Goal: Information Seeking & Learning: Learn about a topic

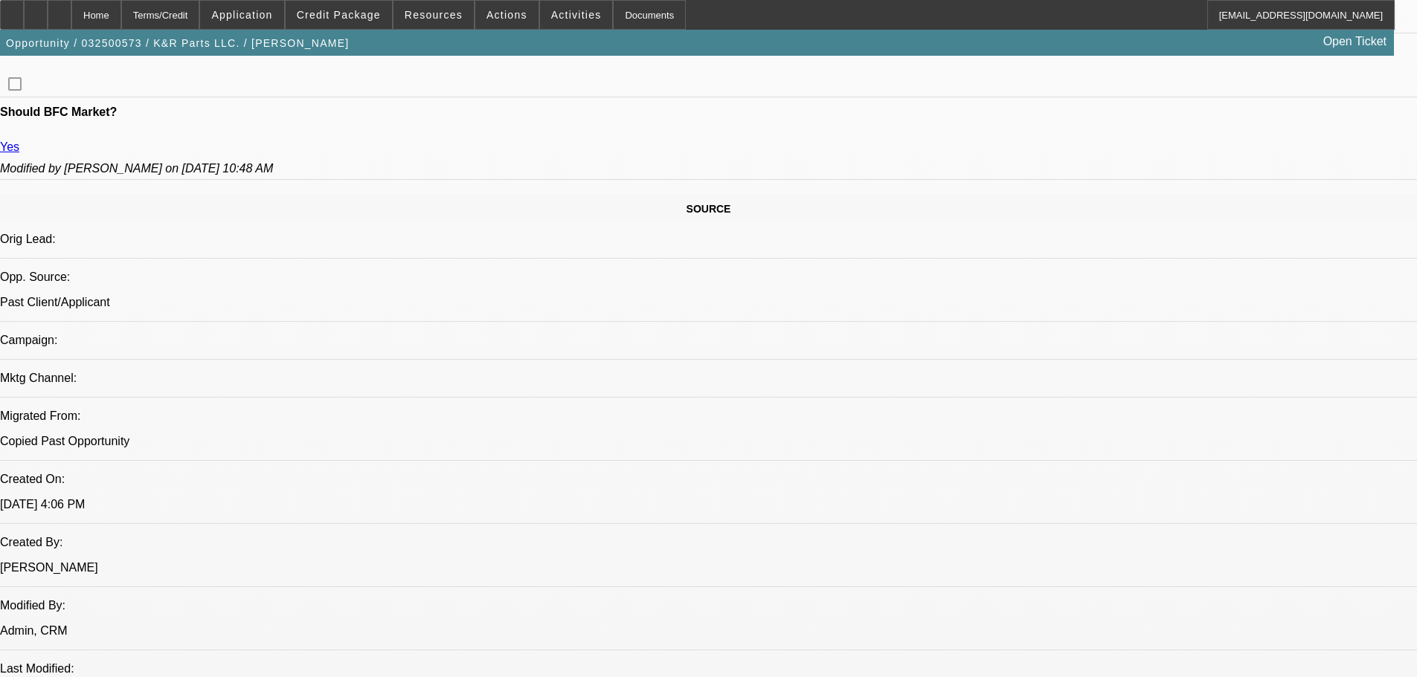
select select "0"
select select "6"
select select "0"
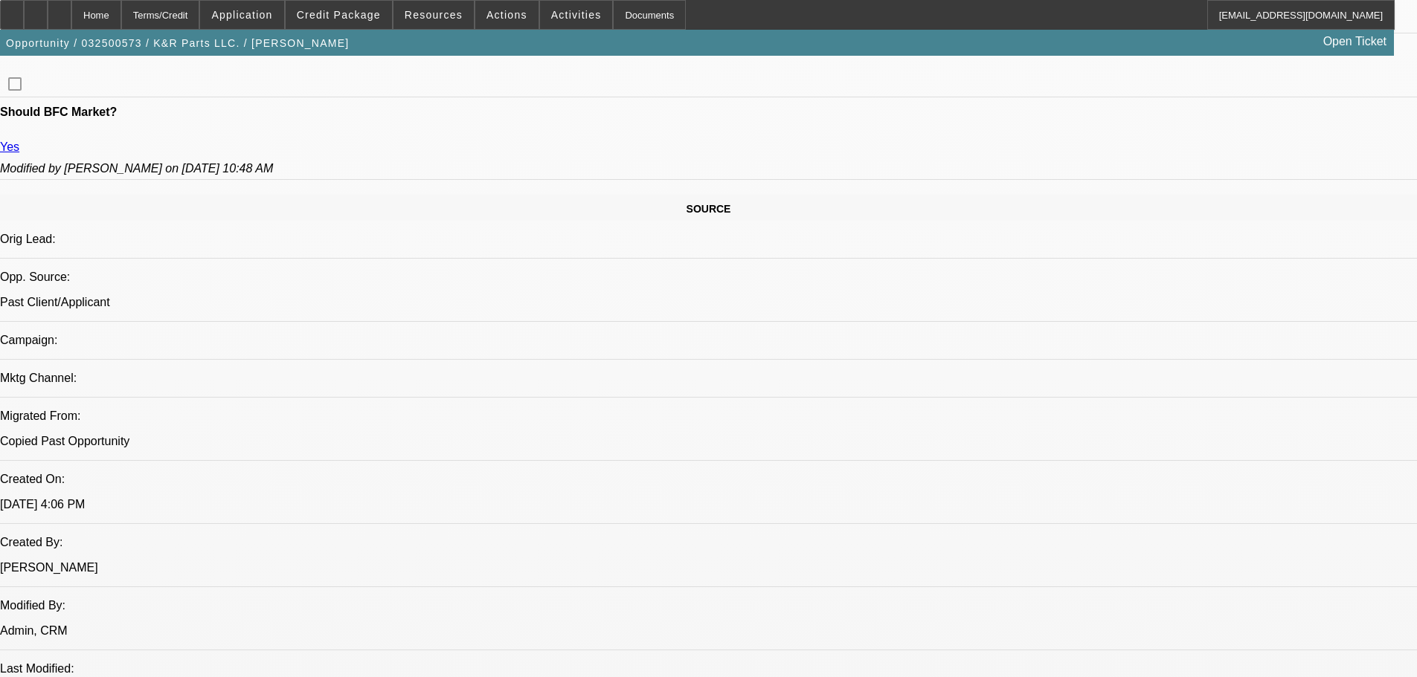
select select "0"
select select "3"
select select "0"
select select "6"
select select "0"
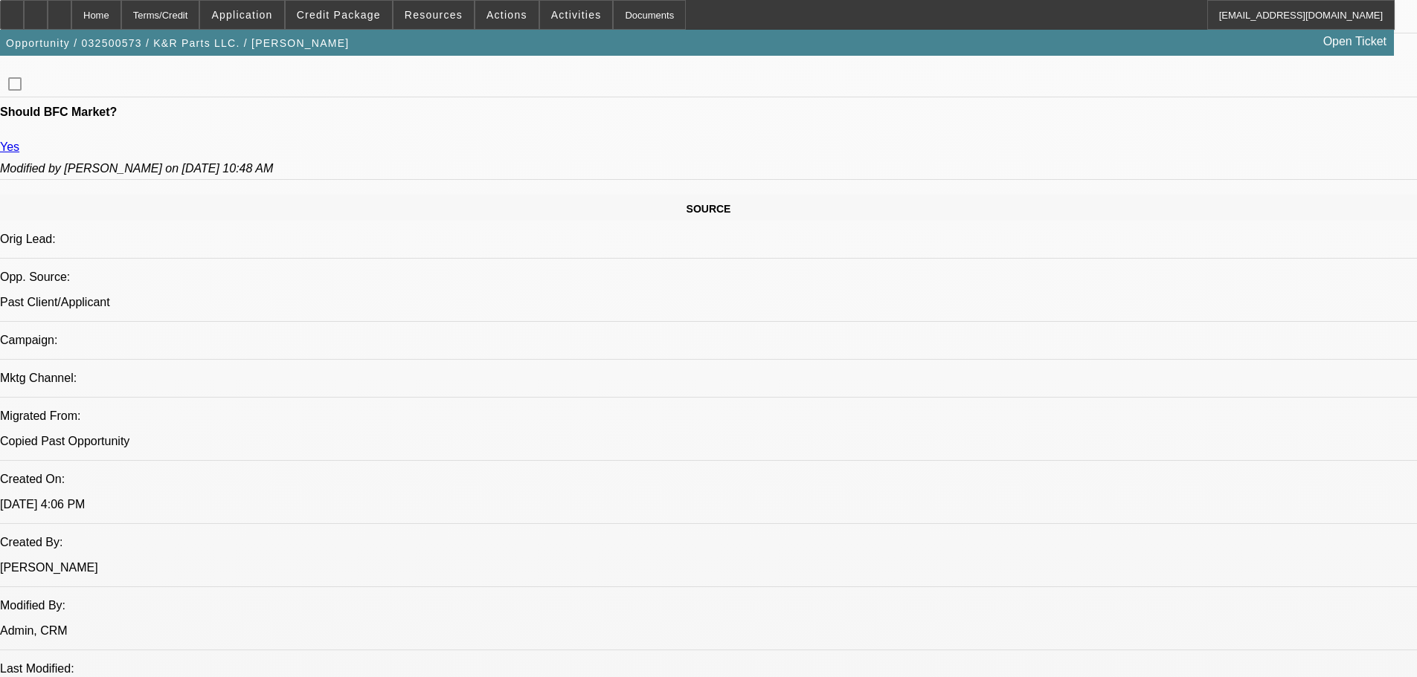
select select "0"
select select "2"
select select "0"
select select "6"
select select "0"
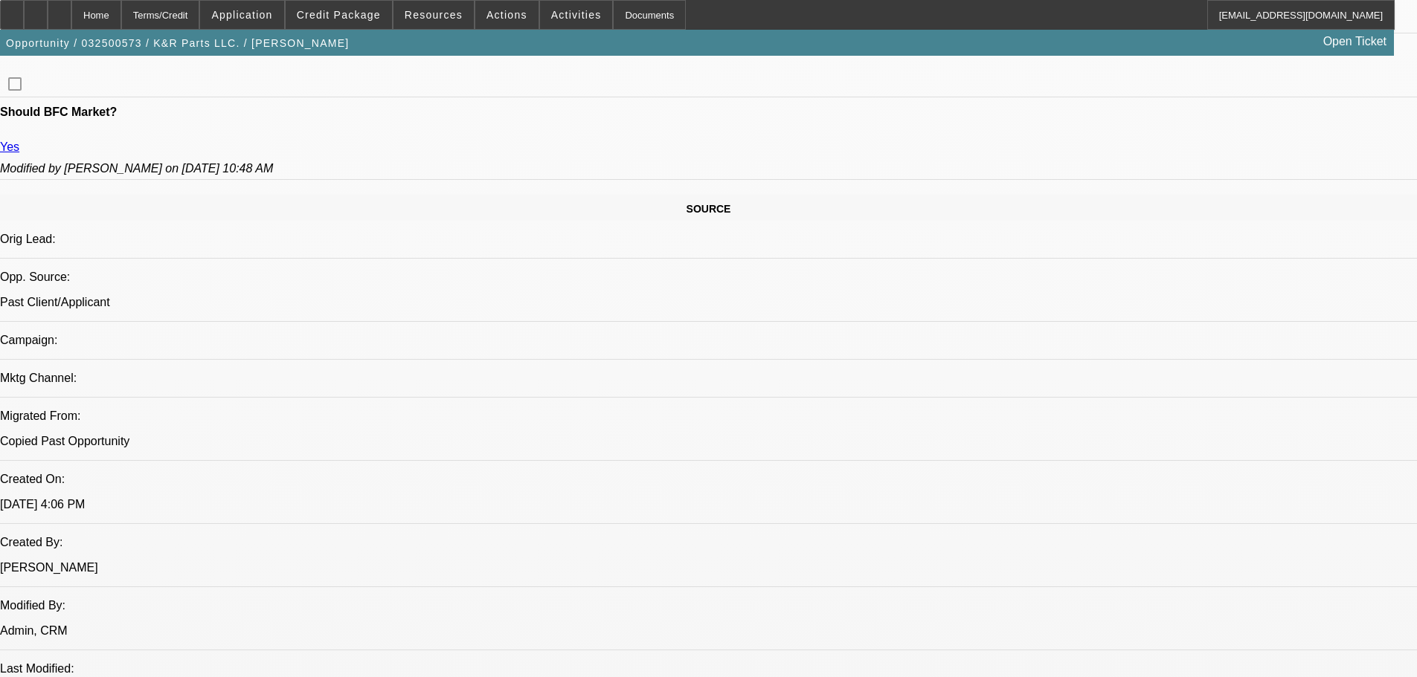
select select "0"
select select "2"
select select "0"
select select "6"
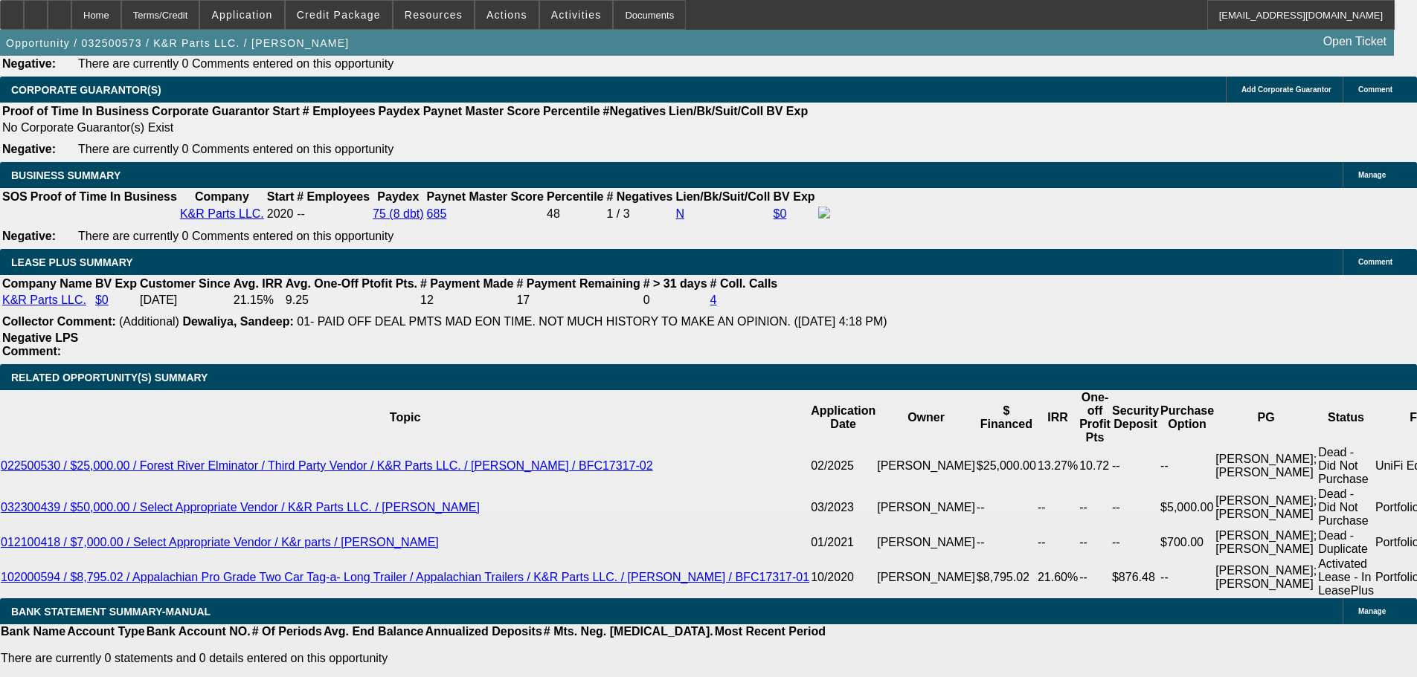
drag, startPoint x: 365, startPoint y: 379, endPoint x: 455, endPoint y: 468, distance: 126.2
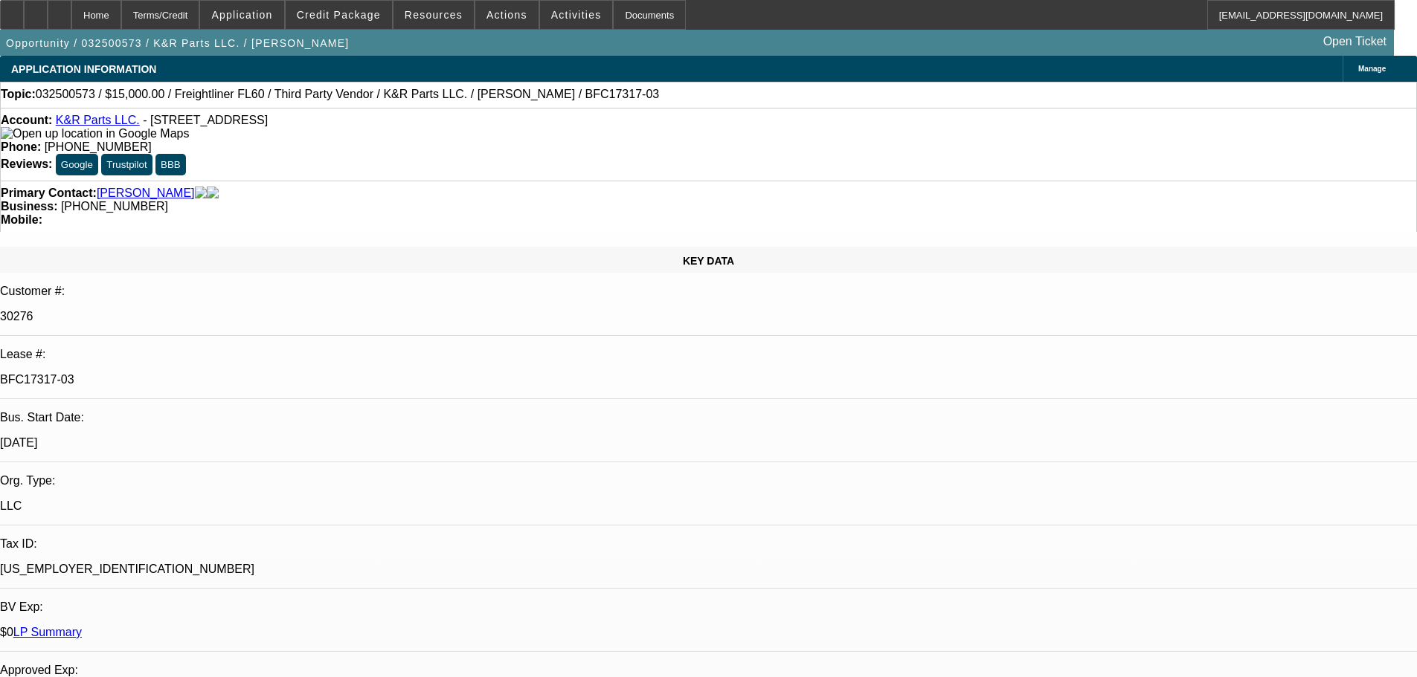
drag, startPoint x: 675, startPoint y: 410, endPoint x: 682, endPoint y: 167, distance: 243.3
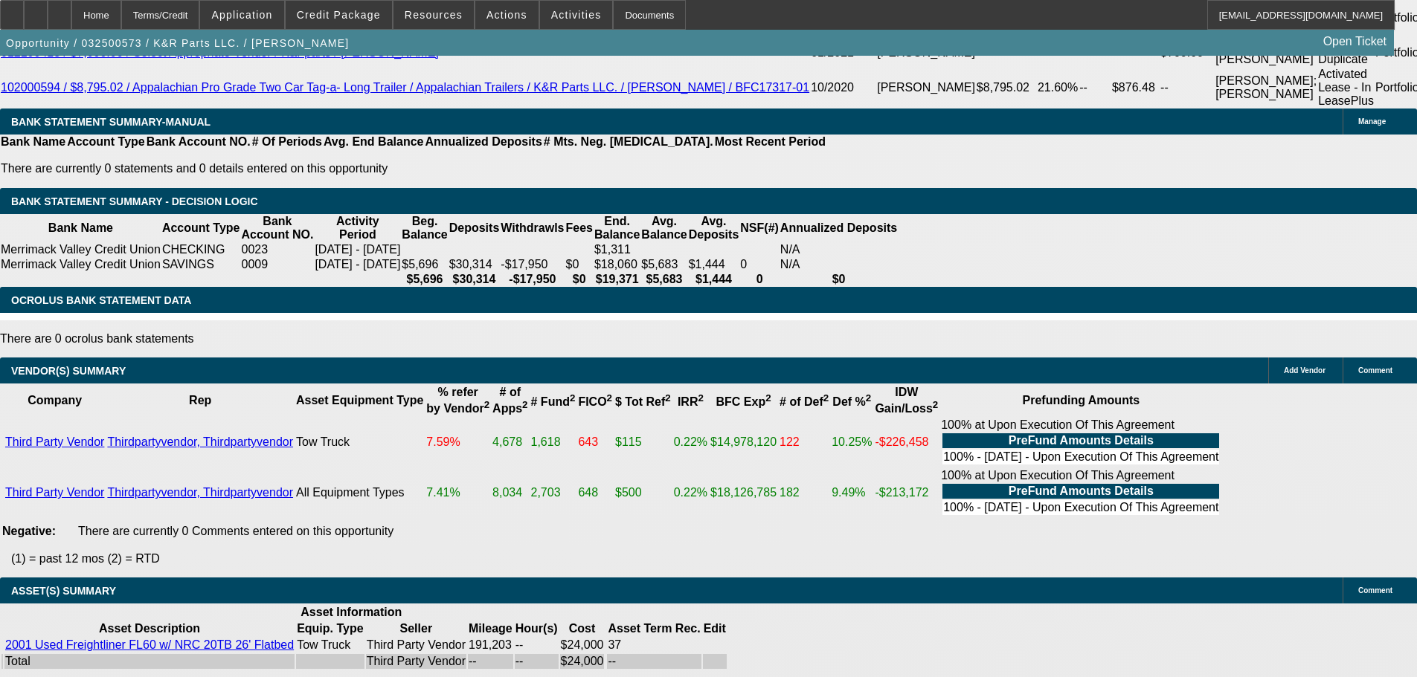
drag, startPoint x: 660, startPoint y: 238, endPoint x: 592, endPoint y: 526, distance: 295.6
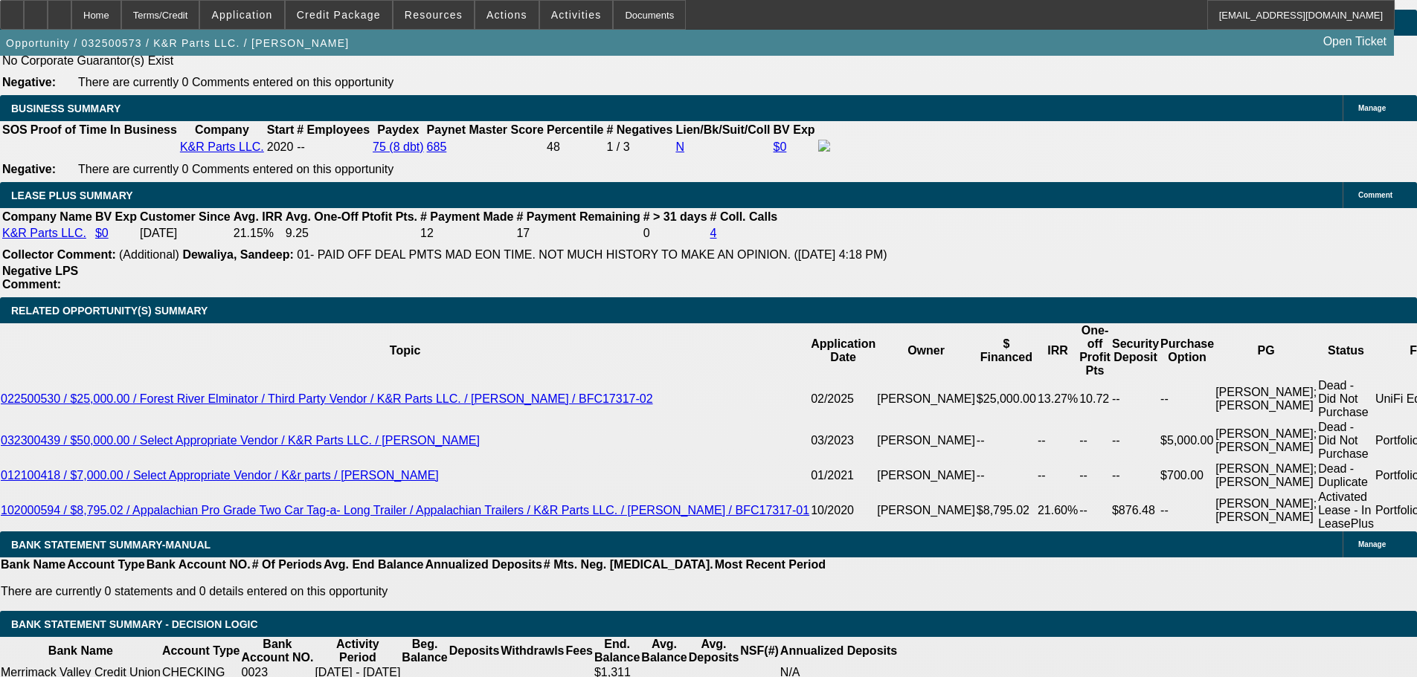
scroll to position [2455, 0]
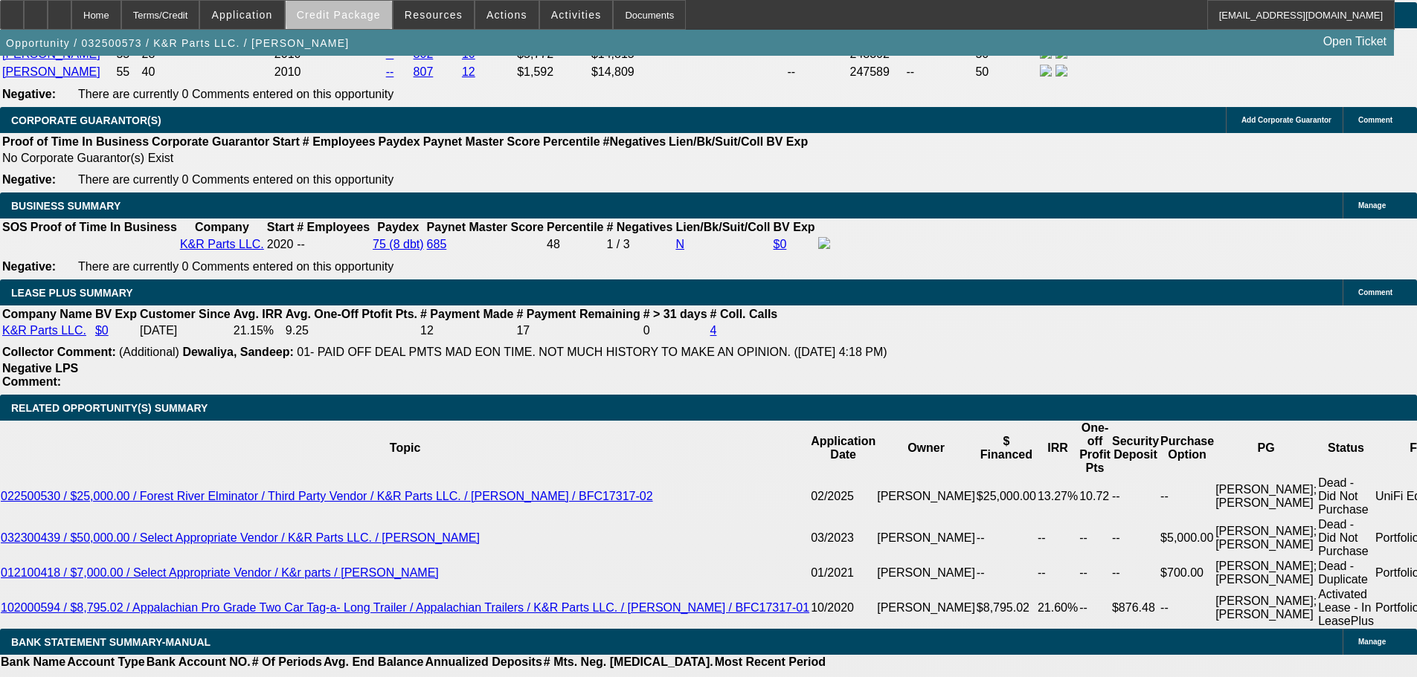
click at [381, 14] on span "Credit Package" at bounding box center [339, 15] width 84 height 12
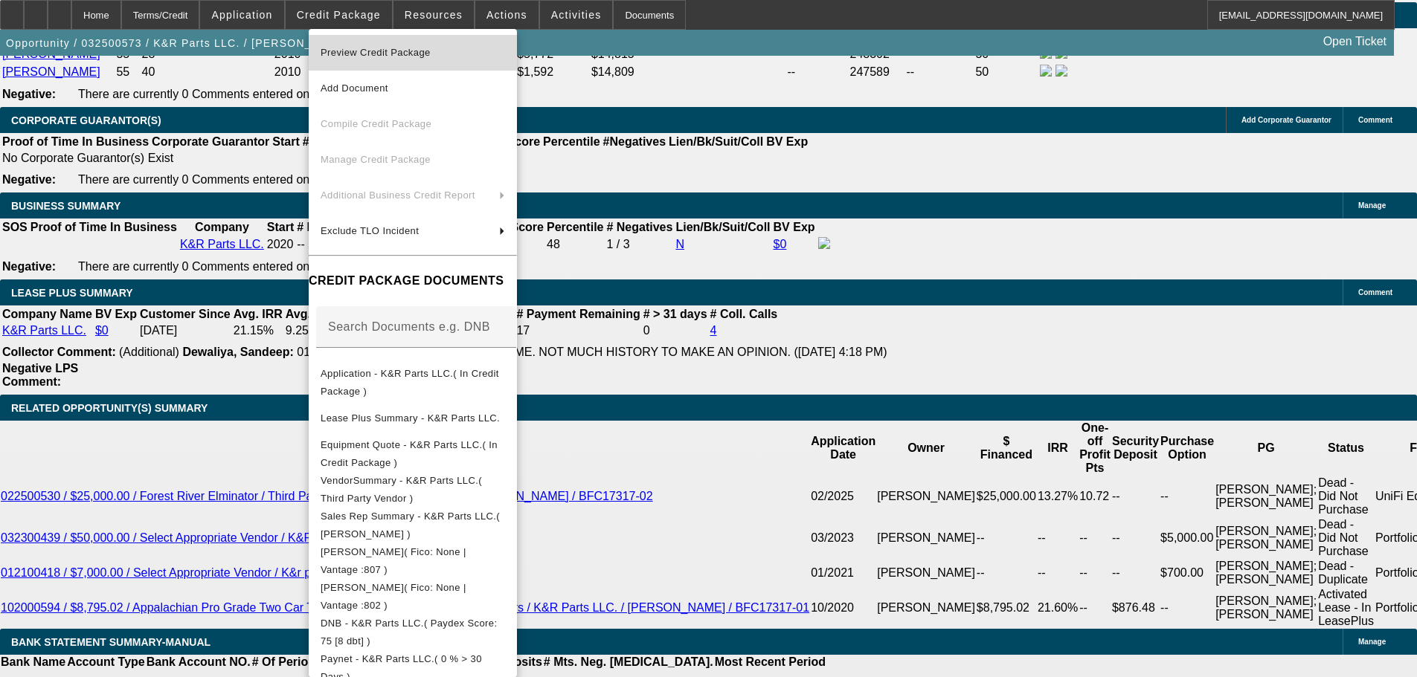
click at [471, 54] on span "Preview Credit Package" at bounding box center [413, 53] width 184 height 18
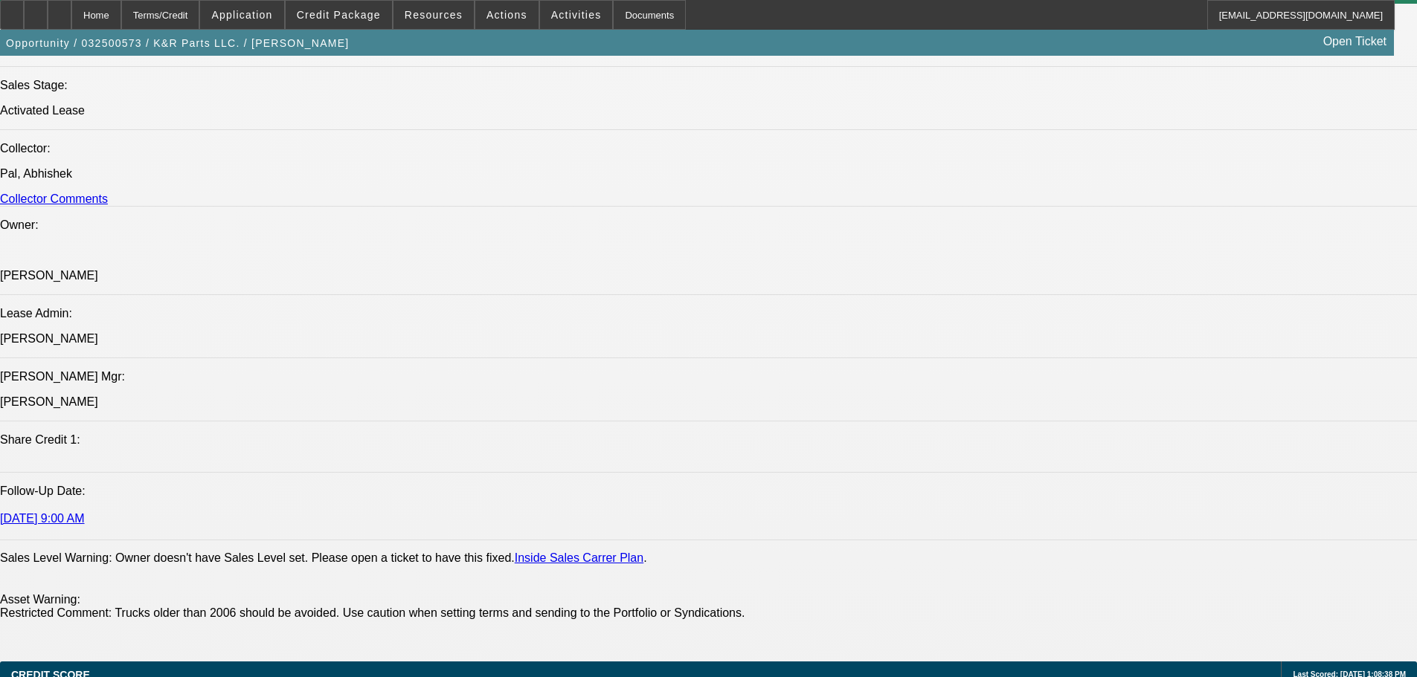
scroll to position [0, 0]
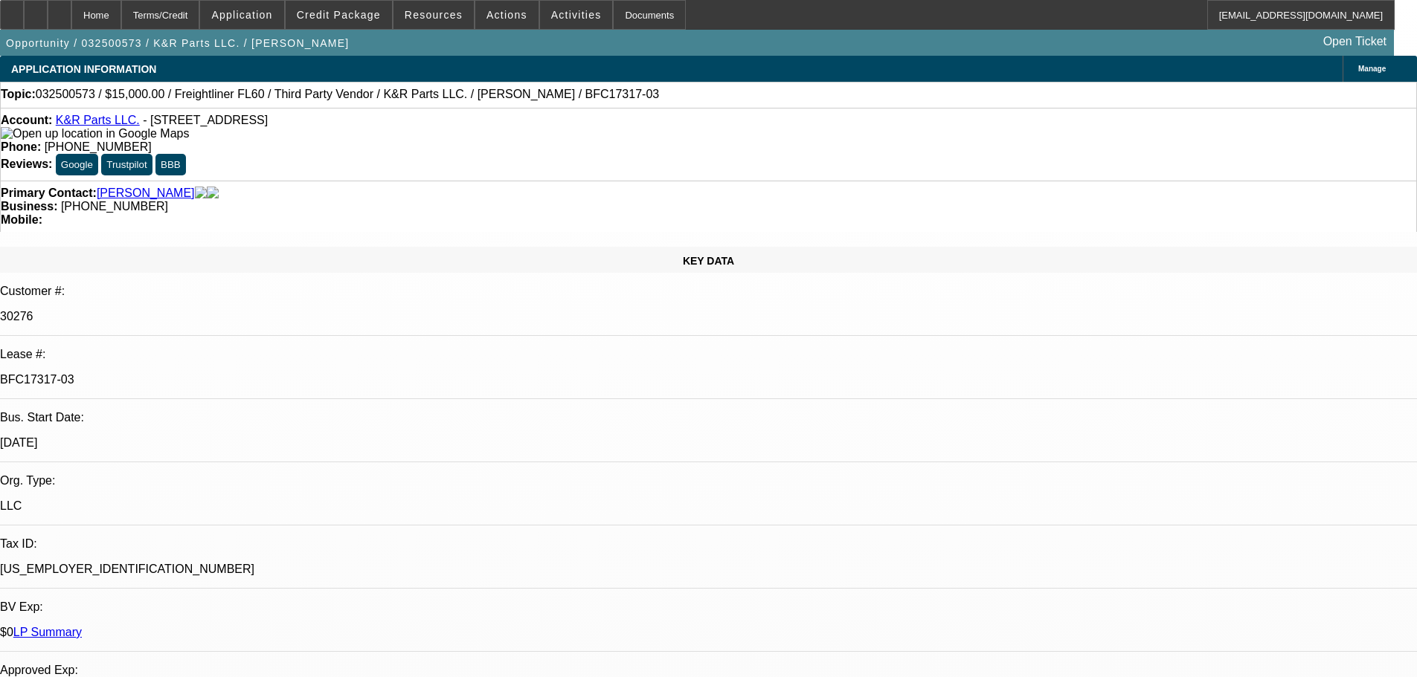
drag, startPoint x: 28, startPoint y: 355, endPoint x: 87, endPoint y: -90, distance: 449.4
drag, startPoint x: 244, startPoint y: 254, endPoint x: 174, endPoint y: 257, distance: 70.0
click at [174, 373] on div "BFC17317-03" at bounding box center [708, 379] width 1417 height 13
copy p "BFC17317-03"
click at [291, 626] on p "$0 LP Summary" at bounding box center [708, 632] width 1417 height 13
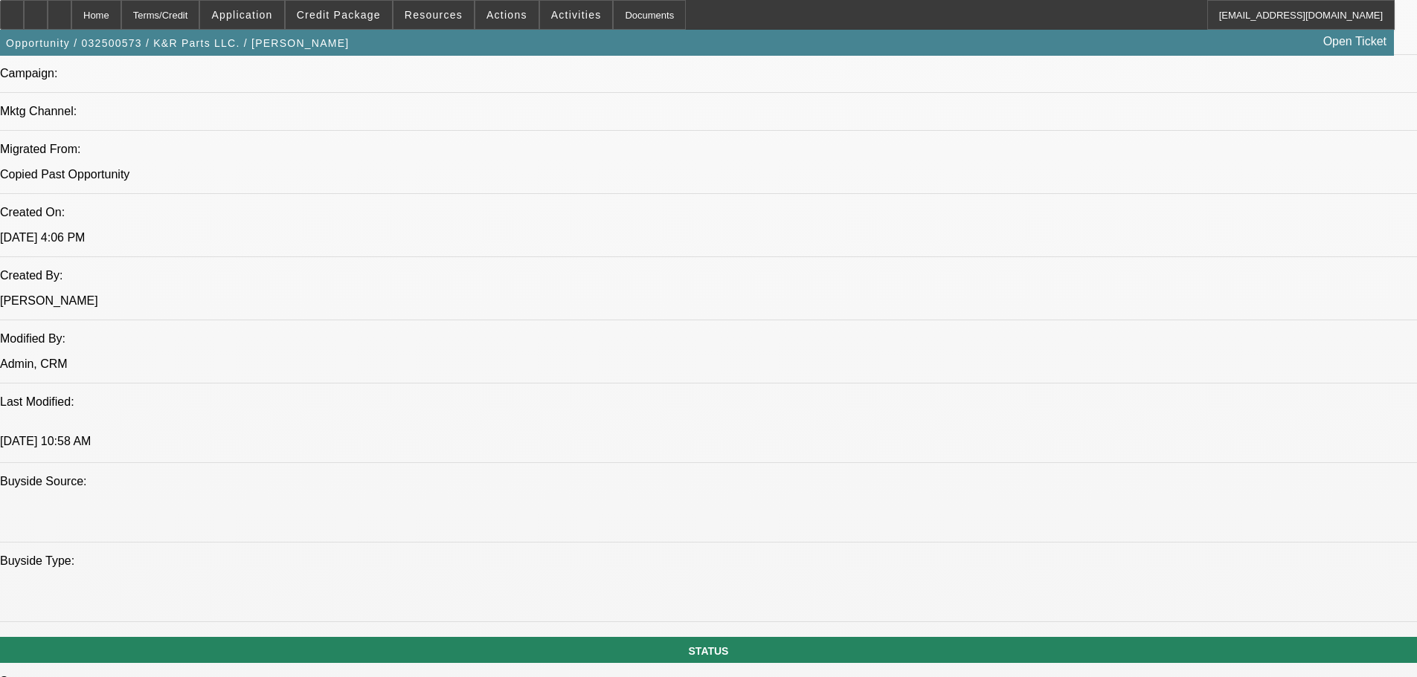
drag, startPoint x: 259, startPoint y: 529, endPoint x: 252, endPoint y: 538, distance: 10.6
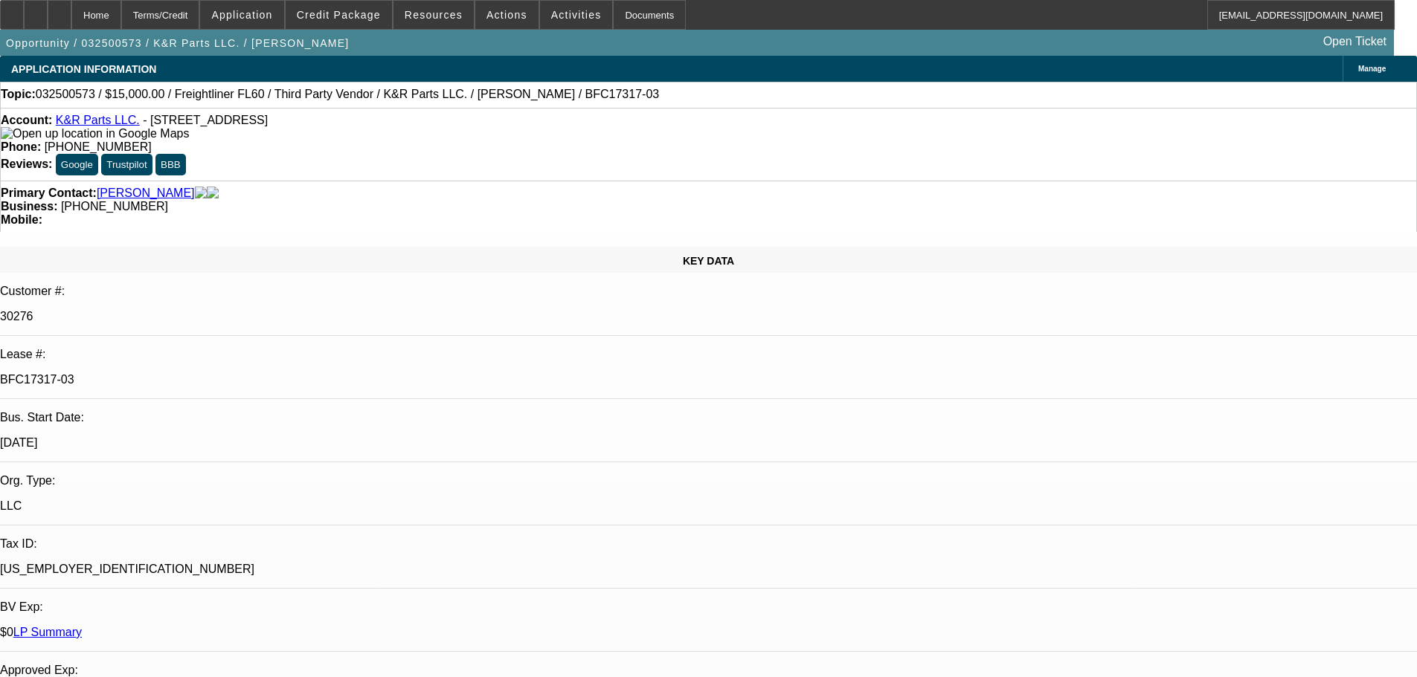
drag, startPoint x: 204, startPoint y: 237, endPoint x: 206, endPoint y: 184, distance: 53.6
select select "0"
select select "3"
select select "0"
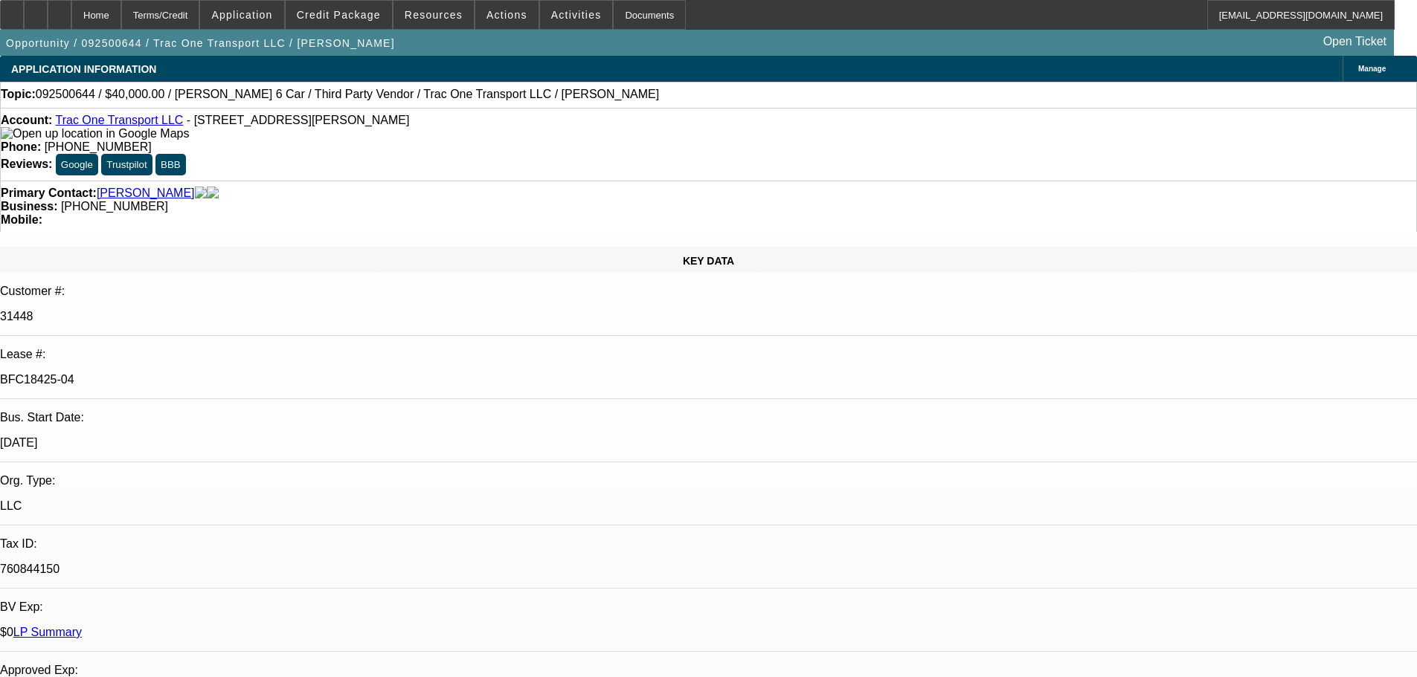
select select "6"
select select "0"
select select "6"
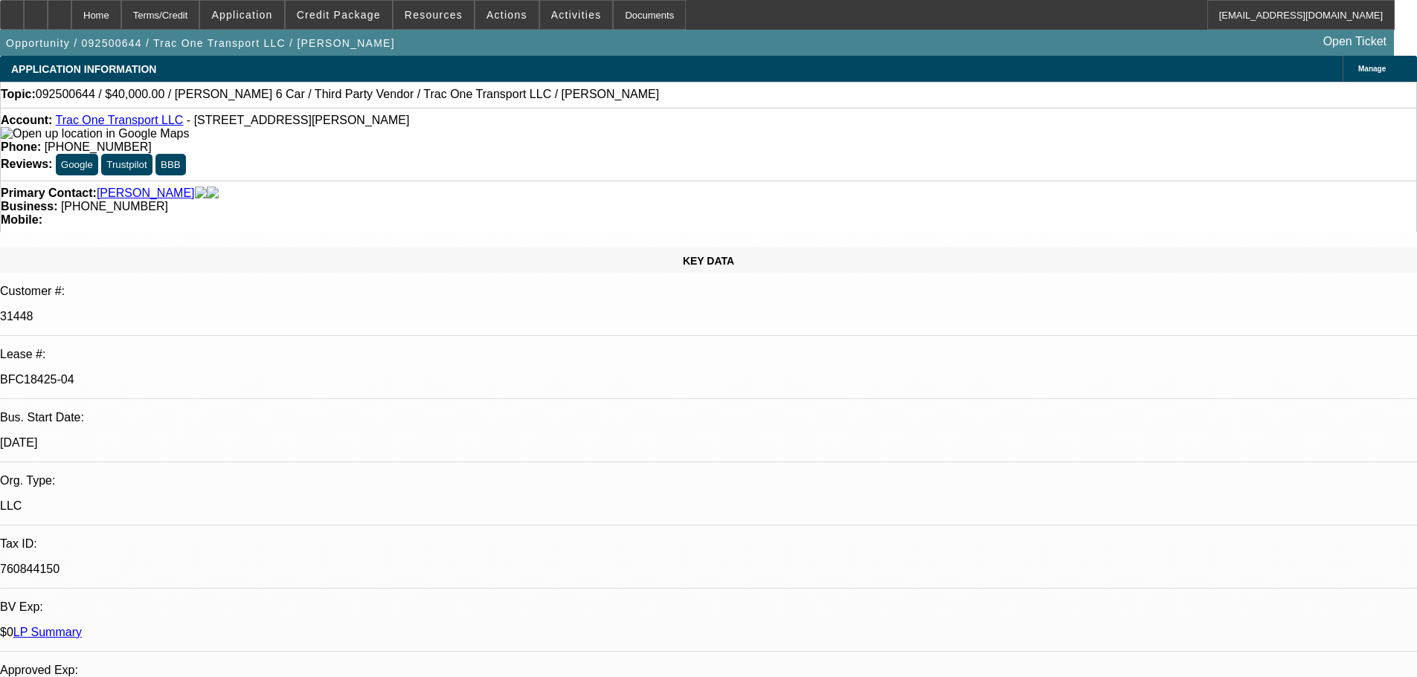
select select "0"
select select "6"
select select "0"
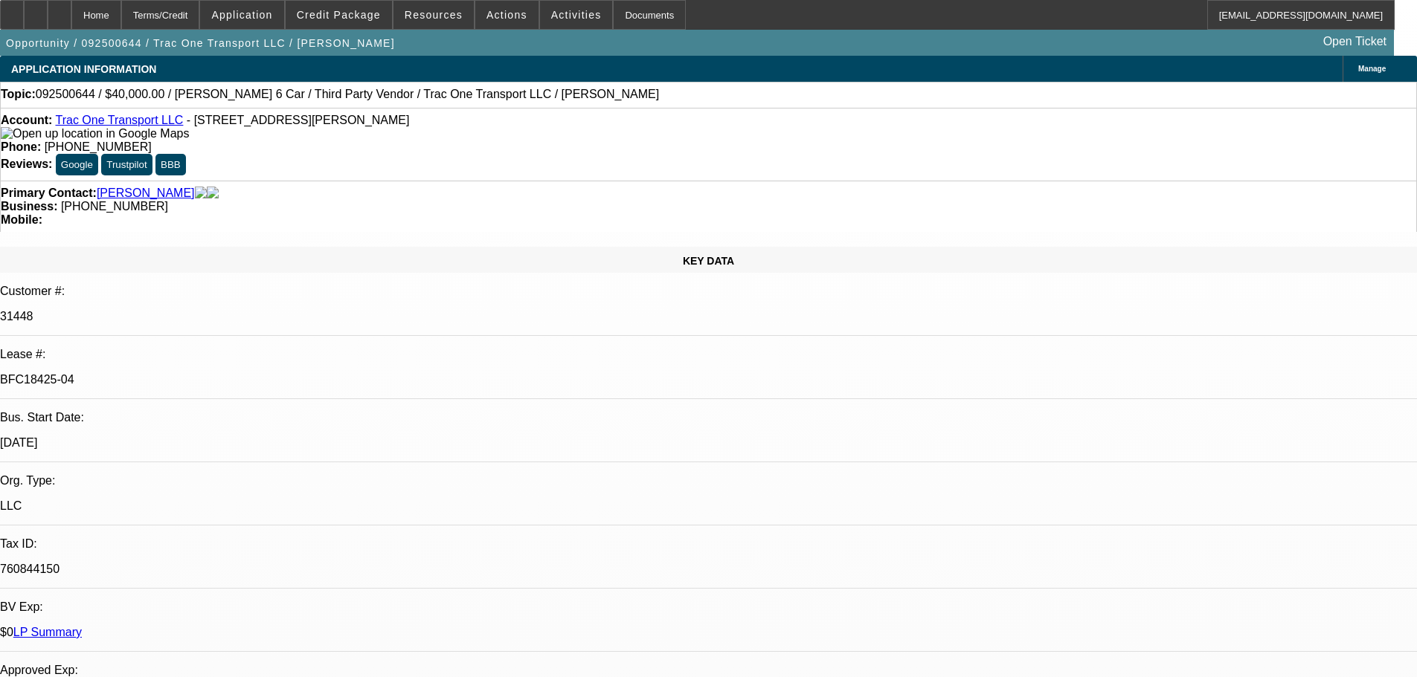
select select "0"
select select "6"
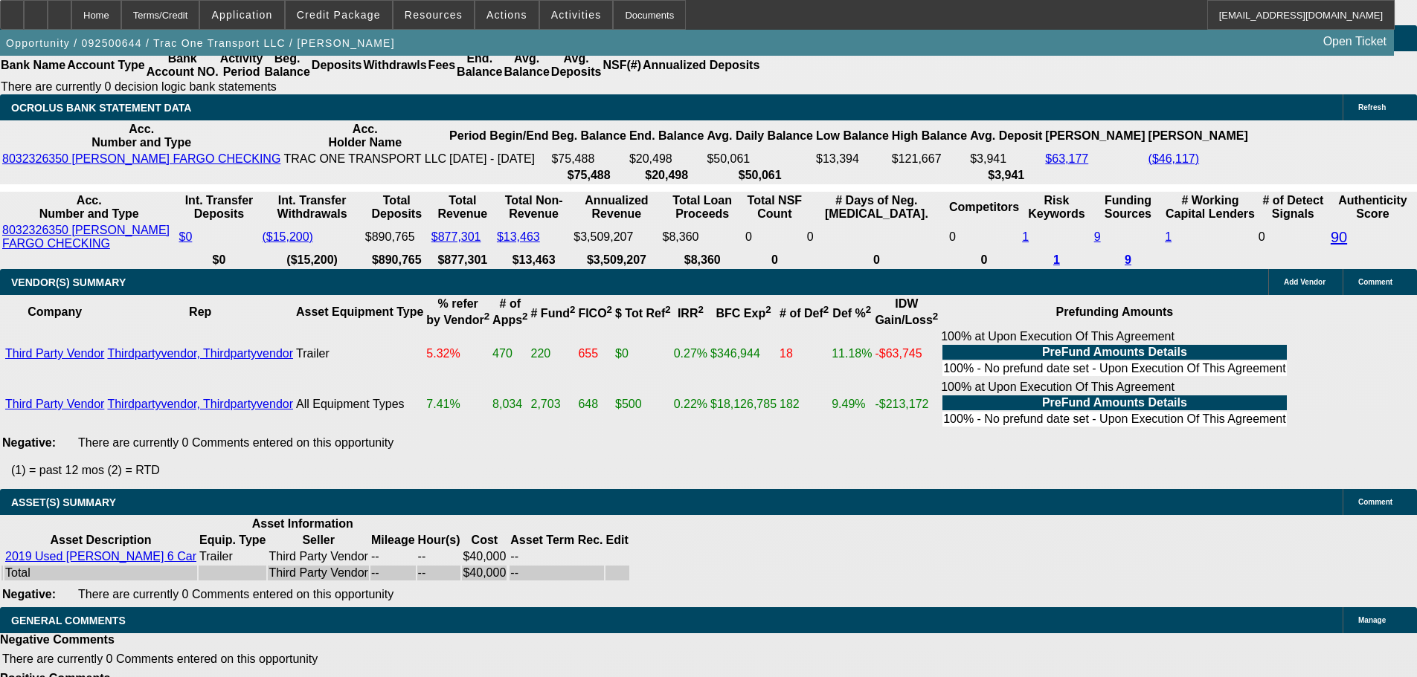
drag, startPoint x: 393, startPoint y: 648, endPoint x: 410, endPoint y: 584, distance: 66.9
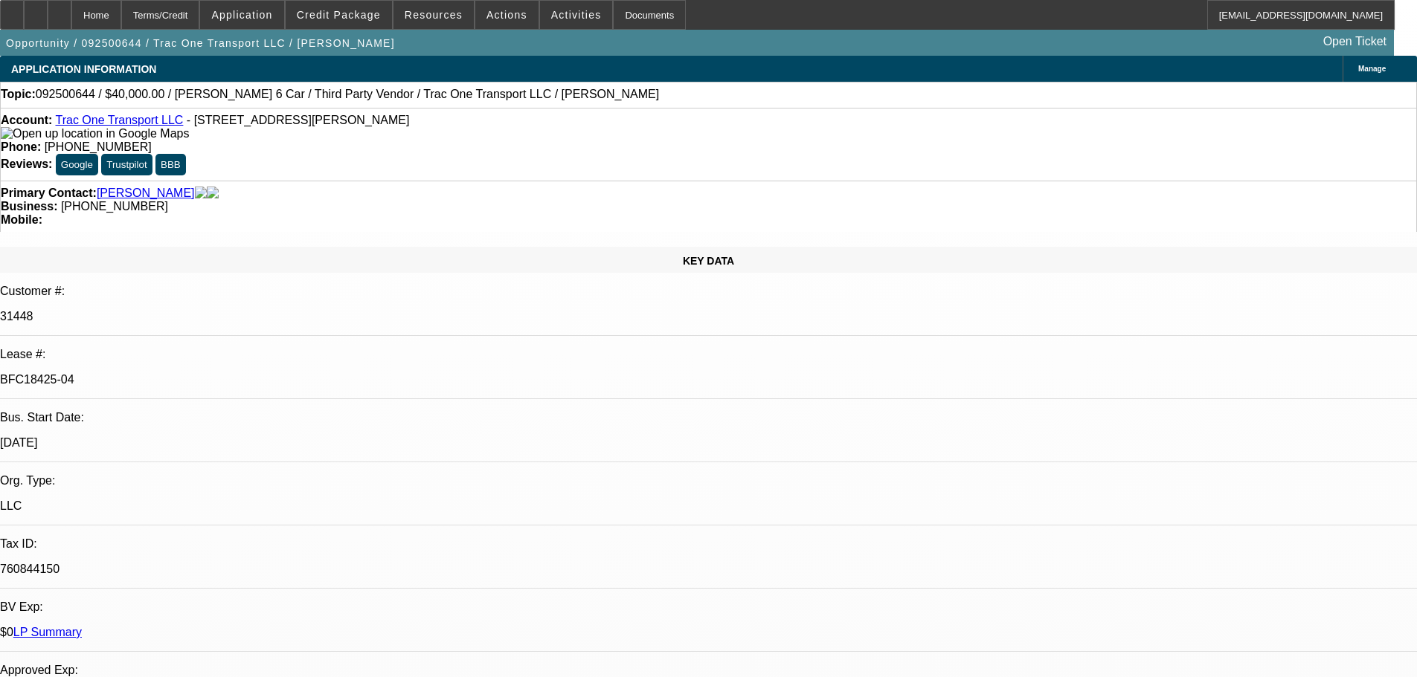
drag, startPoint x: 938, startPoint y: 436, endPoint x: 938, endPoint y: 176, distance: 259.5
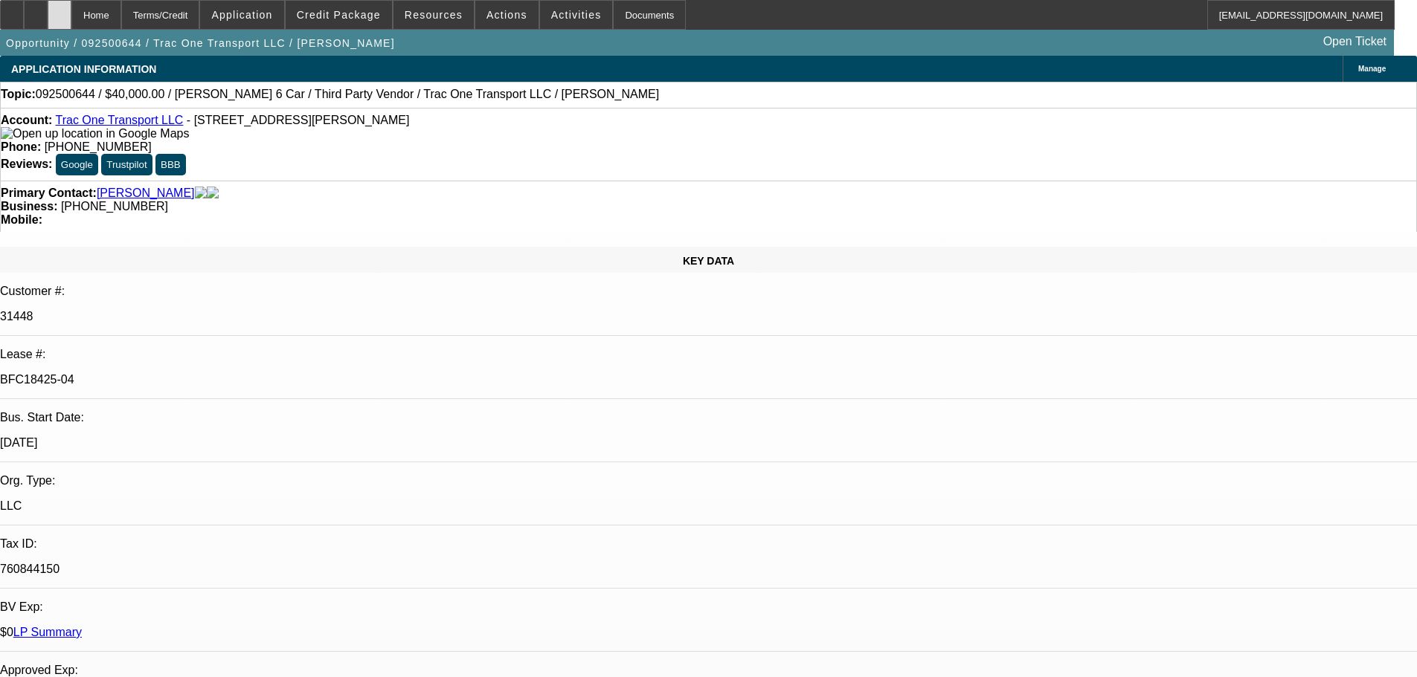
click at [71, 19] on div at bounding box center [60, 15] width 24 height 30
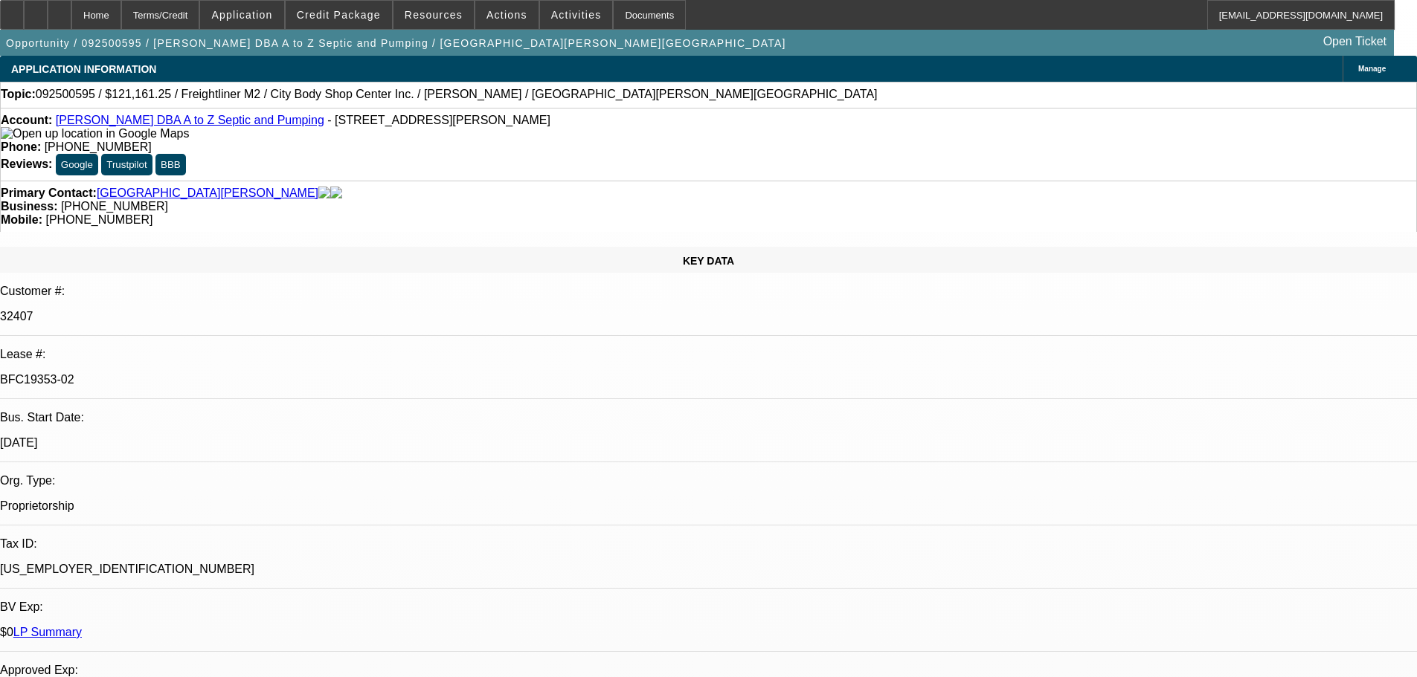
select select "0"
select select "6"
select select "0"
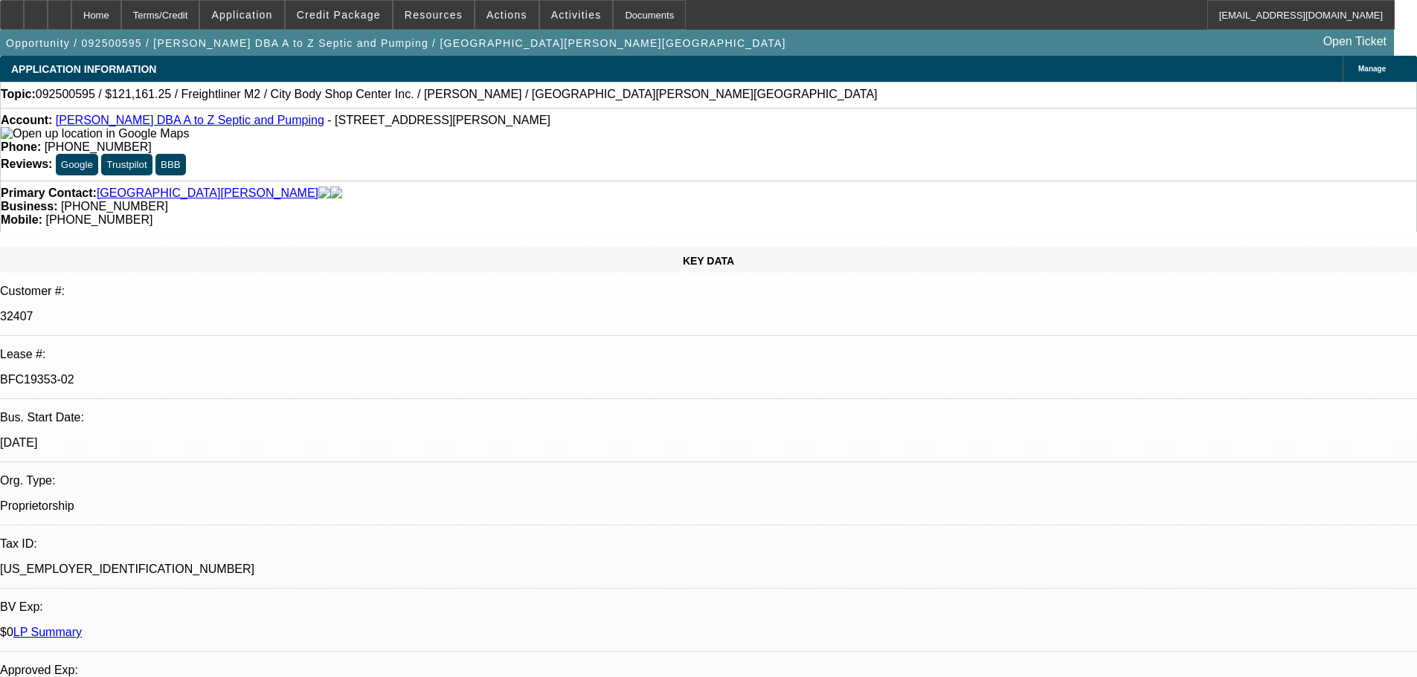
select select "0"
select select "6"
select select "0"
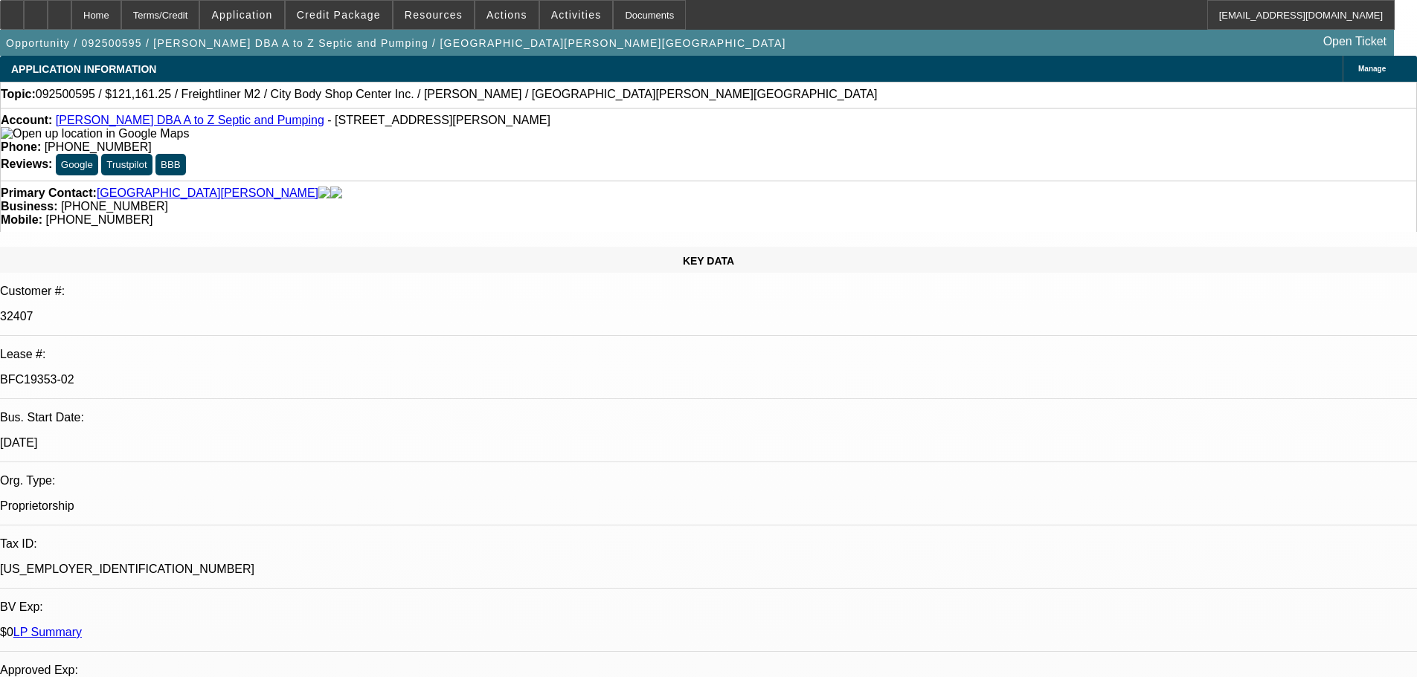
select select "0"
select select "6"
select select "0"
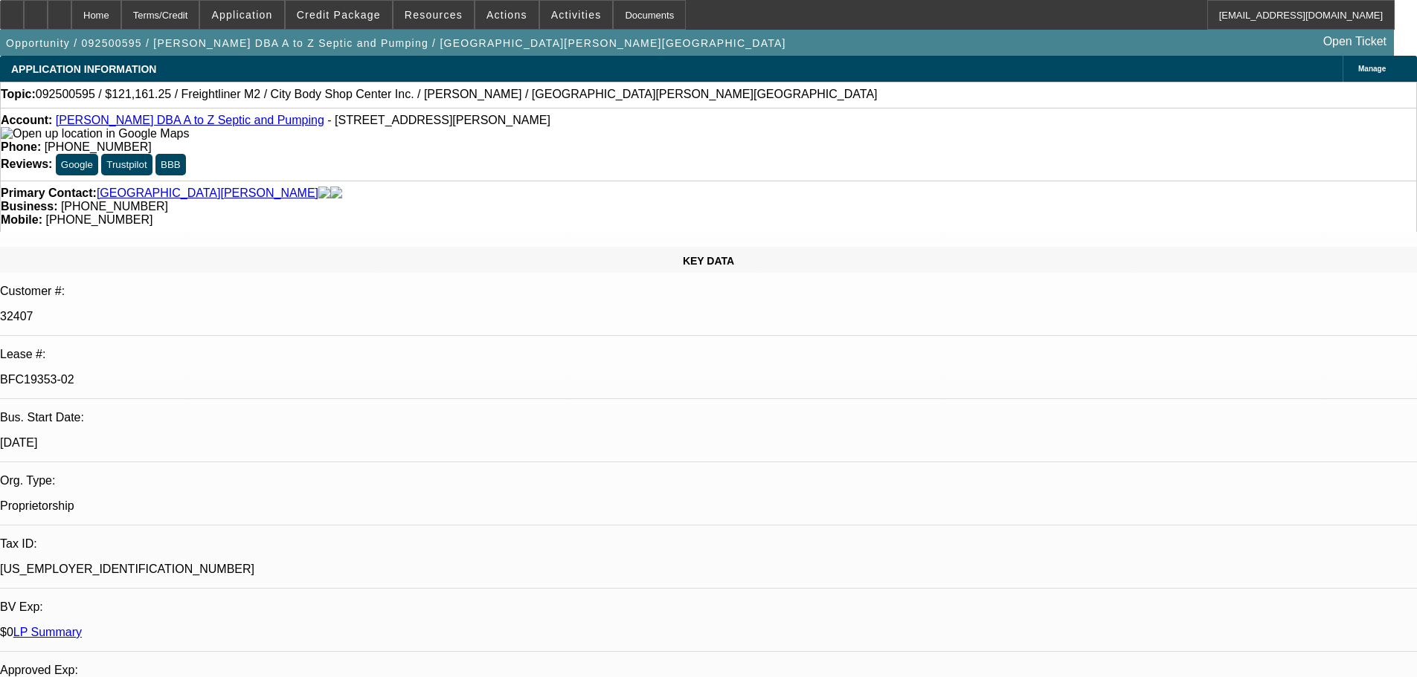
select select "6"
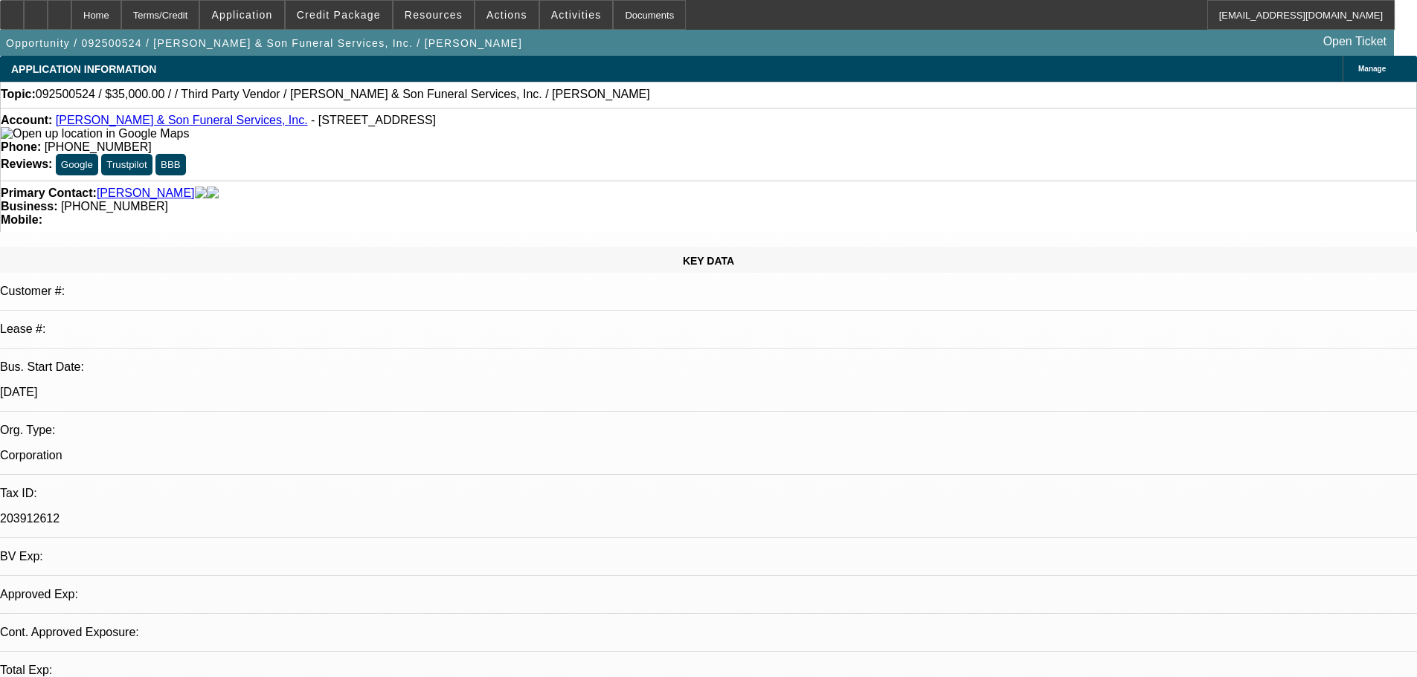
select select "0"
select select "6"
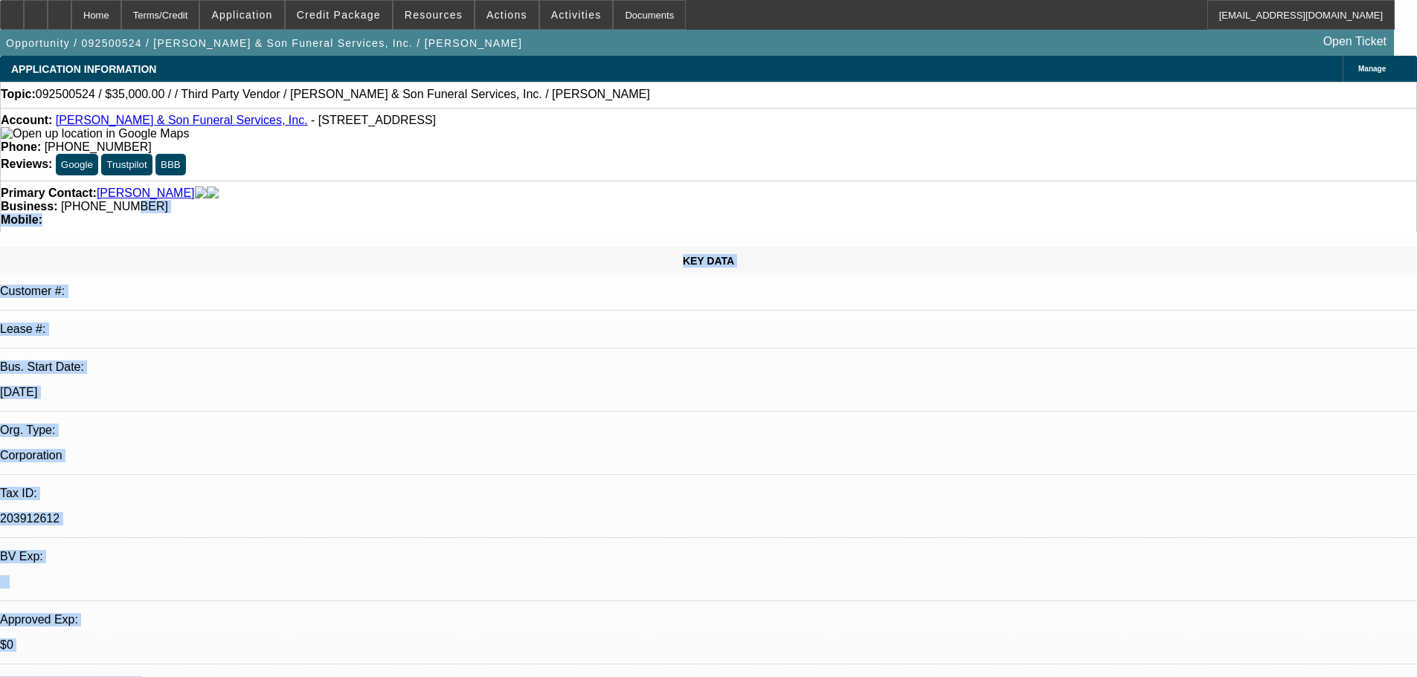
drag, startPoint x: 568, startPoint y: 173, endPoint x: 511, endPoint y: 182, distance: 58.0
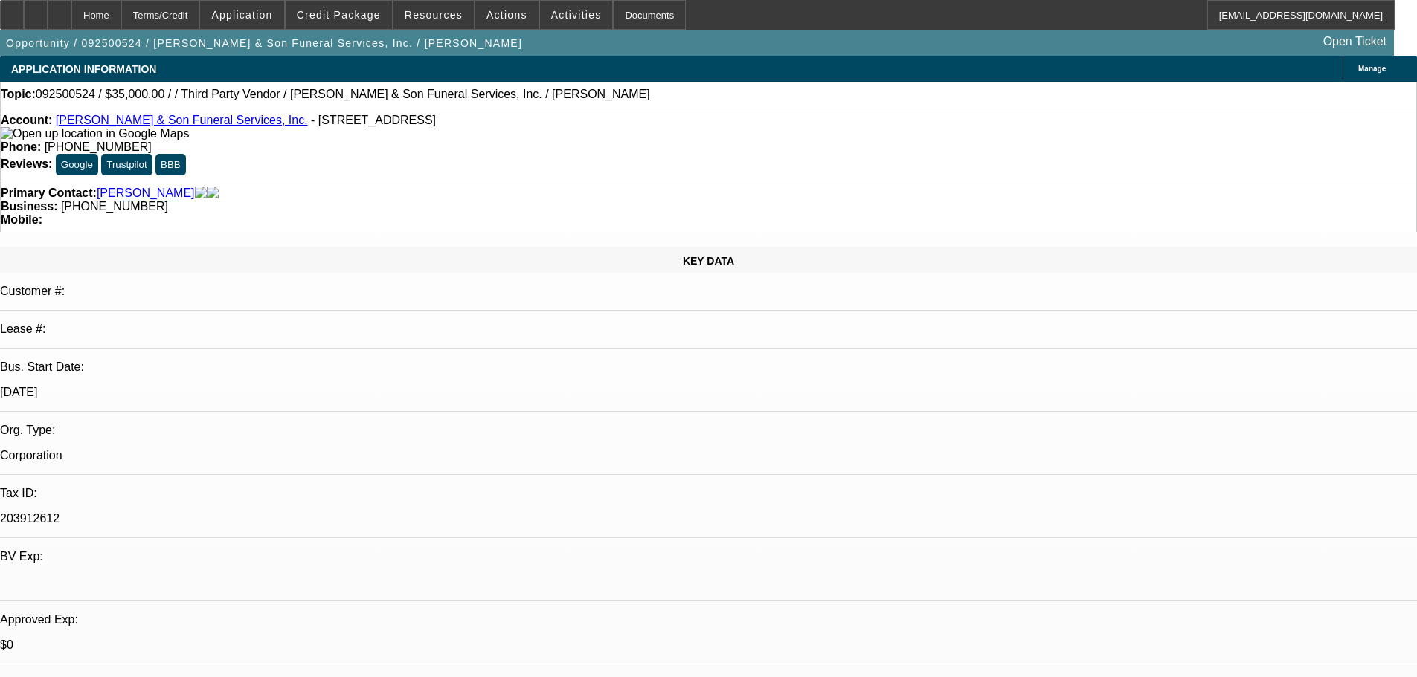
click at [557, 181] on div "Primary Contact: McCauley, Juan Business: (903) 812-1711 Mobile:" at bounding box center [708, 206] width 1417 height 51
drag, startPoint x: 608, startPoint y: 162, endPoint x: 533, endPoint y: 170, distance: 74.7
click at [533, 200] on div "Business: (903) 812-1711" at bounding box center [708, 206] width 1415 height 13
copy span "(903) 812-1711"
click at [421, 187] on div "Primary Contact: McCauley, Juan" at bounding box center [708, 193] width 1415 height 13
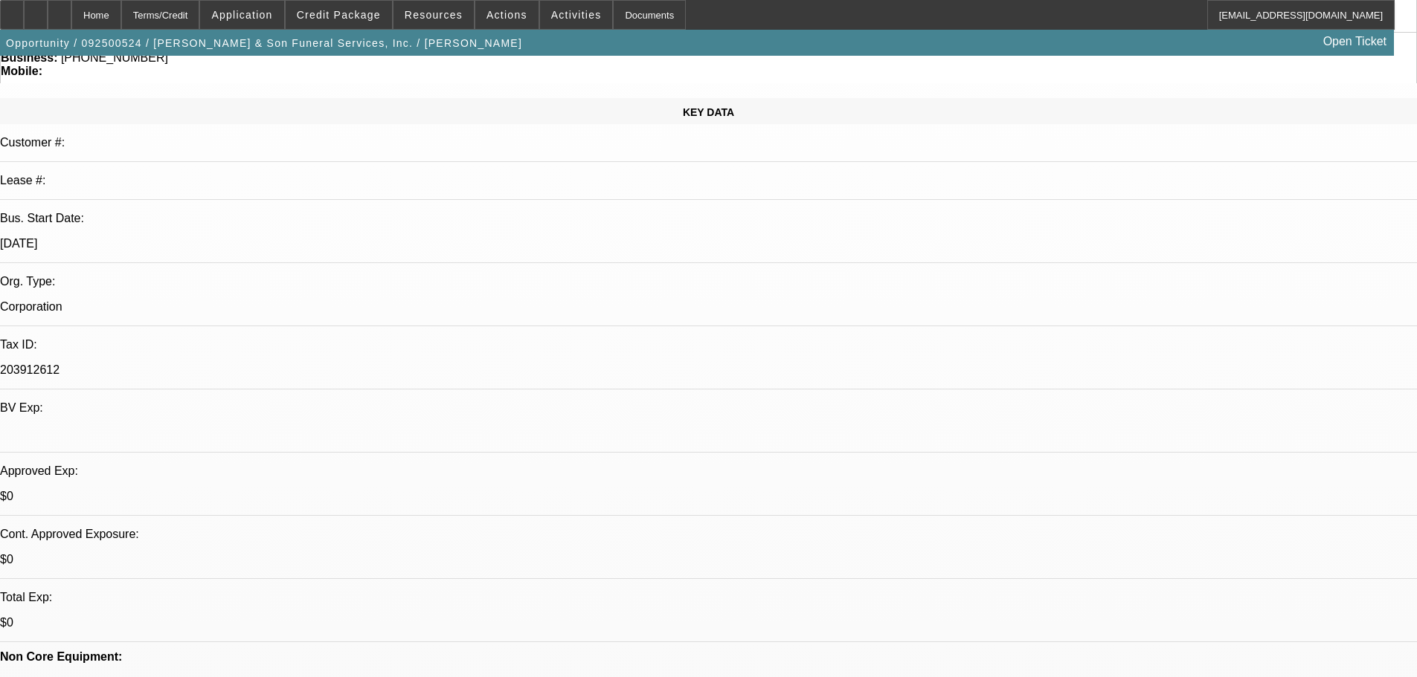
scroll to position [149, 0]
drag, startPoint x: 962, startPoint y: 524, endPoint x: 948, endPoint y: 493, distance: 34.3
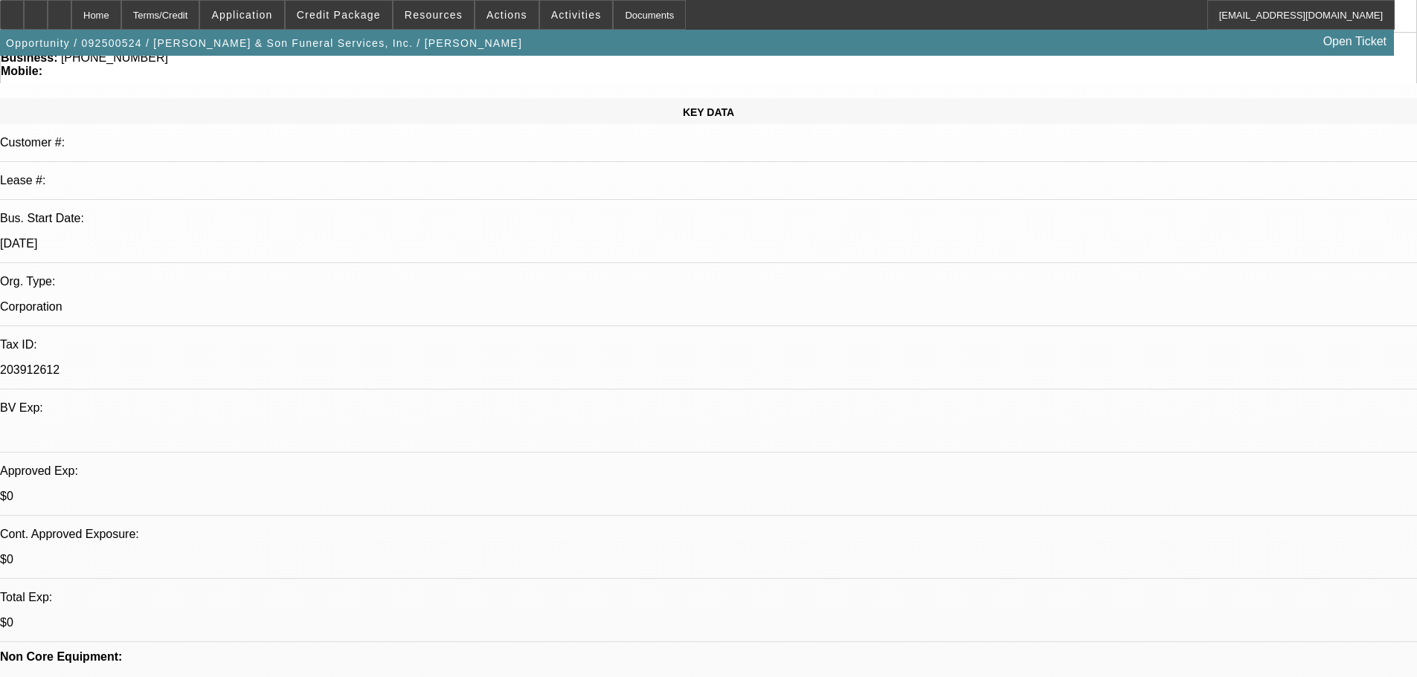
copy div "9/25 resent info req fu tm-----9/26 vm----9/30 vm-----10/2 vm--------10/7 vm se…"
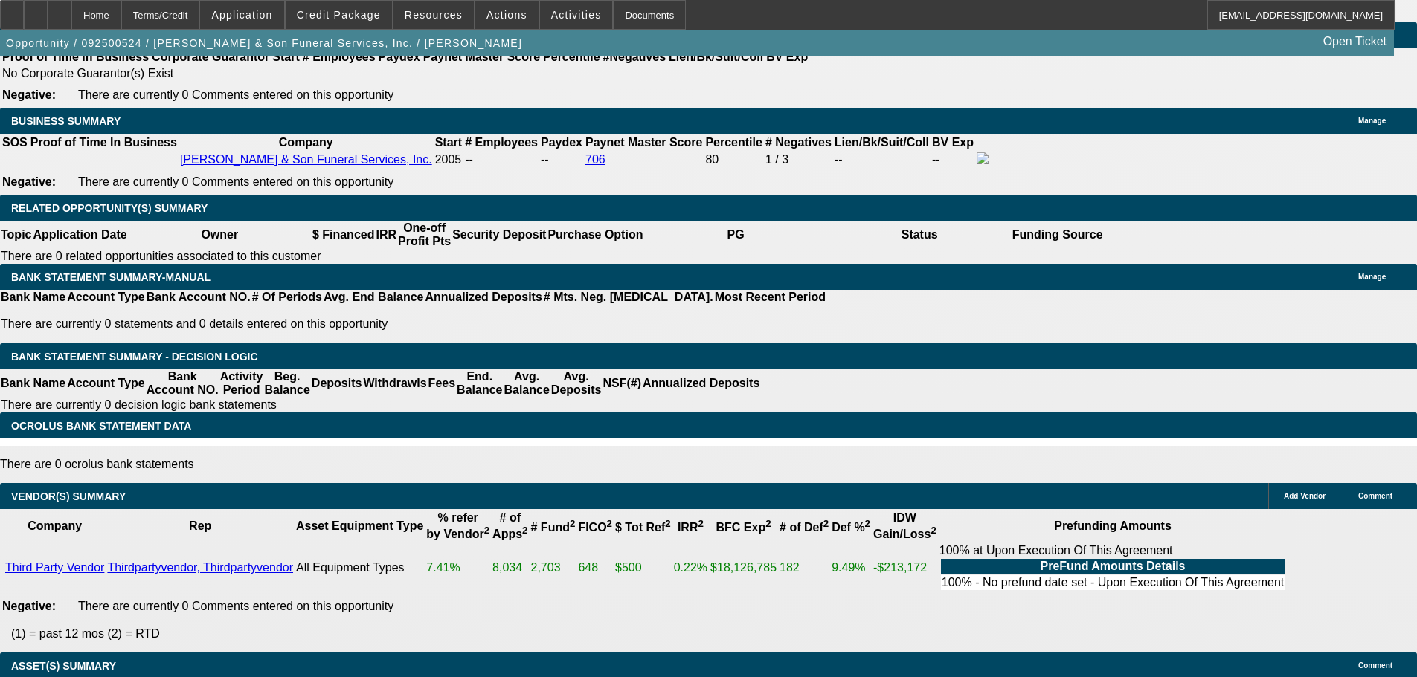
drag, startPoint x: 621, startPoint y: 494, endPoint x: 622, endPoint y: 576, distance: 82.6
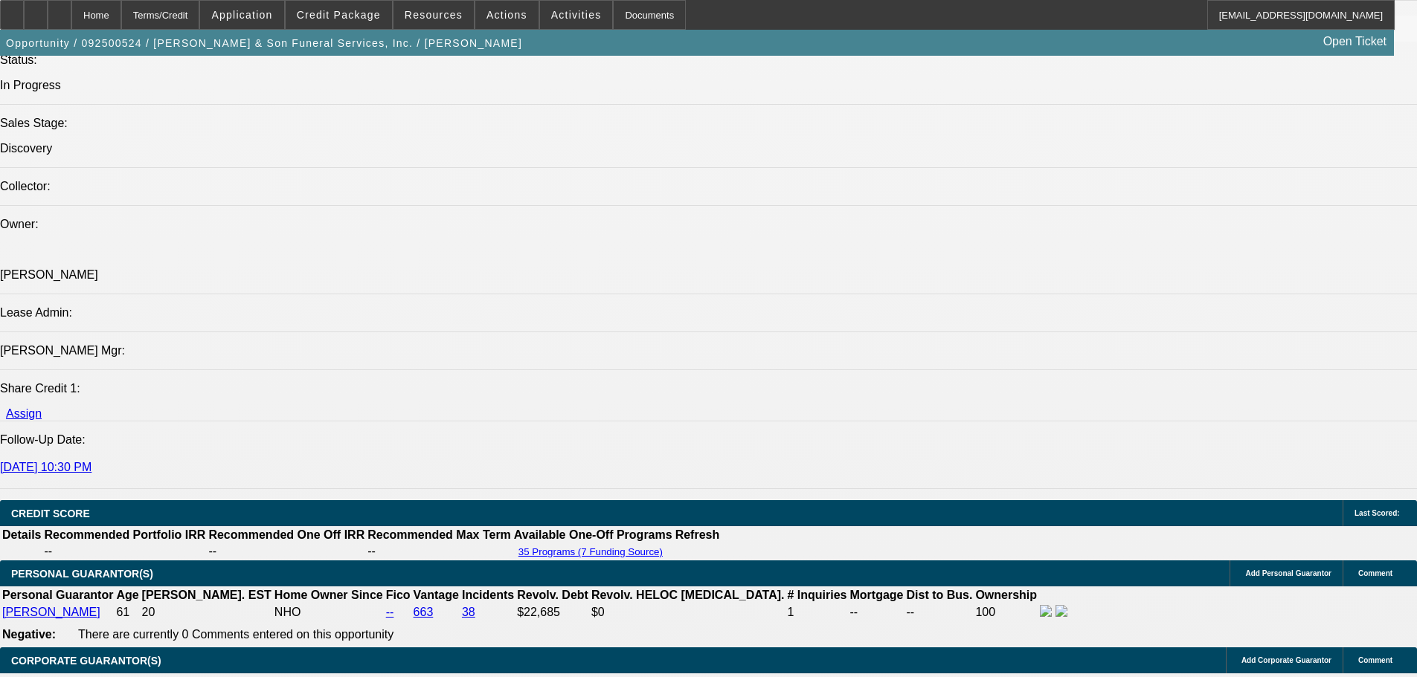
scroll to position [1563, 0]
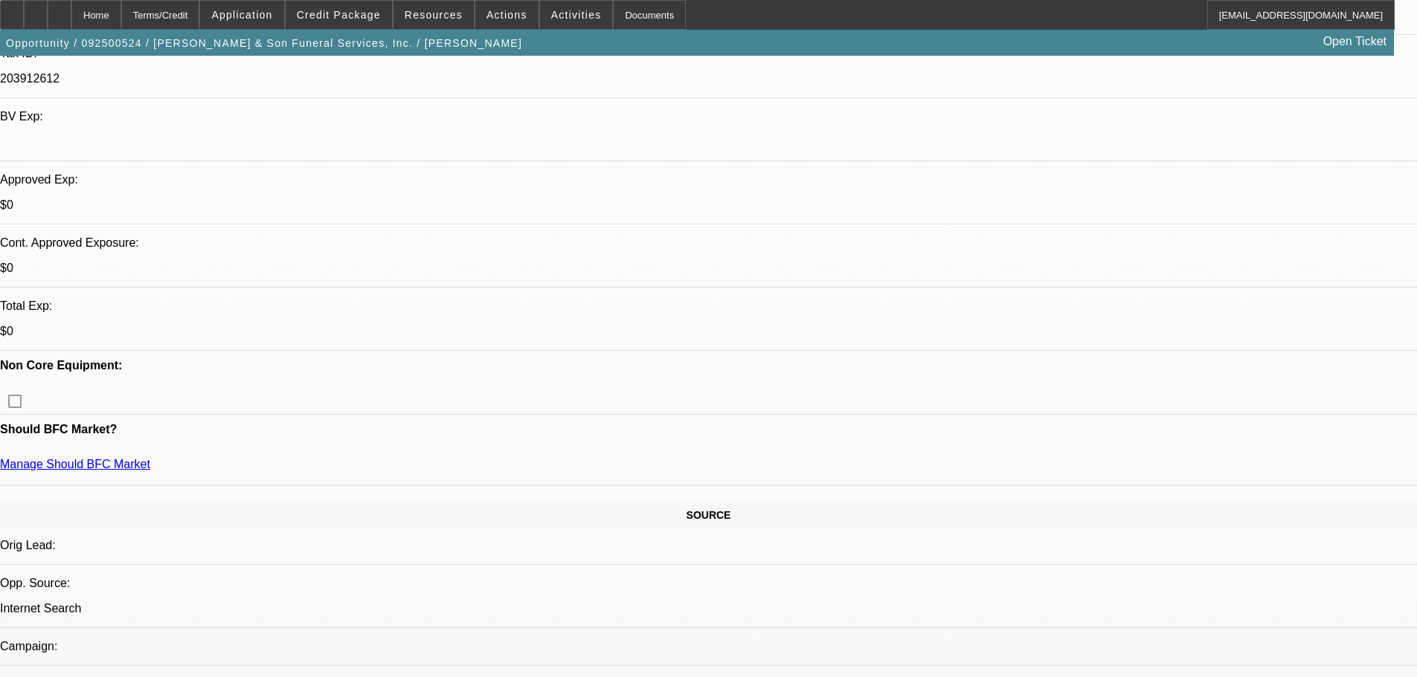
scroll to position [0, 0]
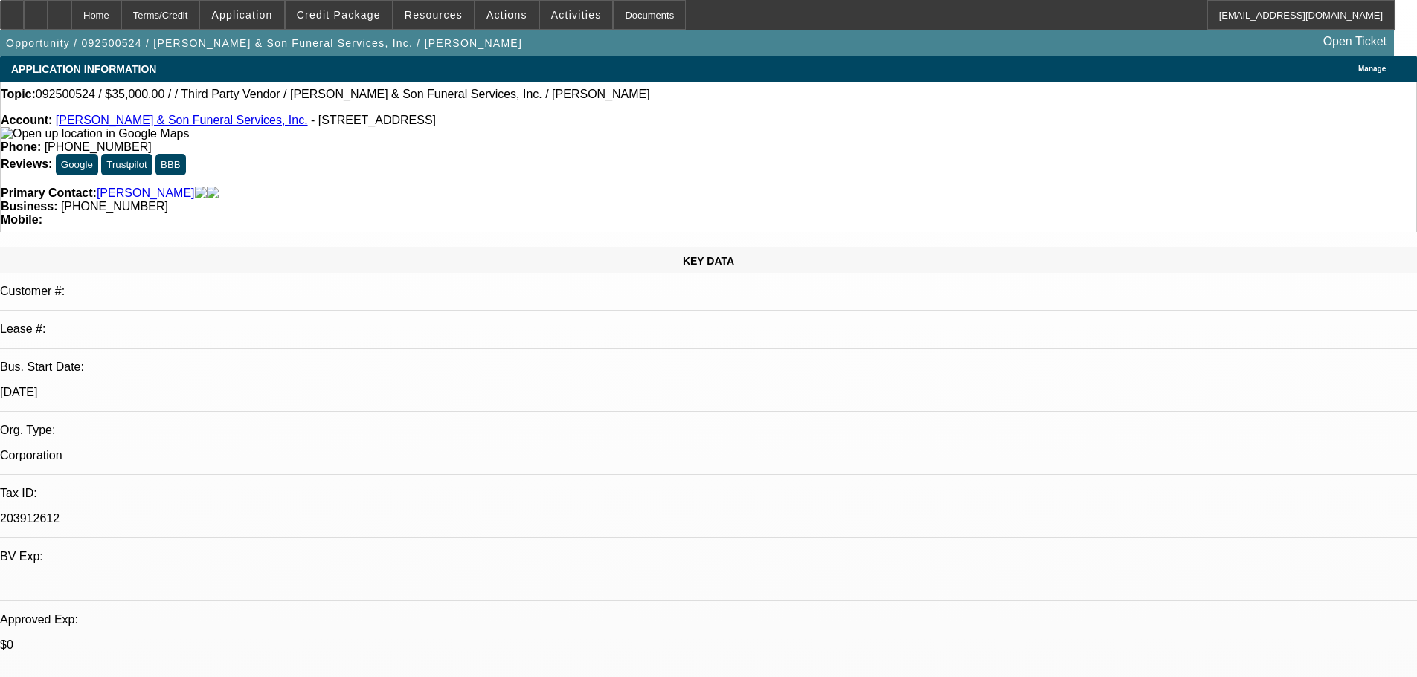
drag, startPoint x: 563, startPoint y: 463, endPoint x: 495, endPoint y: 240, distance: 232.4
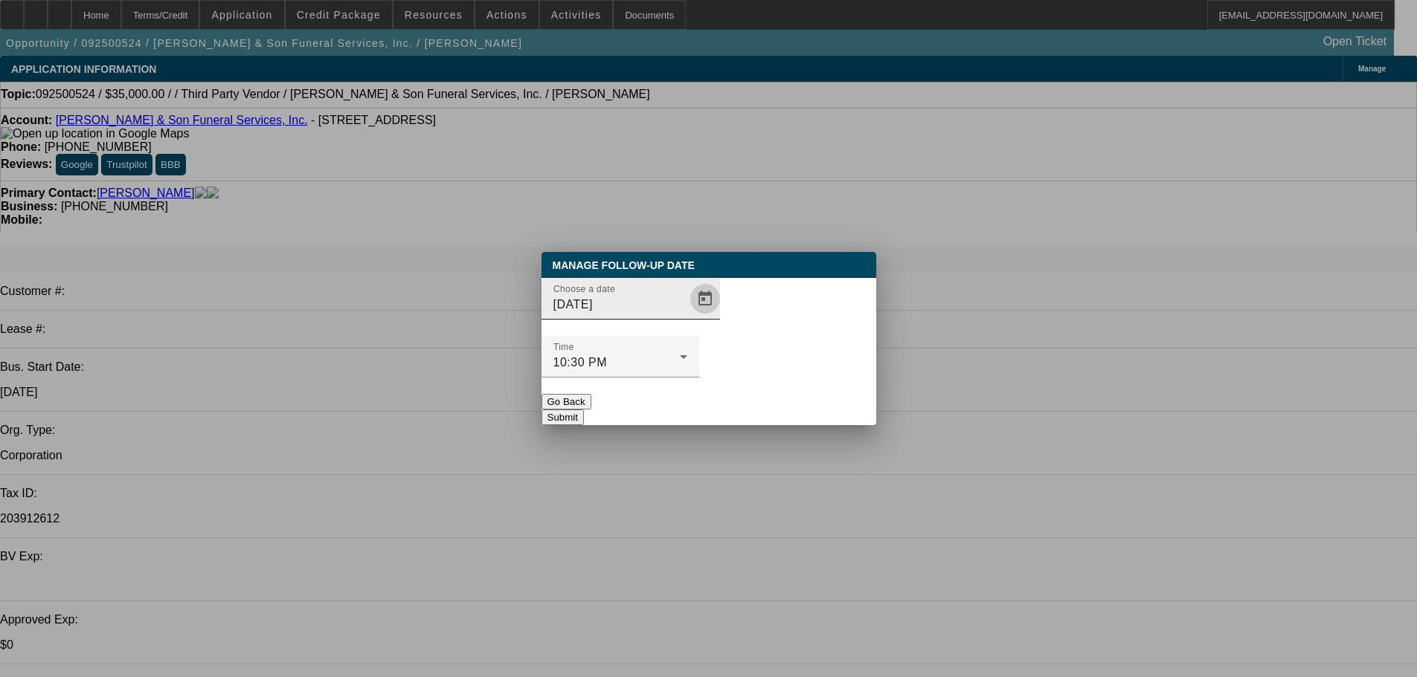
click at [687, 317] on span "Open calendar" at bounding box center [705, 299] width 36 height 36
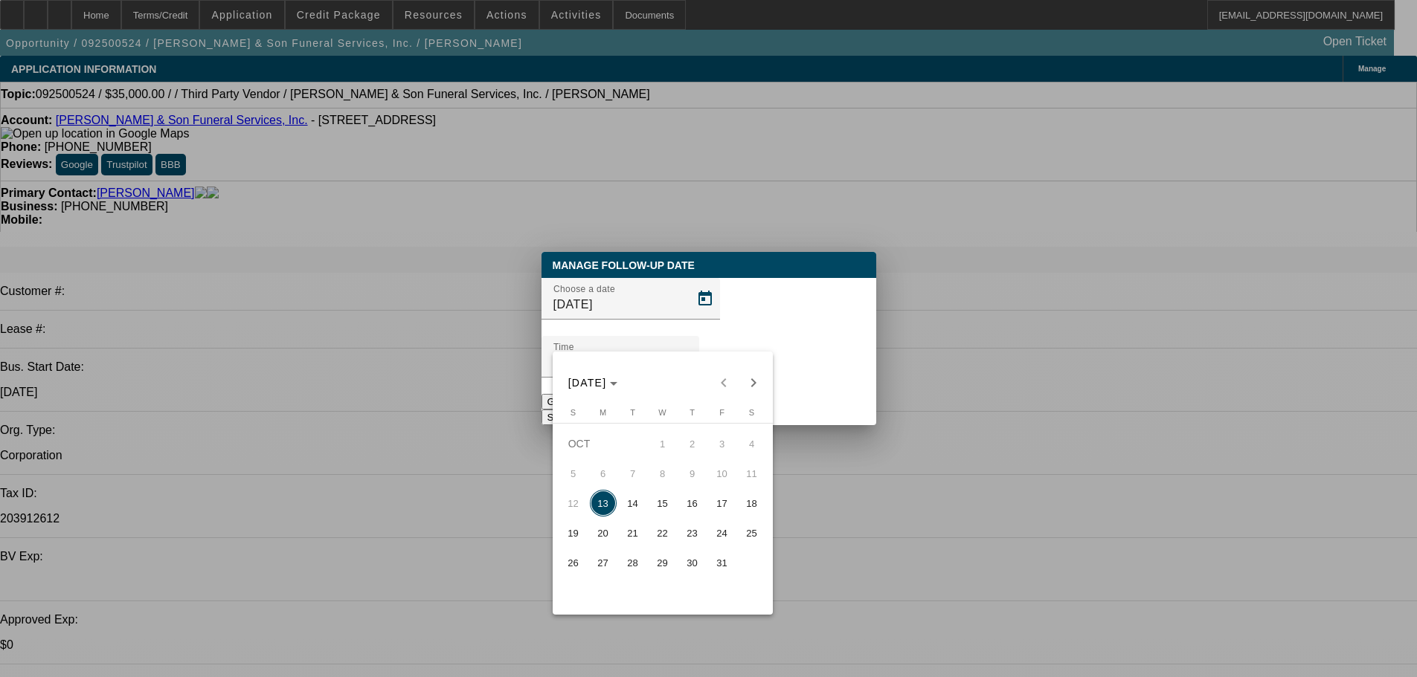
click at [656, 509] on span "15" at bounding box center [662, 503] width 27 height 27
type input "10/15/2025"
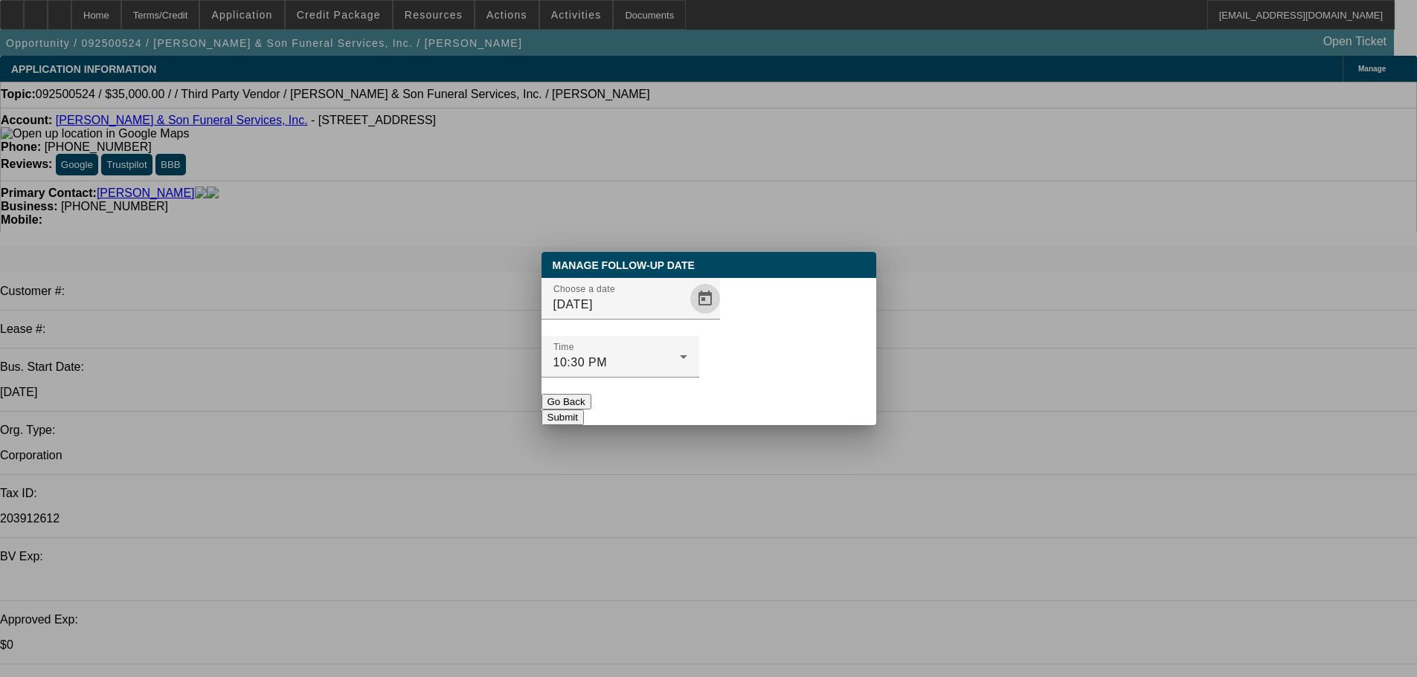
click at [584, 410] on button "Submit" at bounding box center [562, 418] width 42 height 16
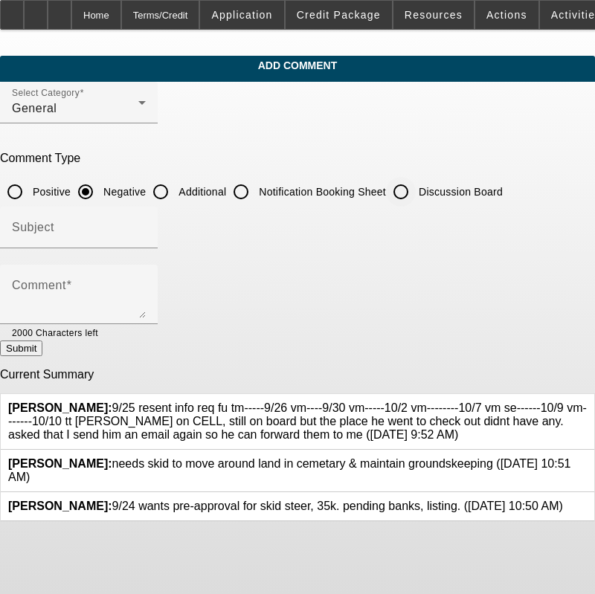
click at [452, 191] on label "Discussion Board" at bounding box center [459, 191] width 87 height 15
click at [416, 191] on input "Discussion Board" at bounding box center [401, 192] width 30 height 30
radio input "true"
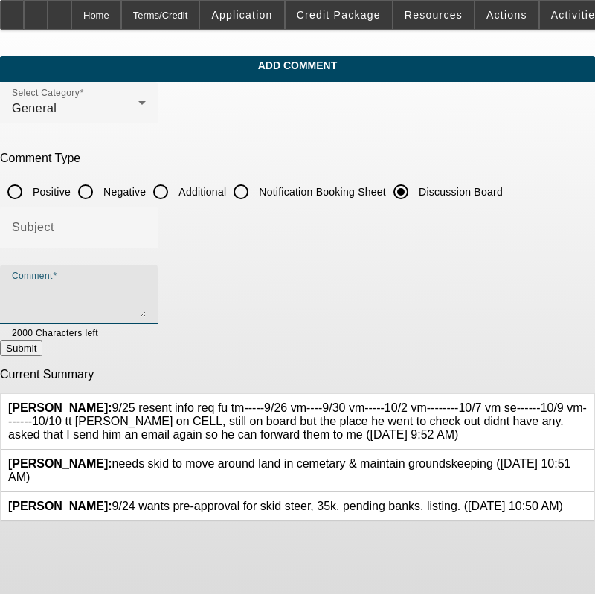
click at [146, 309] on textarea "Comment" at bounding box center [79, 301] width 134 height 36
paste textarea "9/25 resent info req fu tm-----9/26 vm----9/30 vm-----10/2 vm--------10/7 vm se…"
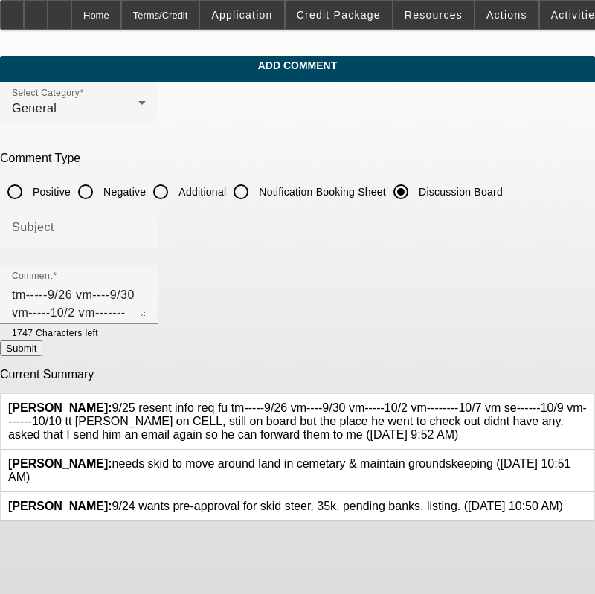
click at [587, 406] on div at bounding box center [587, 422] width 0 height 40
click at [587, 402] on icon at bounding box center [587, 402] width 0 height 0
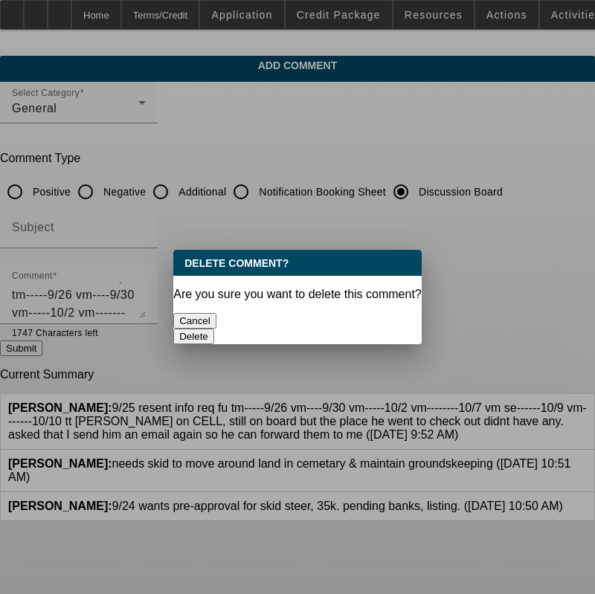
click at [214, 329] on button "Delete" at bounding box center [193, 337] width 41 height 16
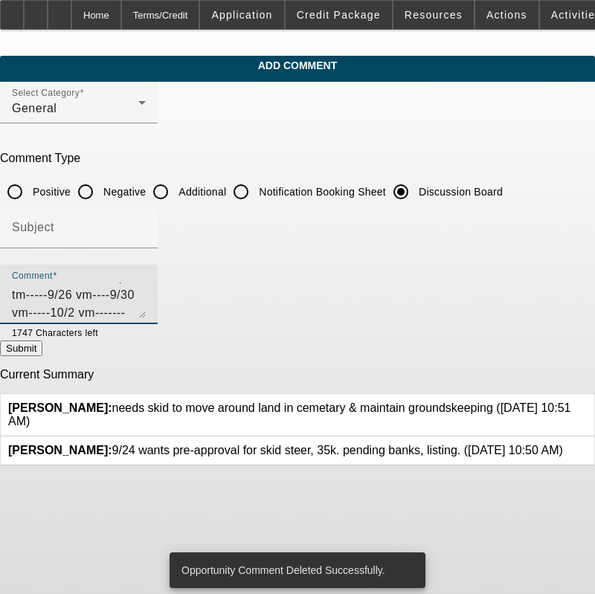
click at [146, 308] on textarea "9/25 resent info req fu tm-----9/26 vm----9/30 vm-----10/2 vm--------10/7 vm se…" at bounding box center [79, 301] width 134 height 36
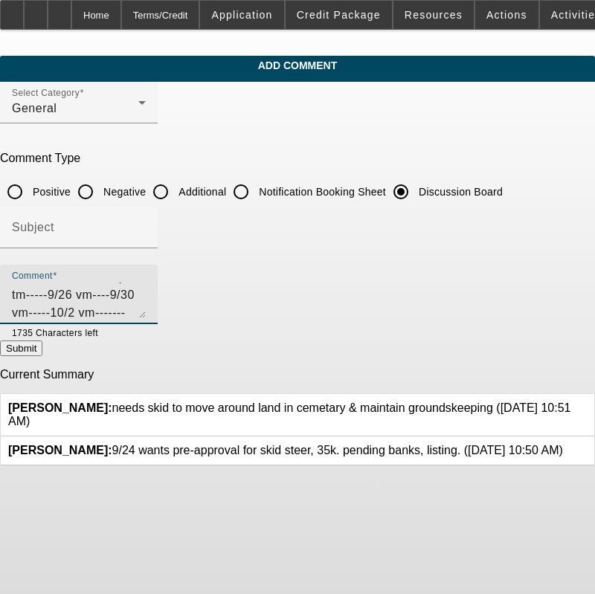
type textarea "9/25 resent info req fu tm-----9/26 vm----9/30 vm-----10/2 vm--------10/7 vm se…"
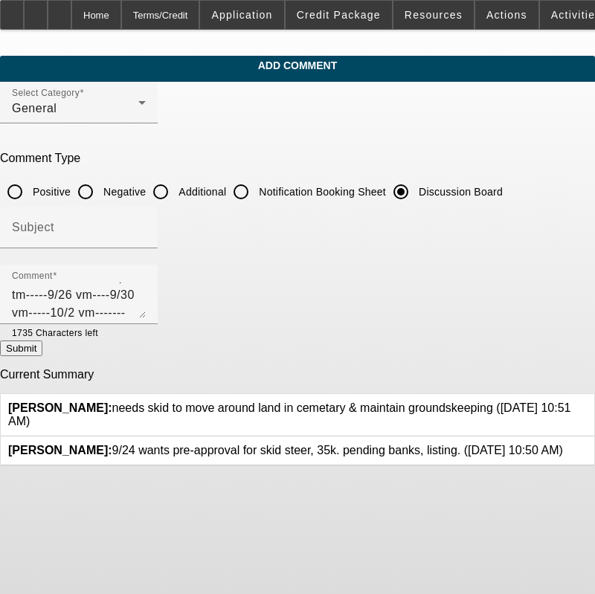
click at [471, 374] on p "Current Summary" at bounding box center [297, 374] width 595 height 13
click at [42, 356] on button "Submit" at bounding box center [21, 349] width 42 height 16
radio input "true"
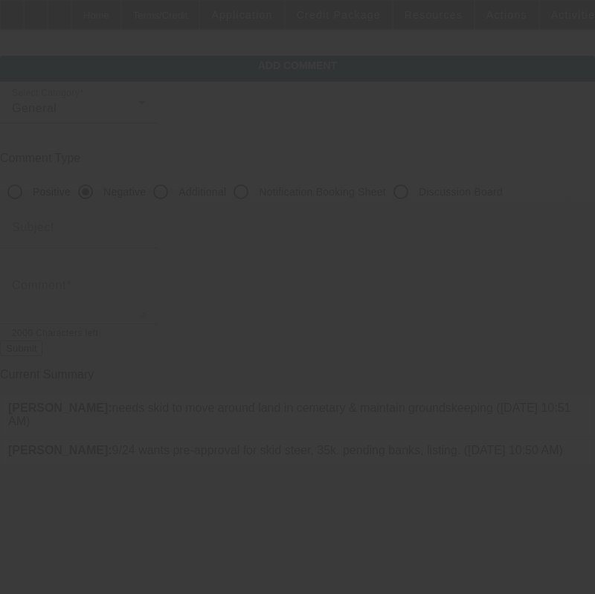
scroll to position [0, 0]
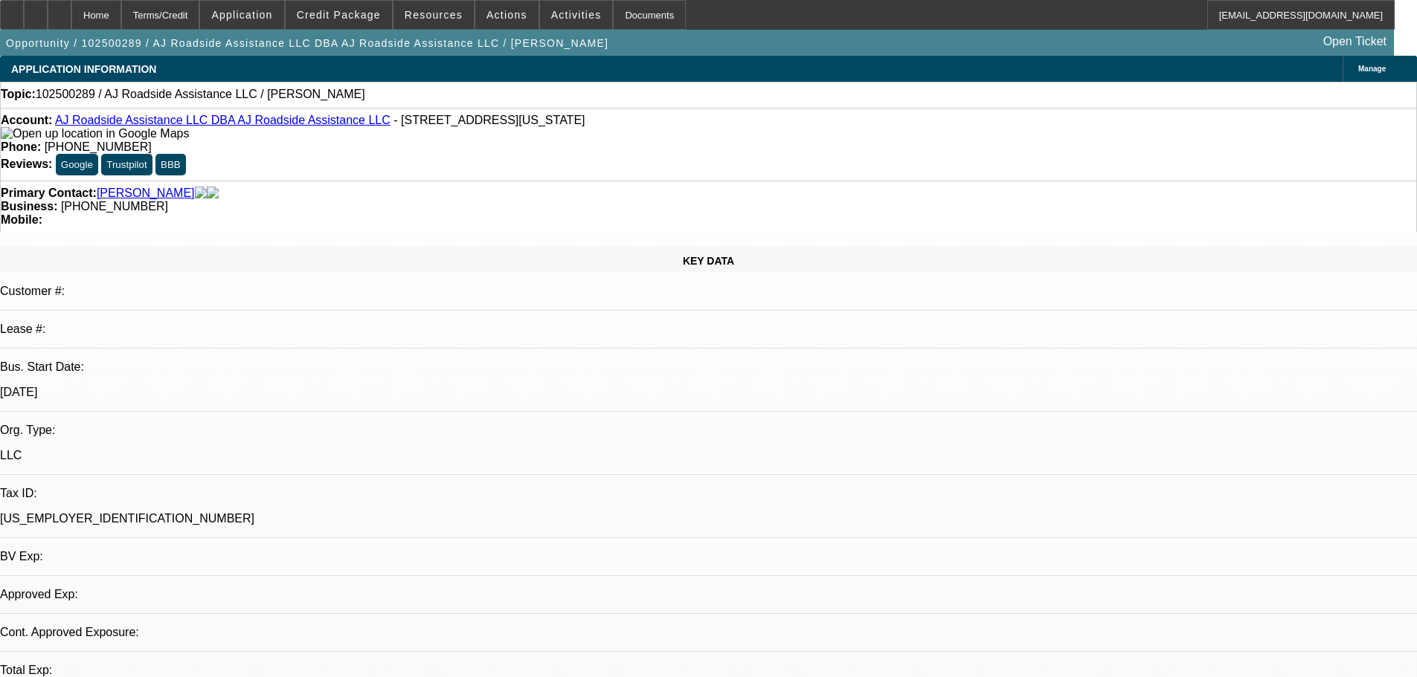
select select "0"
select select "2"
select select "0.1"
select select "4"
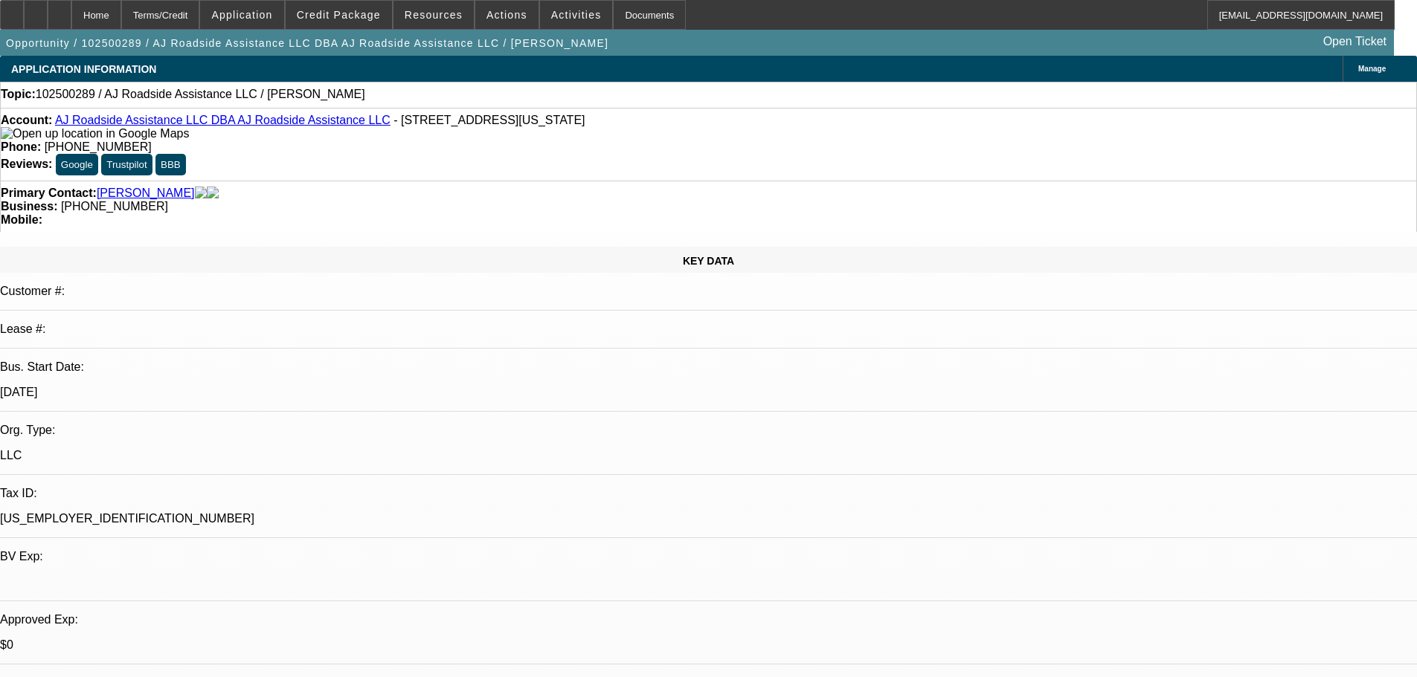
scroll to position [0, 0]
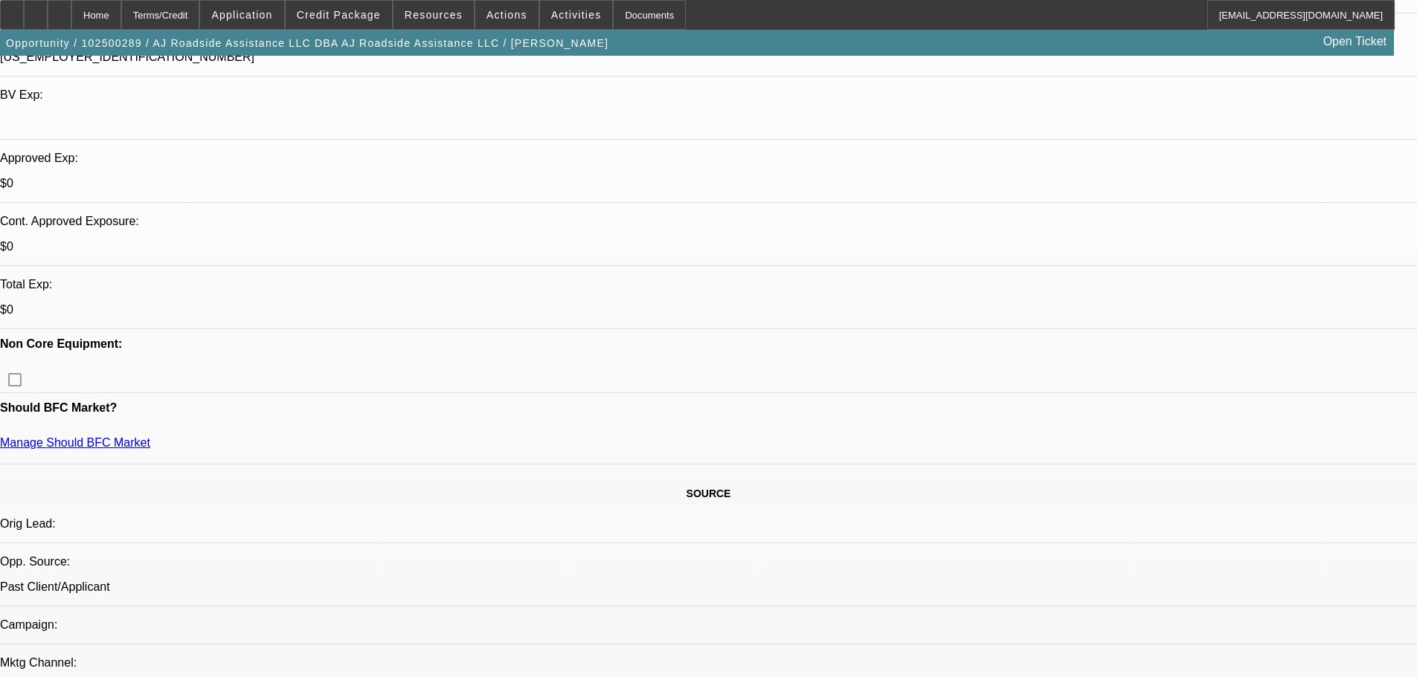
scroll to position [446, 0]
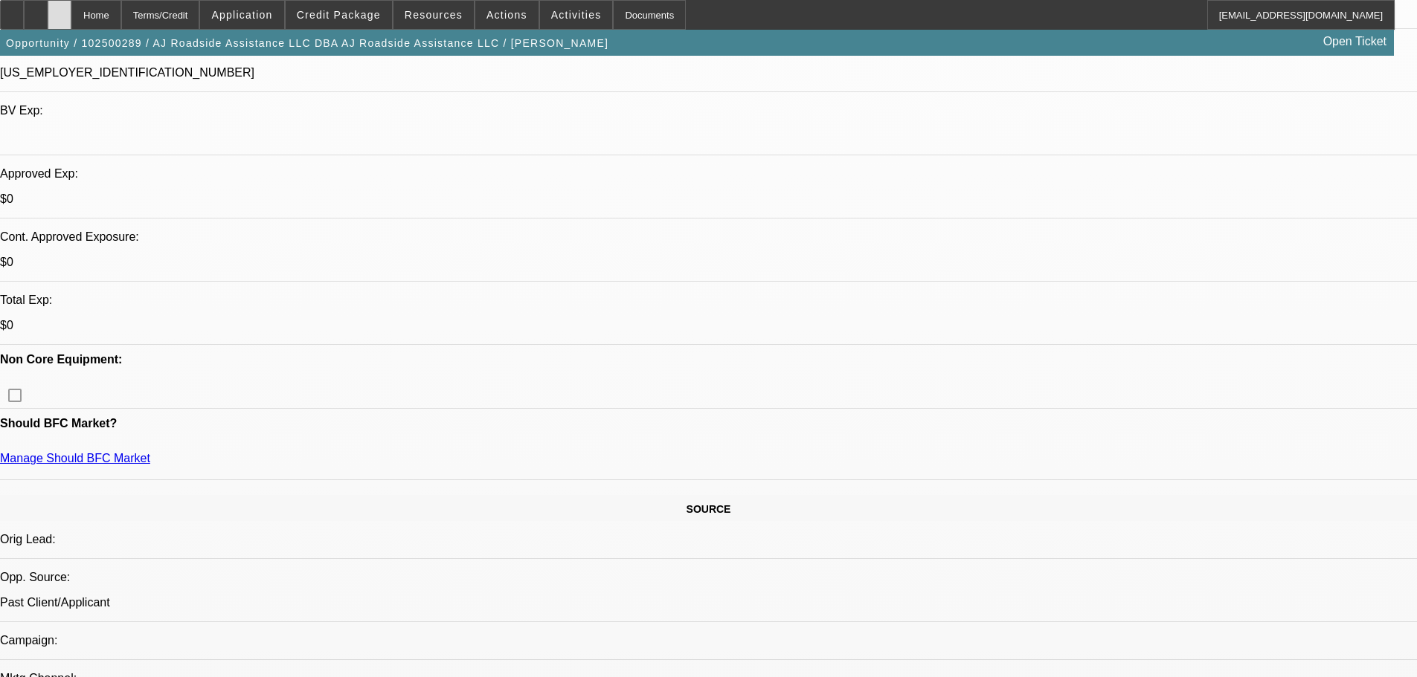
click at [71, 5] on div at bounding box center [60, 15] width 24 height 30
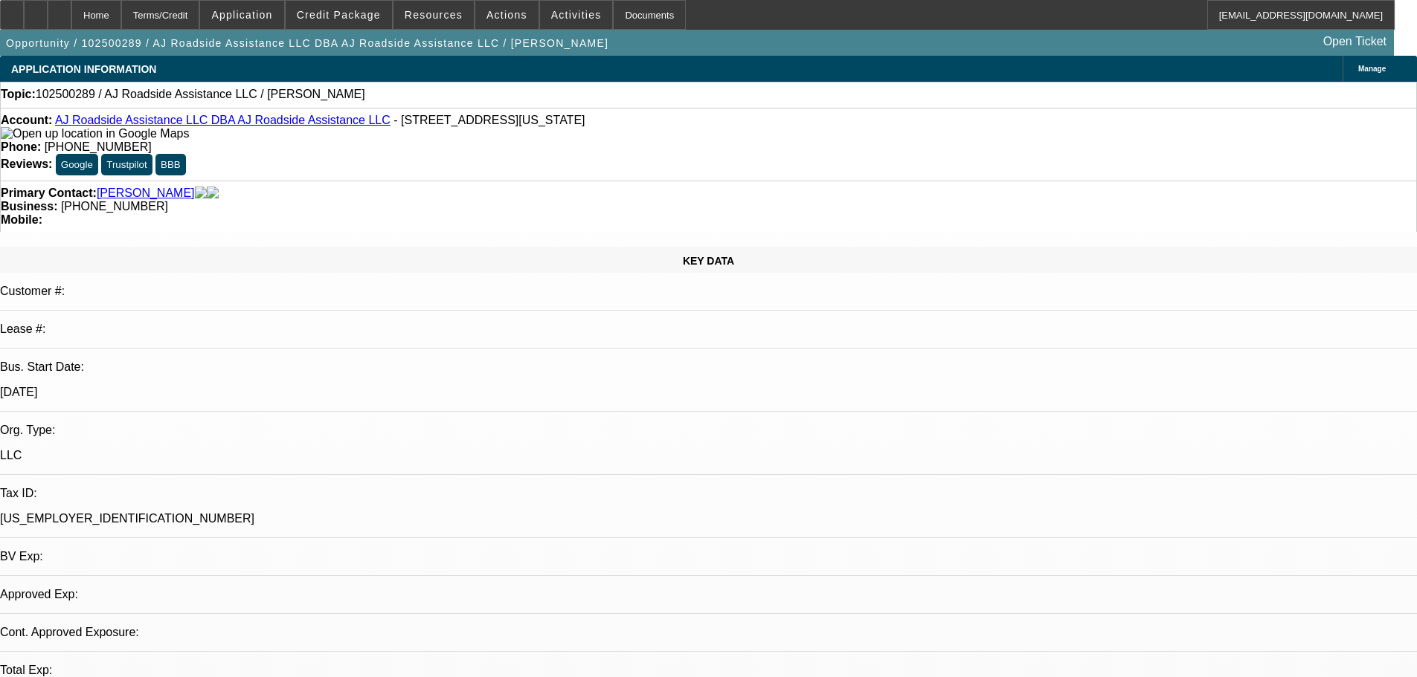
select select "0"
select select "2"
select select "0.1"
select select "4"
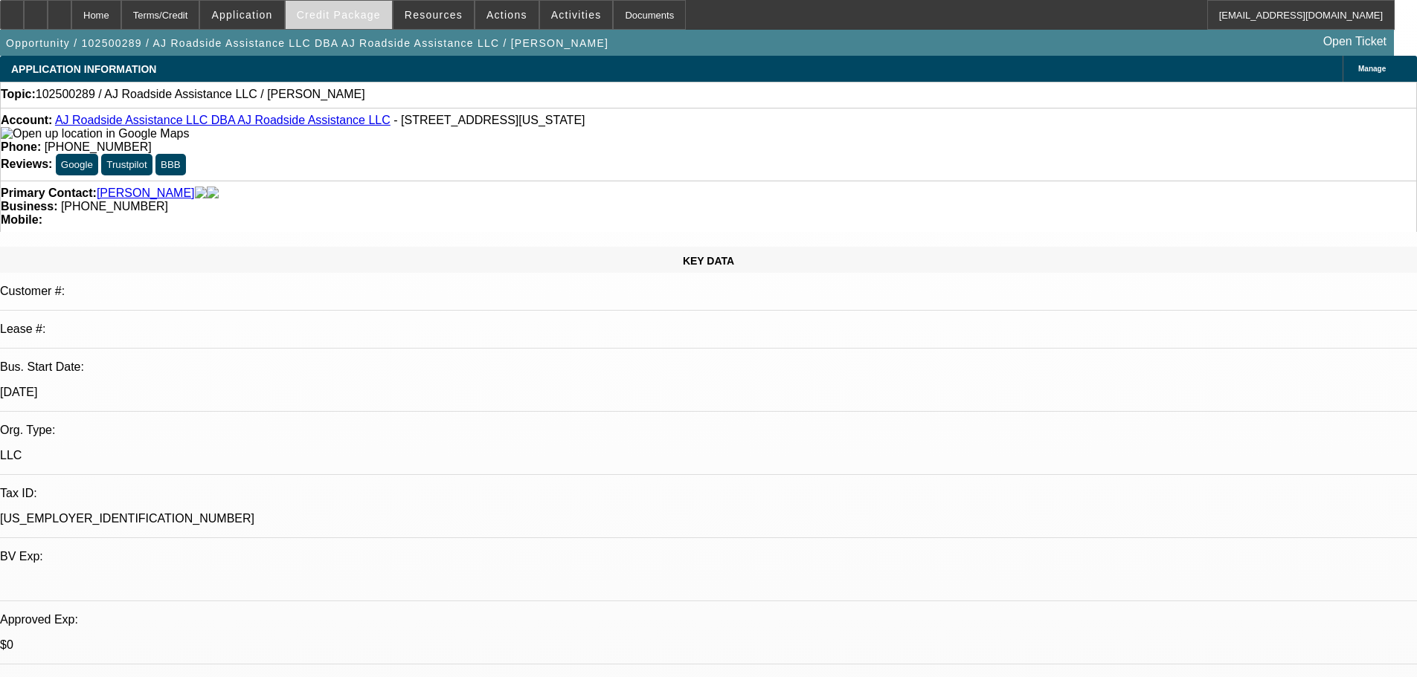
click at [332, 18] on span "Credit Package" at bounding box center [339, 15] width 84 height 12
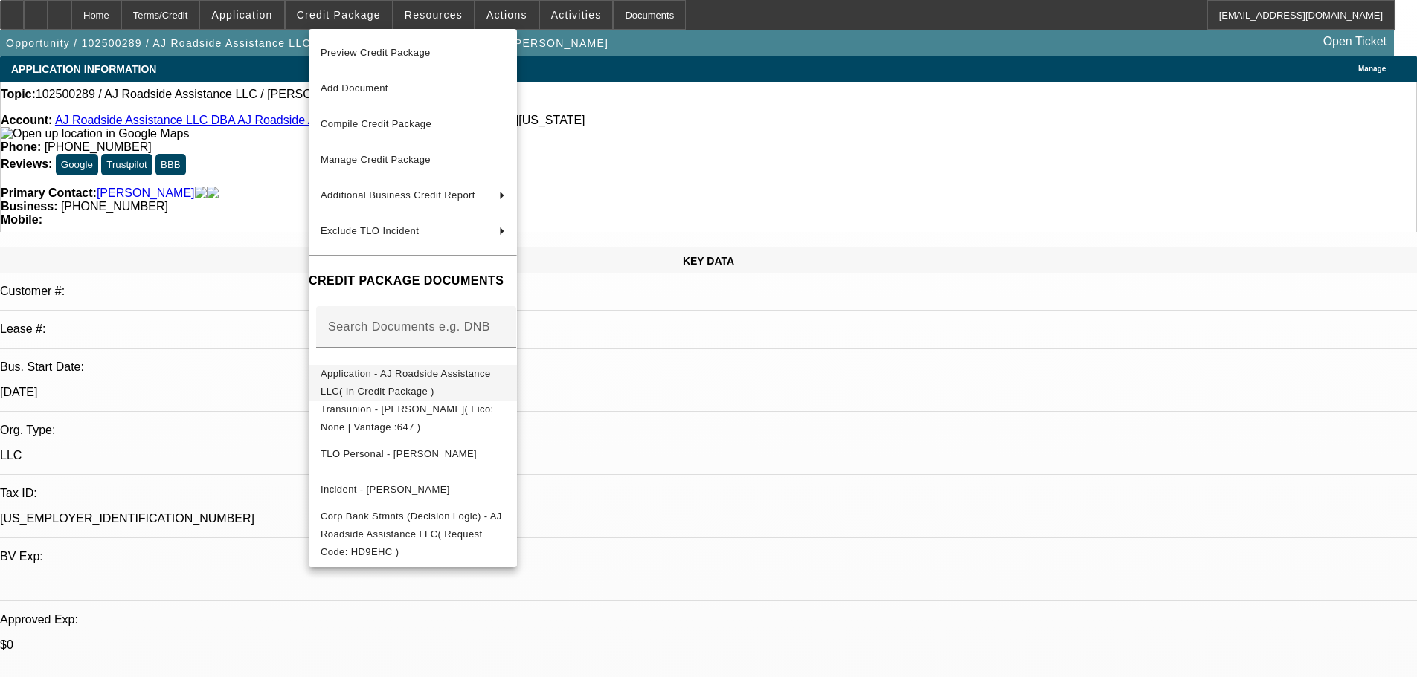
click at [505, 370] on span "Application - AJ Roadside Assistance LLC( In Credit Package )" at bounding box center [413, 383] width 184 height 36
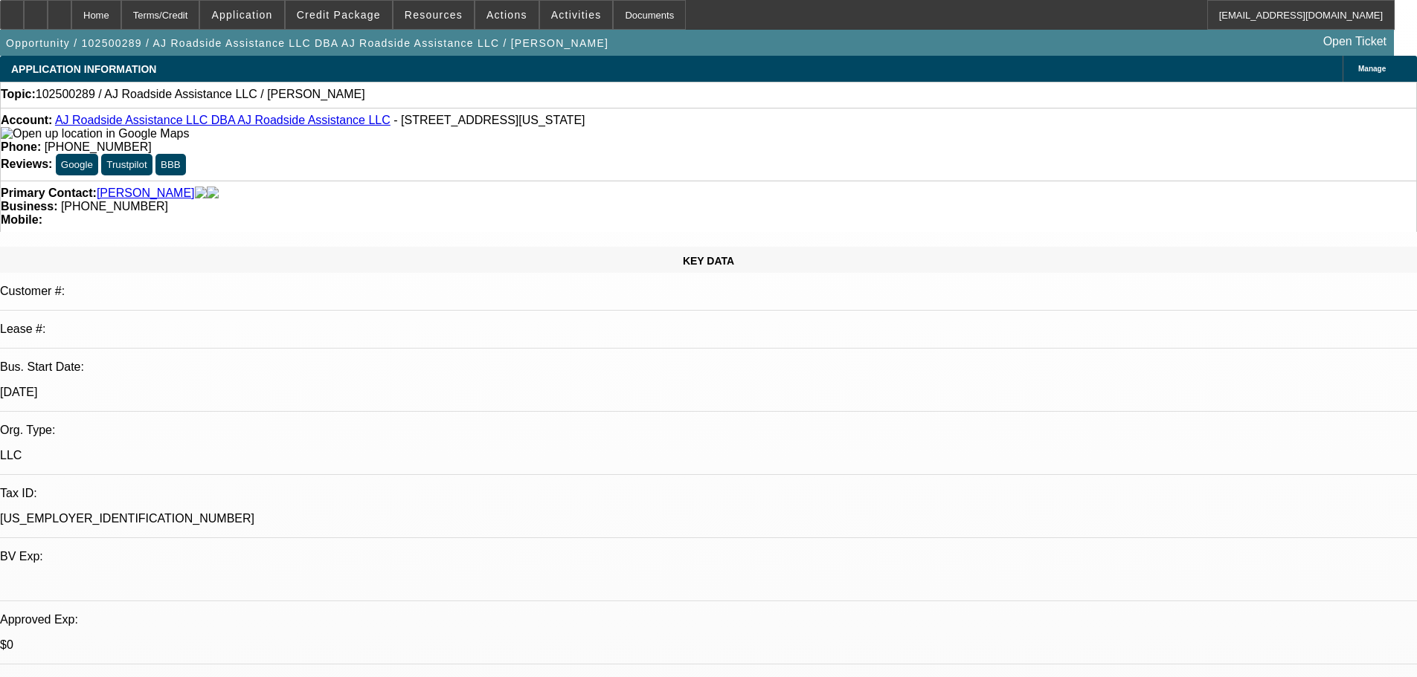
drag, startPoint x: 708, startPoint y: 418, endPoint x: 674, endPoint y: 227, distance: 194.1
click at [344, 25] on span at bounding box center [339, 15] width 106 height 36
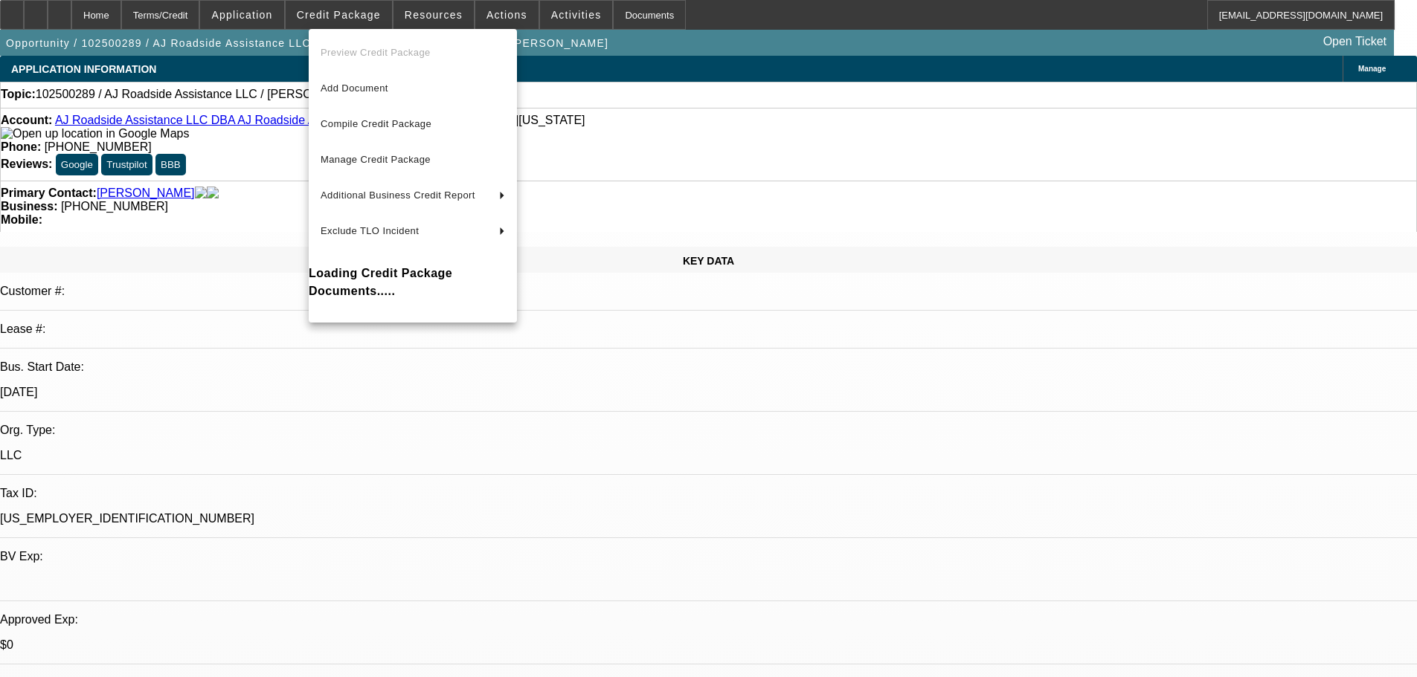
click at [729, 196] on div at bounding box center [708, 338] width 1417 height 677
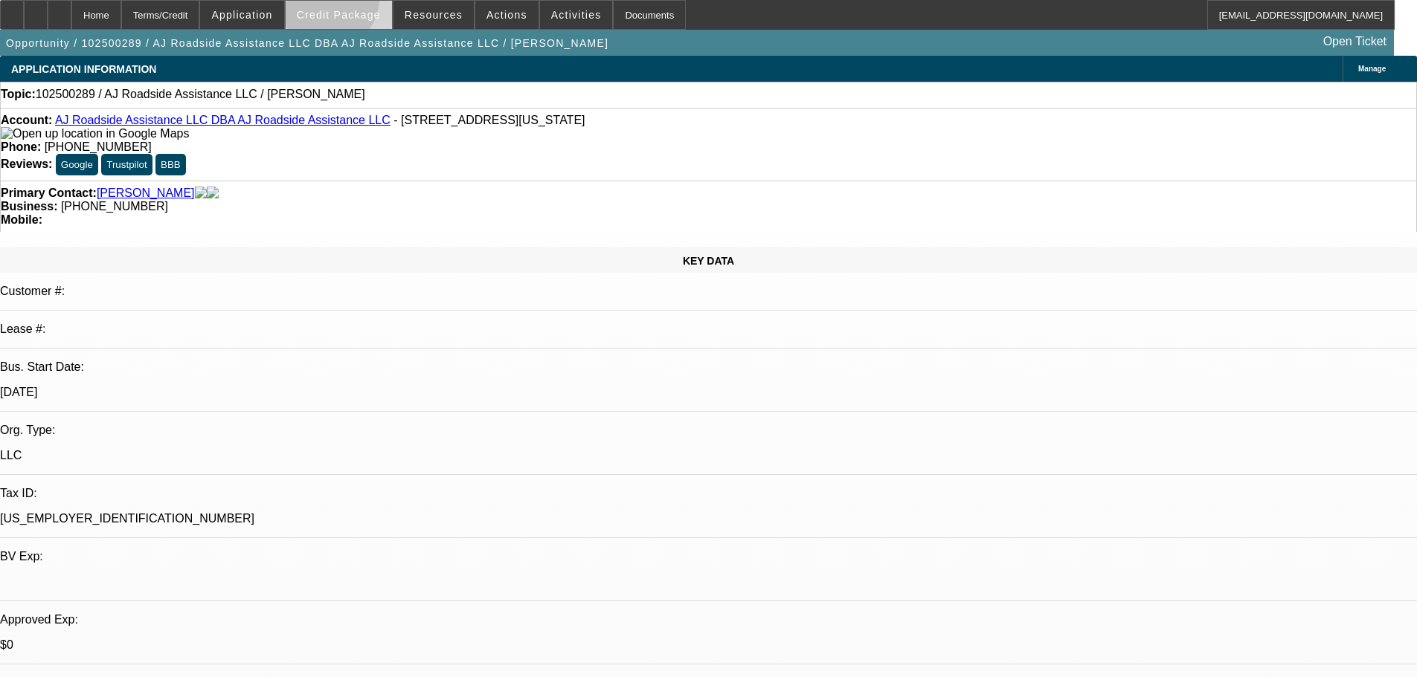
click at [349, 2] on span at bounding box center [339, 15] width 106 height 36
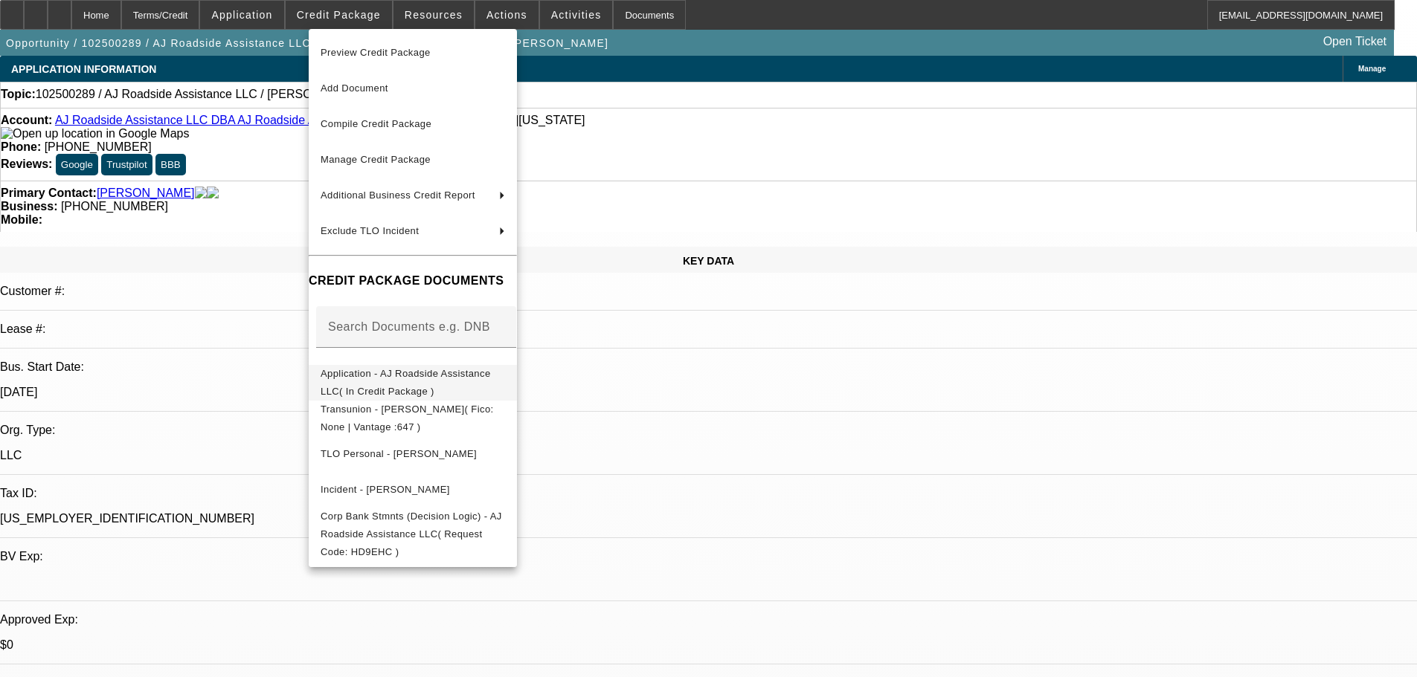
click at [505, 379] on span "Application - AJ Roadside Assistance LLC( In Credit Package )" at bounding box center [413, 383] width 184 height 36
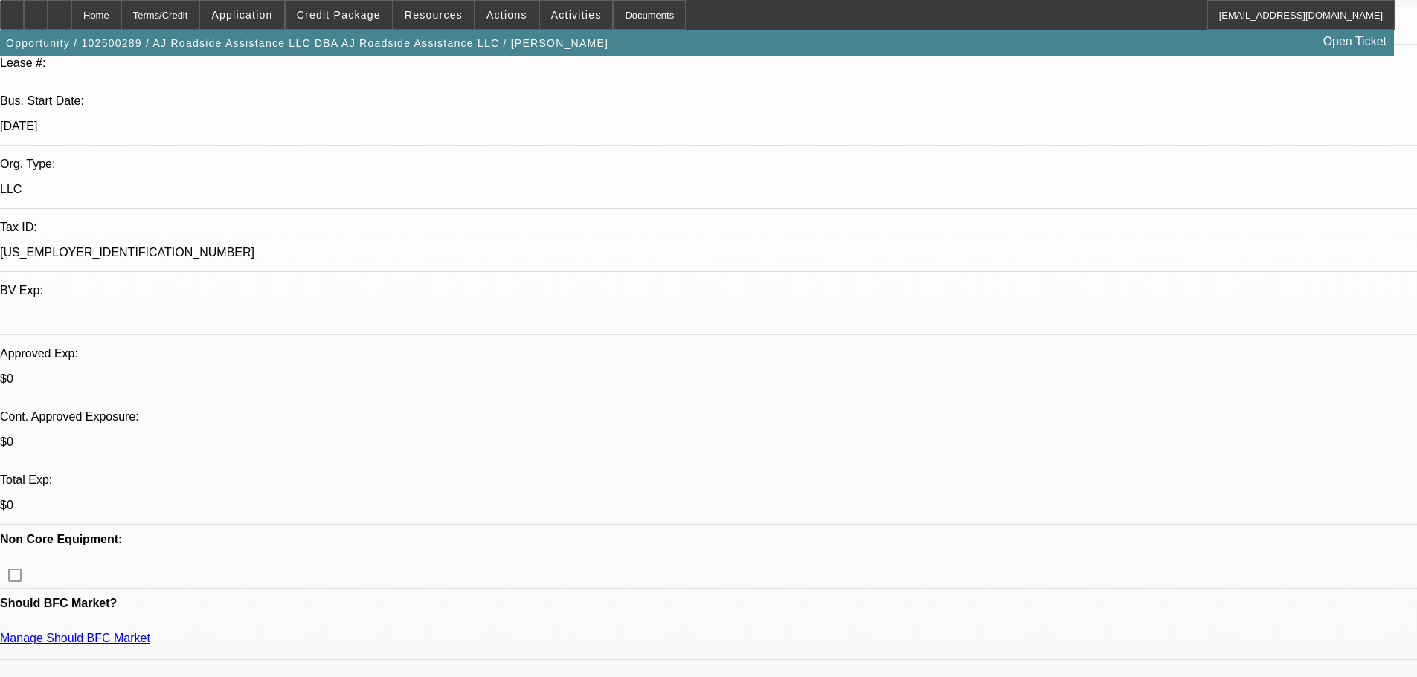
scroll to position [372, 0]
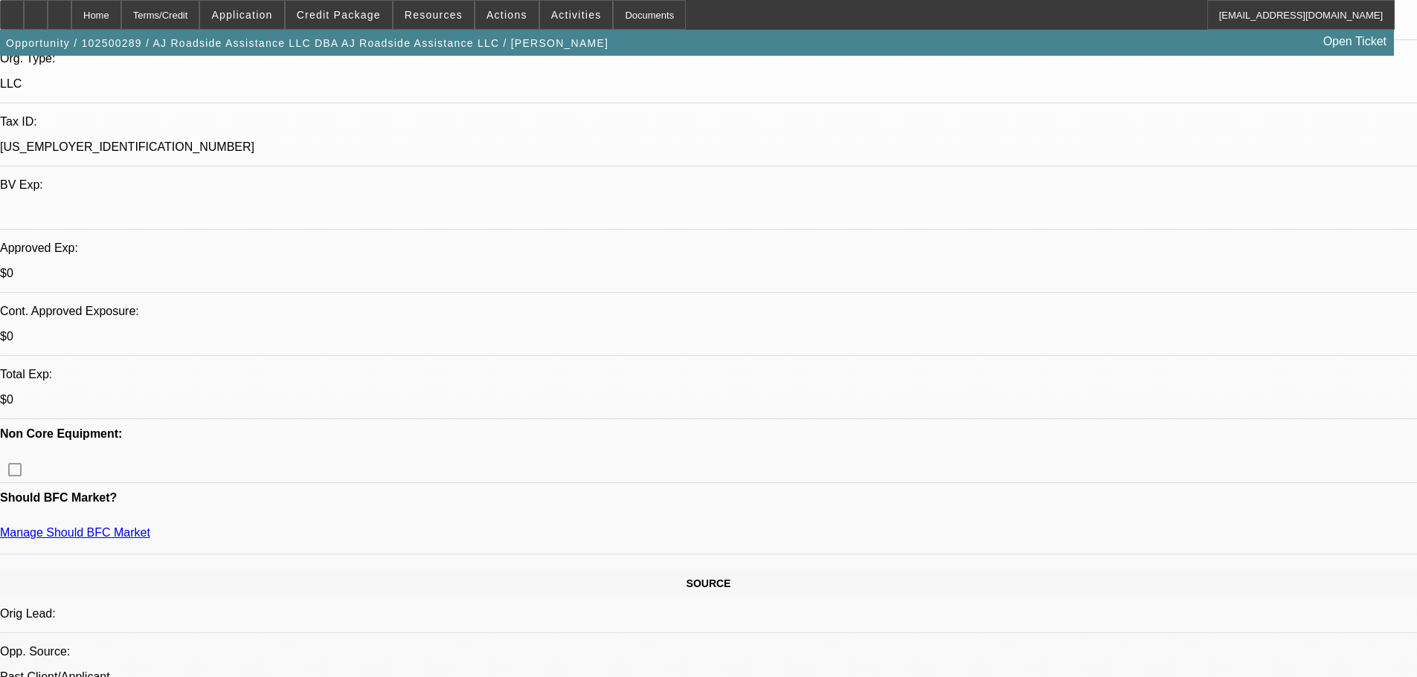
click at [364, 14] on span "Credit Package" at bounding box center [339, 15] width 84 height 12
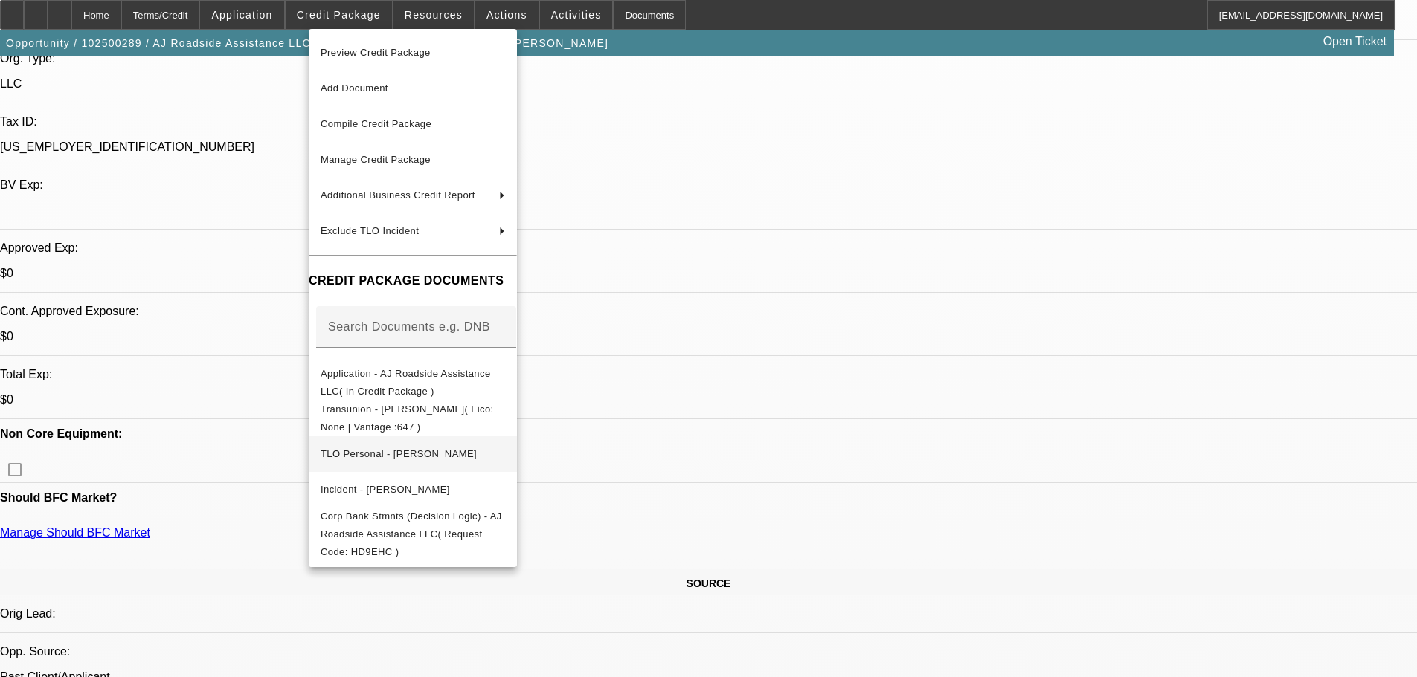
click at [469, 460] on button "TLO Personal - Jimenez, Anthony" at bounding box center [413, 455] width 208 height 36
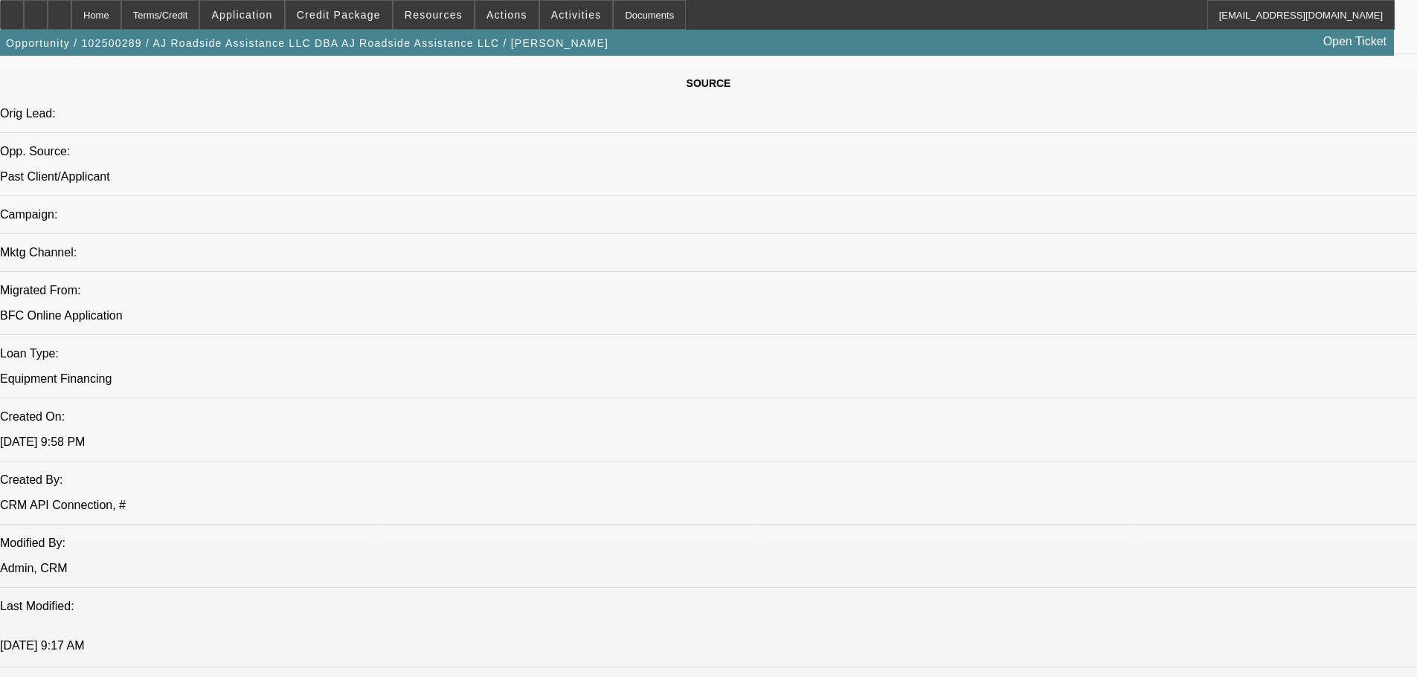
scroll to position [892, 0]
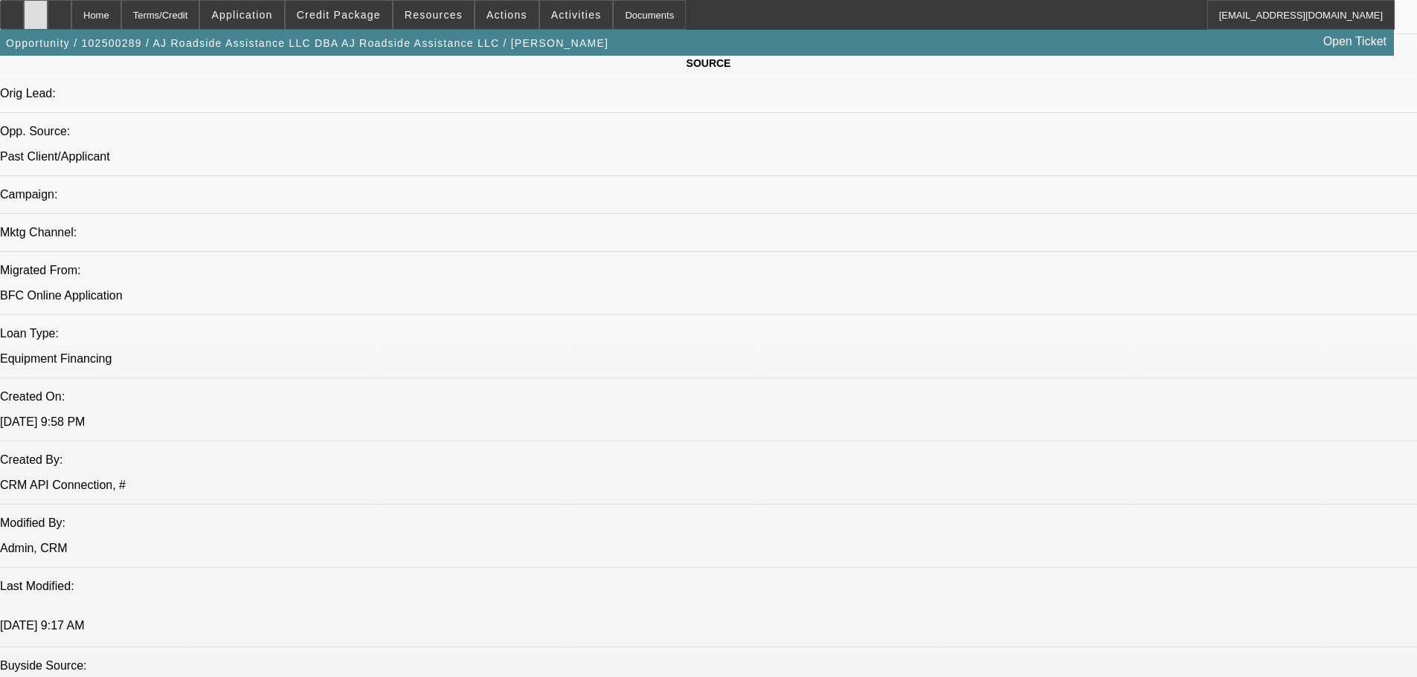
click at [48, 20] on div at bounding box center [36, 15] width 24 height 30
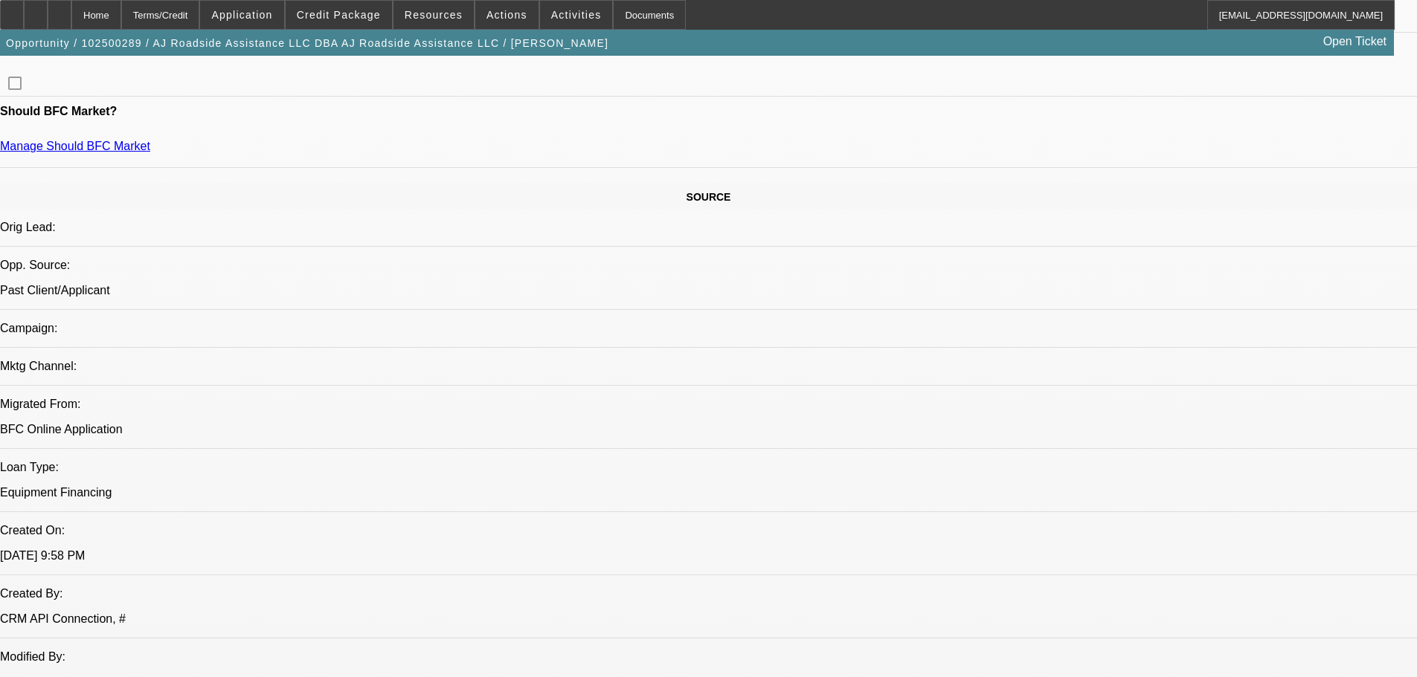
scroll to position [595, 0]
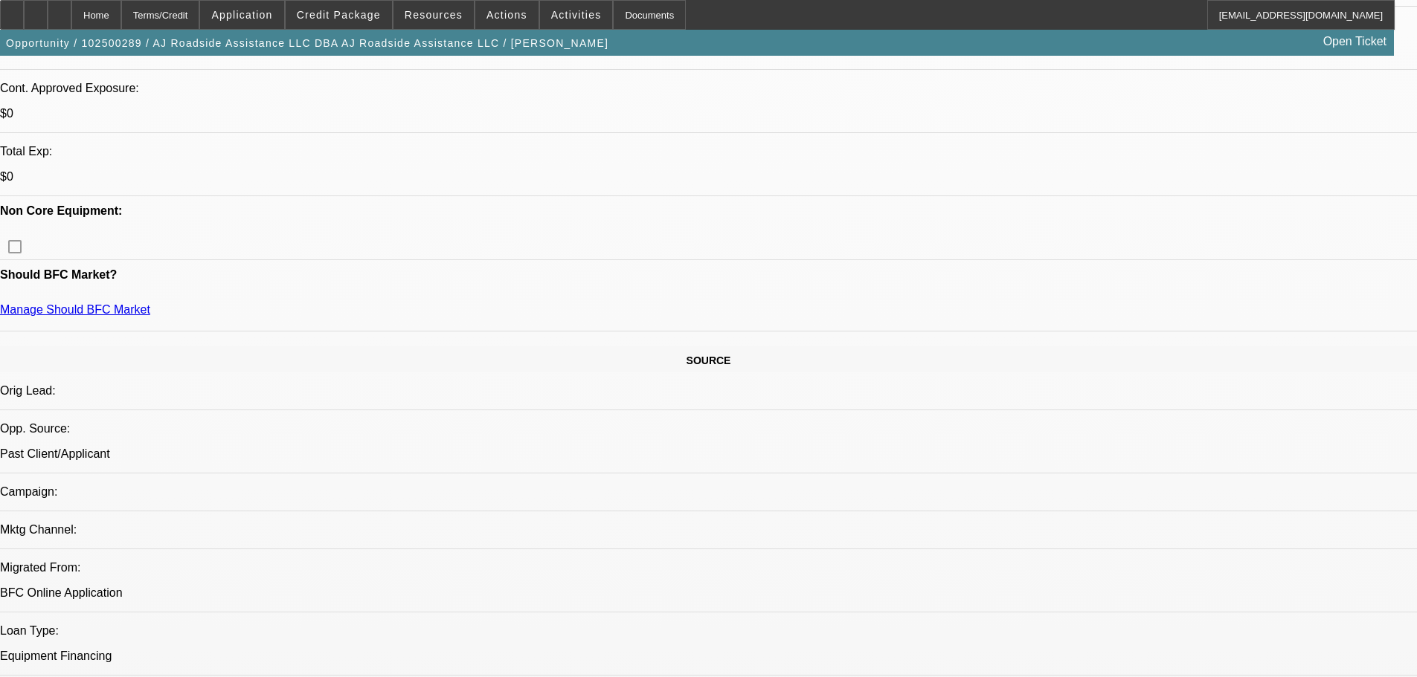
drag, startPoint x: 1138, startPoint y: 260, endPoint x: 1147, endPoint y: 287, distance: 28.9
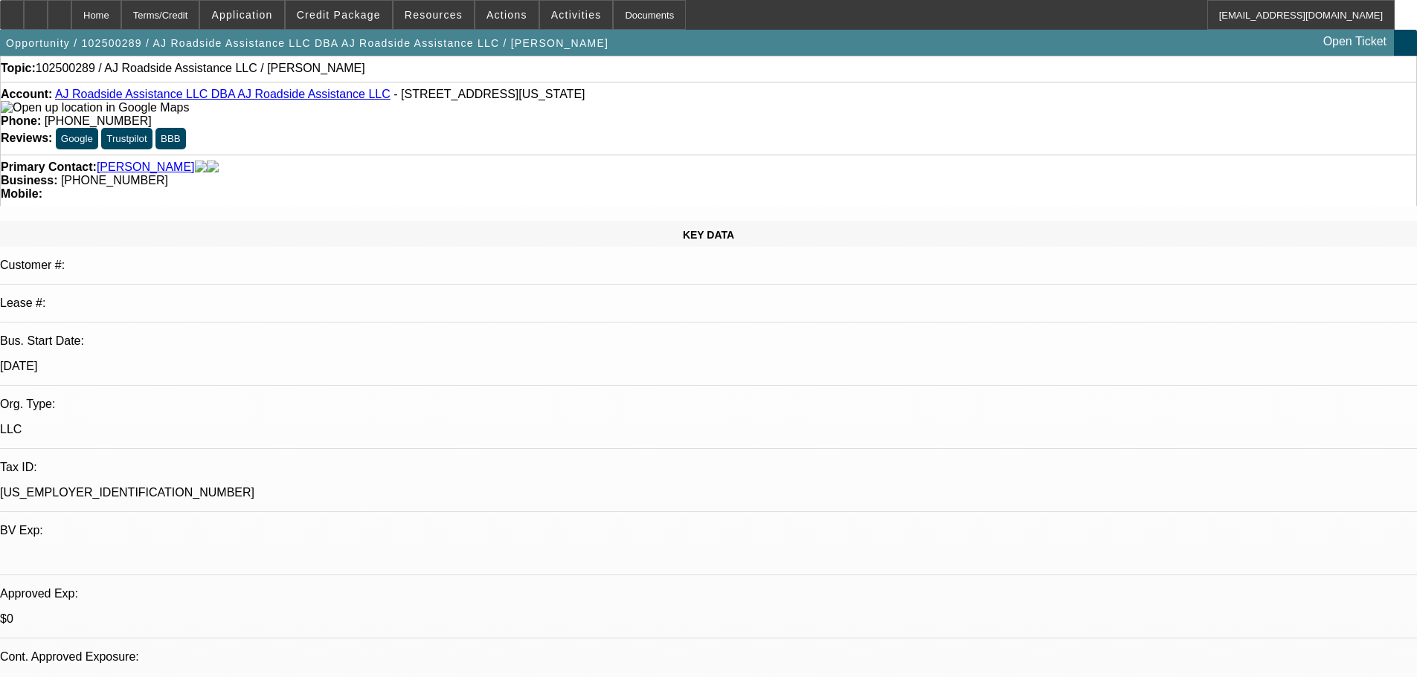
scroll to position [0, 0]
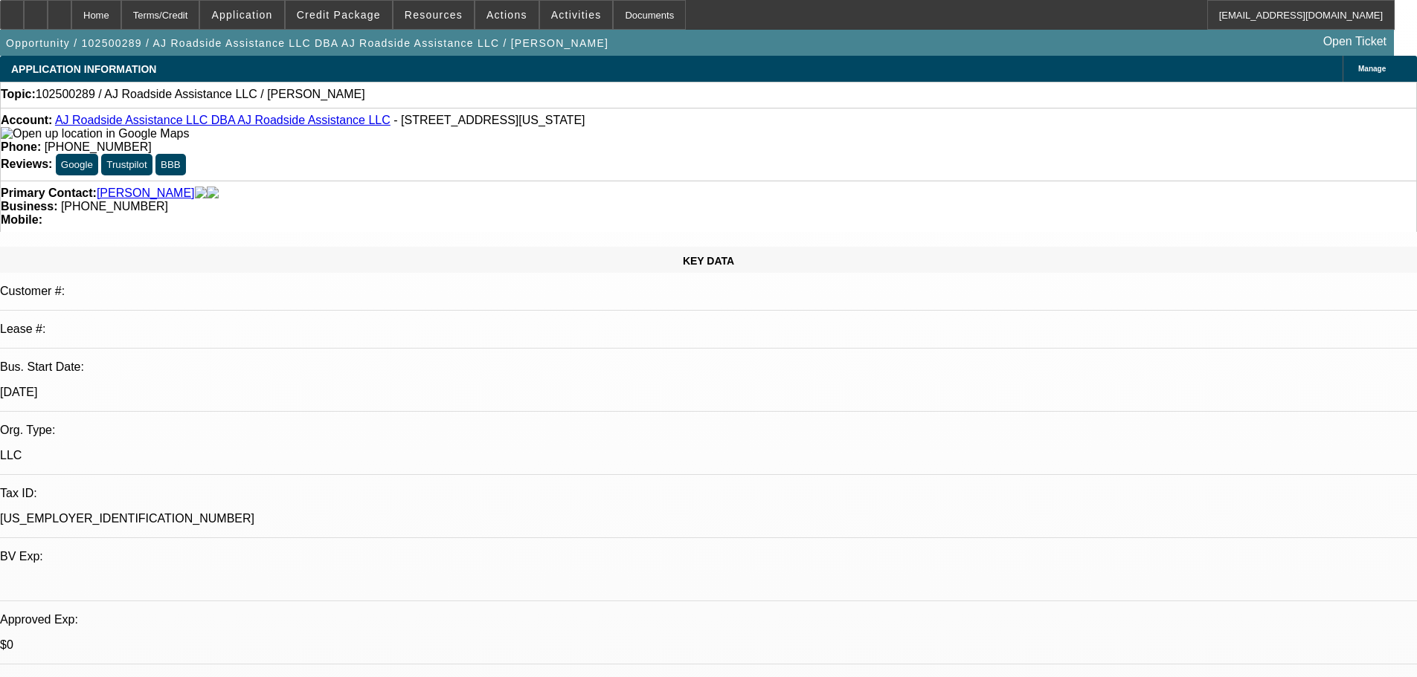
type textarea "Past client? nothing on PP seacrh. Pending inbound story + down payment or bust"
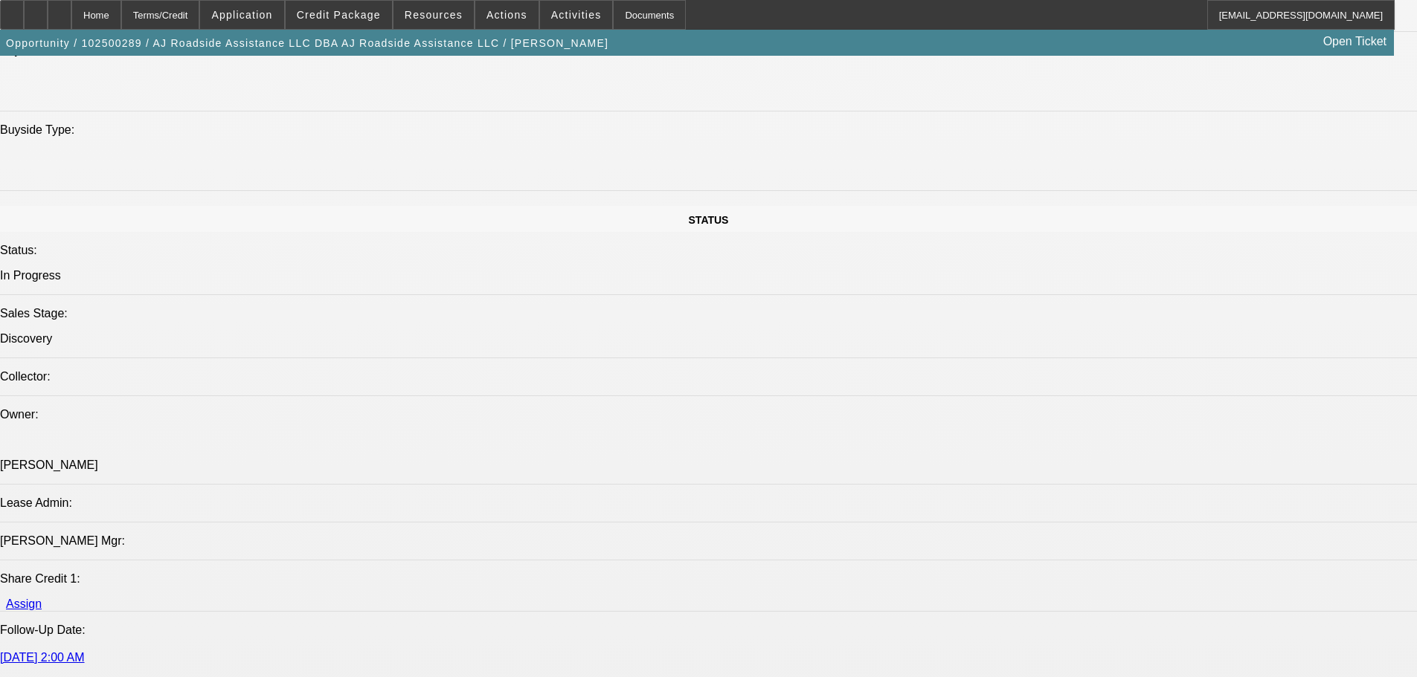
scroll to position [1636, 0]
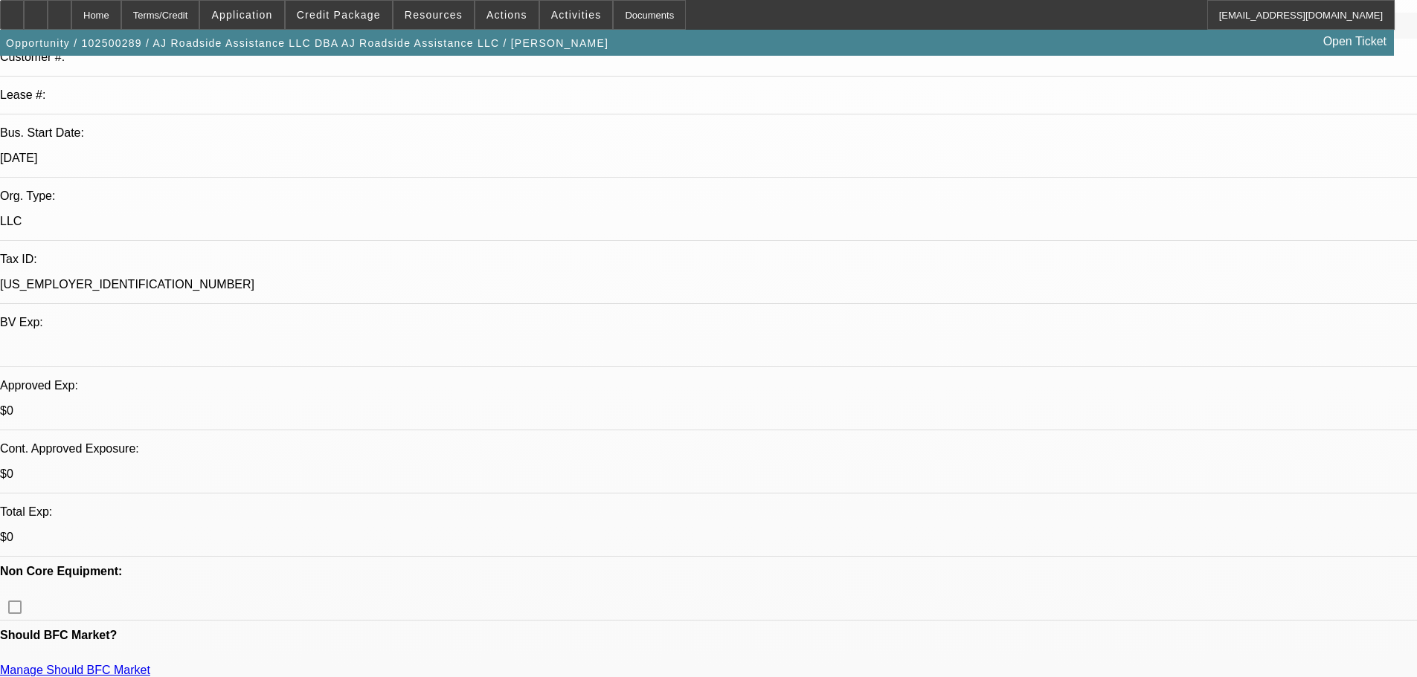
scroll to position [0, 0]
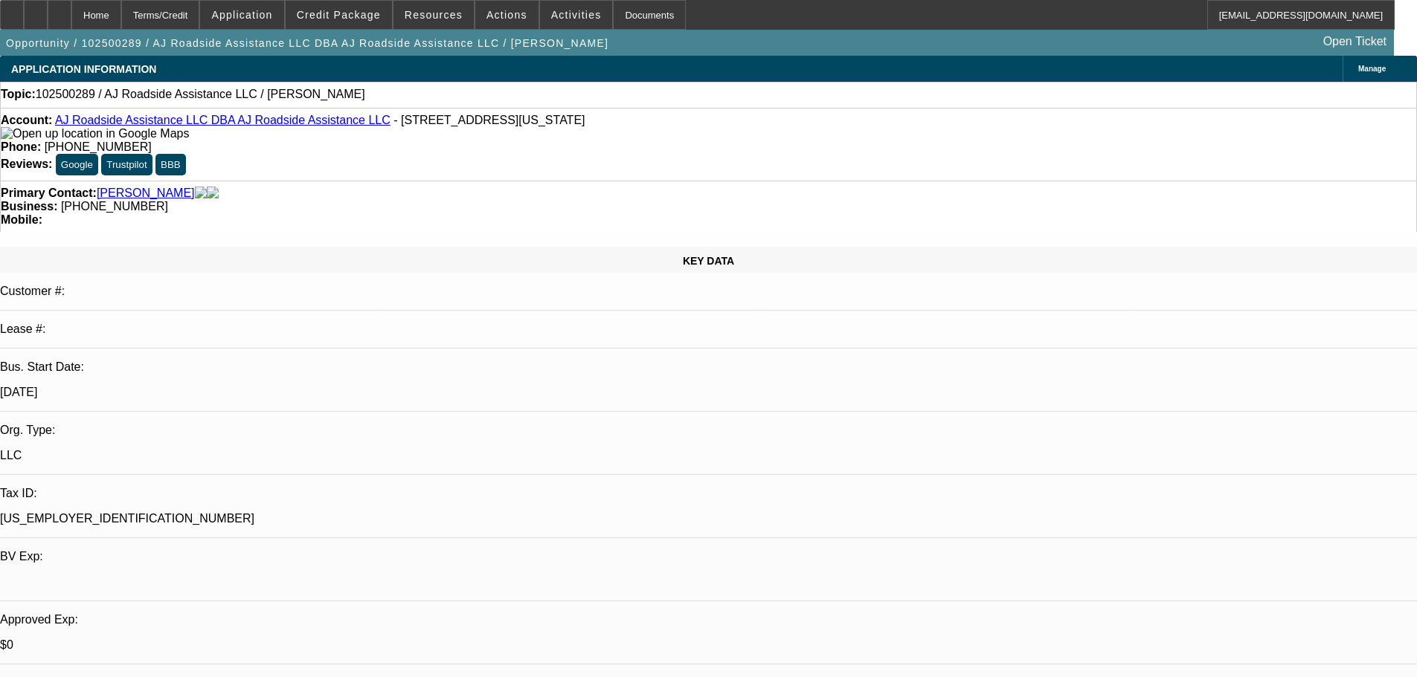
drag, startPoint x: 599, startPoint y: 544, endPoint x: 576, endPoint y: 268, distance: 276.9
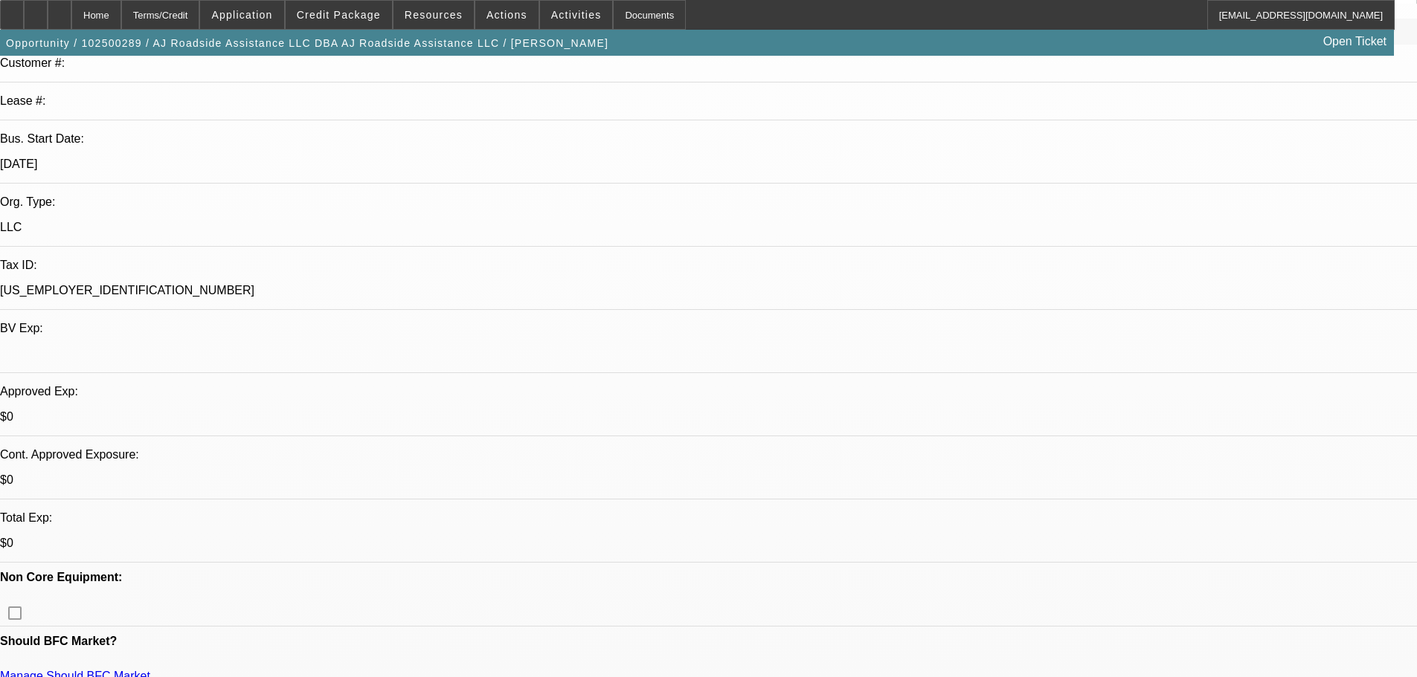
scroll to position [372, 0]
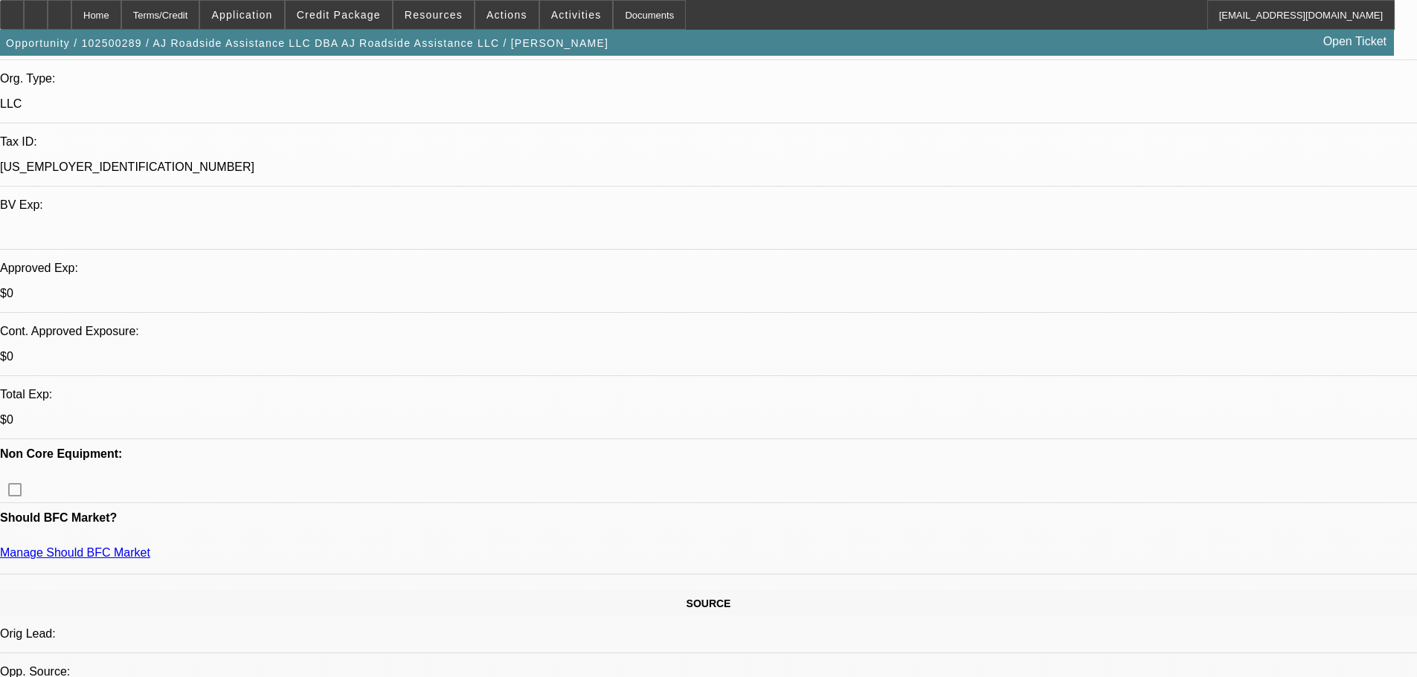
scroll to position [0, 0]
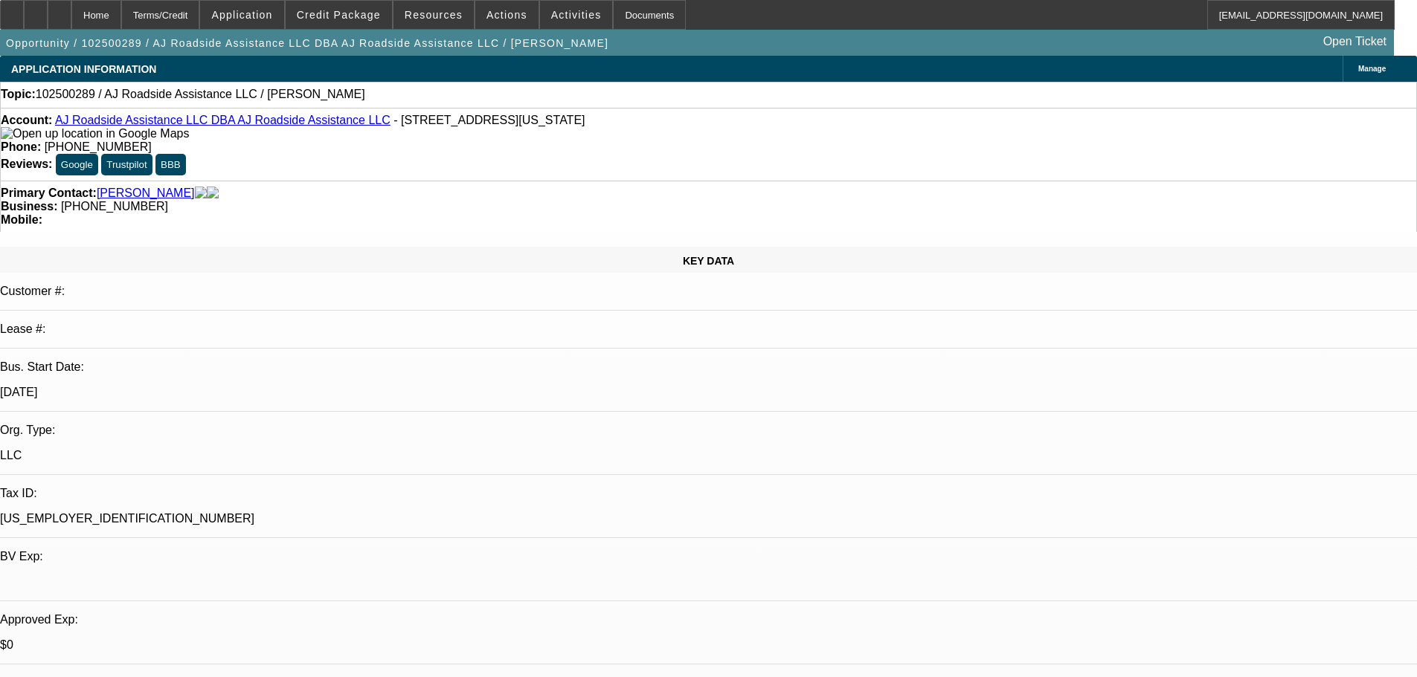
drag, startPoint x: 515, startPoint y: 542, endPoint x: 510, endPoint y: 363, distance: 179.3
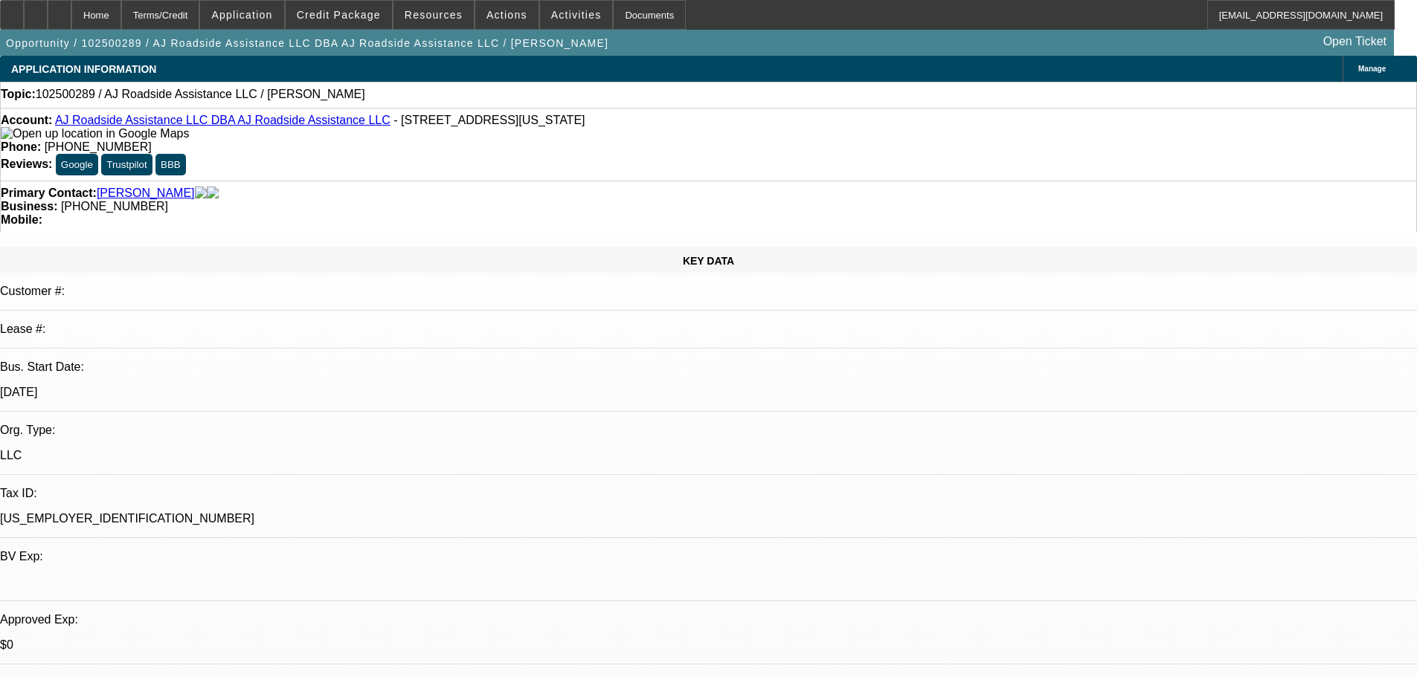
radio input "true"
type textarea "10/13 vm"
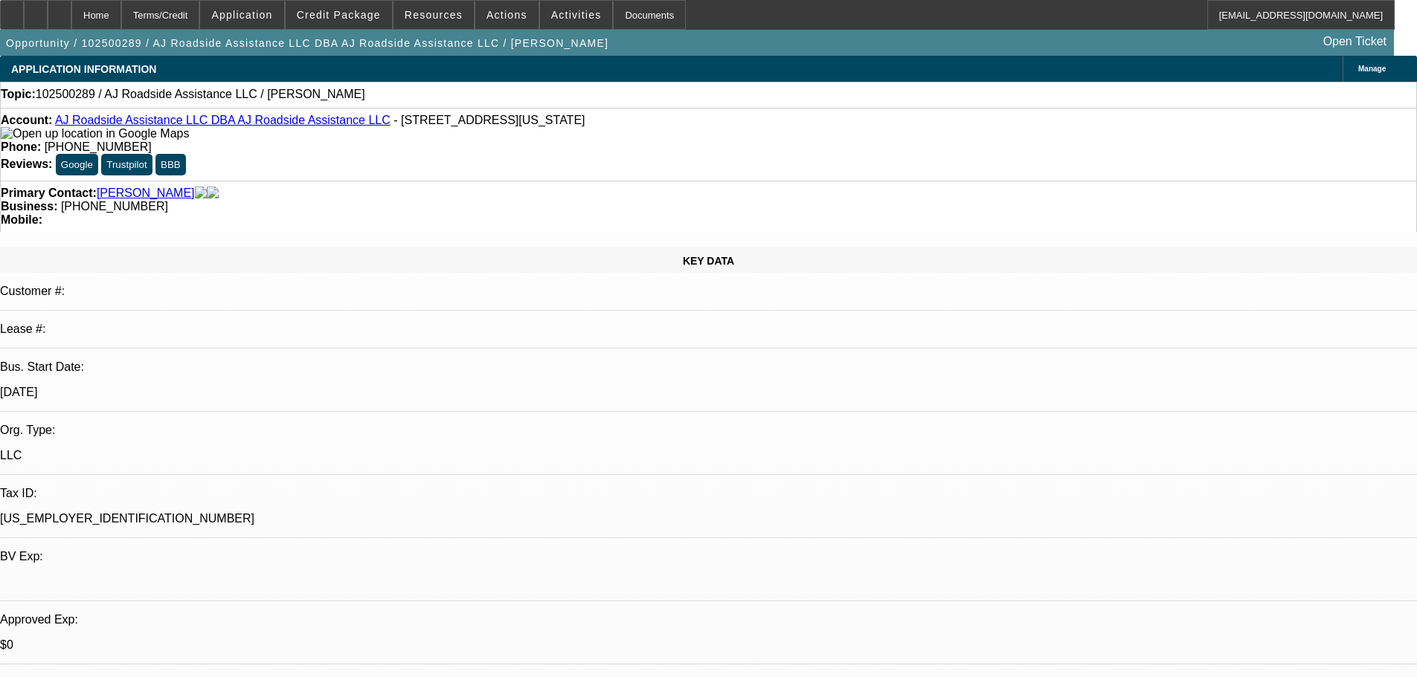
radio input "true"
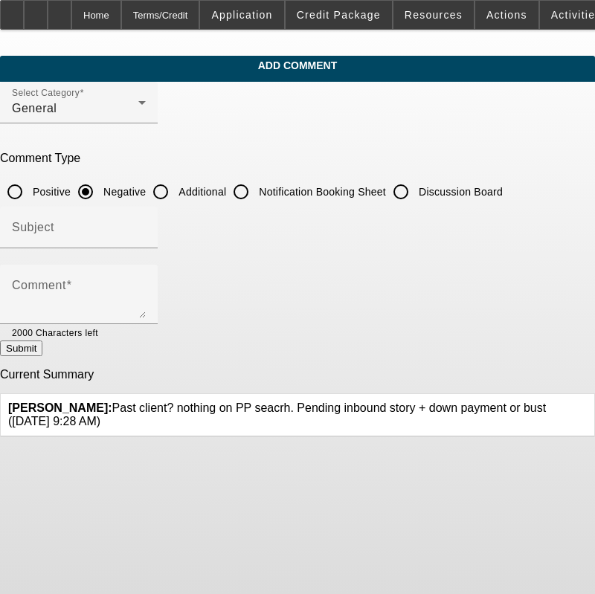
click at [115, 402] on div "[PERSON_NAME]: Past client? nothing on PP seacrh. Pending inbound story + down …" at bounding box center [297, 415] width 579 height 27
click at [416, 185] on input "Discussion Board" at bounding box center [401, 192] width 30 height 30
radio input "true"
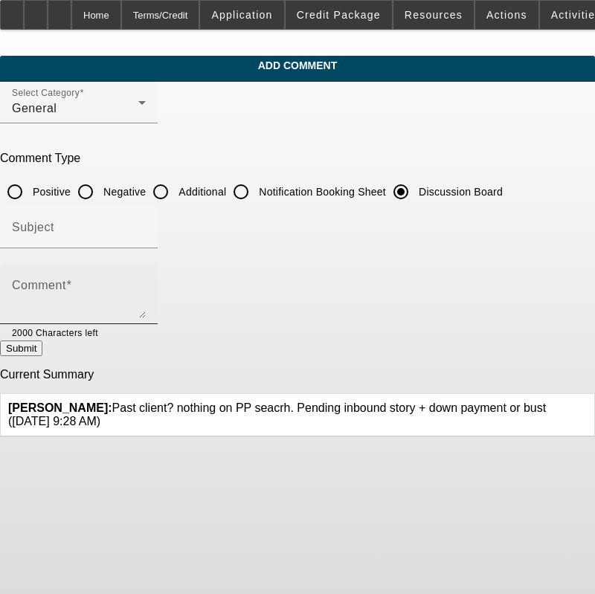
click at [146, 284] on textarea "Comment" at bounding box center [79, 301] width 134 height 36
paste textarea "Past client? nothing on PP seacrh. Pending inbound story + down payment or bust"
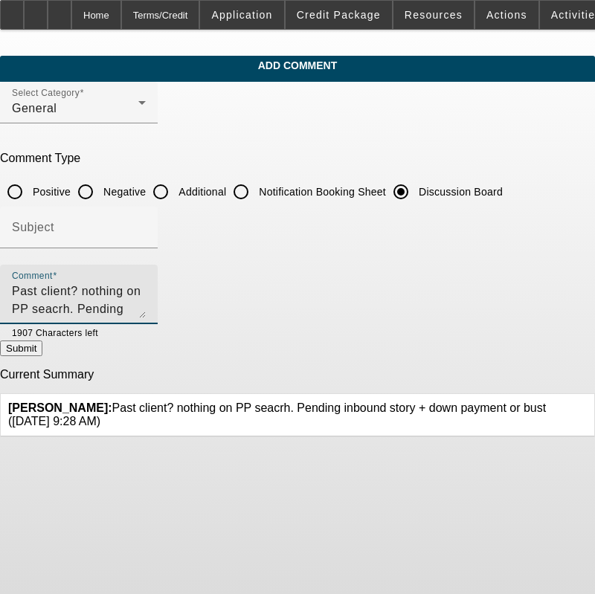
type textarea "Past client? nothing on PP seacrh. Pending inbound story + down payment or bust…"
click at [587, 402] on icon at bounding box center [587, 402] width 0 height 0
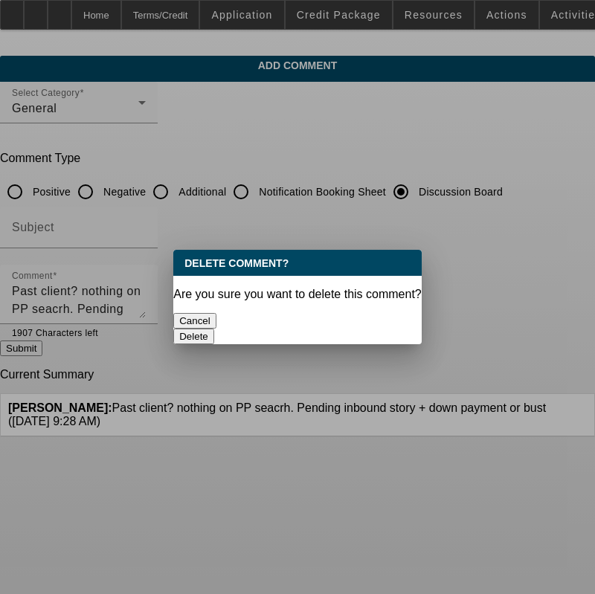
click at [214, 329] on button "Delete" at bounding box center [193, 337] width 41 height 16
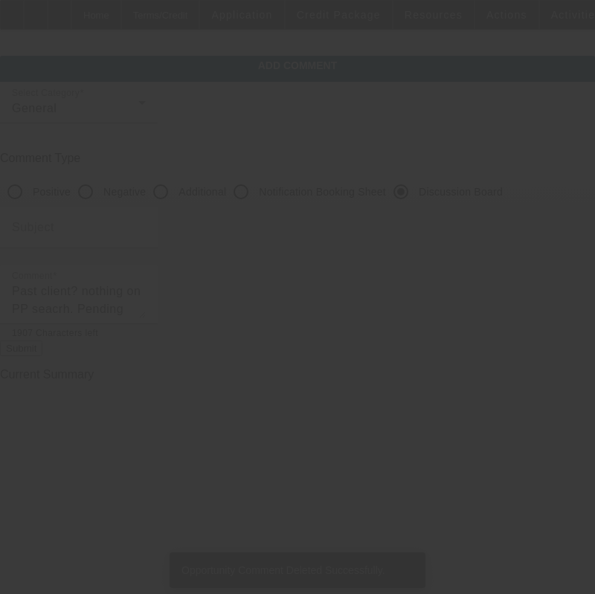
click at [42, 353] on button "Submit" at bounding box center [21, 349] width 42 height 16
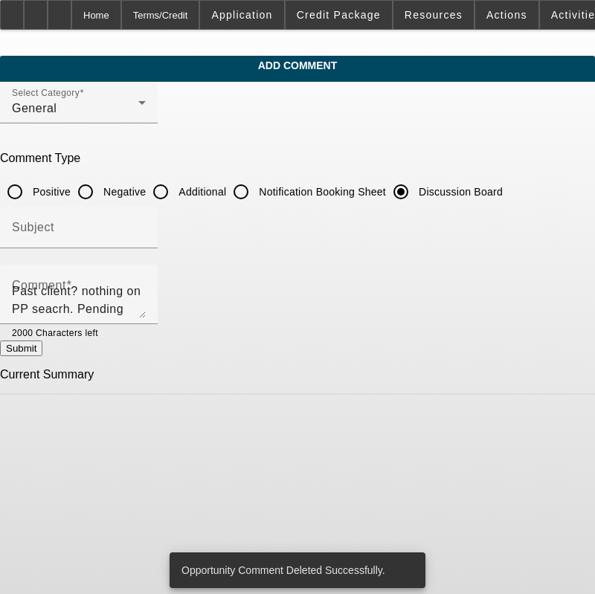
radio input "true"
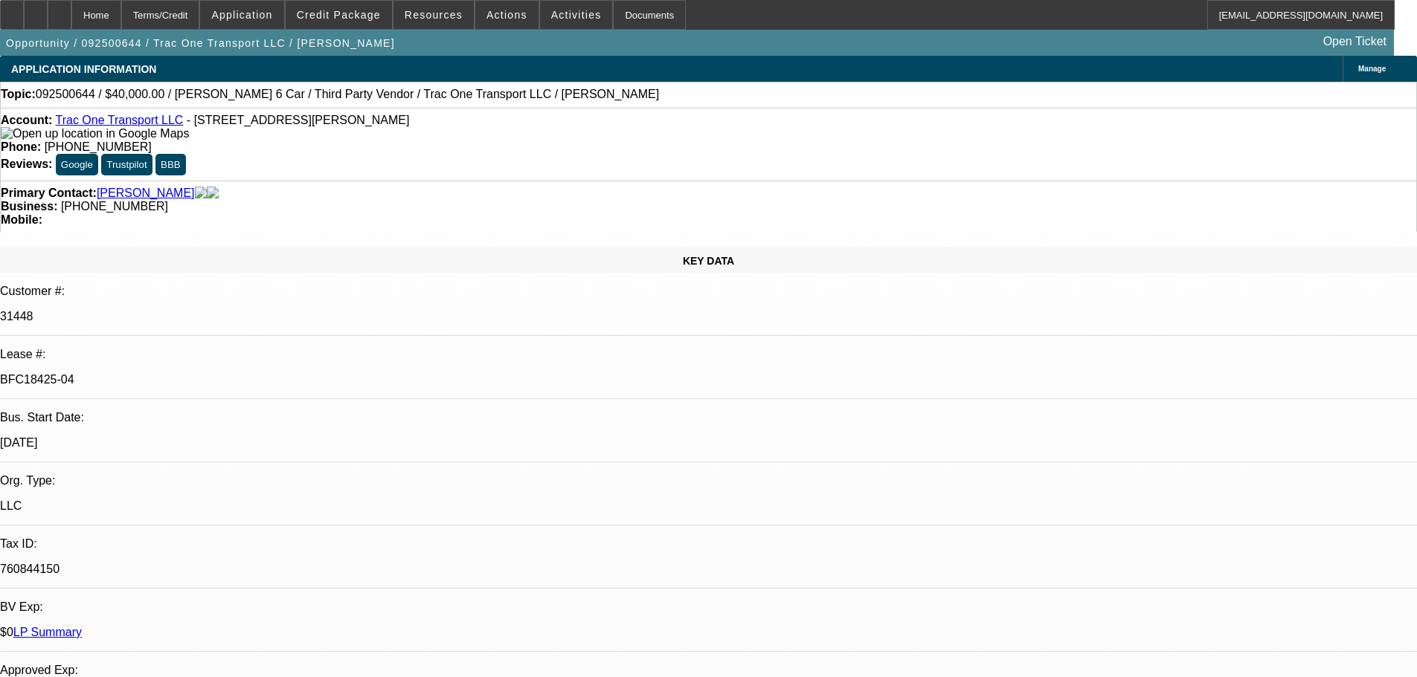
select select "0"
select select "3"
select select "0"
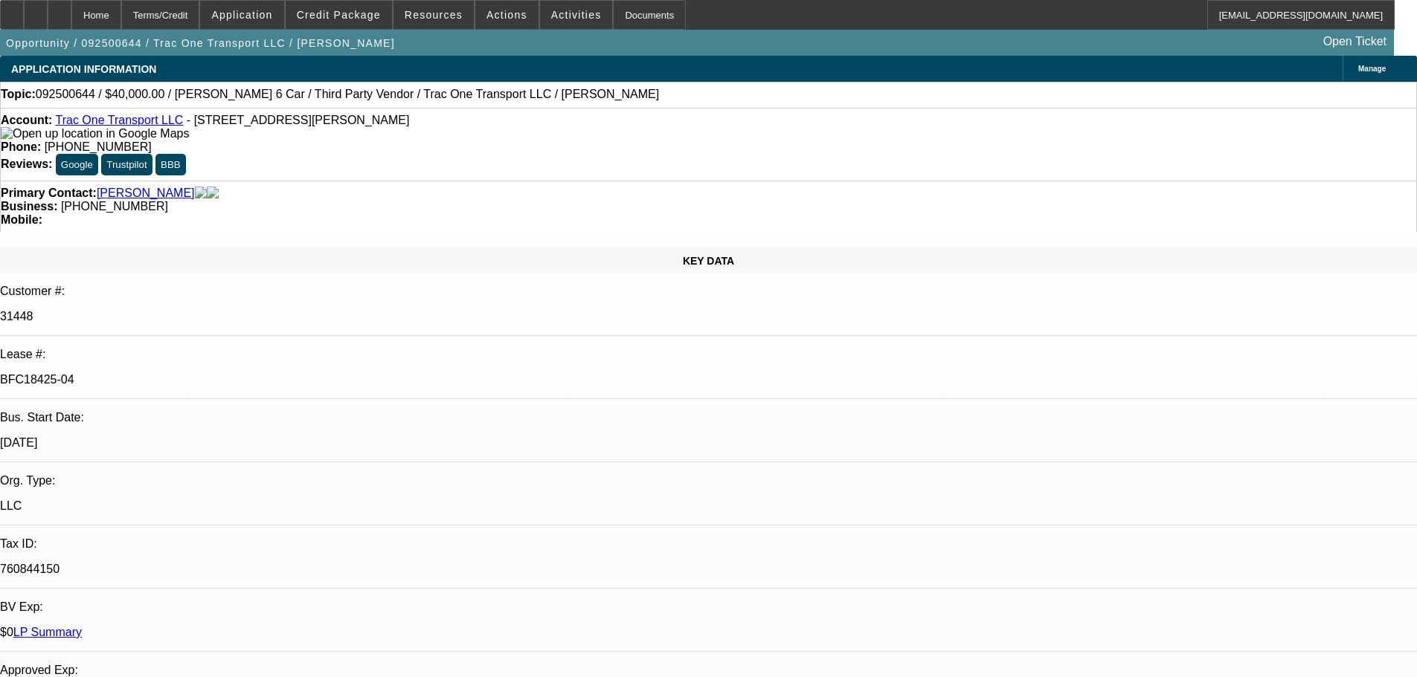
select select "0"
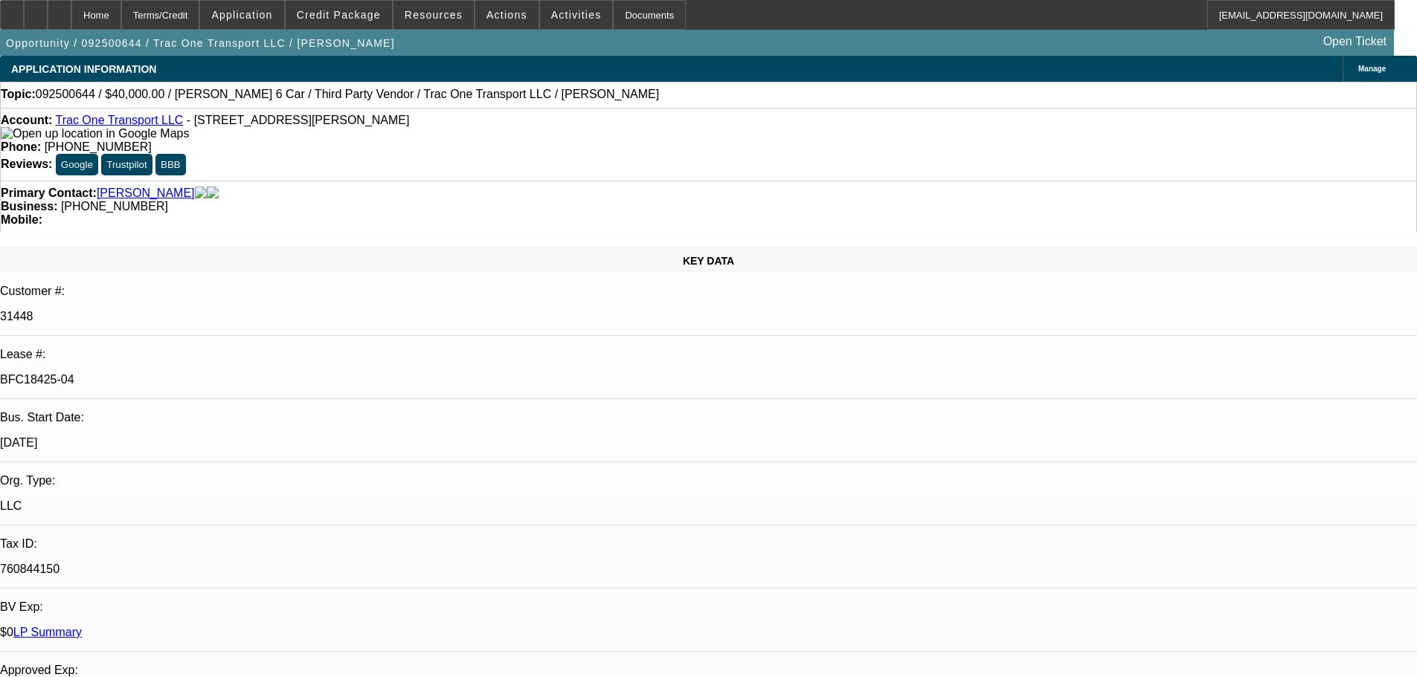
select select "0"
select select "6"
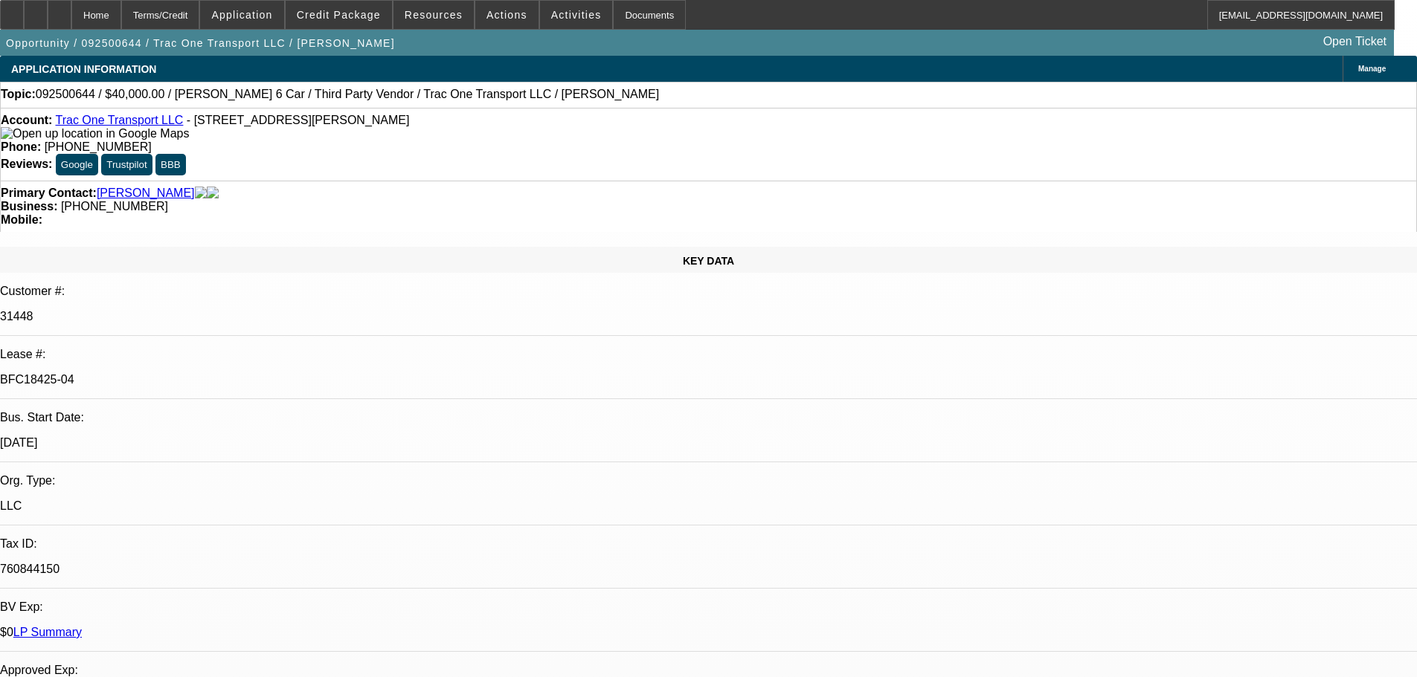
select select "6"
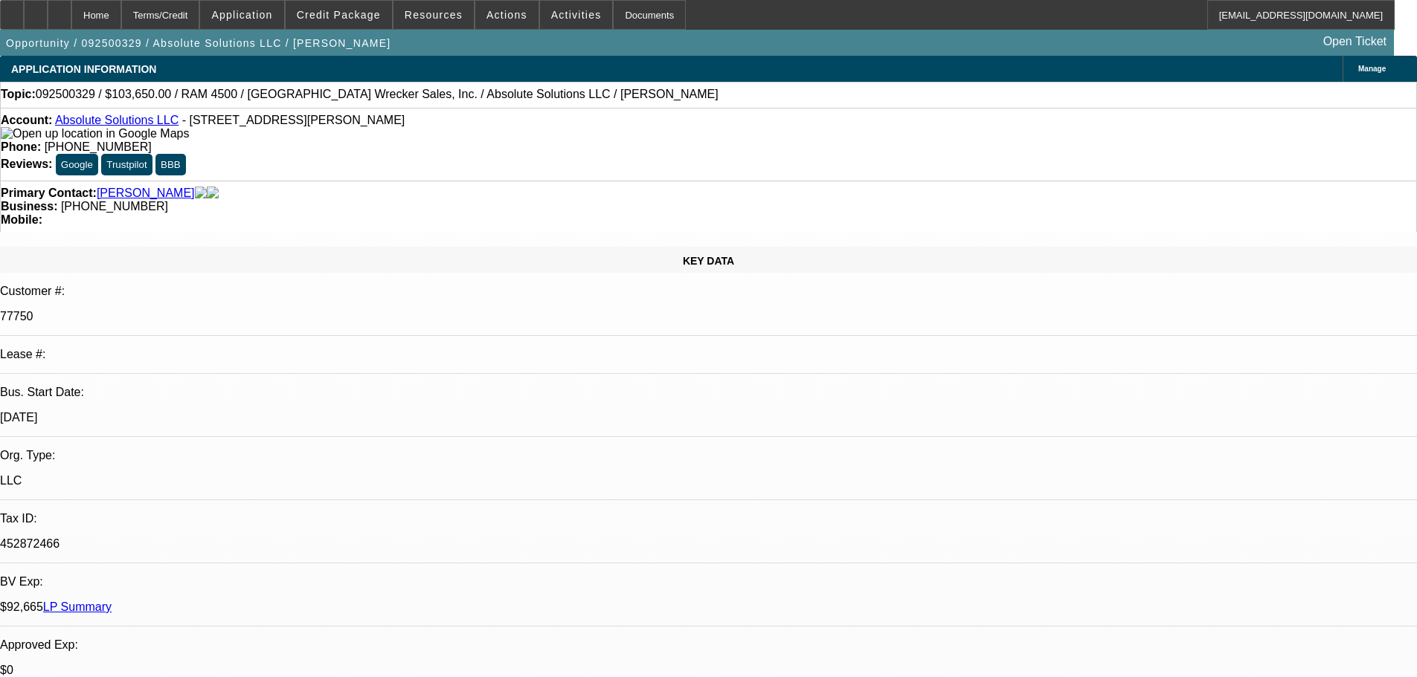
select select "0"
select select "6"
select select "0"
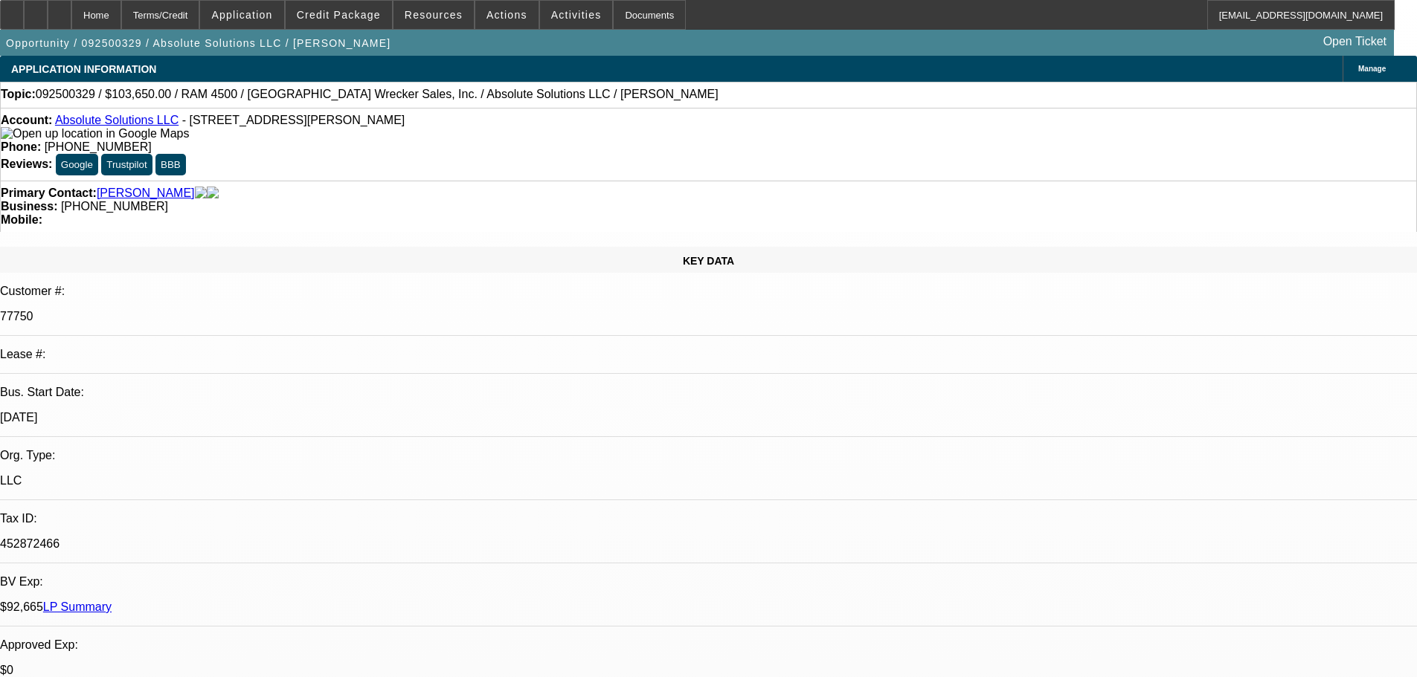
select select "0"
select select "6"
select select "0"
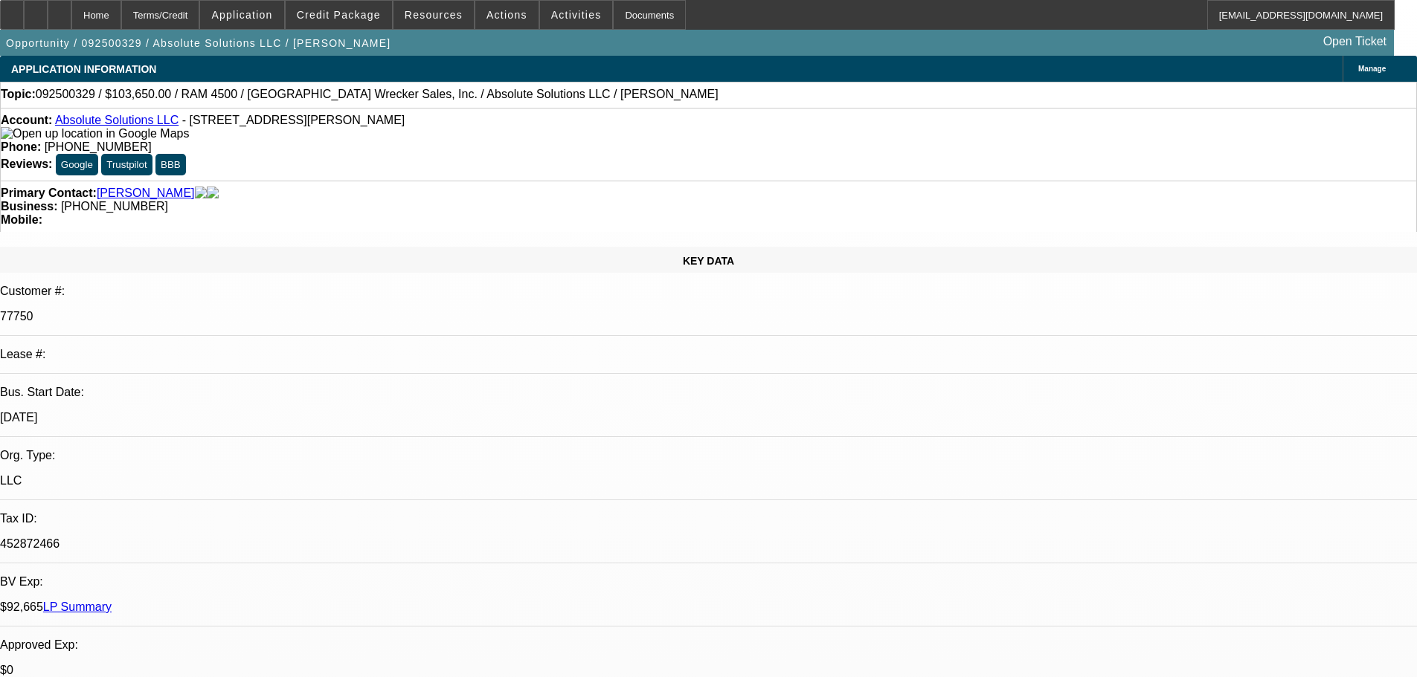
select select "0"
select select "6"
select select "0"
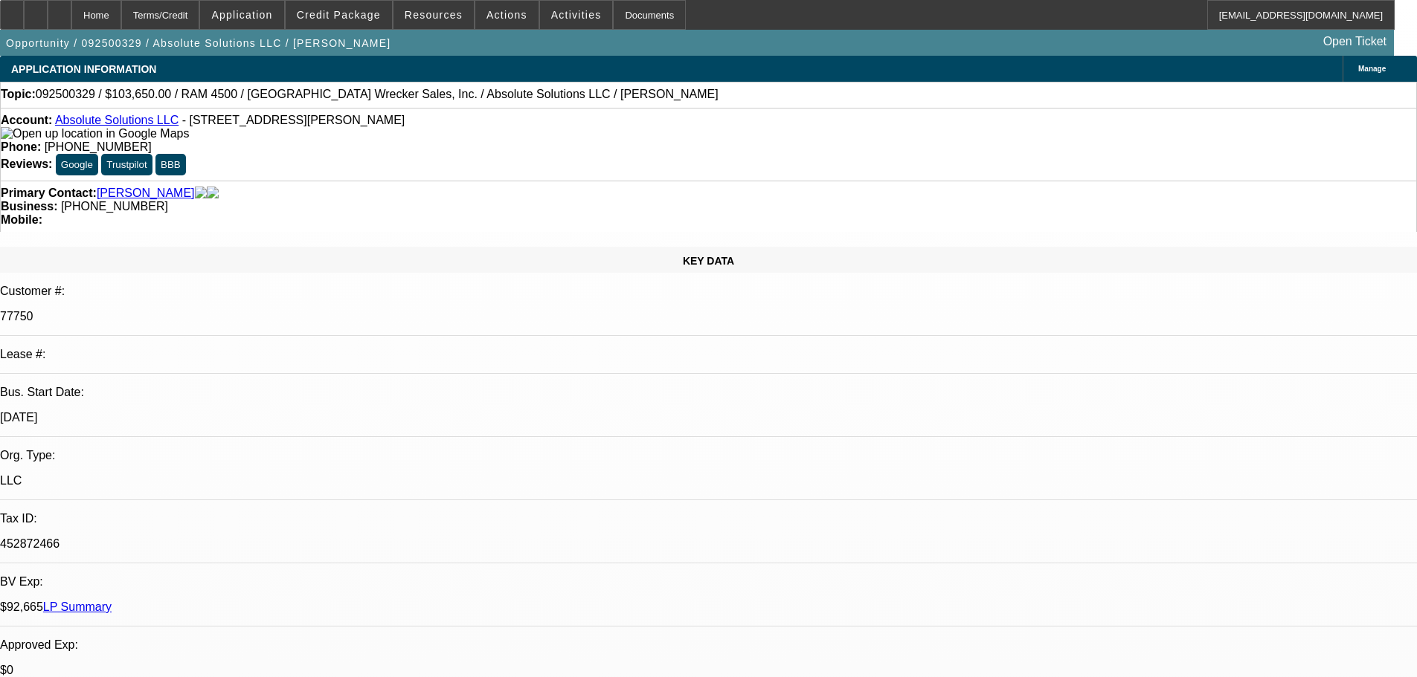
select select "6"
click at [36, 10] on icon at bounding box center [36, 10] width 0 height 0
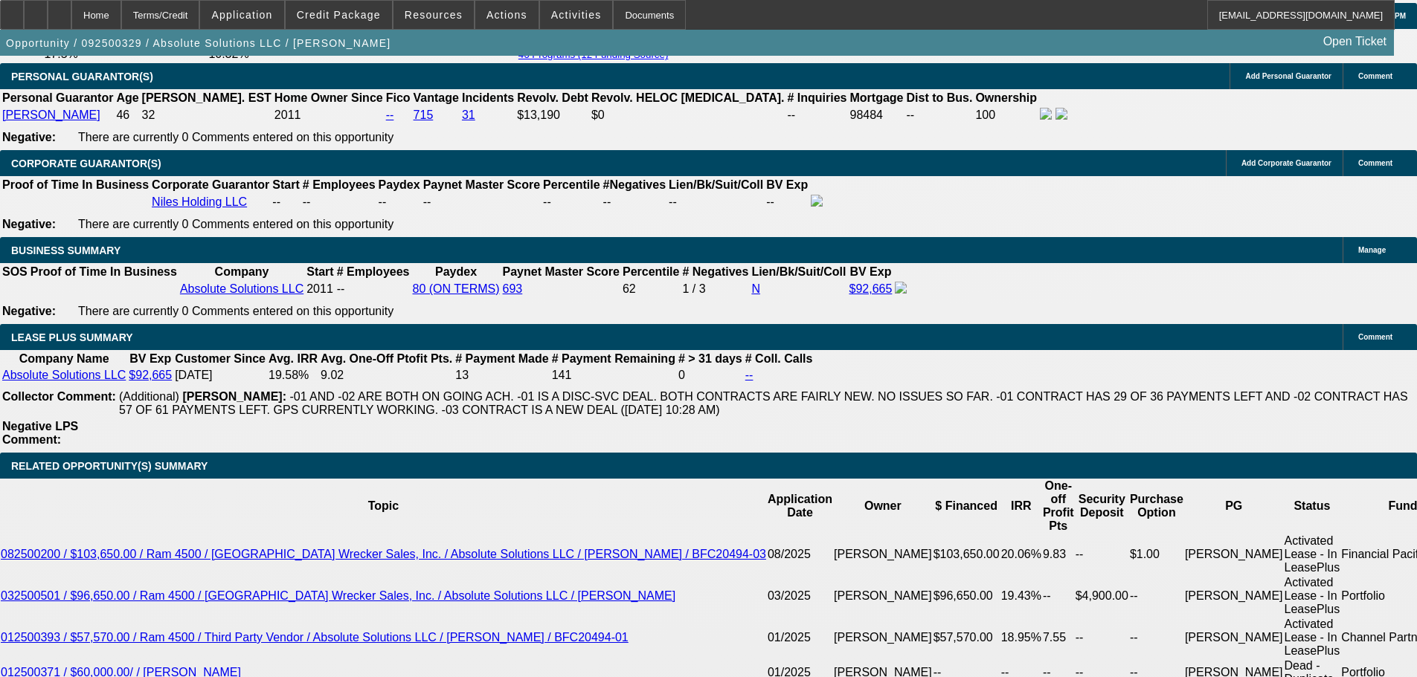
scroll to position [2380, 0]
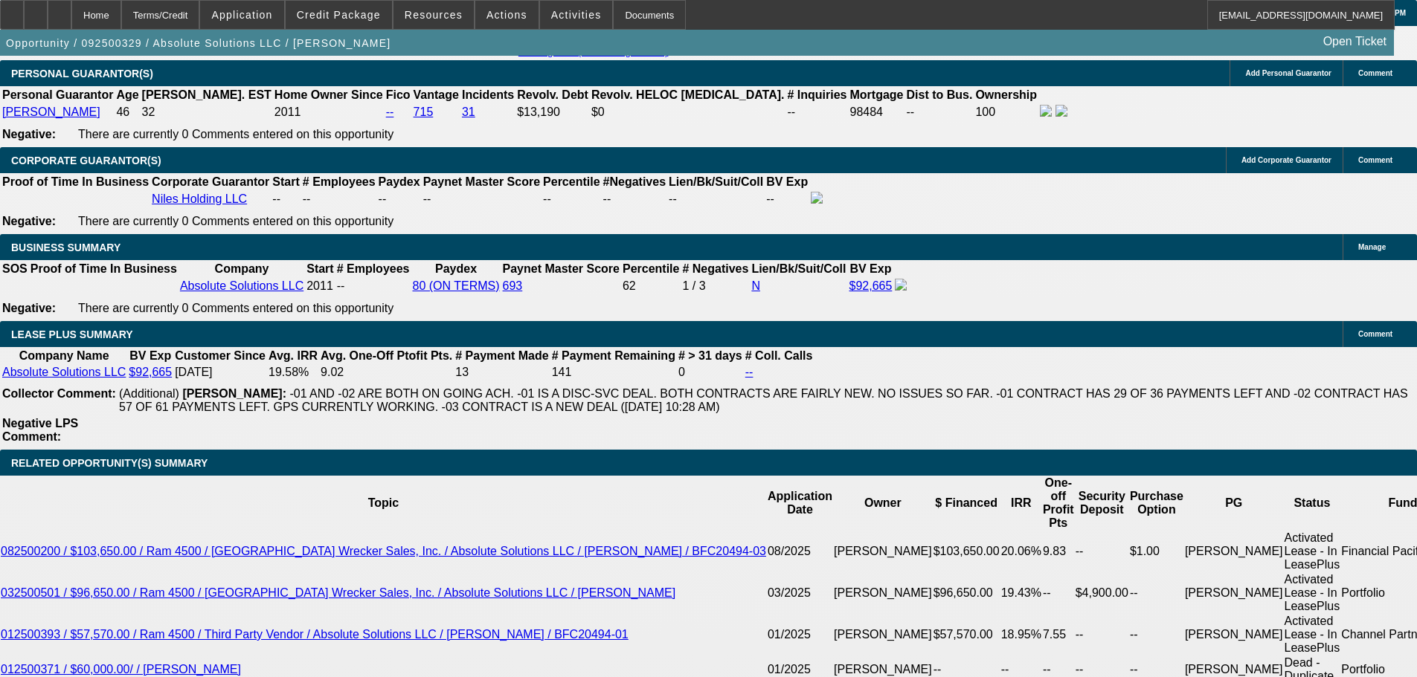
drag, startPoint x: 640, startPoint y: 357, endPoint x: 642, endPoint y: 321, distance: 36.5
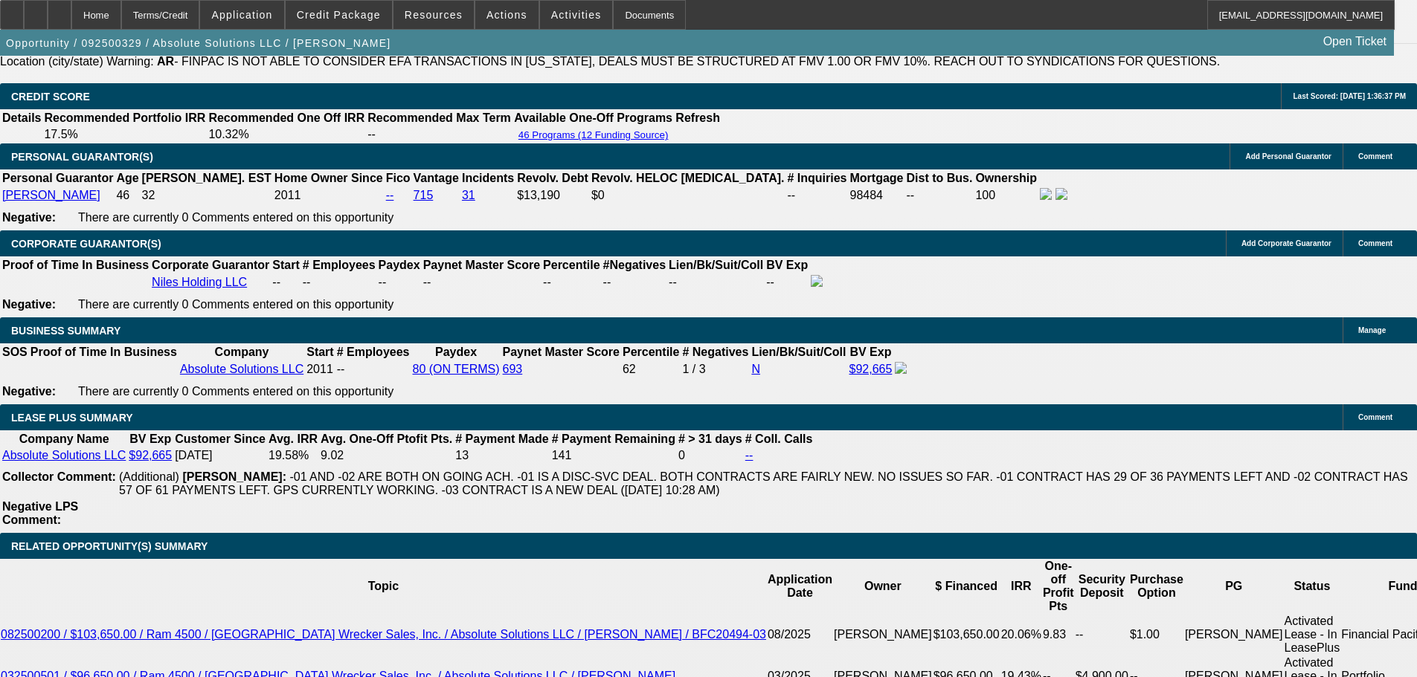
type input "$0.00"
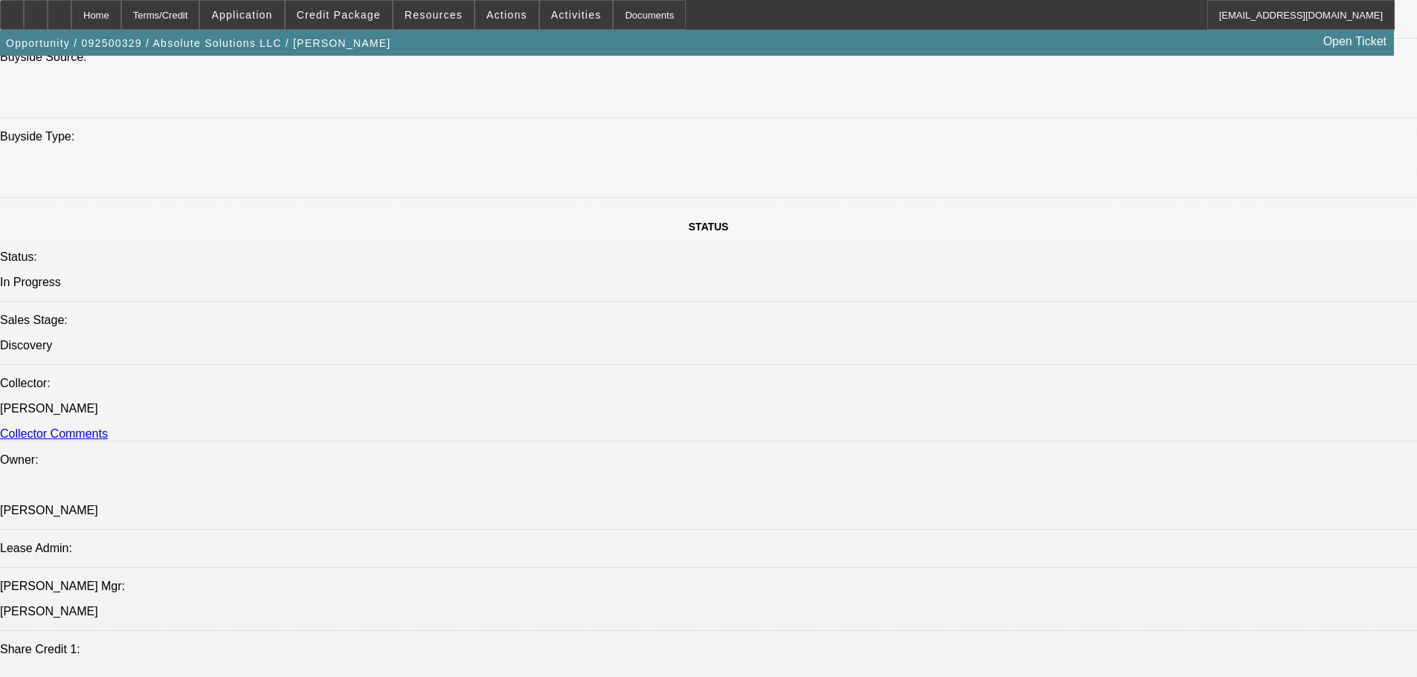
scroll to position [548, 0]
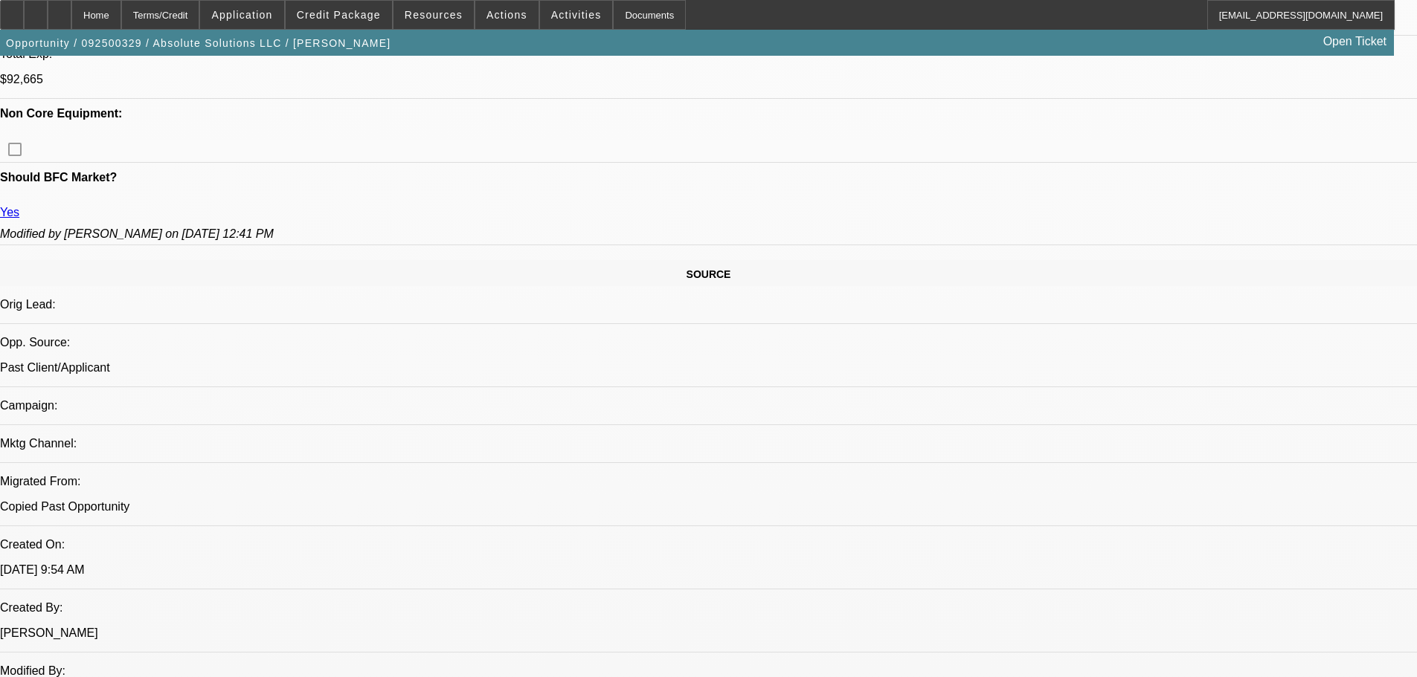
drag, startPoint x: 660, startPoint y: 201, endPoint x: 672, endPoint y: 133, distance: 68.7
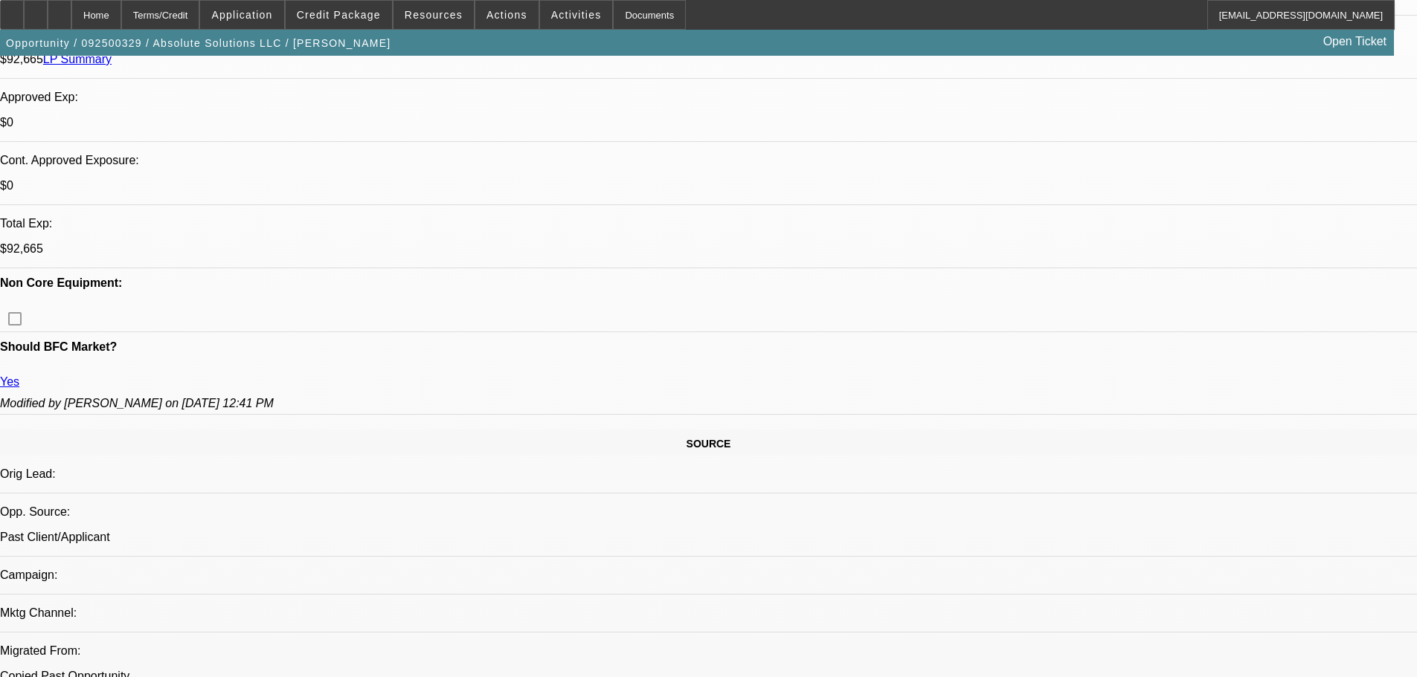
scroll to position [846, 0]
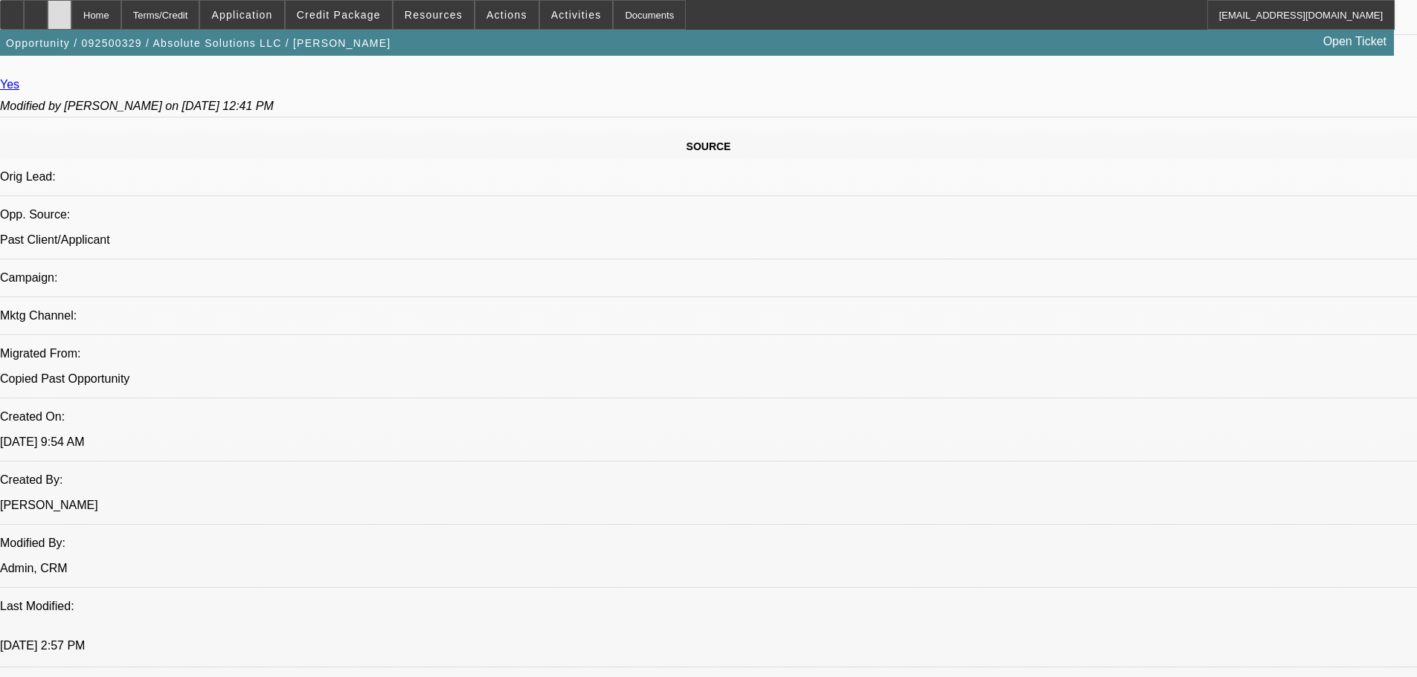
click at [59, 10] on icon at bounding box center [59, 10] width 0 height 0
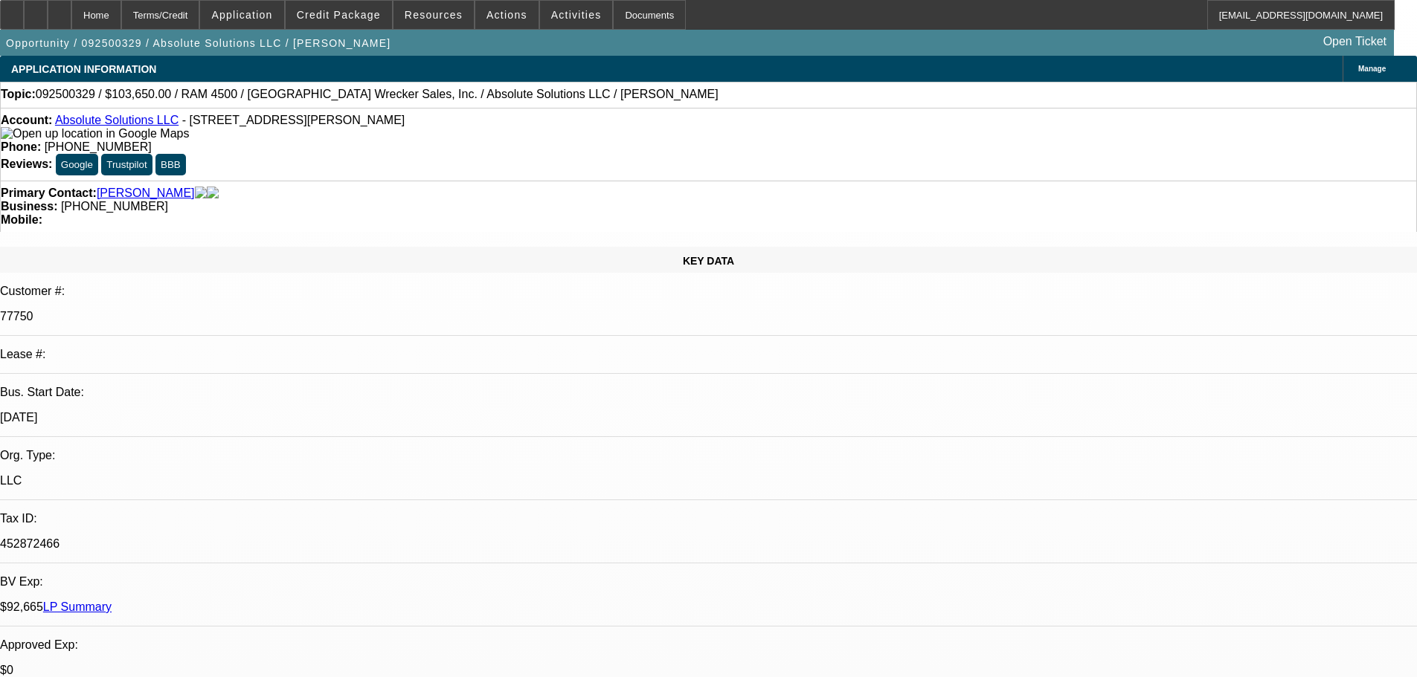
select select "0"
select select "6"
select select "0"
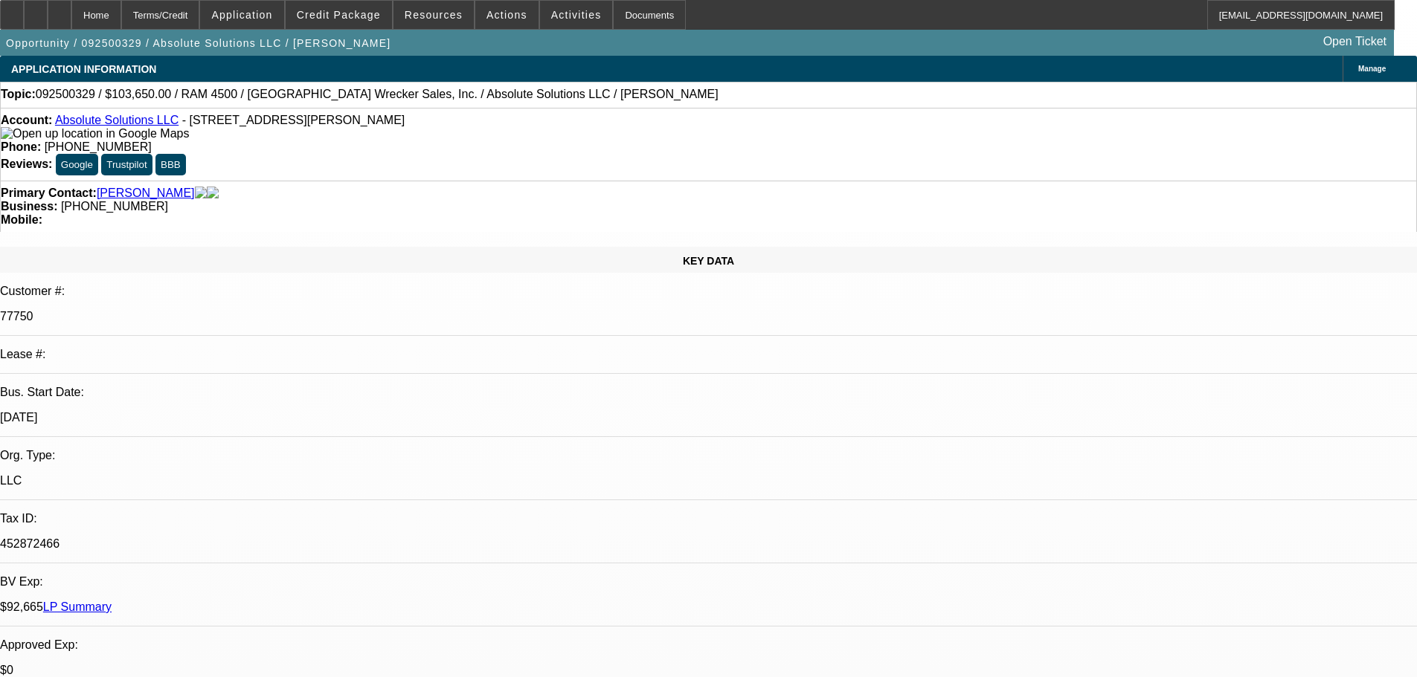
select select "0"
select select "6"
select select "0"
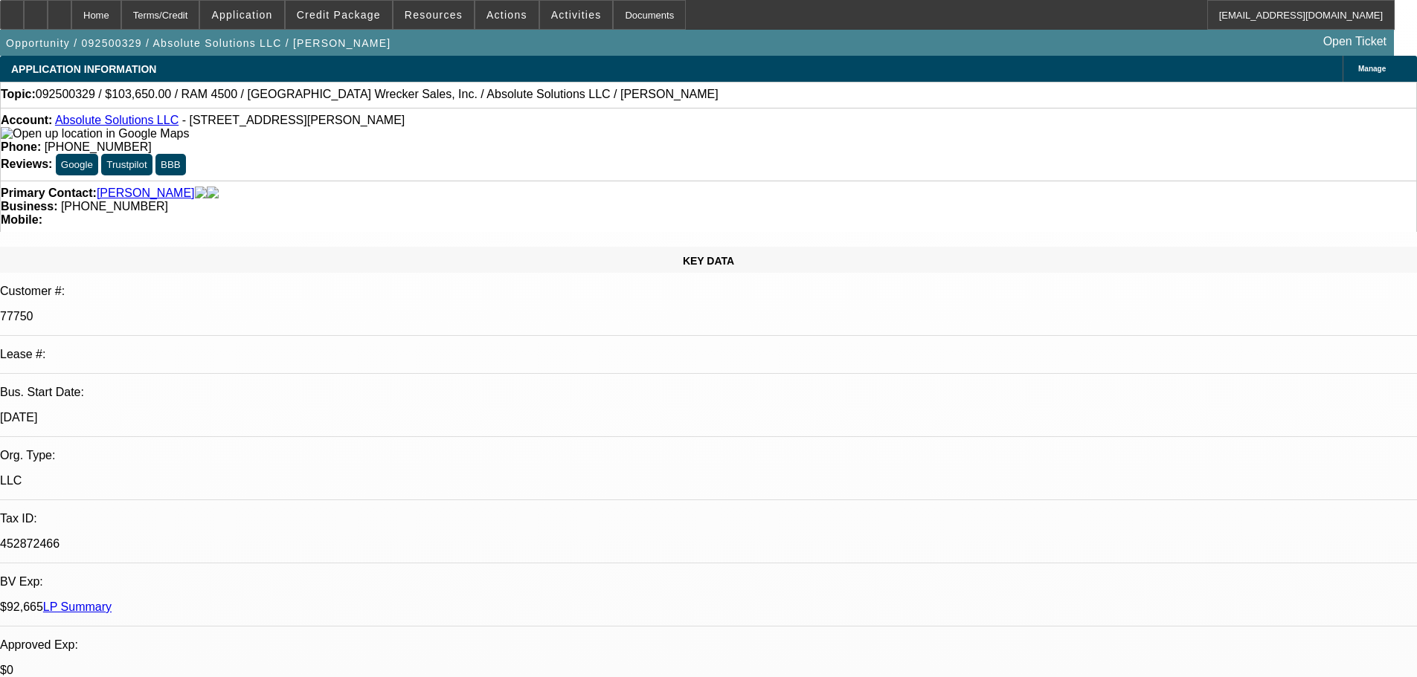
select select "0"
select select "6"
select select "0"
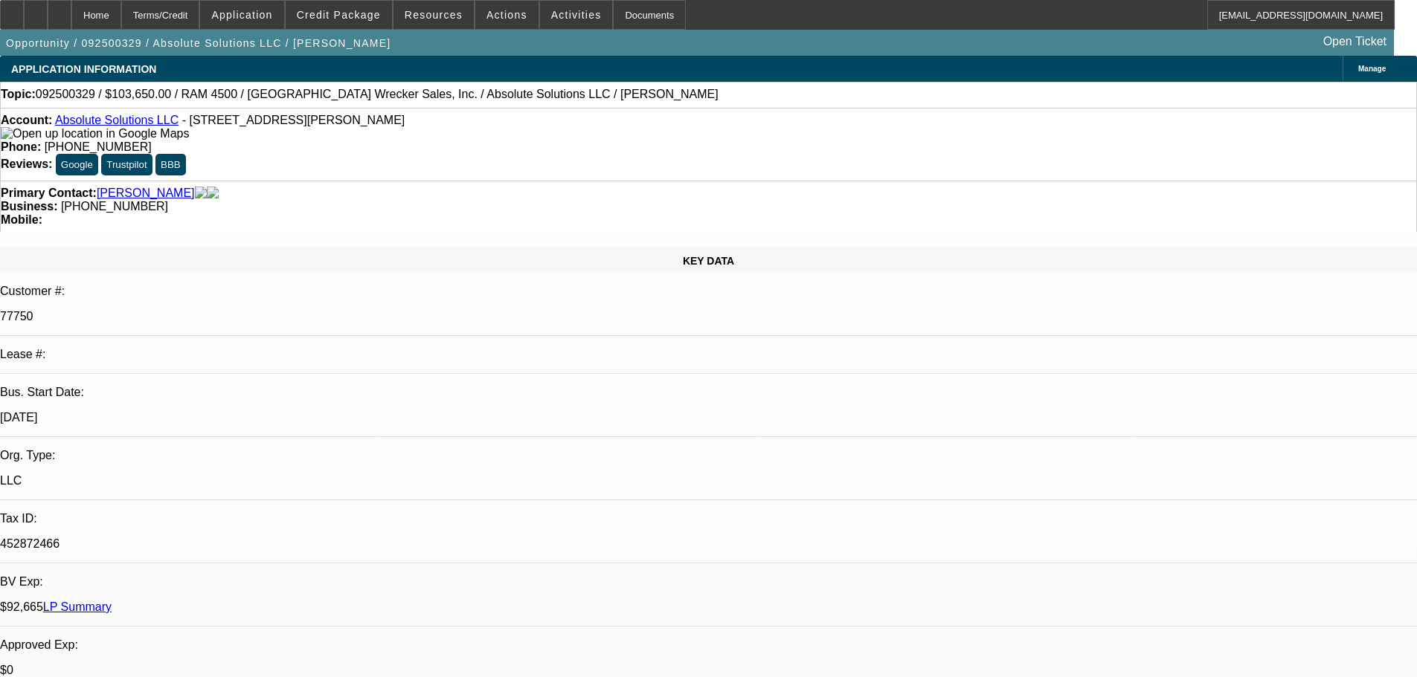
select select "6"
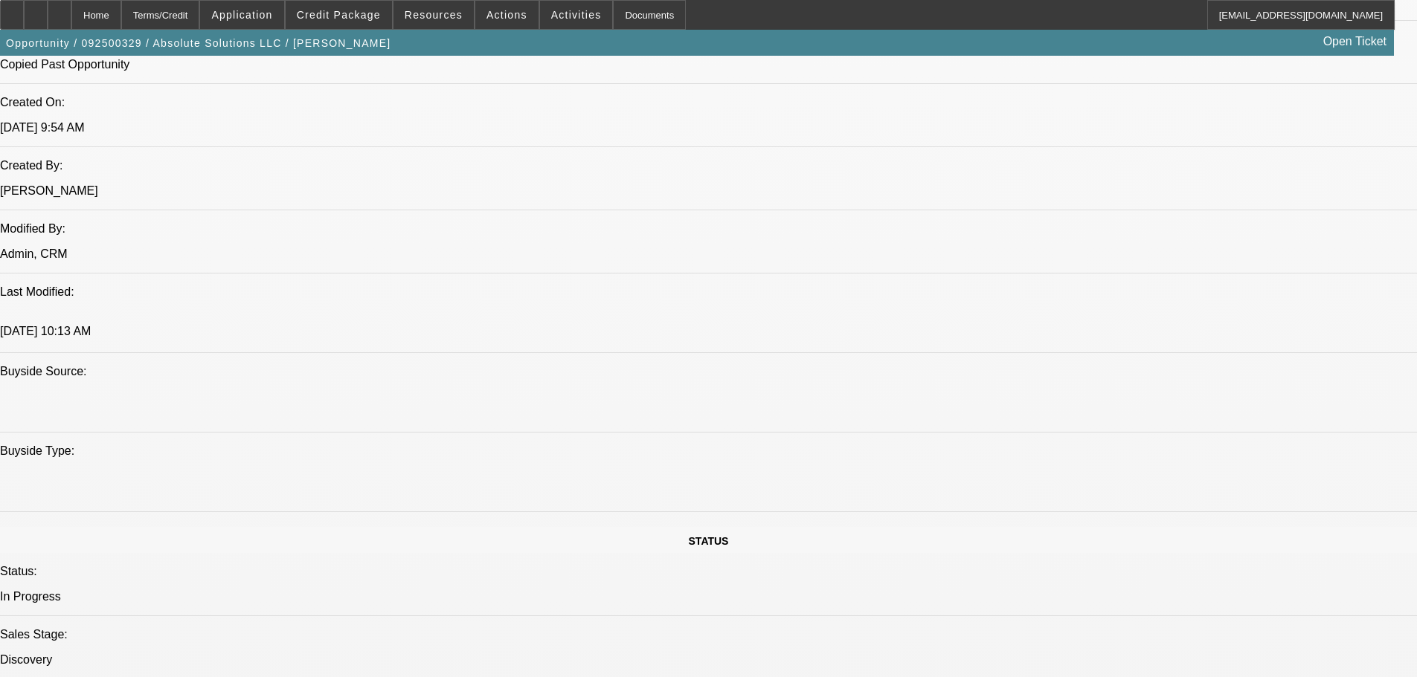
drag, startPoint x: 500, startPoint y: 365, endPoint x: 517, endPoint y: 505, distance: 140.8
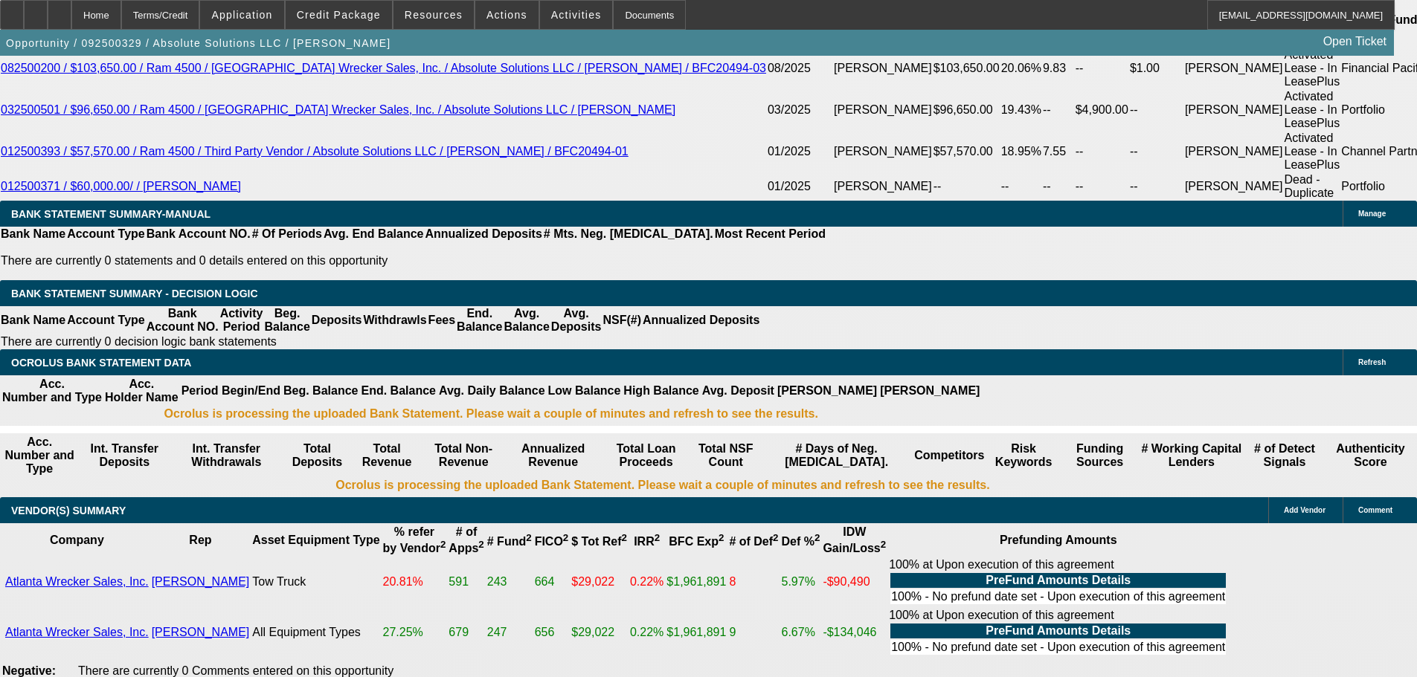
scroll to position [2871, 0]
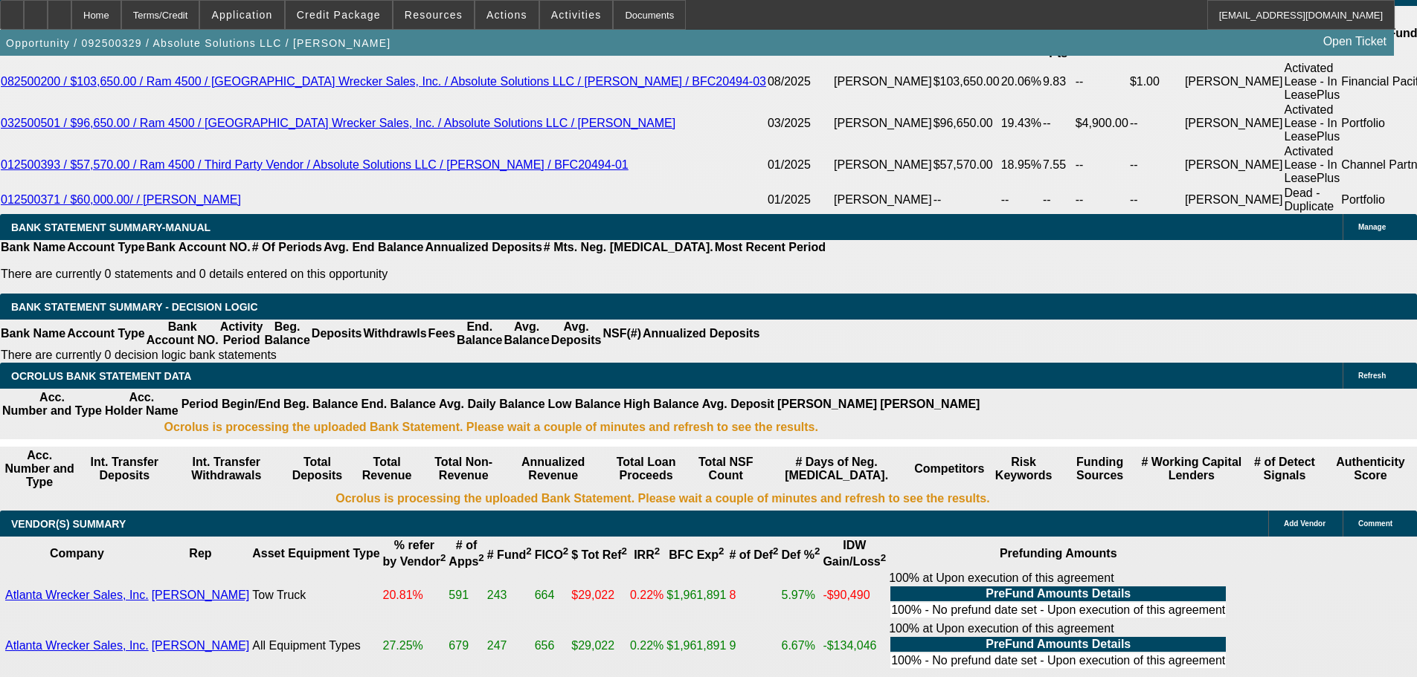
drag, startPoint x: 851, startPoint y: 561, endPoint x: 829, endPoint y: 498, distance: 67.0
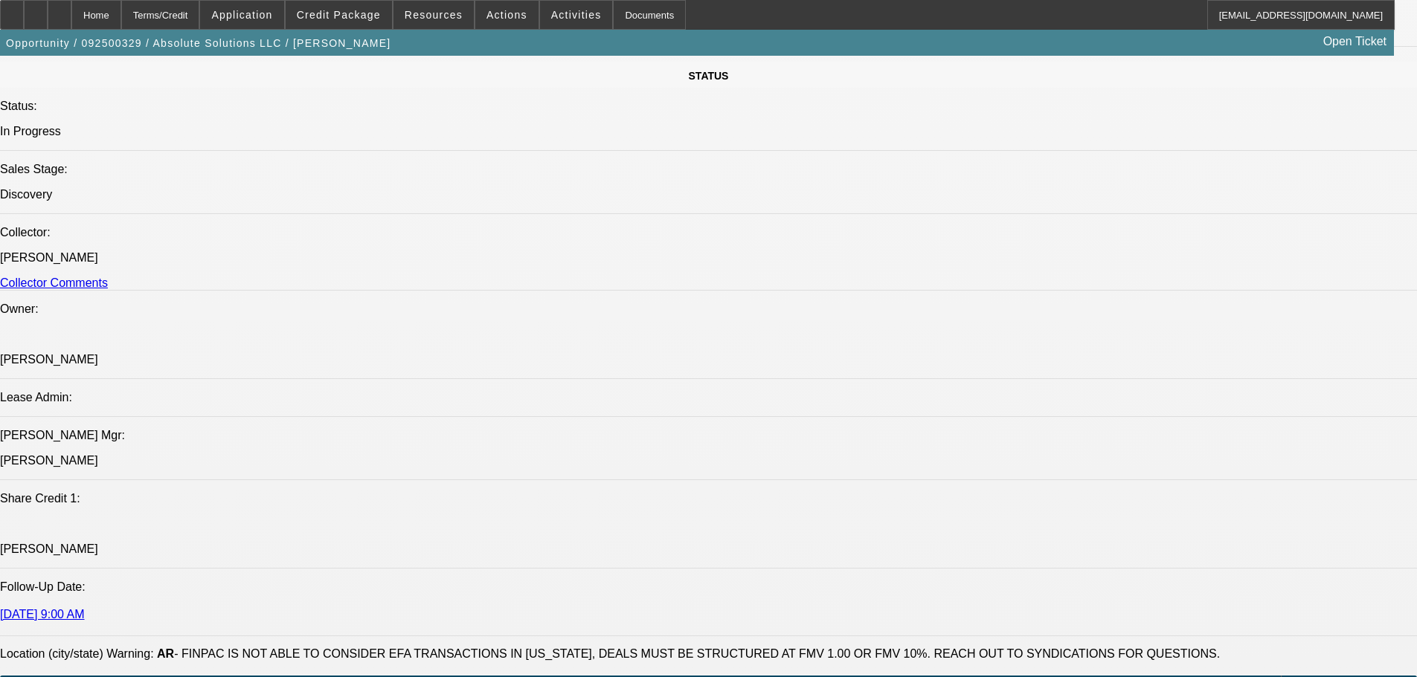
drag, startPoint x: 868, startPoint y: 547, endPoint x: 863, endPoint y: 335, distance: 212.7
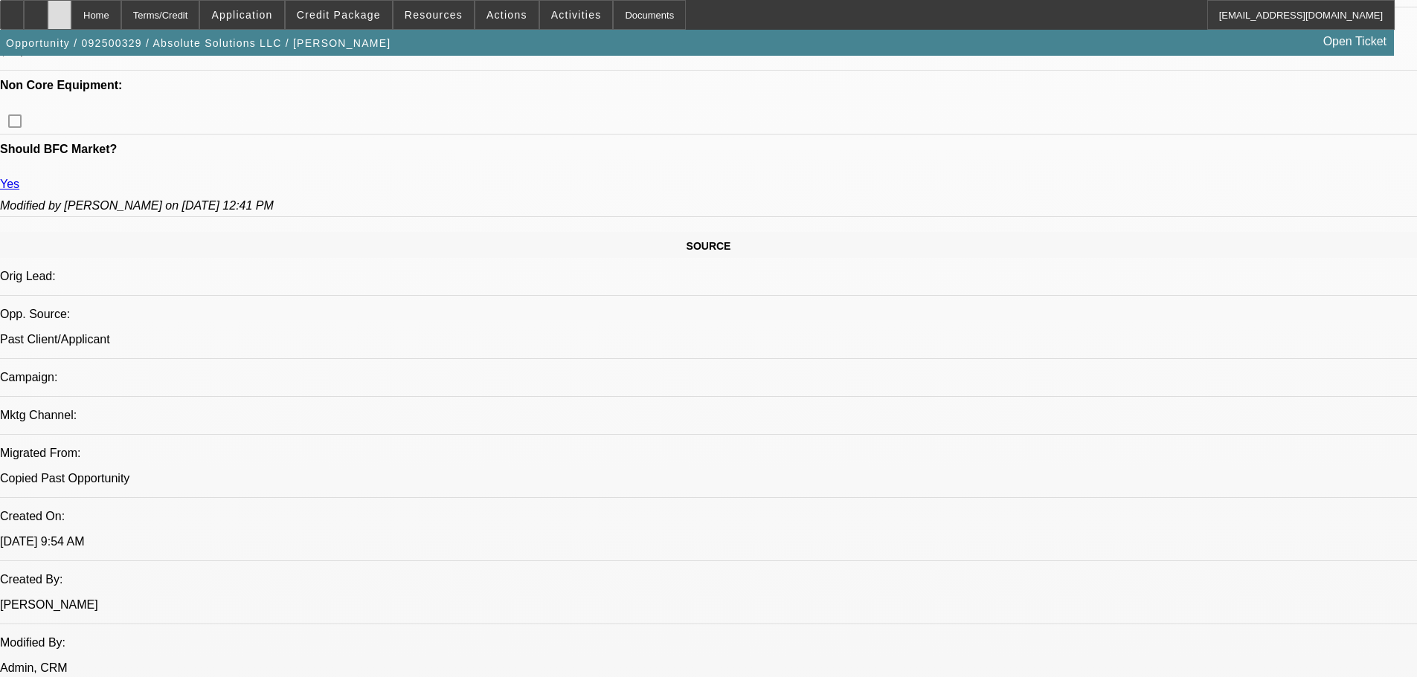
click at [71, 20] on div at bounding box center [60, 15] width 24 height 30
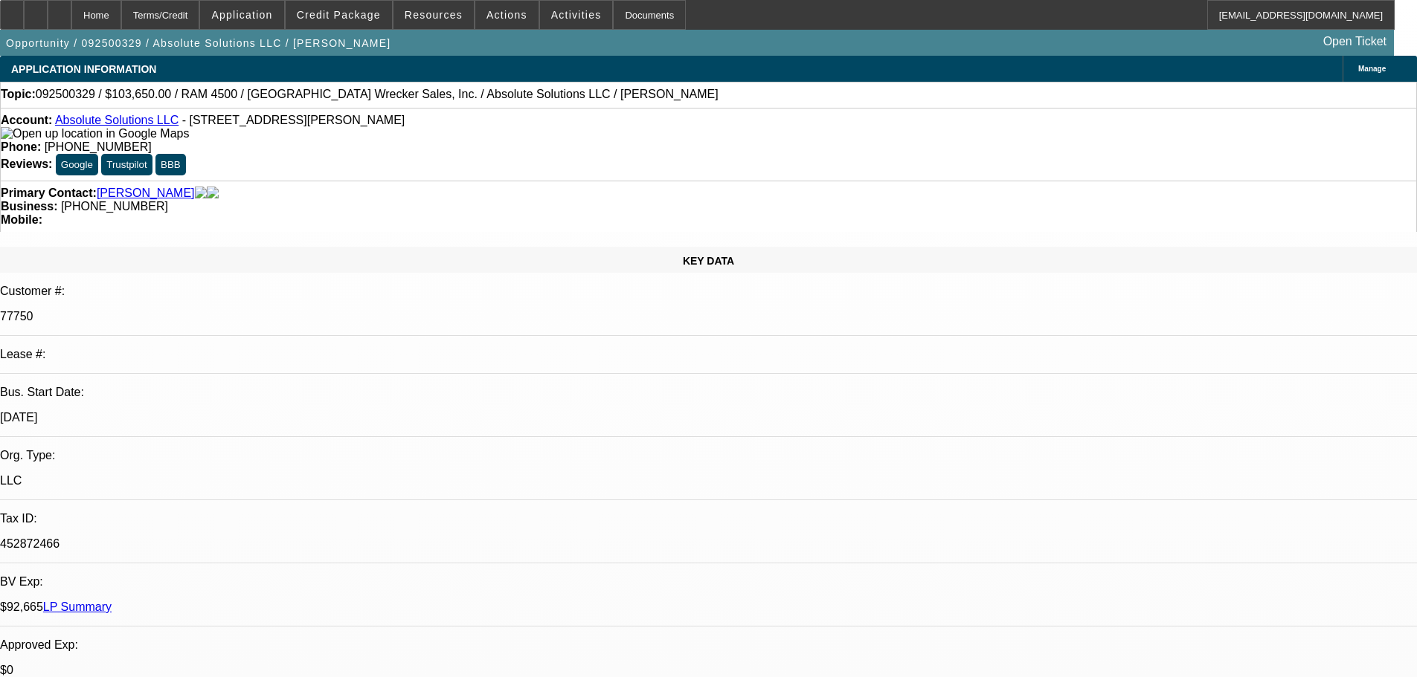
select select "0"
select select "6"
select select "0"
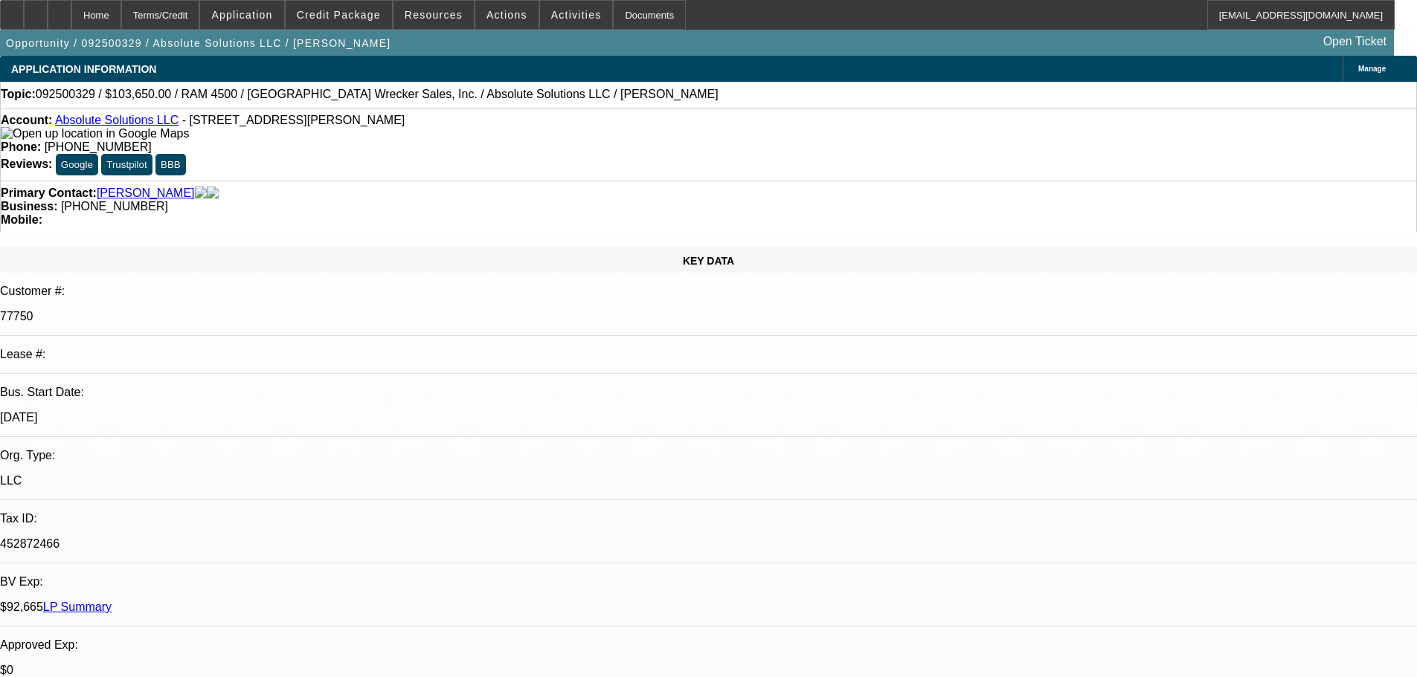
select select "0"
select select "6"
select select "0"
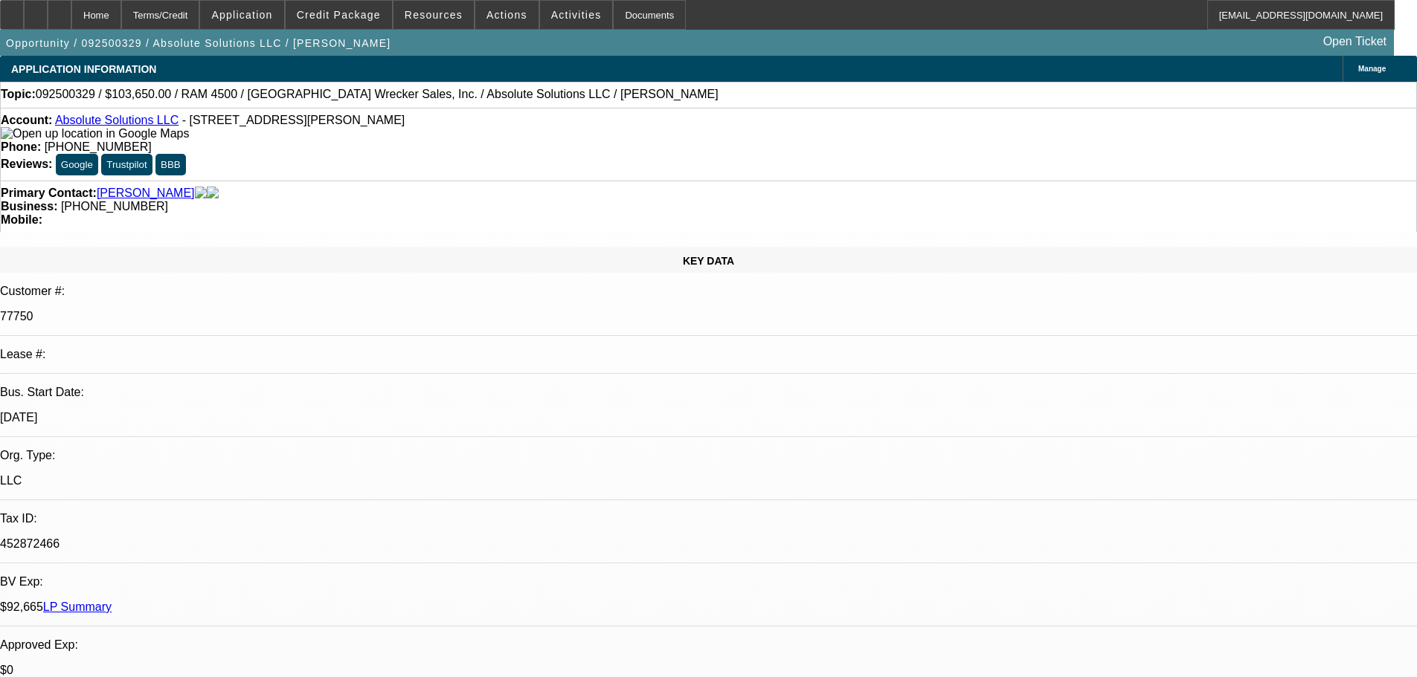
select select "0"
select select "6"
select select "0"
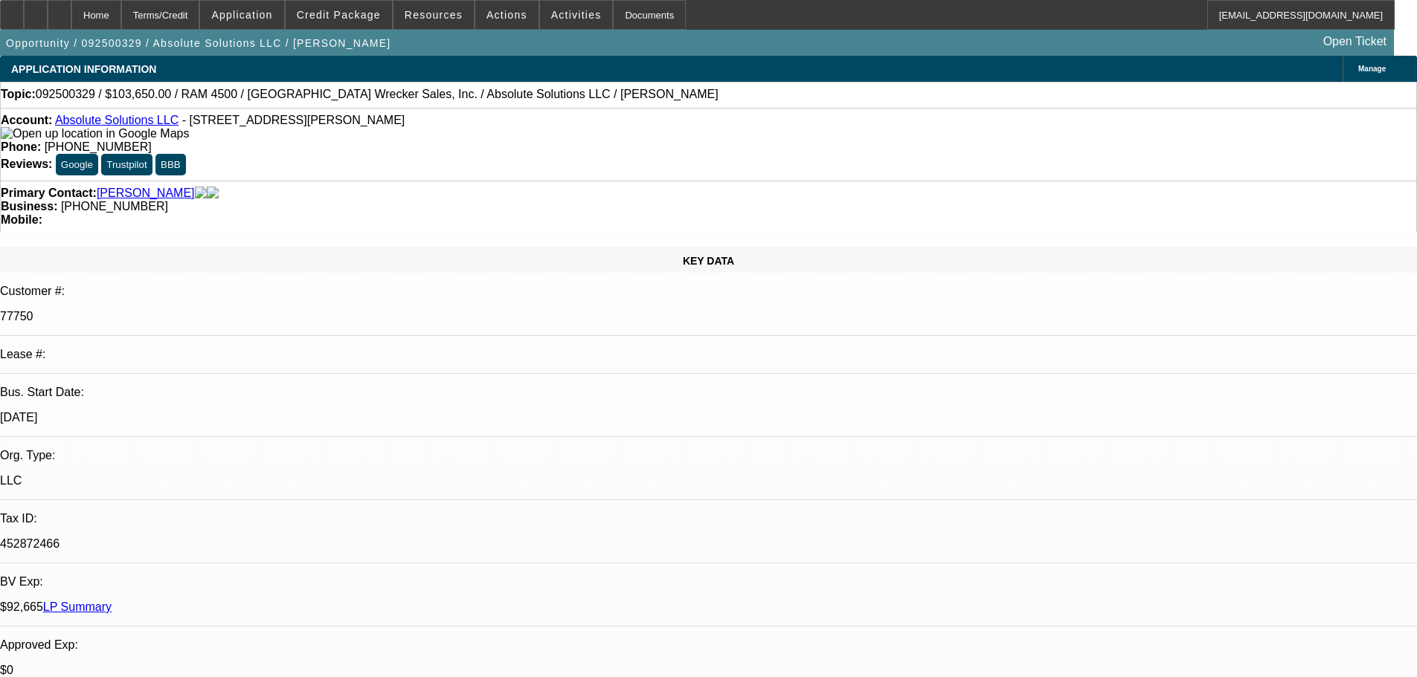
select select "6"
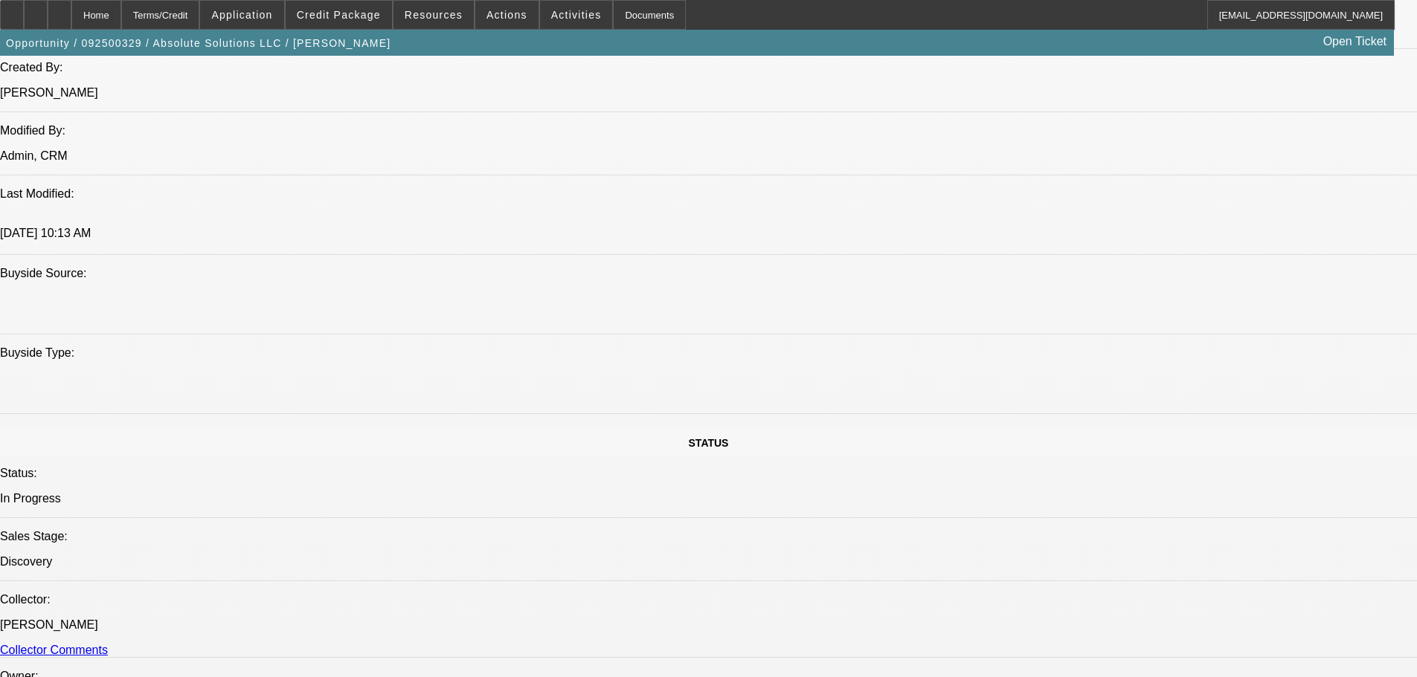
scroll to position [1487, 0]
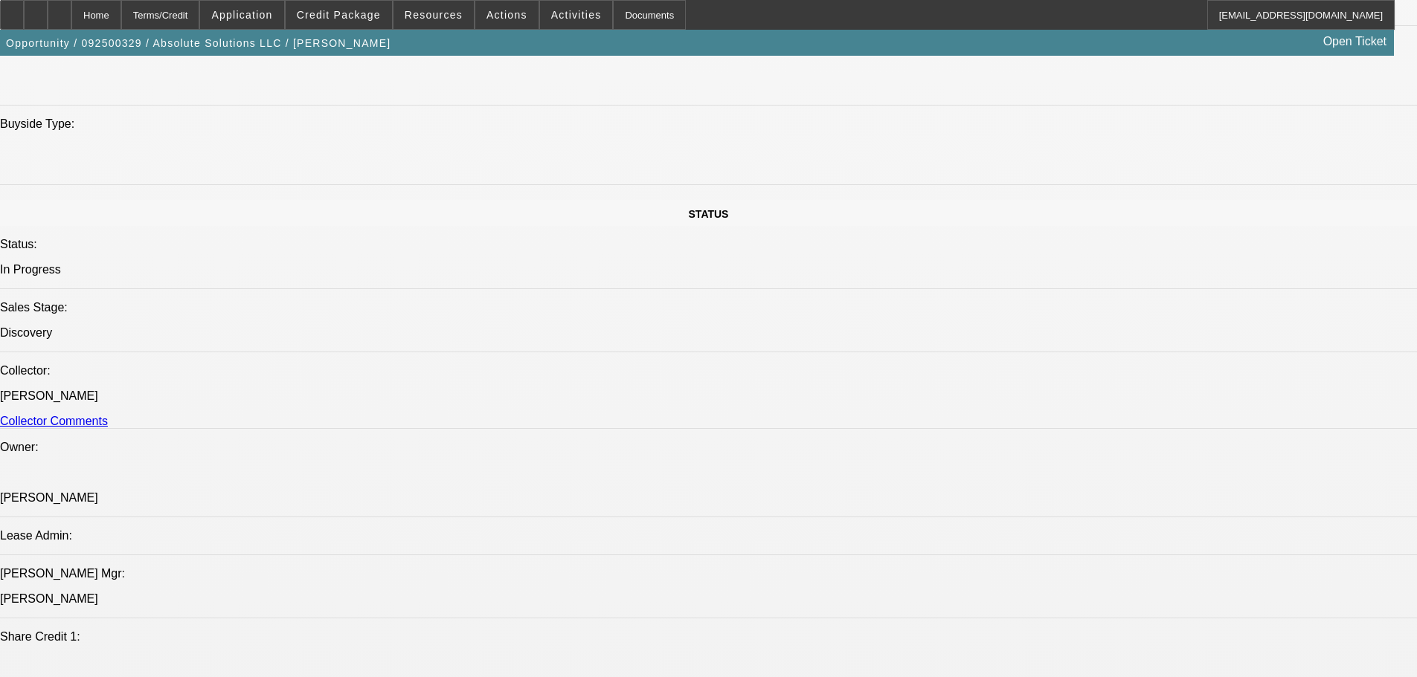
drag, startPoint x: 403, startPoint y: 269, endPoint x: 384, endPoint y: 269, distance: 18.6
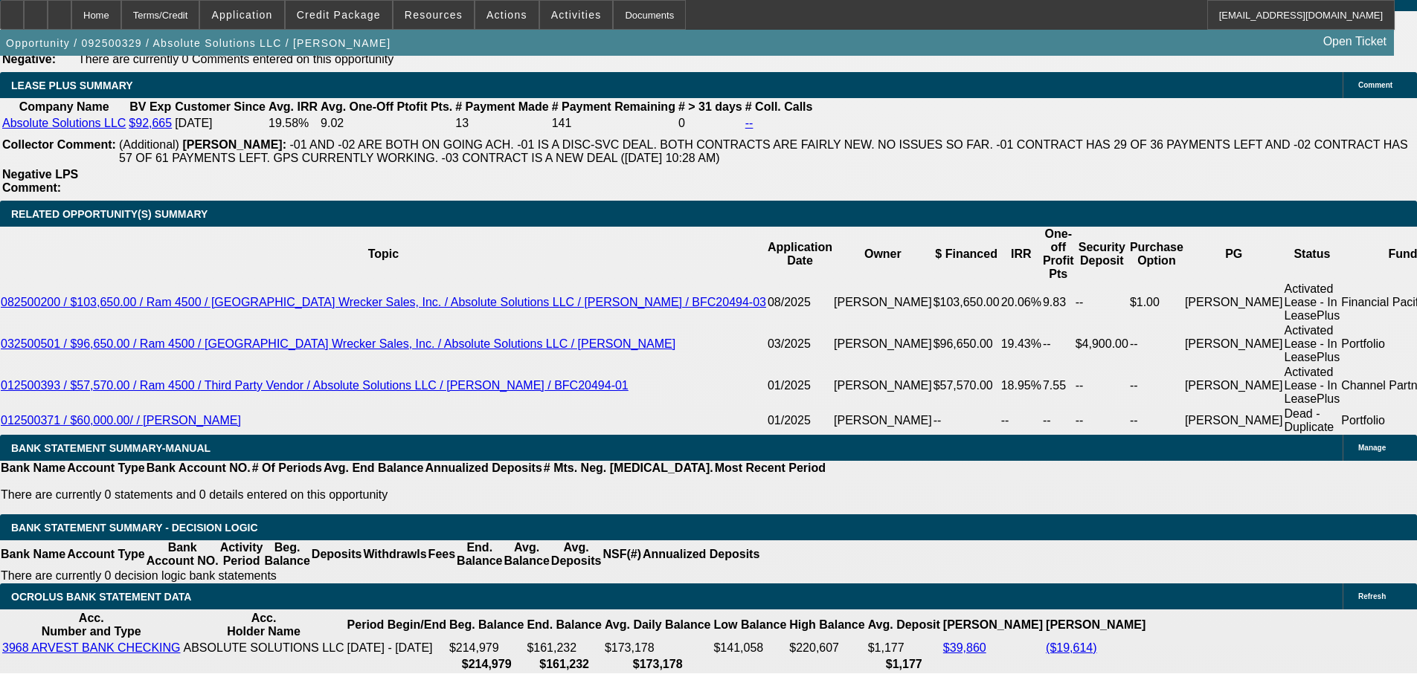
scroll to position [2677, 0]
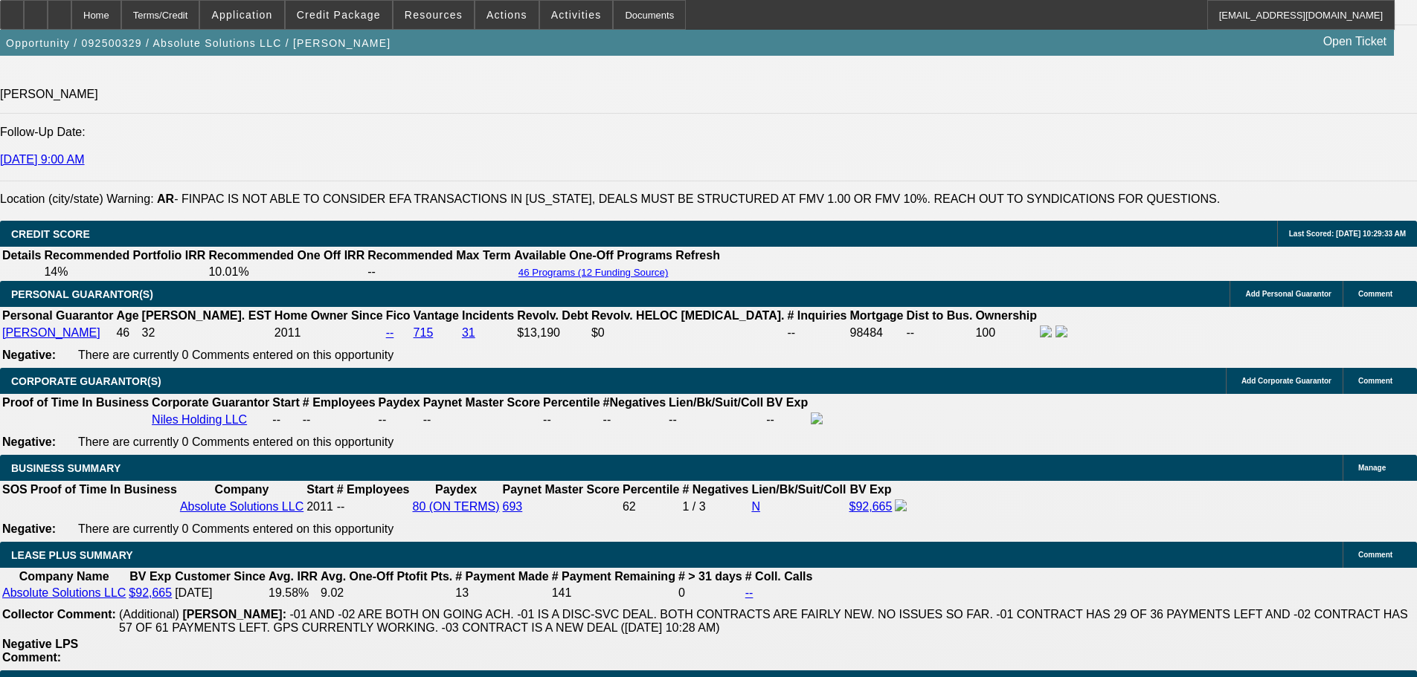
drag, startPoint x: 531, startPoint y: 358, endPoint x: 524, endPoint y: 336, distance: 23.5
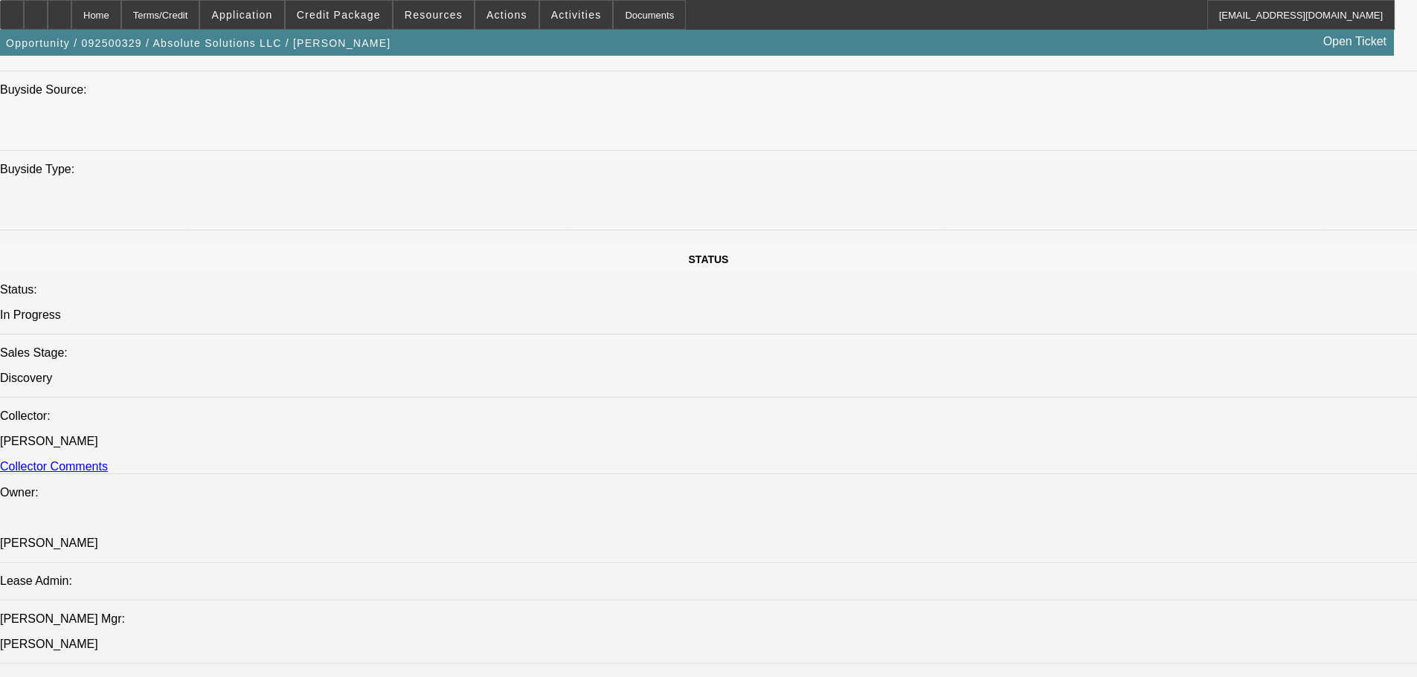
scroll to position [1317, 0]
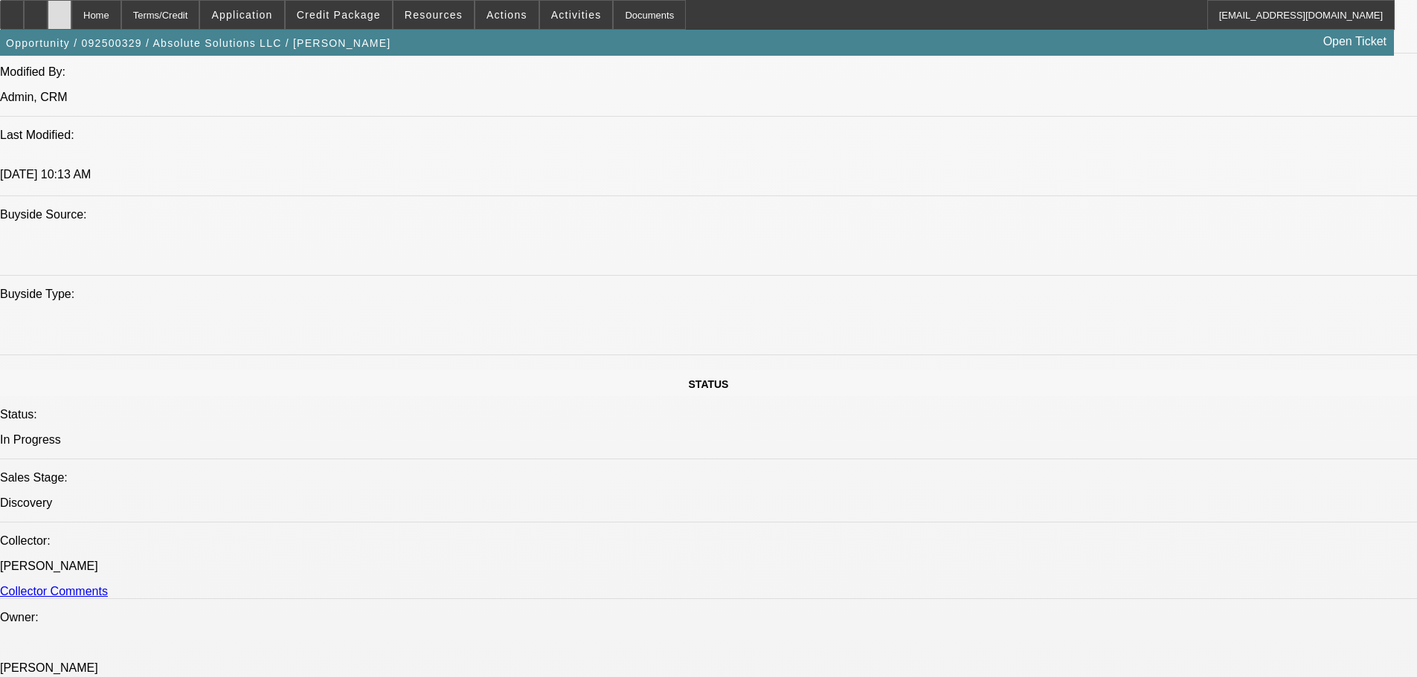
click at [59, 10] on icon at bounding box center [59, 10] width 0 height 0
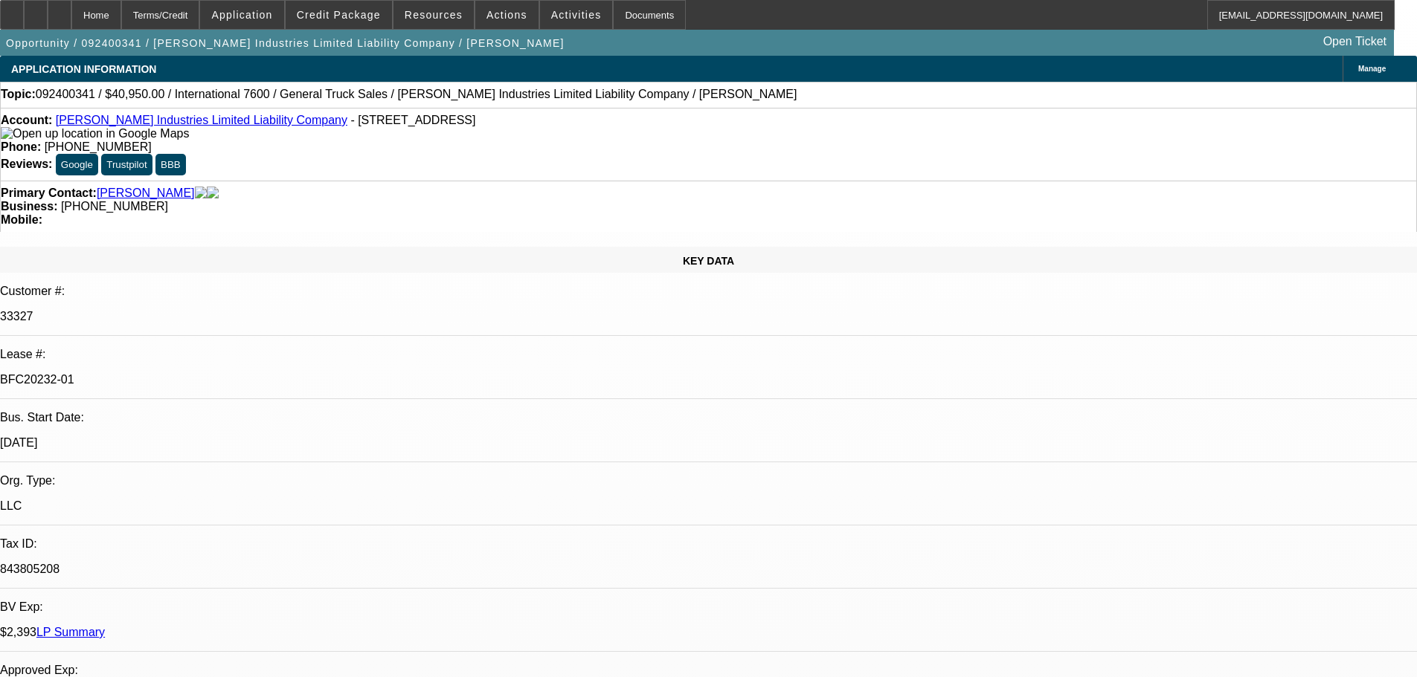
select select "0"
select select "2"
select select "0.1"
select select "4"
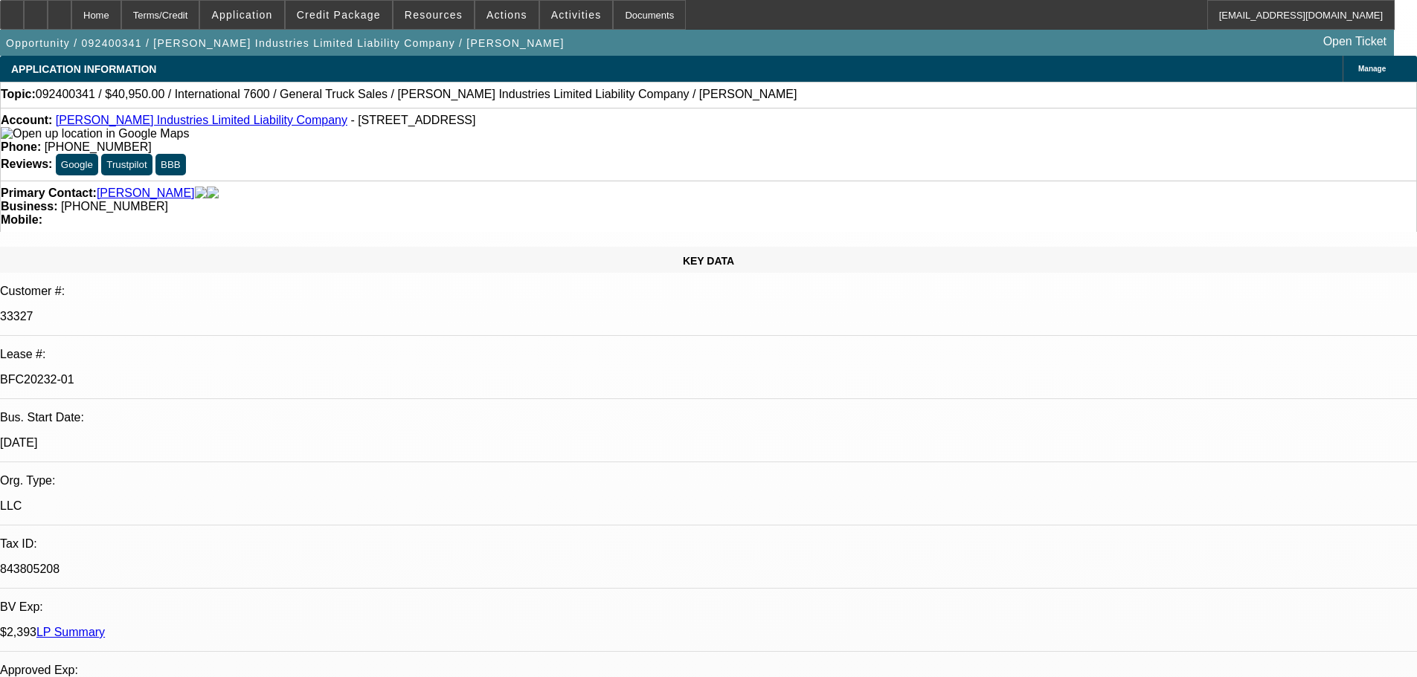
select select "0"
select select "2"
select select "0.1"
select select "4"
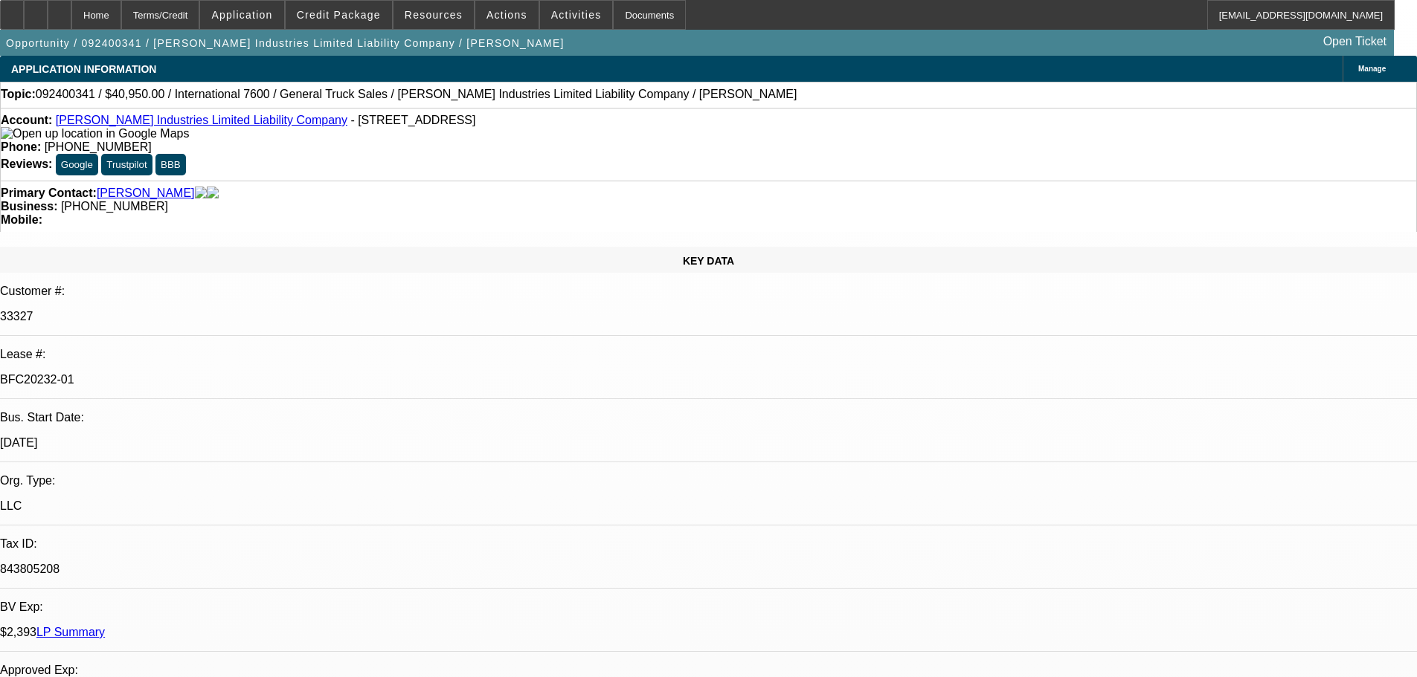
select select "0"
select select "2"
select select "0.1"
select select "4"
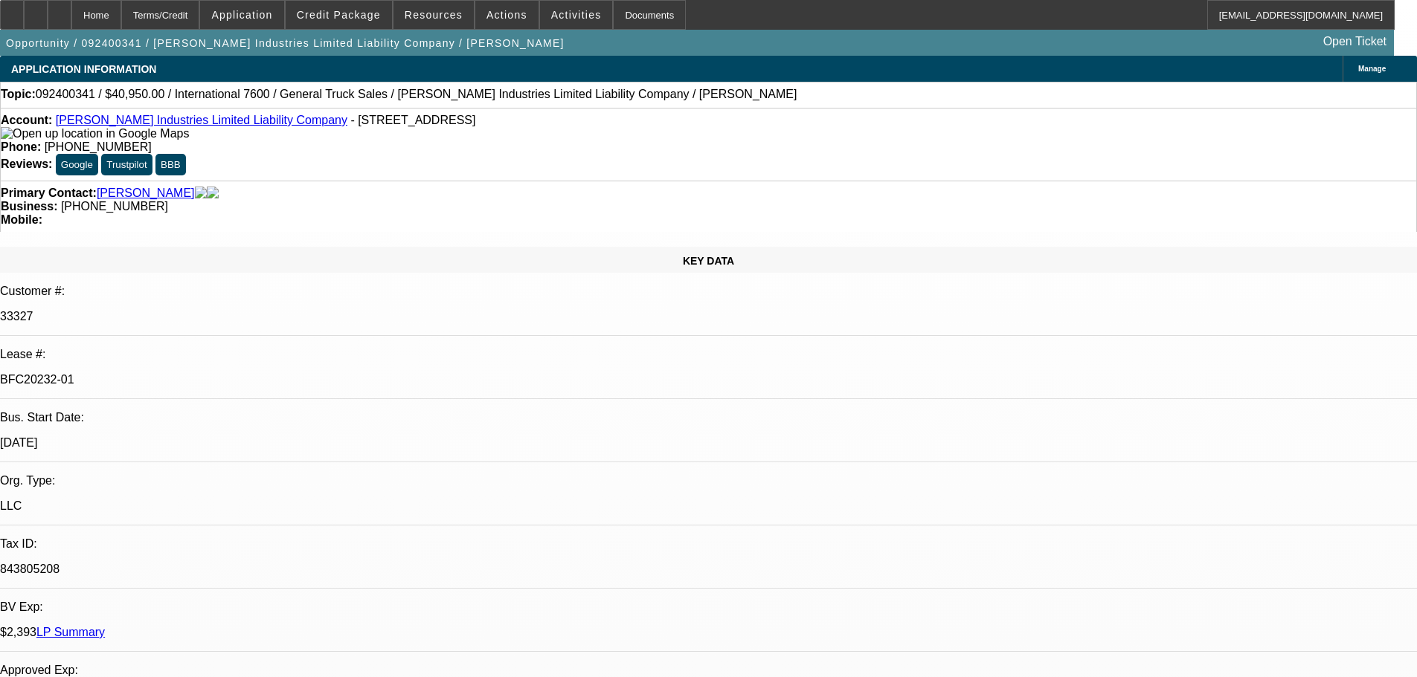
select select "0"
select select "2"
select select "0.1"
select select "4"
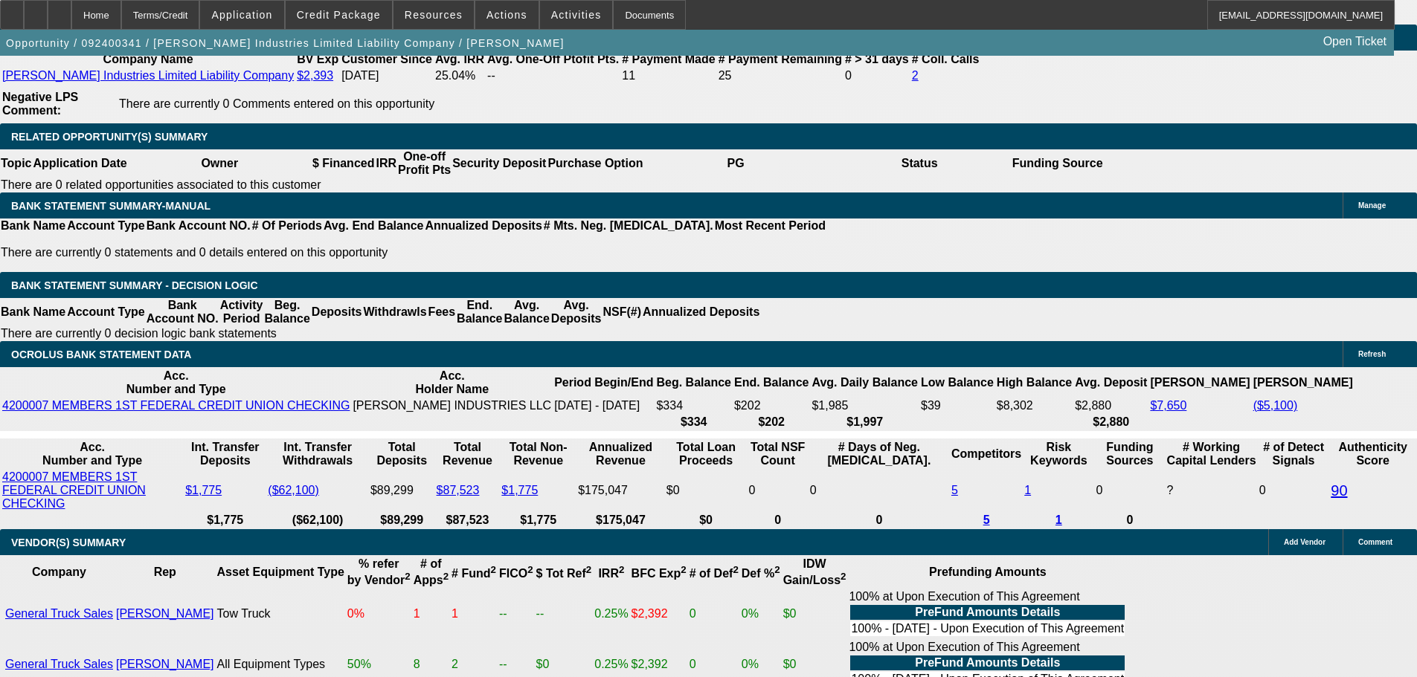
scroll to position [2751, 0]
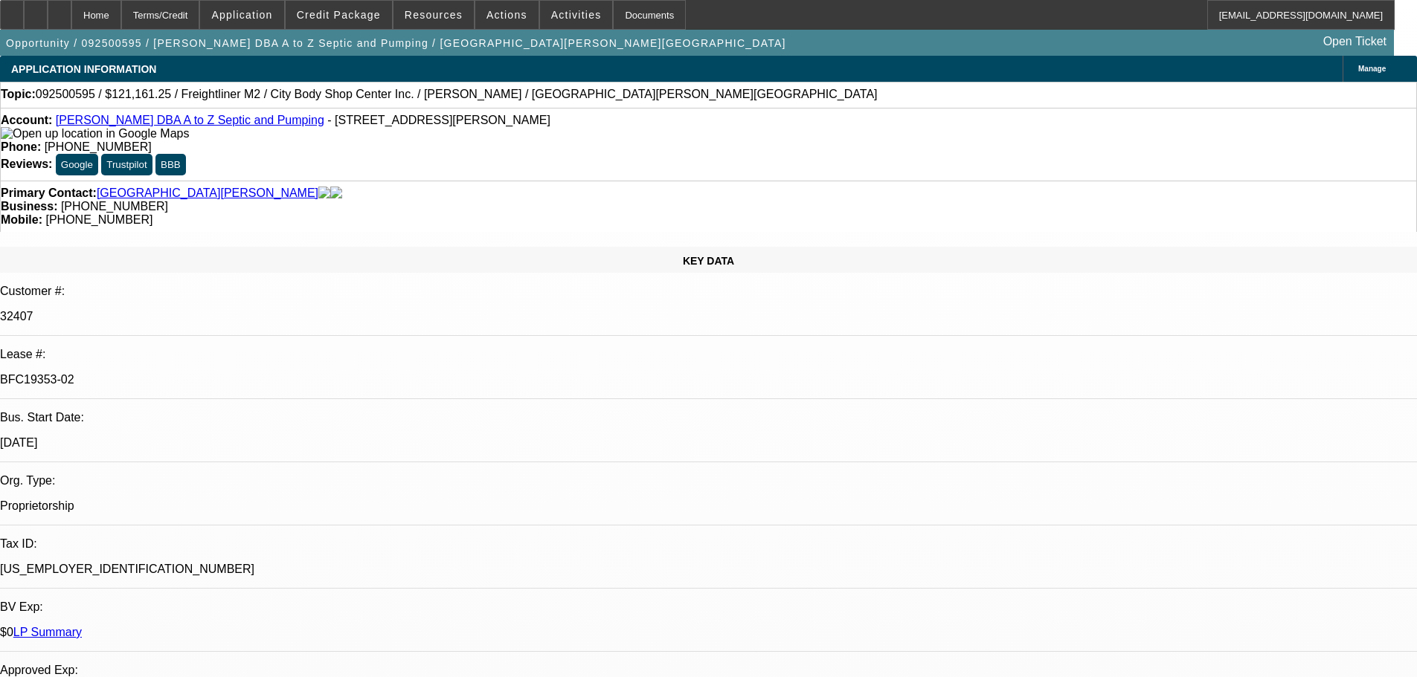
select select "0"
select select "6"
select select "0"
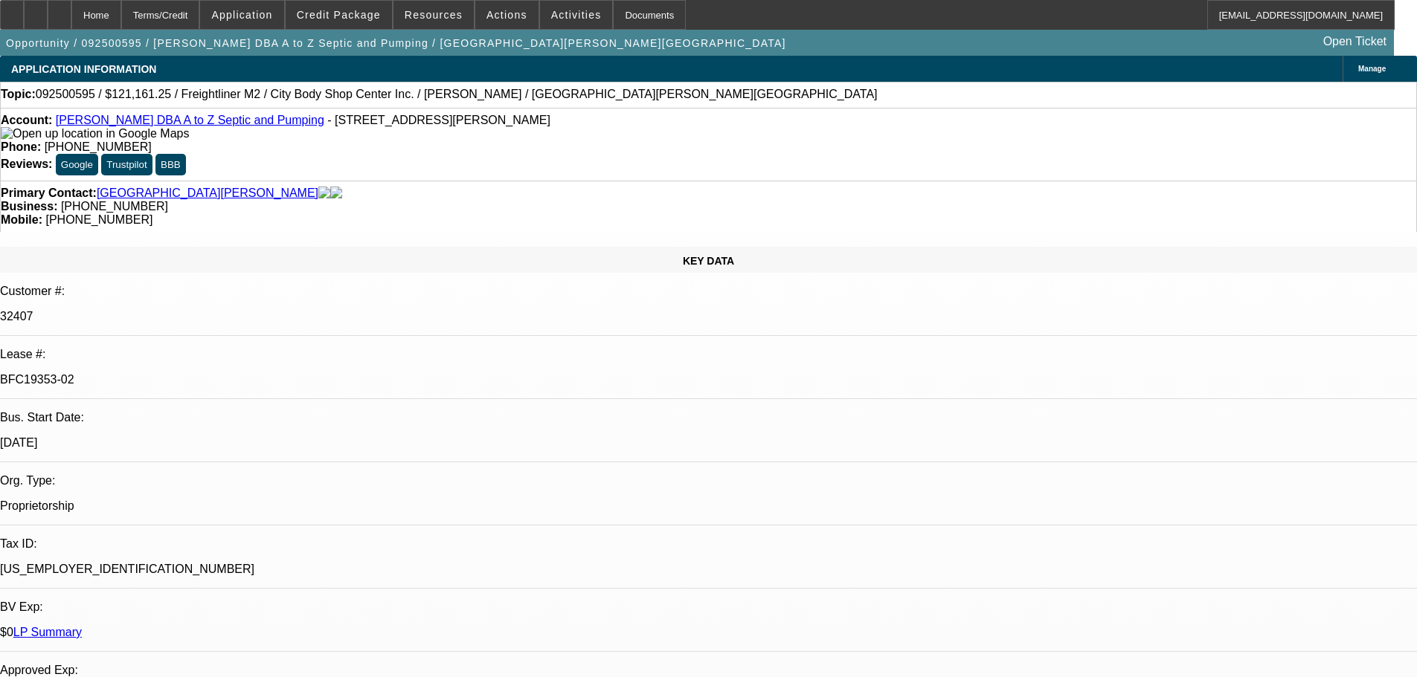
select select "0"
select select "6"
select select "0"
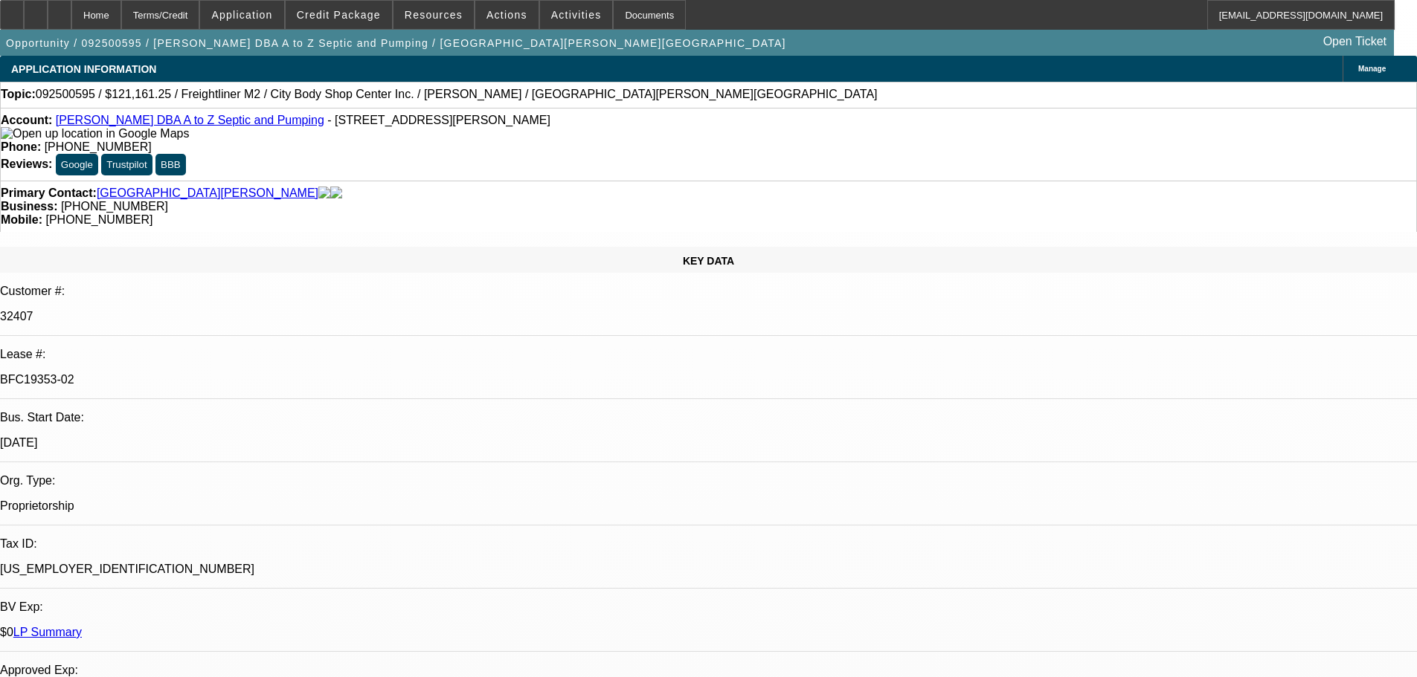
select select "0"
select select "6"
select select "0"
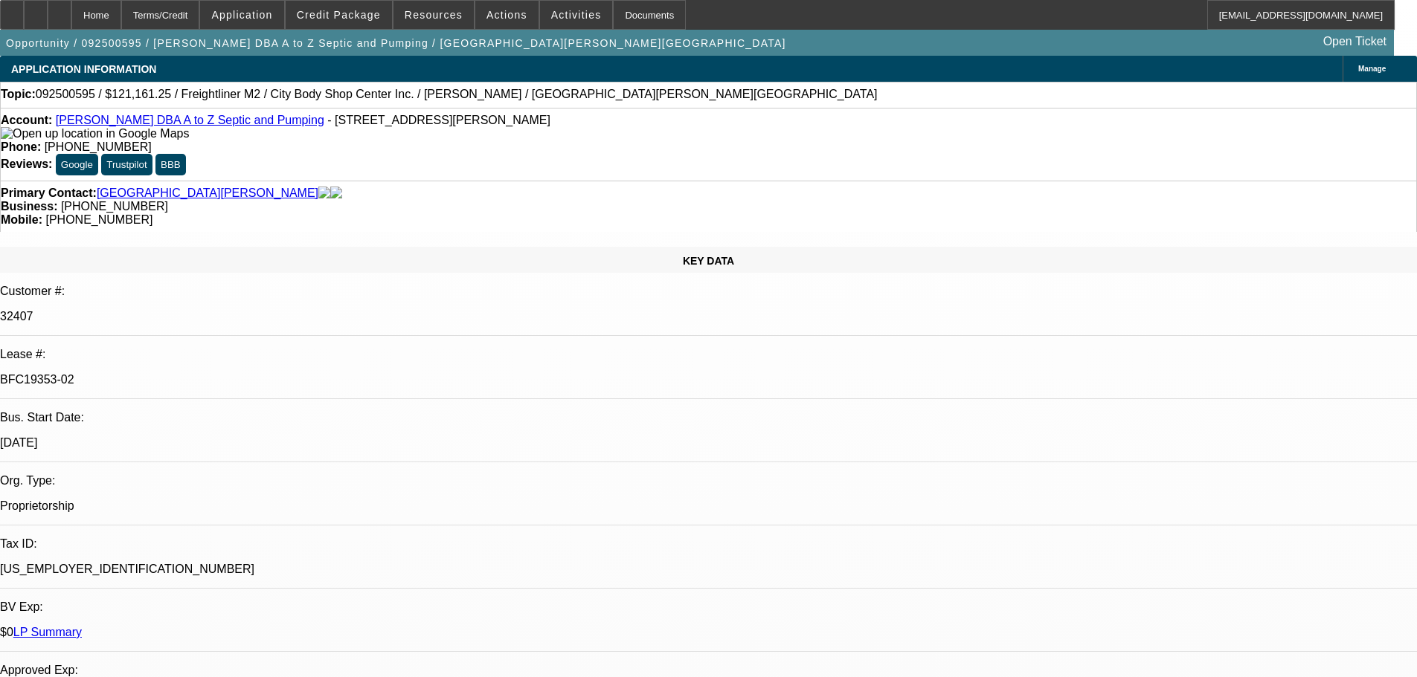
select select "6"
click at [71, 13] on div at bounding box center [60, 15] width 24 height 30
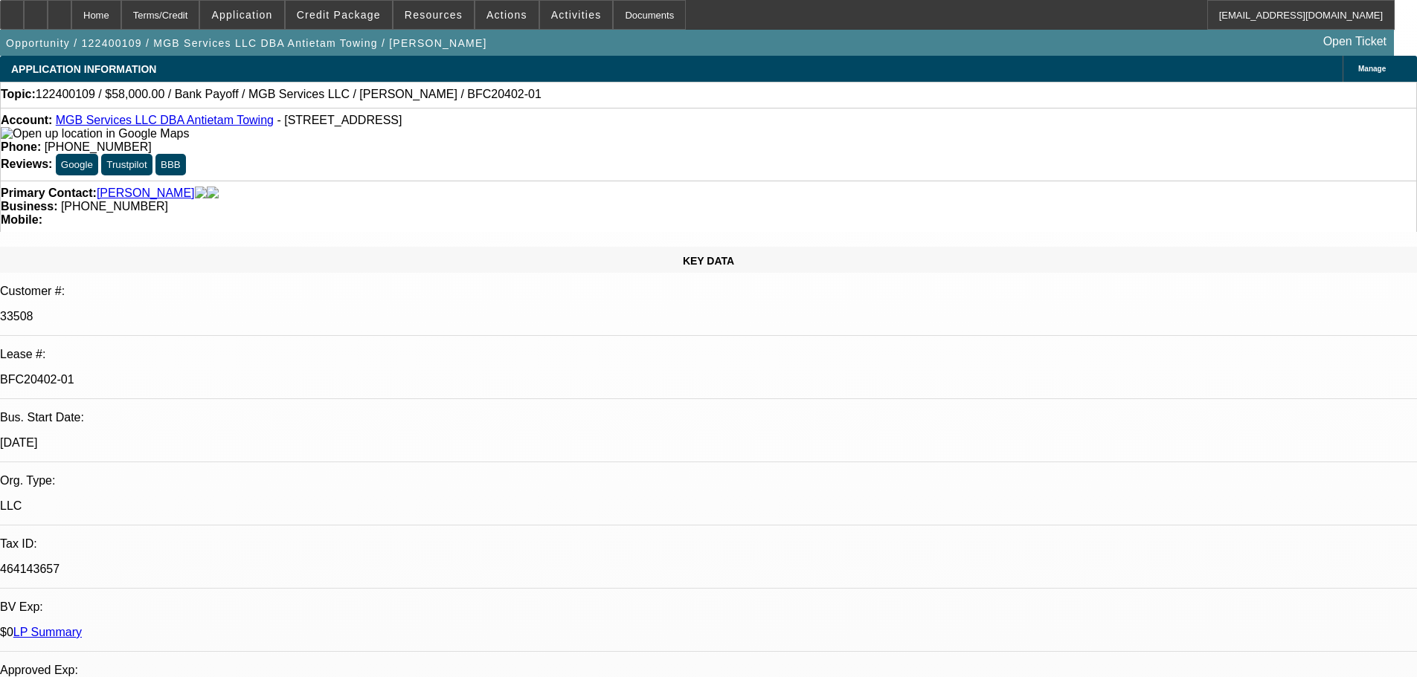
select select "0"
select select "2"
select select "0"
select select "6"
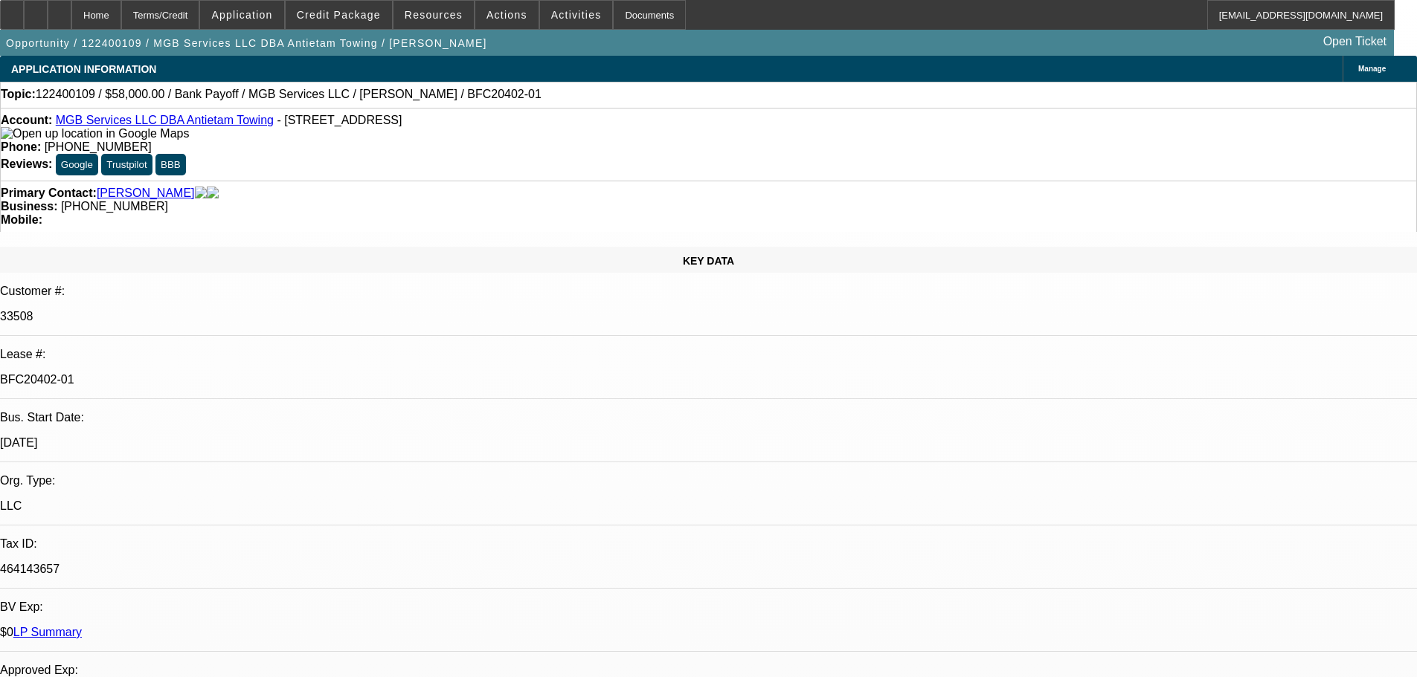
select select "0"
select select "6"
select select "0"
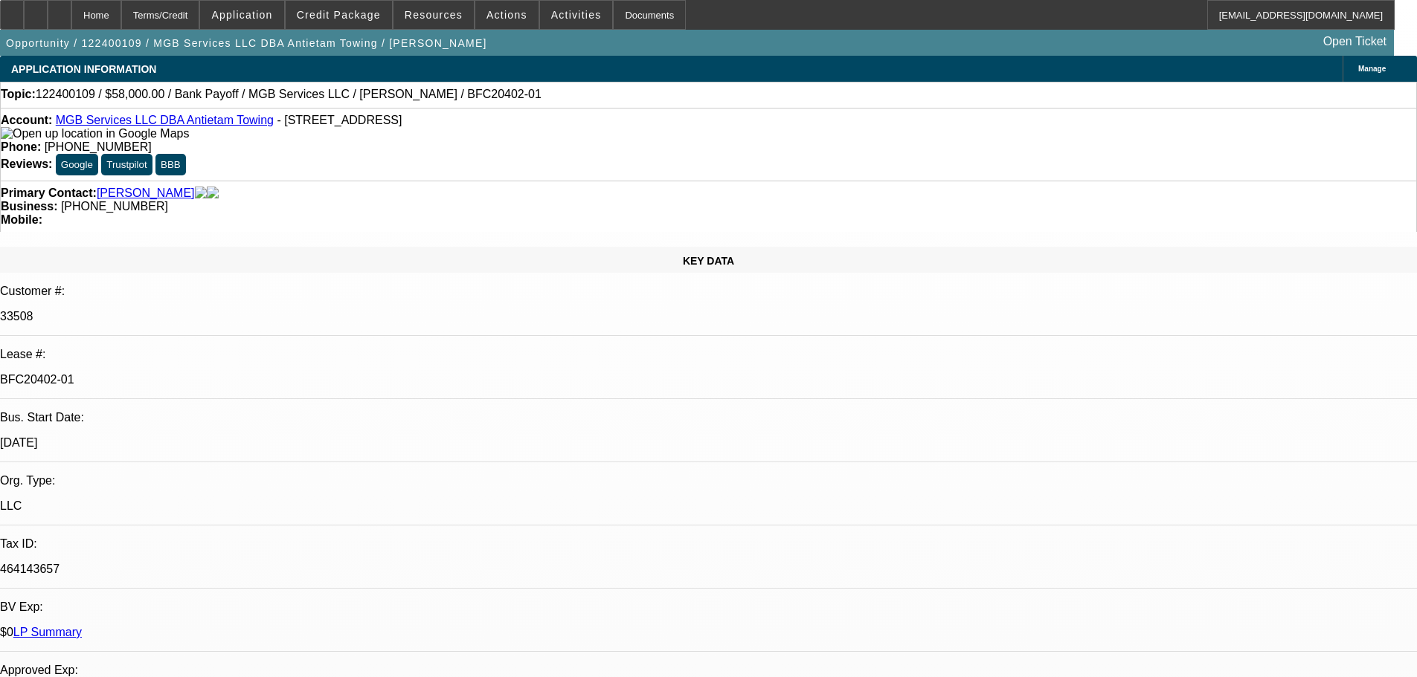
select select "0"
select select "2"
select select "0"
select select "6"
select select "0"
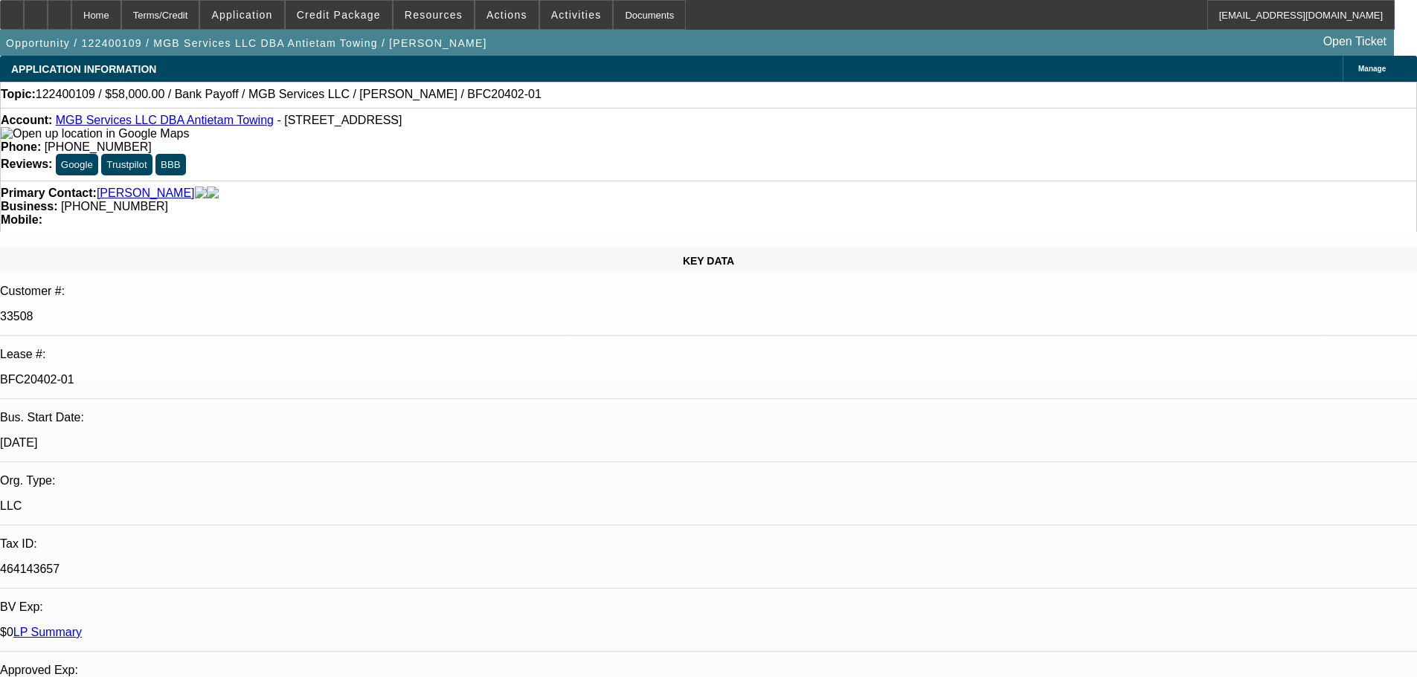
select select "0"
select select "6"
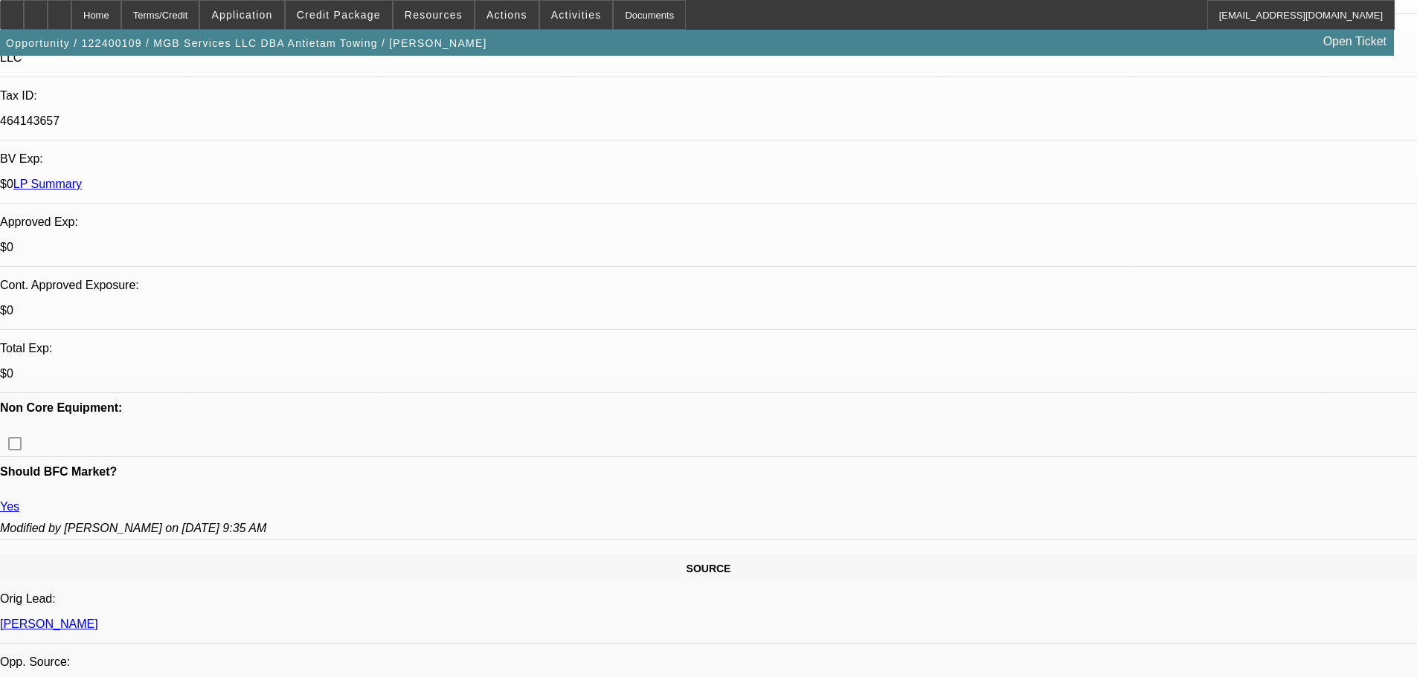
drag, startPoint x: 451, startPoint y: 324, endPoint x: 463, endPoint y: 393, distance: 69.3
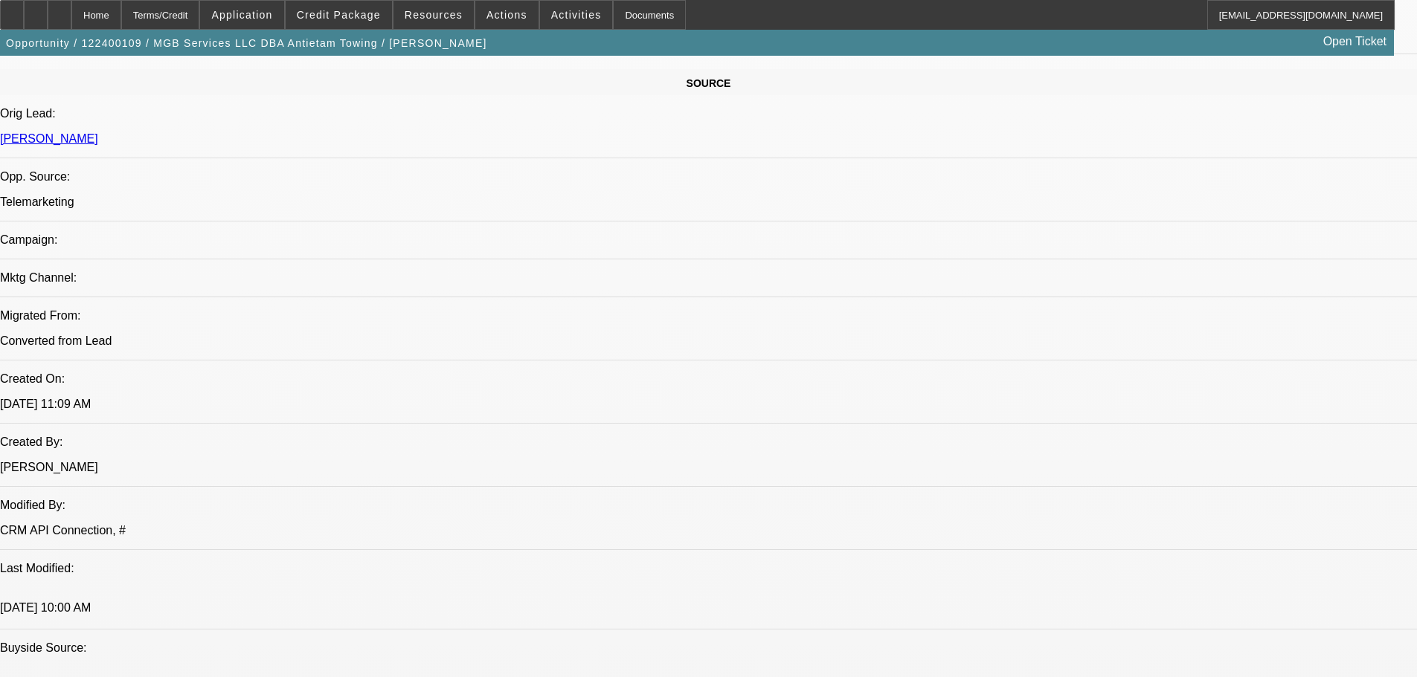
drag, startPoint x: 497, startPoint y: 359, endPoint x: 515, endPoint y: 449, distance: 91.9
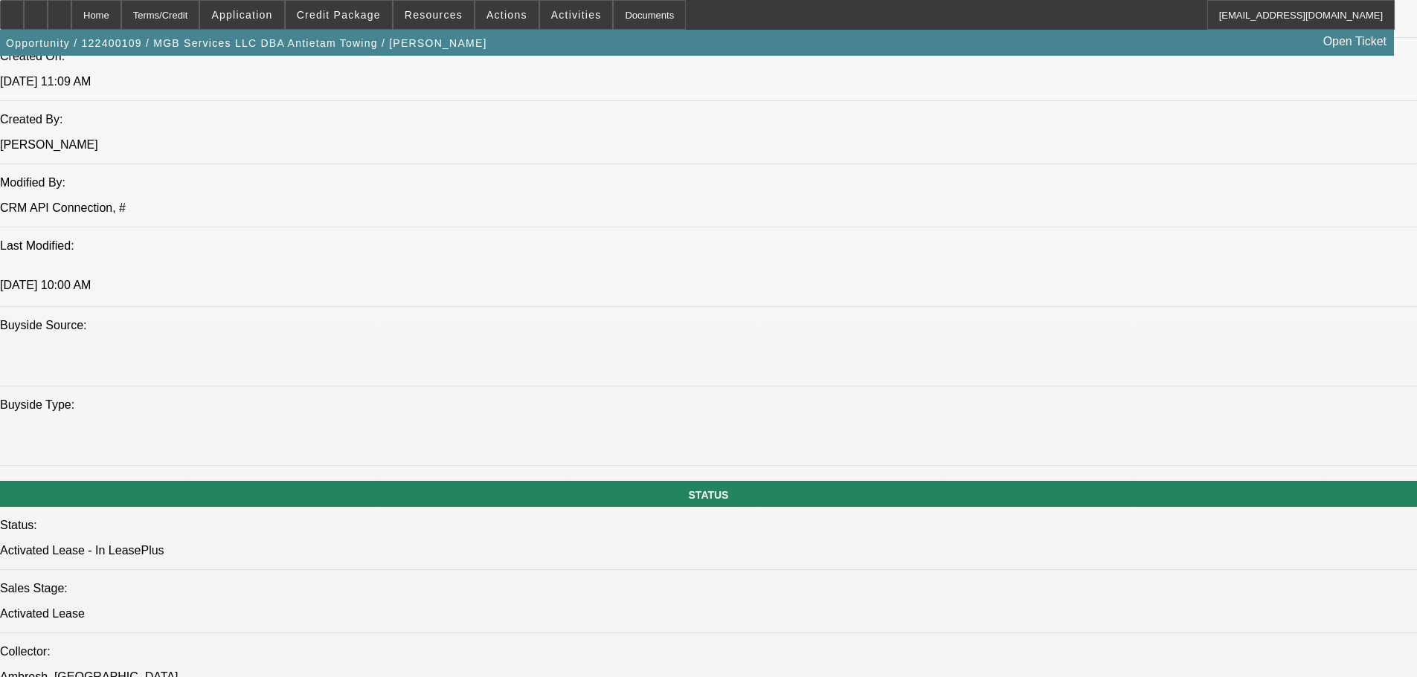
scroll to position [1526, 0]
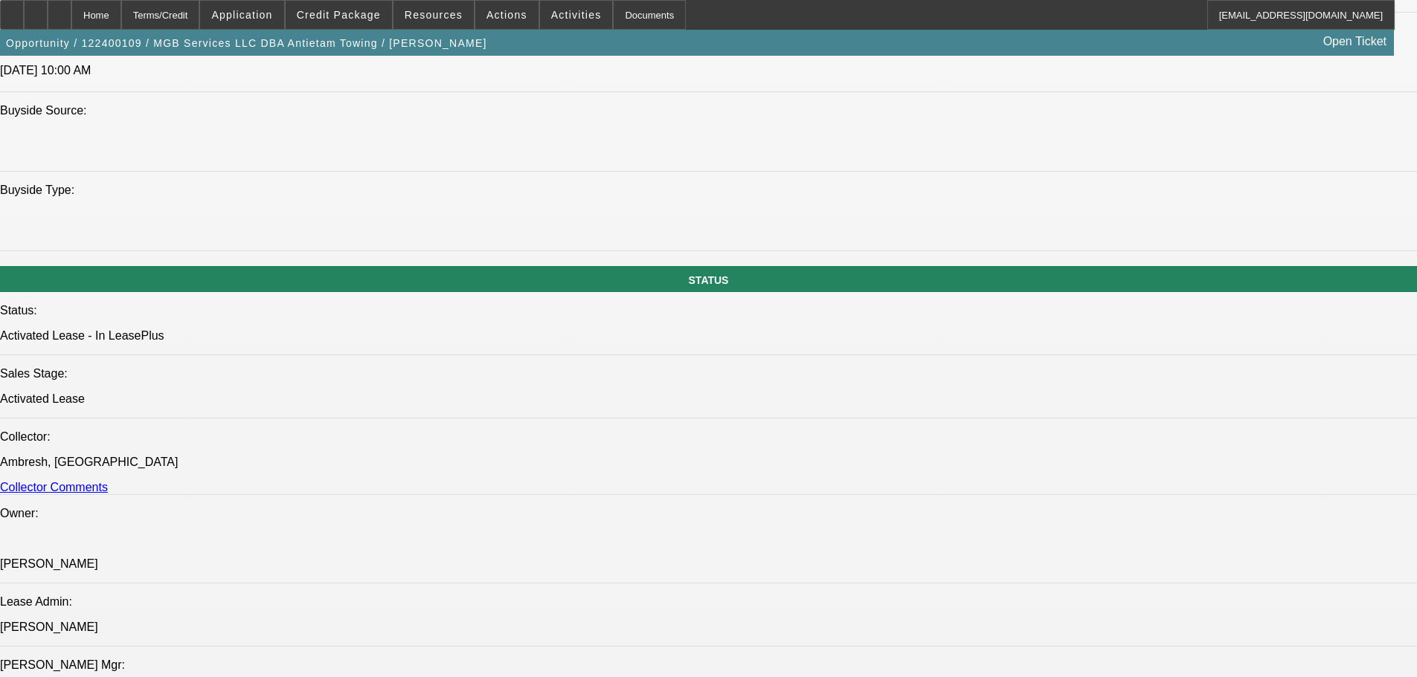
drag, startPoint x: 521, startPoint y: 347, endPoint x: 528, endPoint y: 452, distance: 105.8
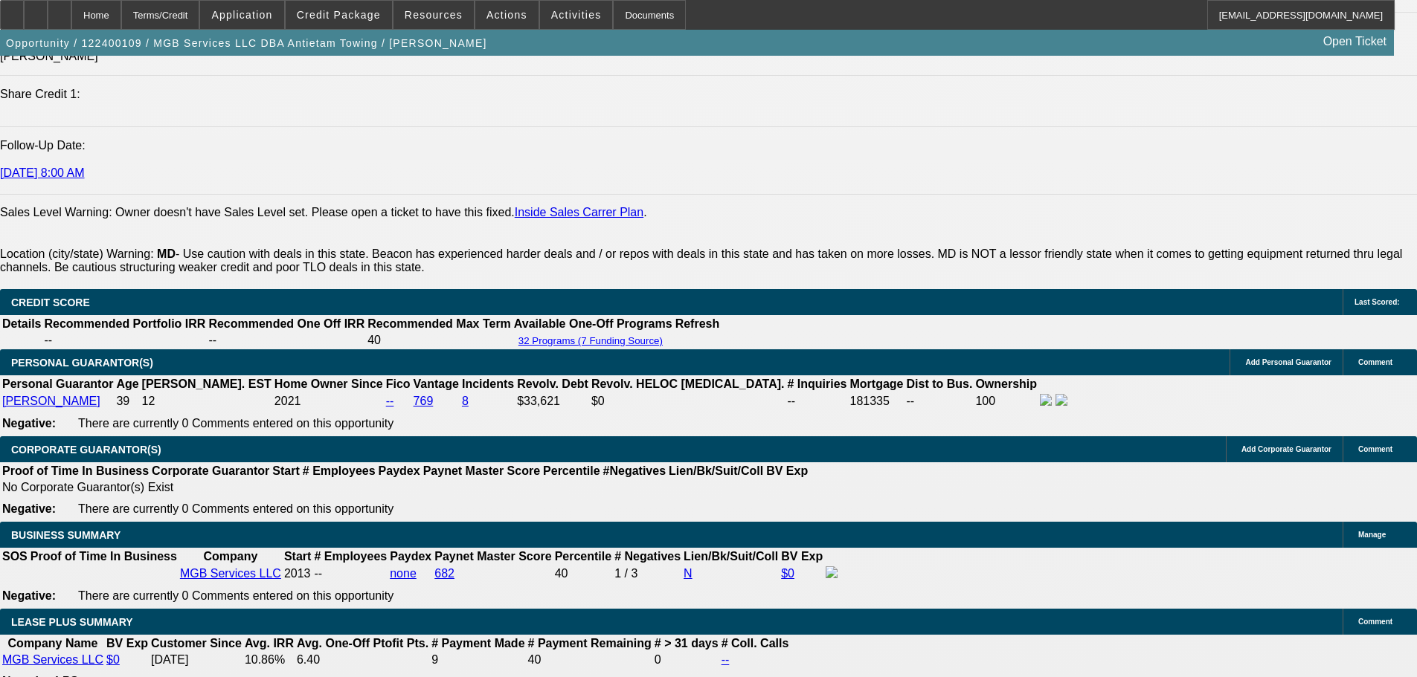
drag, startPoint x: 514, startPoint y: 338, endPoint x: 515, endPoint y: 395, distance: 57.3
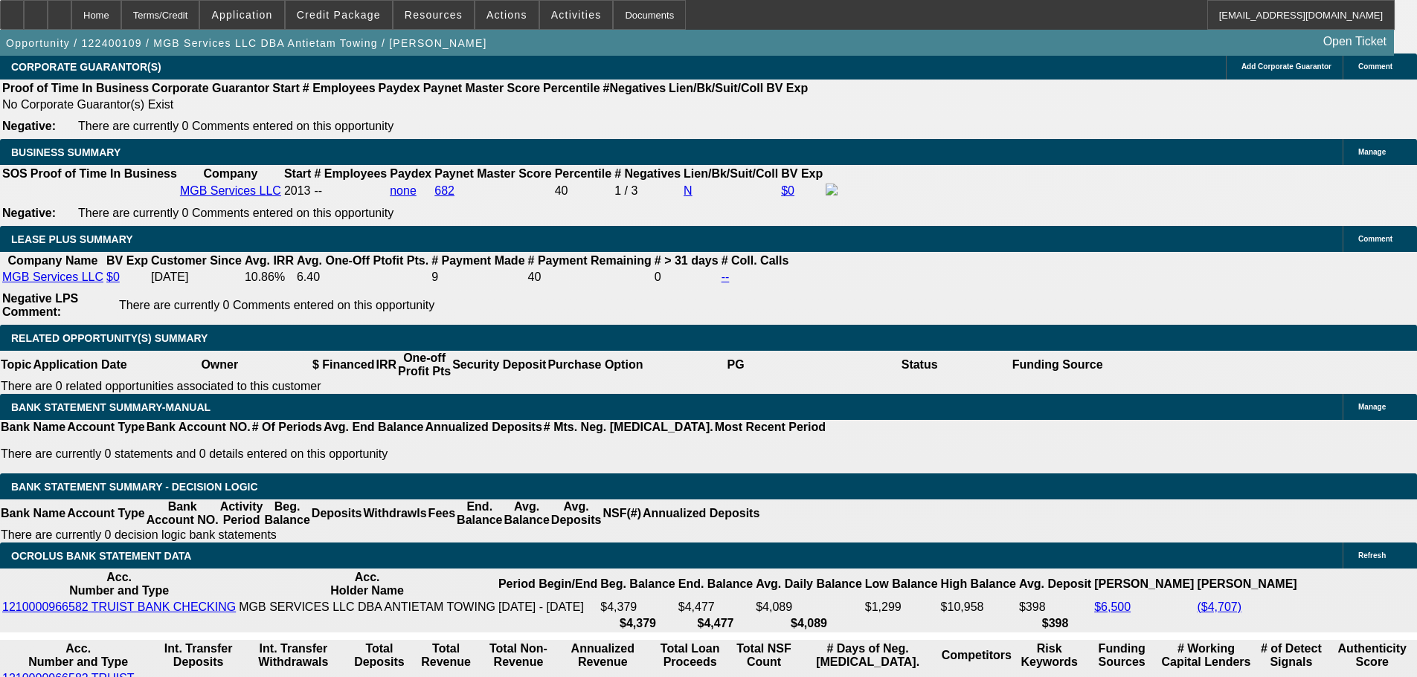
drag, startPoint x: 694, startPoint y: 335, endPoint x: 686, endPoint y: 468, distance: 133.4
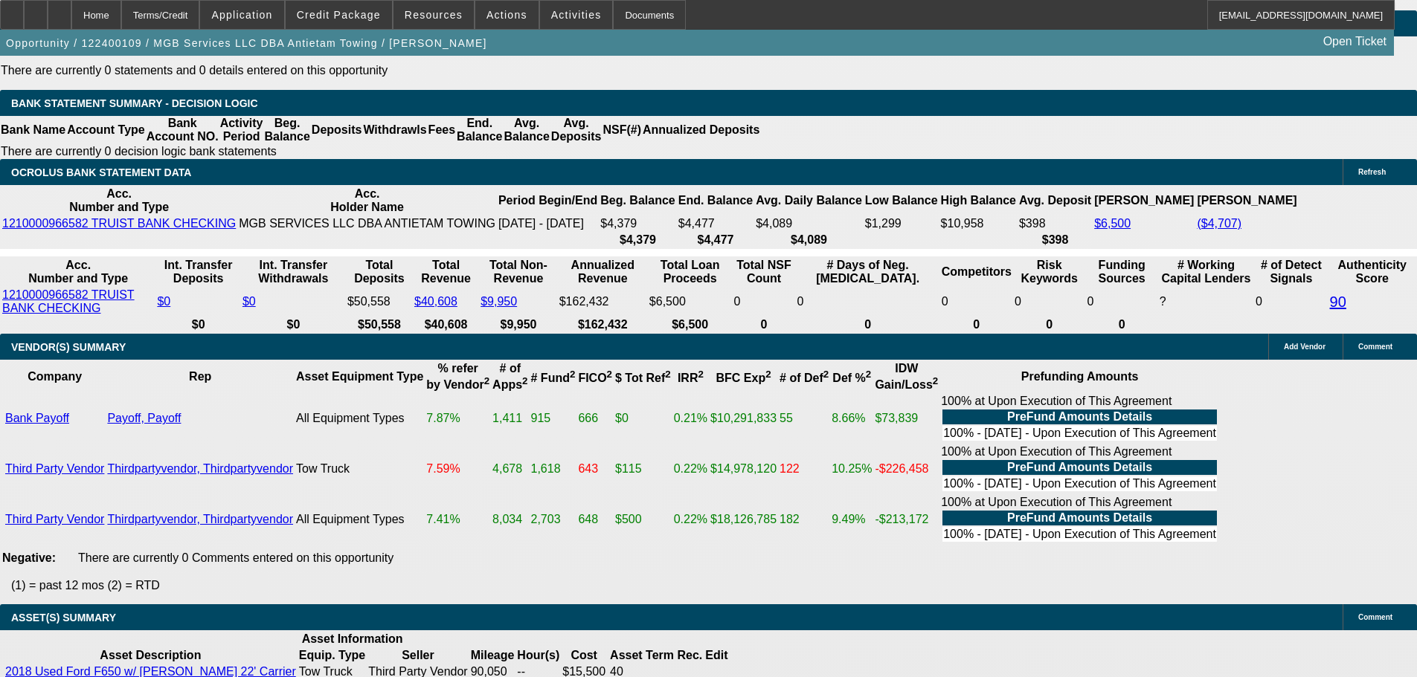
drag, startPoint x: 561, startPoint y: 287, endPoint x: 551, endPoint y: 202, distance: 86.1
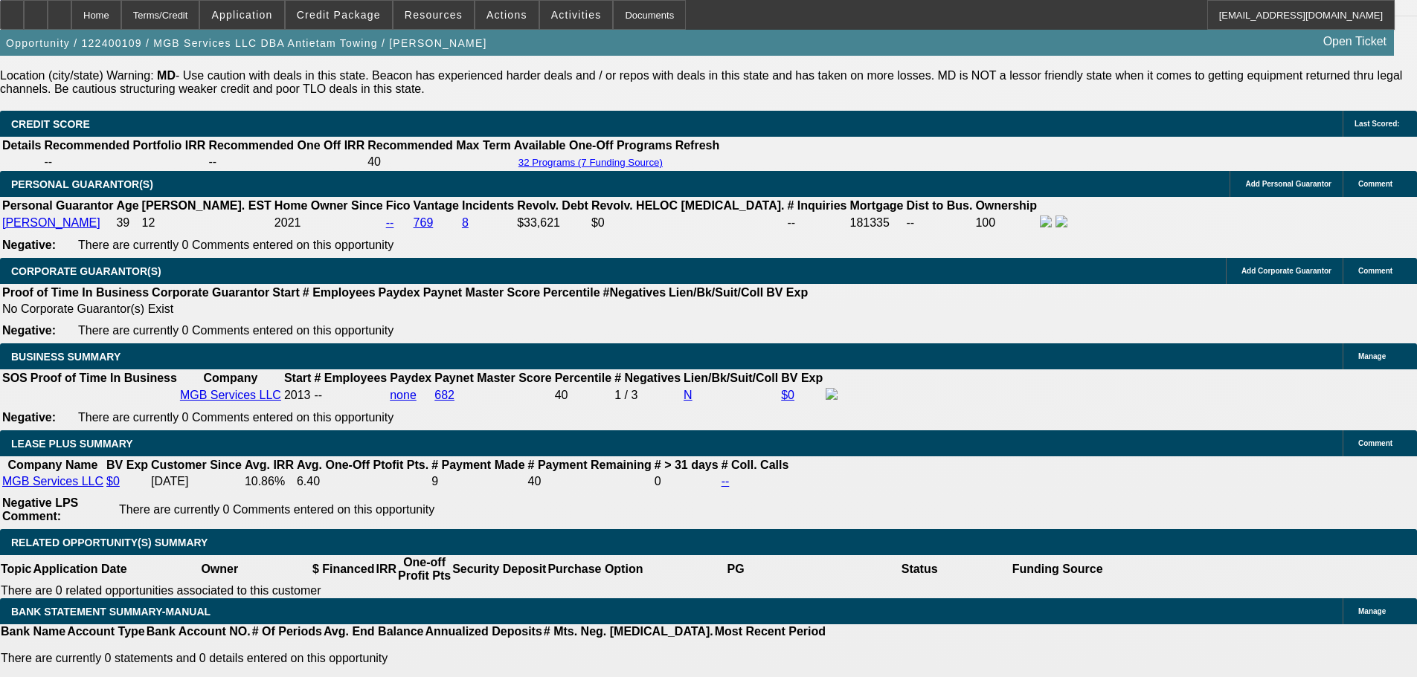
scroll to position [2261, 0]
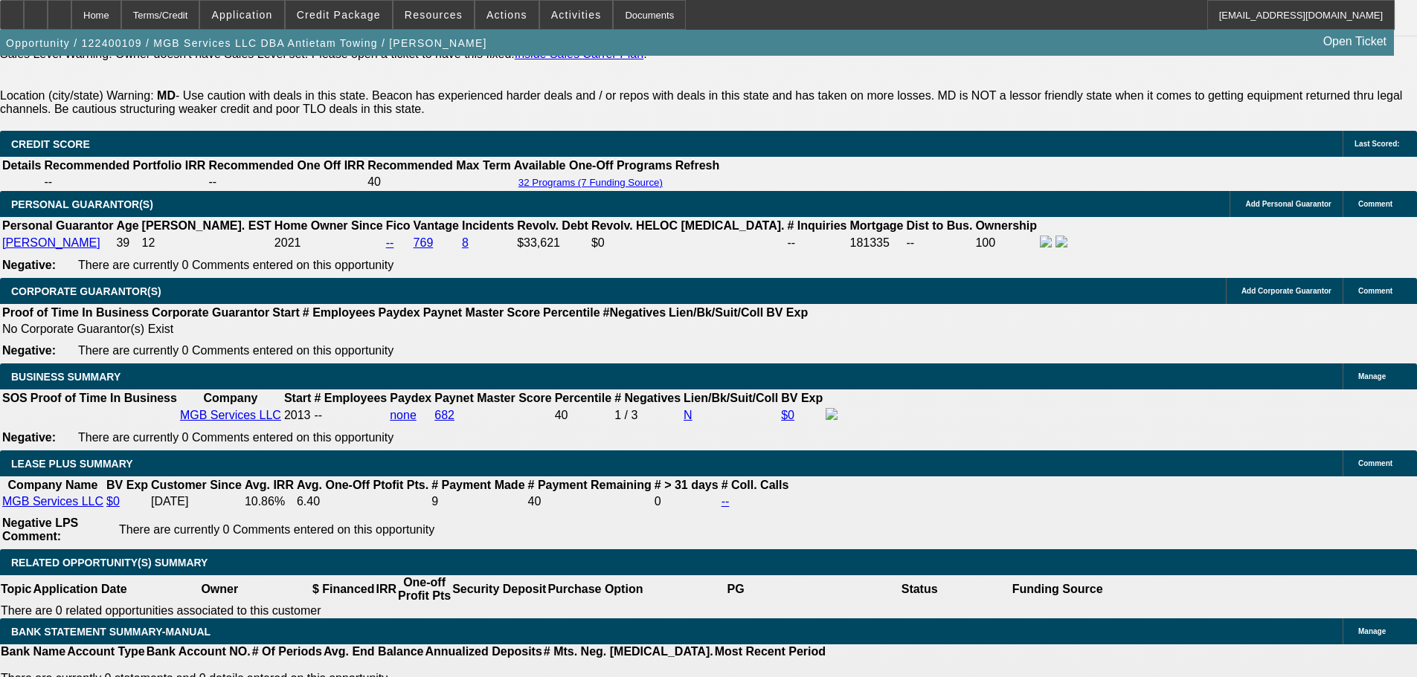
drag, startPoint x: 561, startPoint y: 245, endPoint x: 564, endPoint y: 197, distance: 47.6
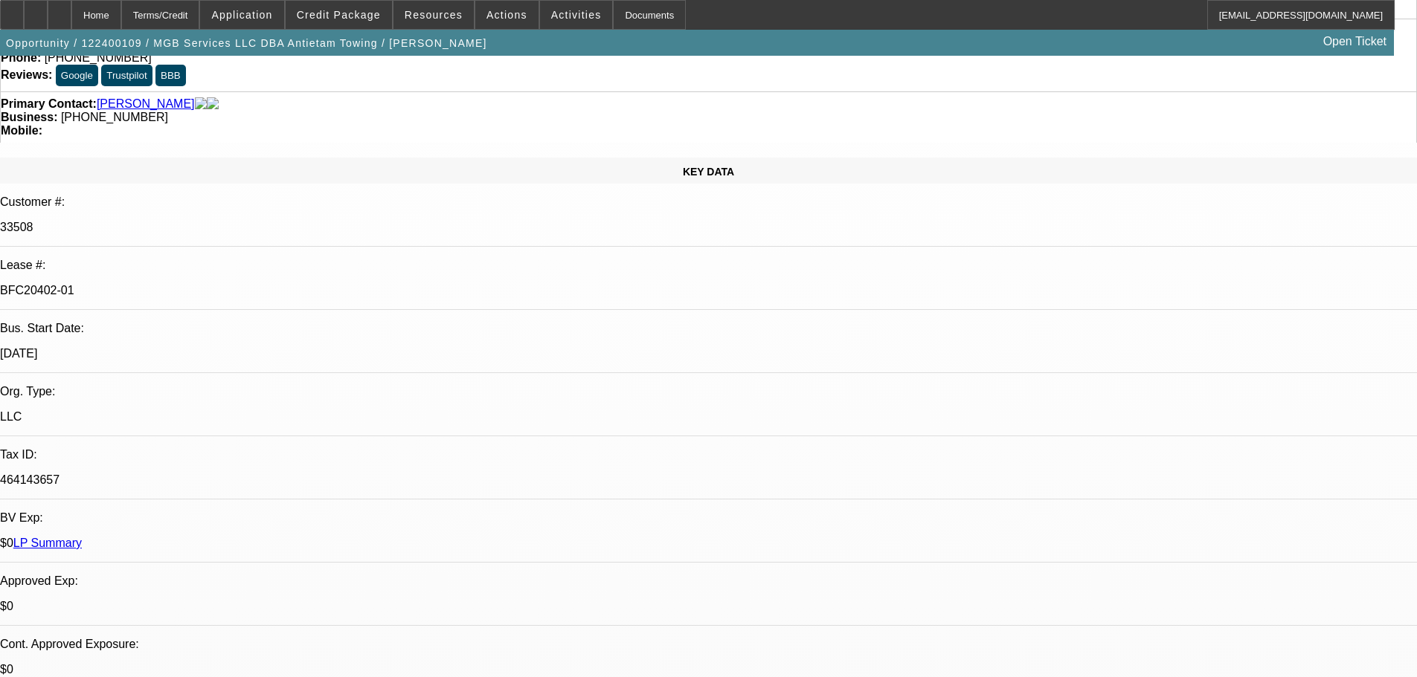
scroll to position [0, 0]
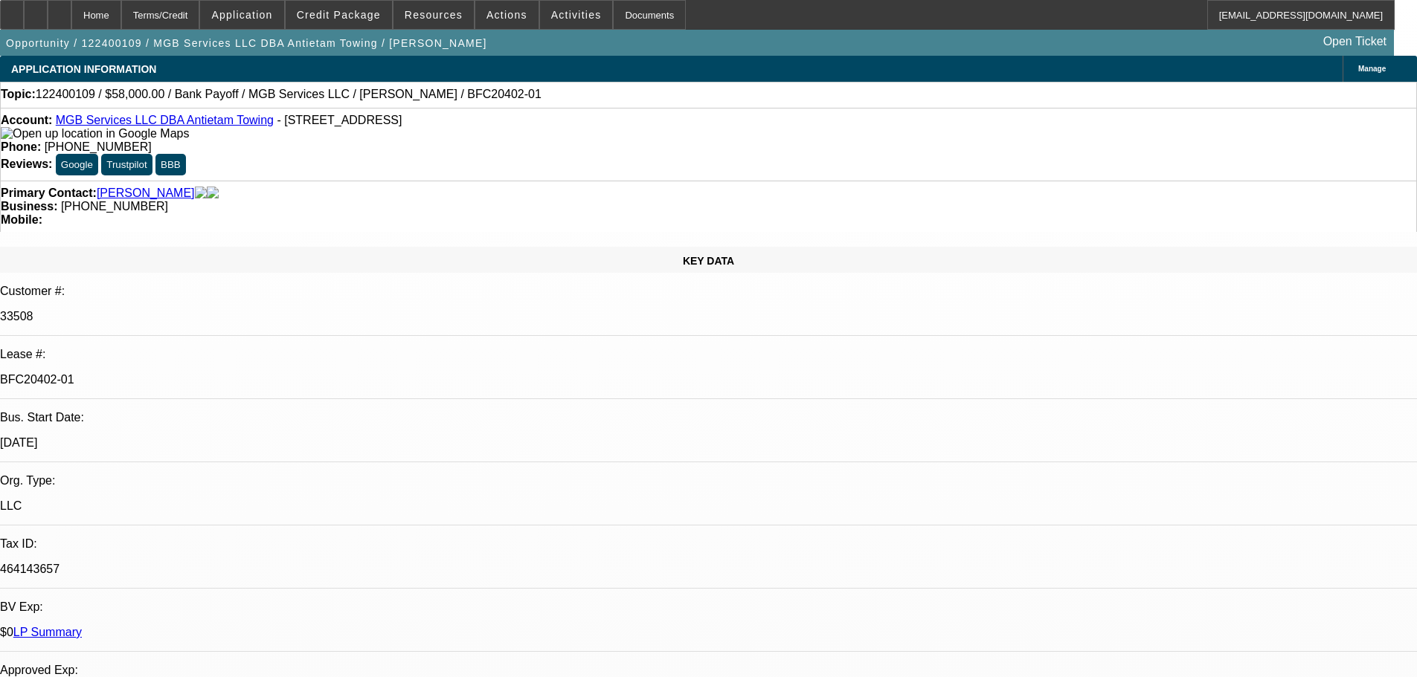
drag, startPoint x: 566, startPoint y: 191, endPoint x: 582, endPoint y: 83, distance: 109.1
drag, startPoint x: 820, startPoint y: 352, endPoint x: 822, endPoint y: 316, distance: 36.5
drag, startPoint x: 813, startPoint y: 316, endPoint x: 863, endPoint y: 346, distance: 58.7
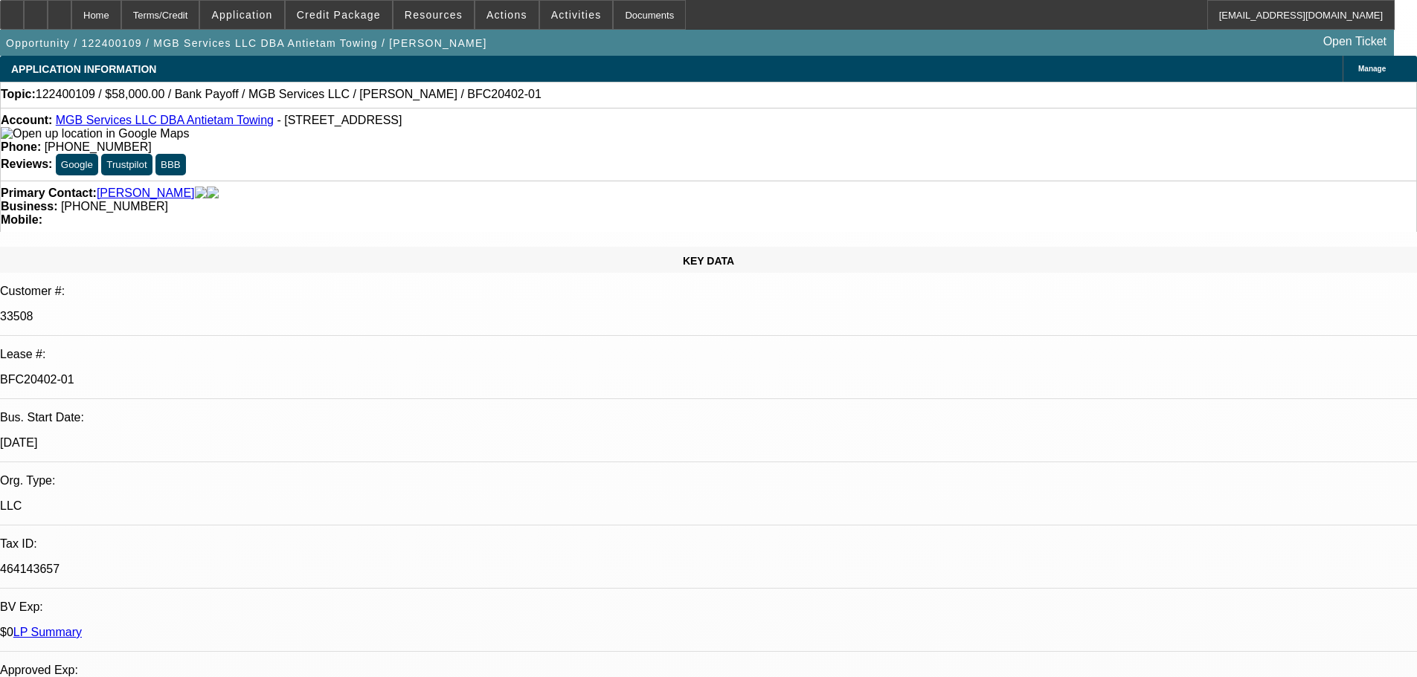
drag, startPoint x: 855, startPoint y: 354, endPoint x: 783, endPoint y: 348, distance: 72.4
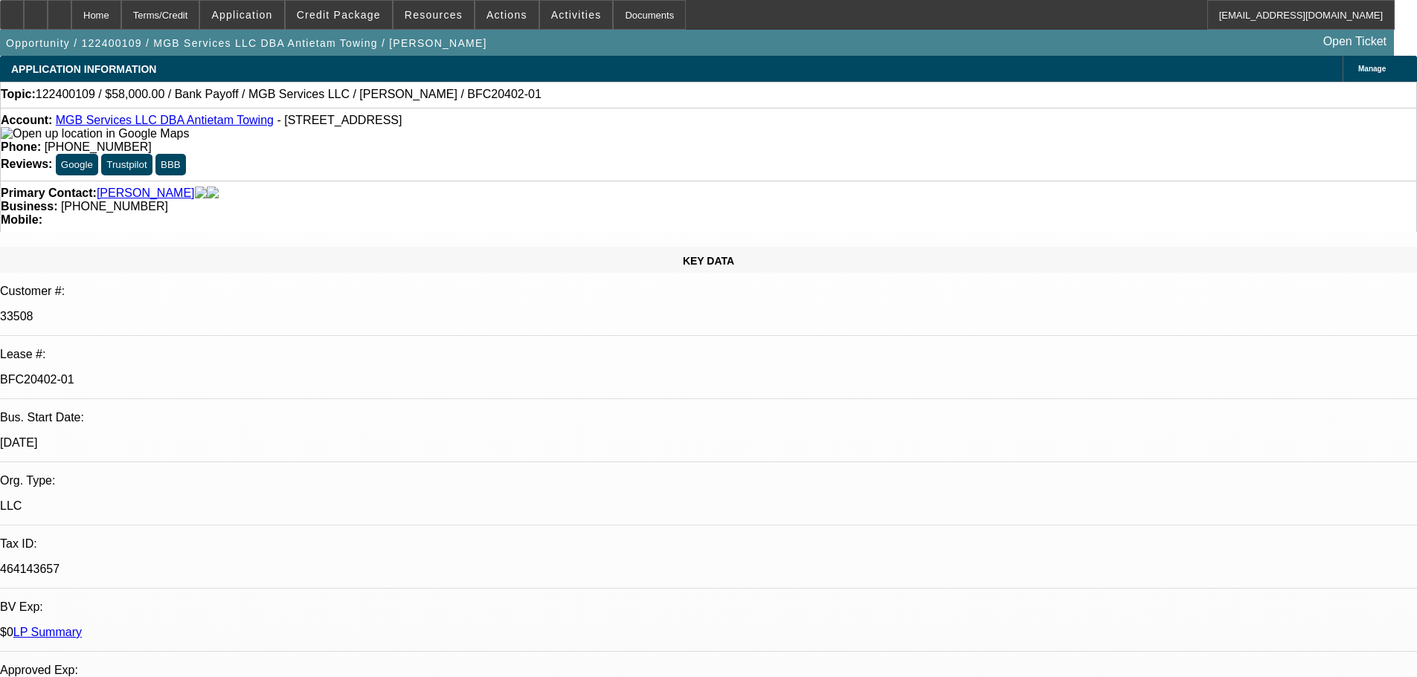
drag, startPoint x: 786, startPoint y: 332, endPoint x: 857, endPoint y: 353, distance: 73.6
drag, startPoint x: 857, startPoint y: 356, endPoint x: 788, endPoint y: 334, distance: 72.7
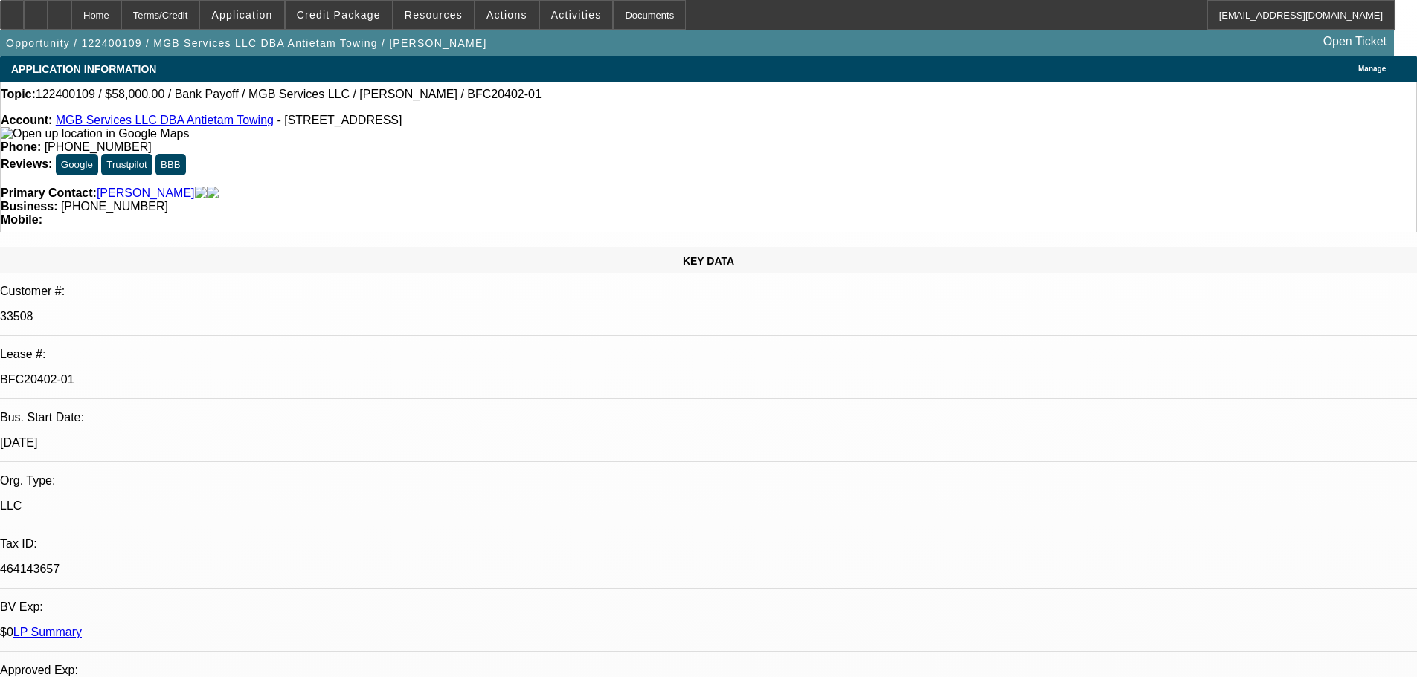
drag, startPoint x: 788, startPoint y: 334, endPoint x: 855, endPoint y: 351, distance: 69.1
drag, startPoint x: 856, startPoint y: 353, endPoint x: 789, endPoint y: 335, distance: 69.5
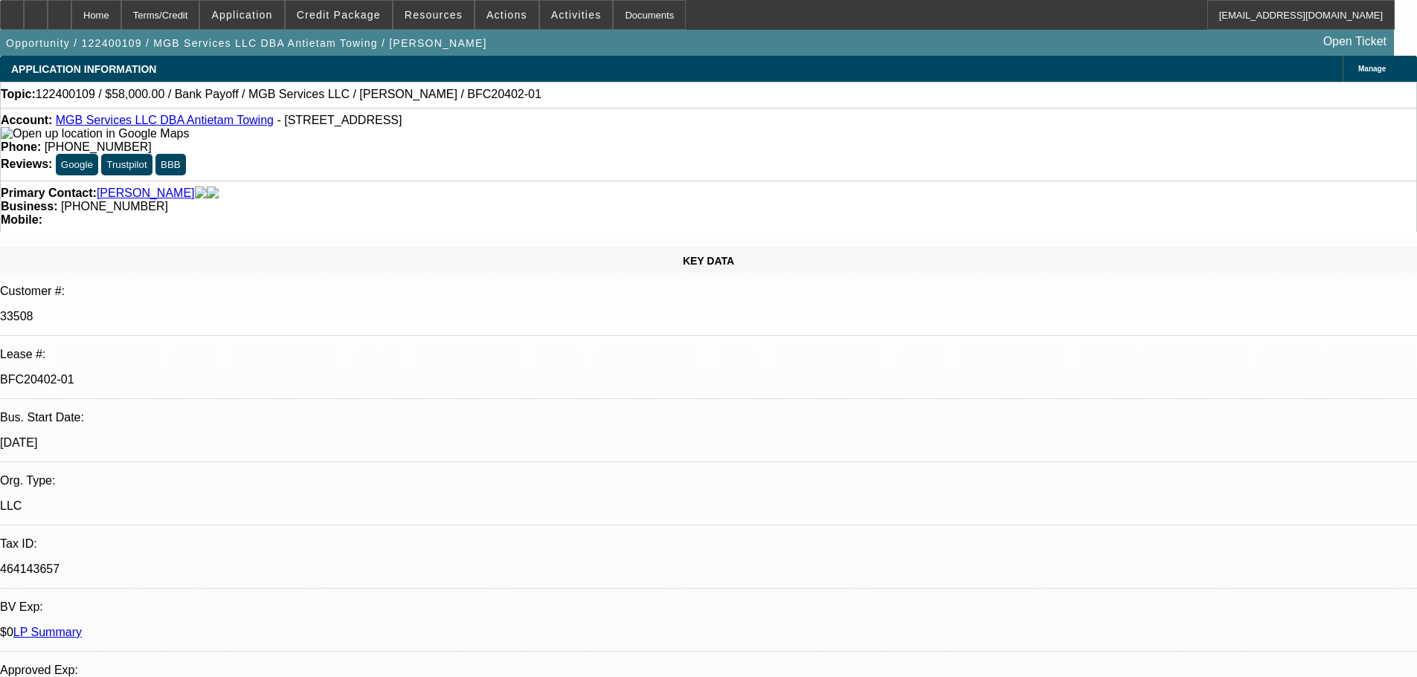
drag, startPoint x: 790, startPoint y: 334, endPoint x: 844, endPoint y: 334, distance: 54.3
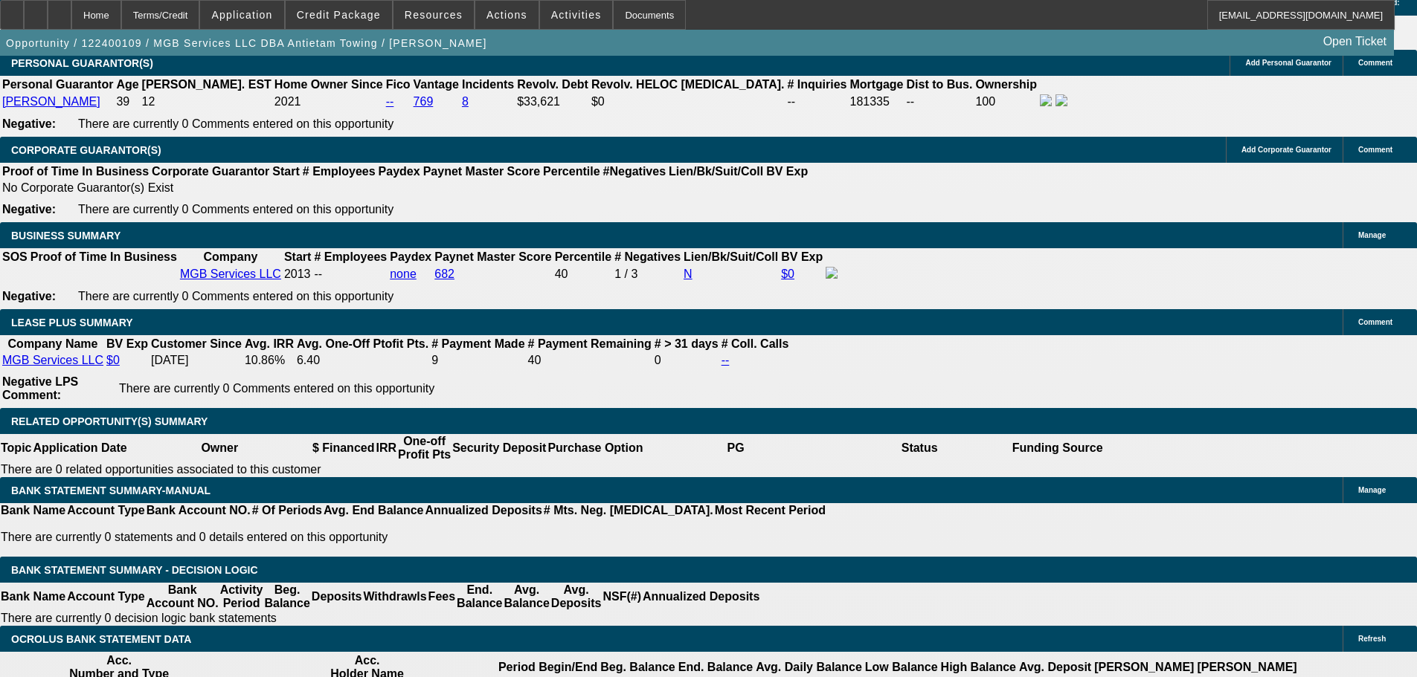
scroll to position [2528, 0]
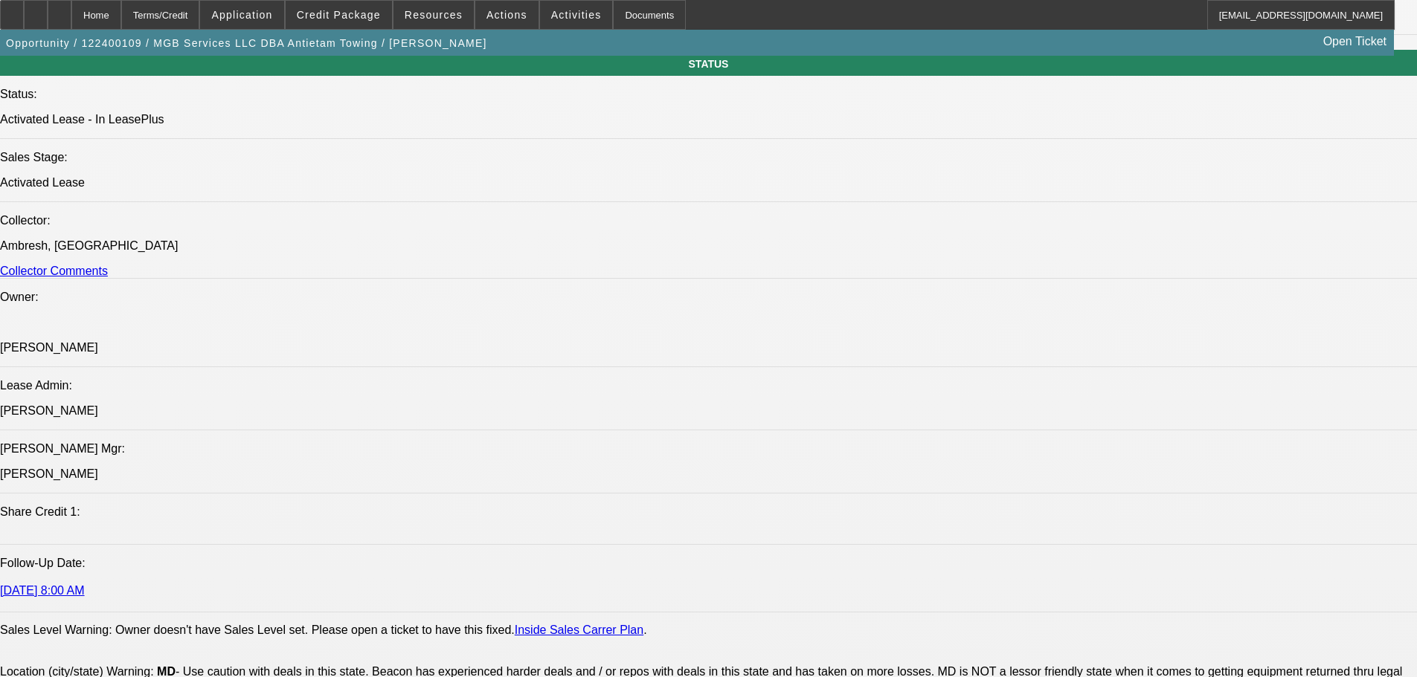
drag, startPoint x: 409, startPoint y: 292, endPoint x: 385, endPoint y: 162, distance: 132.3
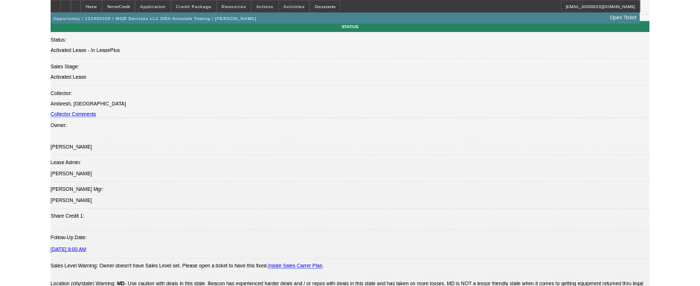
scroll to position [1313, 0]
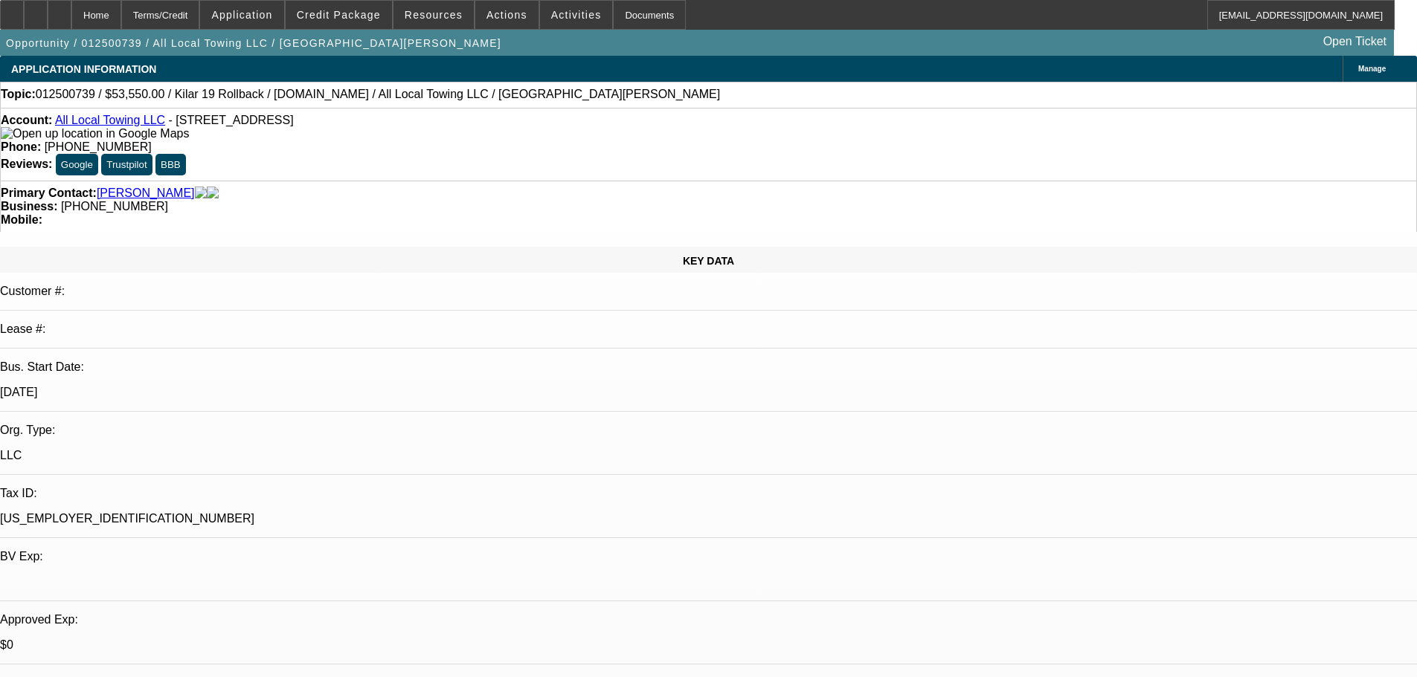
select select "0.15"
select select "2"
select select "0"
select select "6"
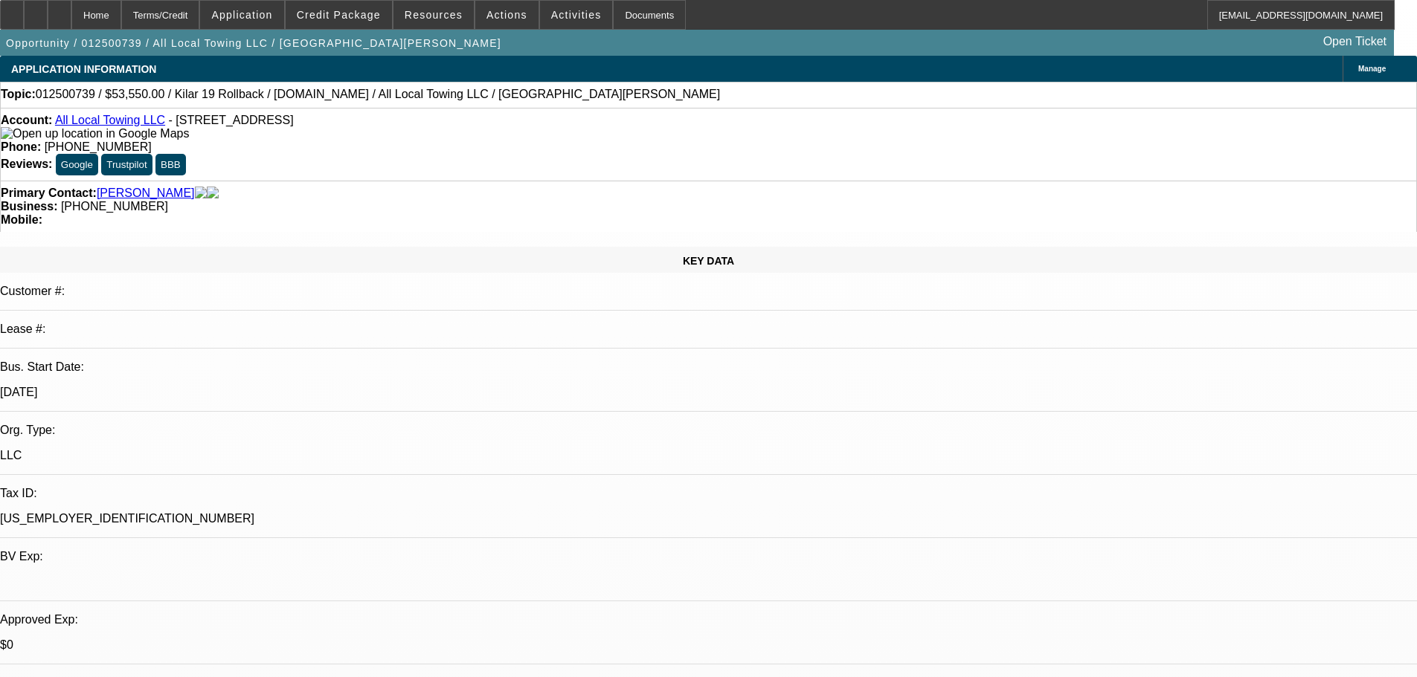
select select "0.15"
select select "2"
select select "0"
select select "6"
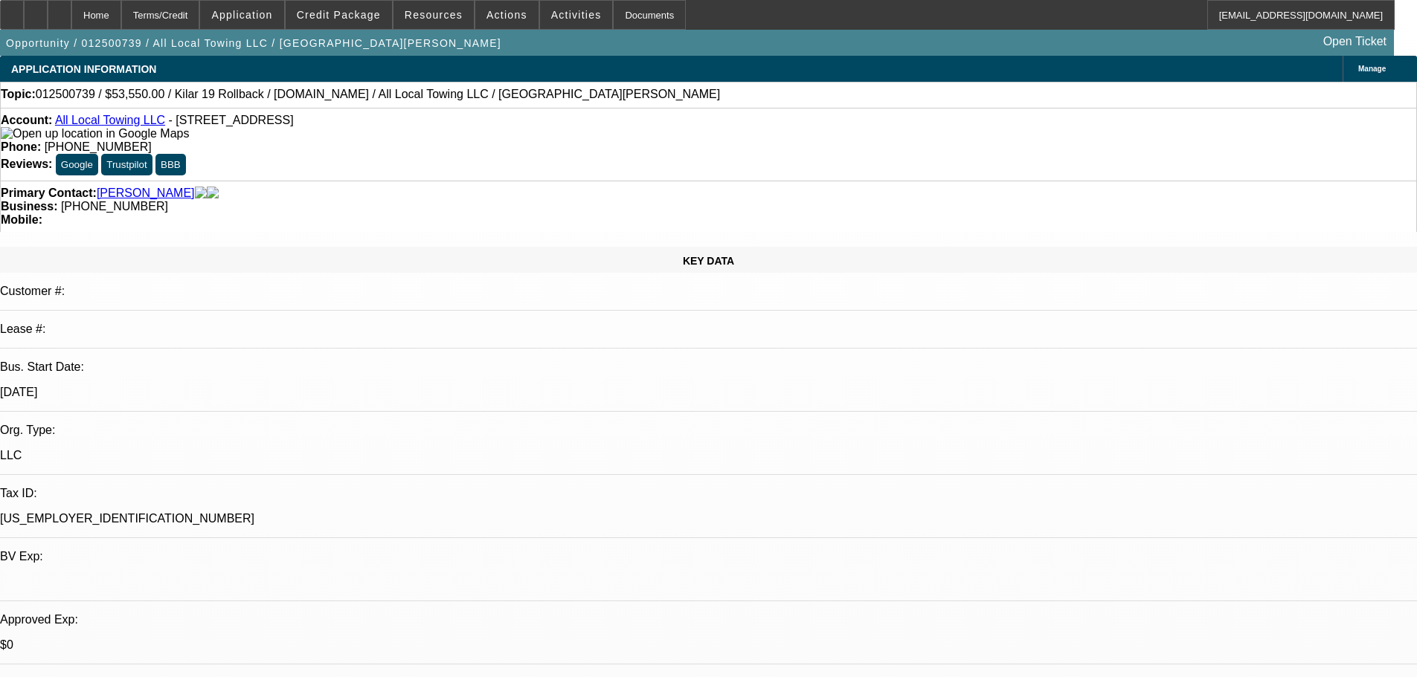
select select "0.1"
select select "2"
select select "0"
select select "6"
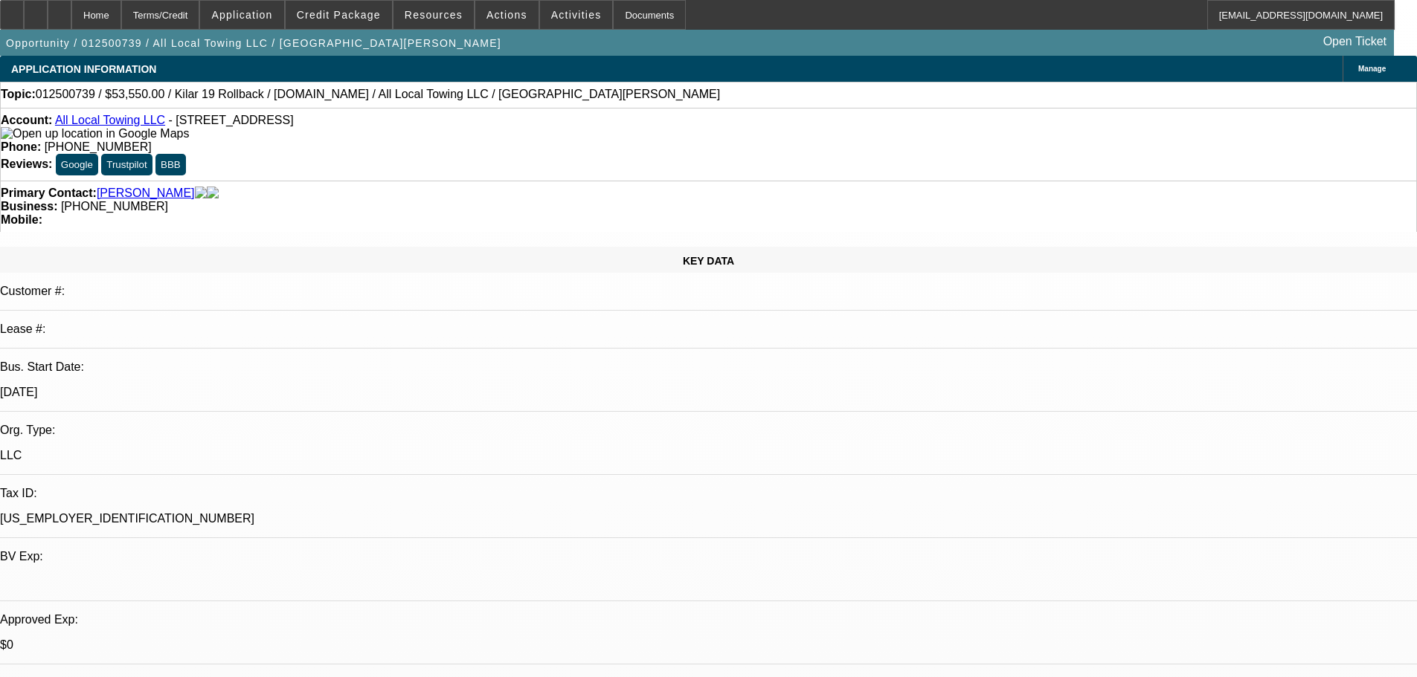
select select "0"
select select "3"
select select "0"
select select "6"
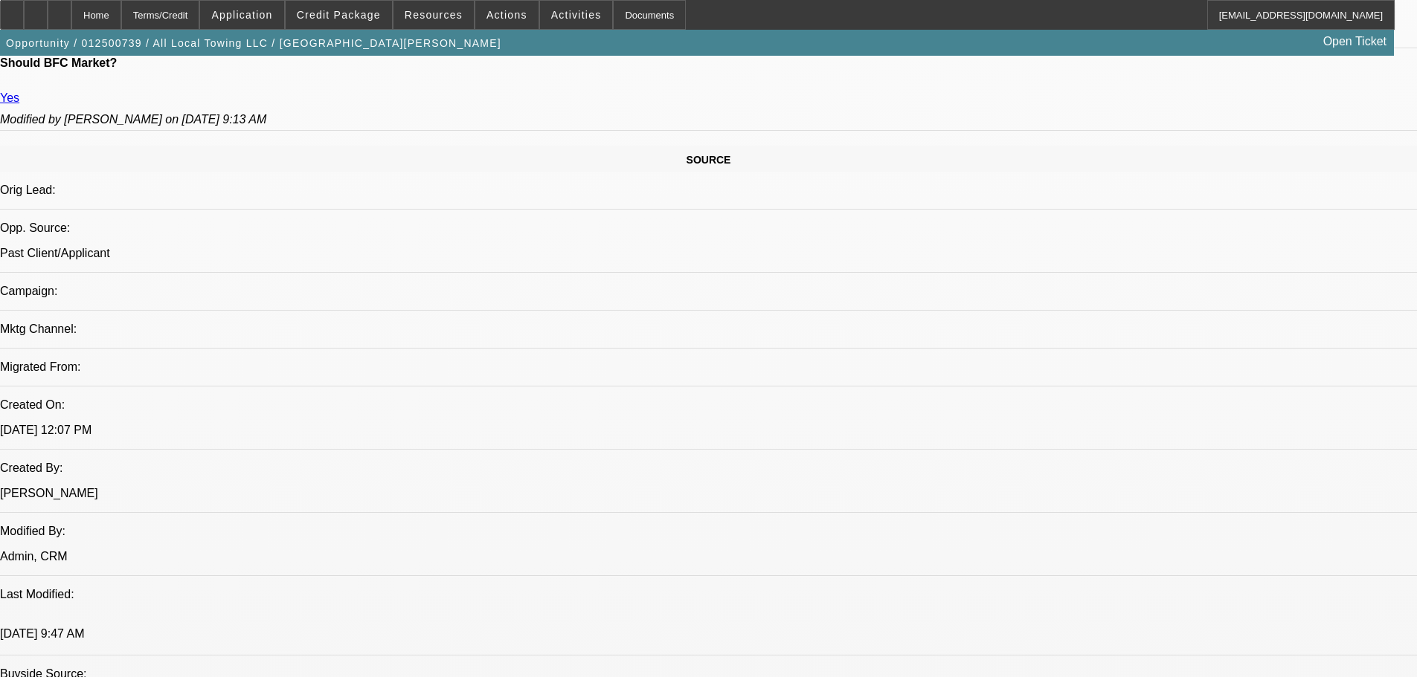
scroll to position [818, 0]
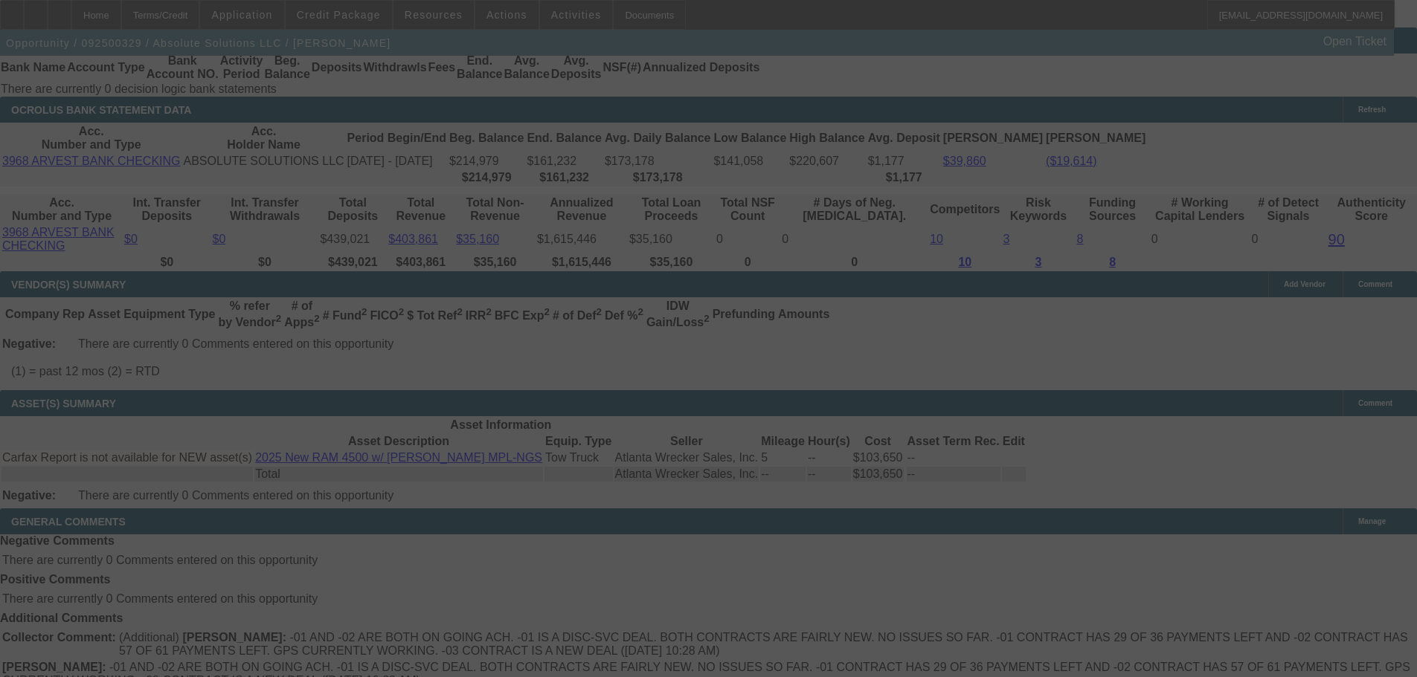
drag, startPoint x: 356, startPoint y: 287, endPoint x: 459, endPoint y: 518, distance: 252.3
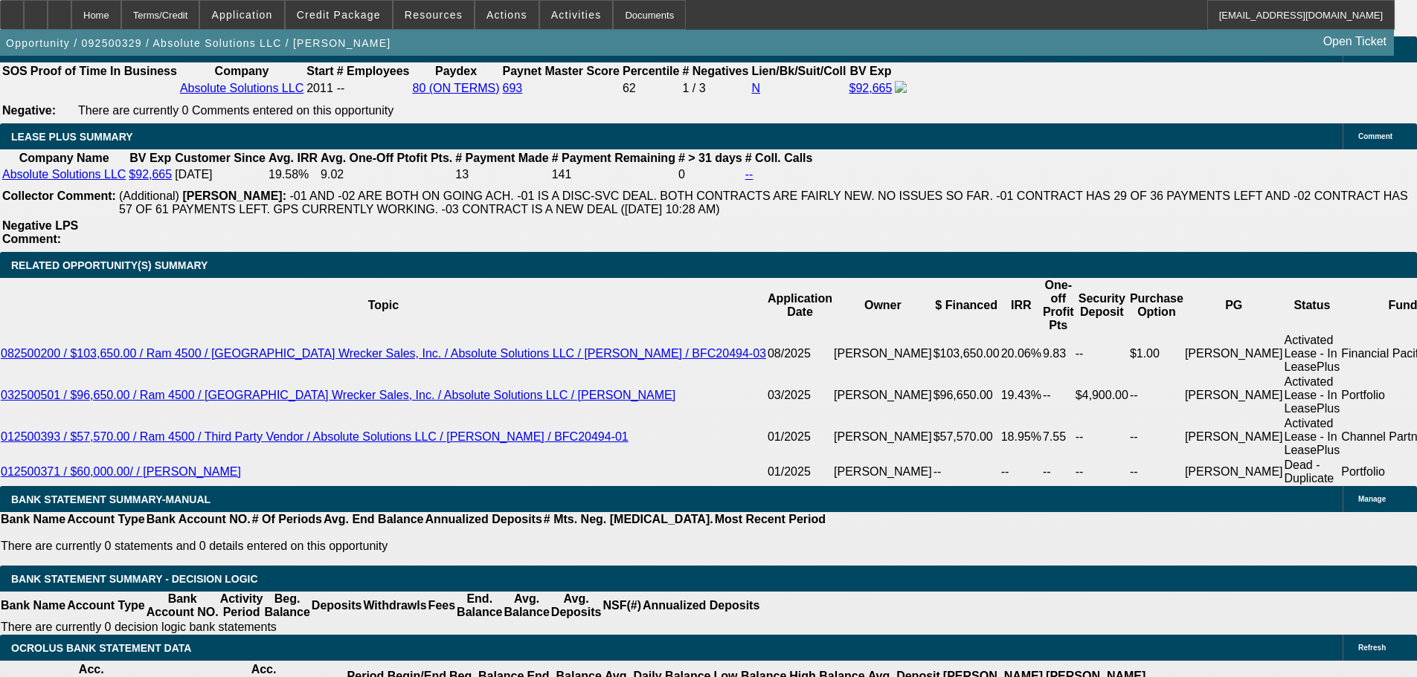
select select "0"
select select "6"
select select "0"
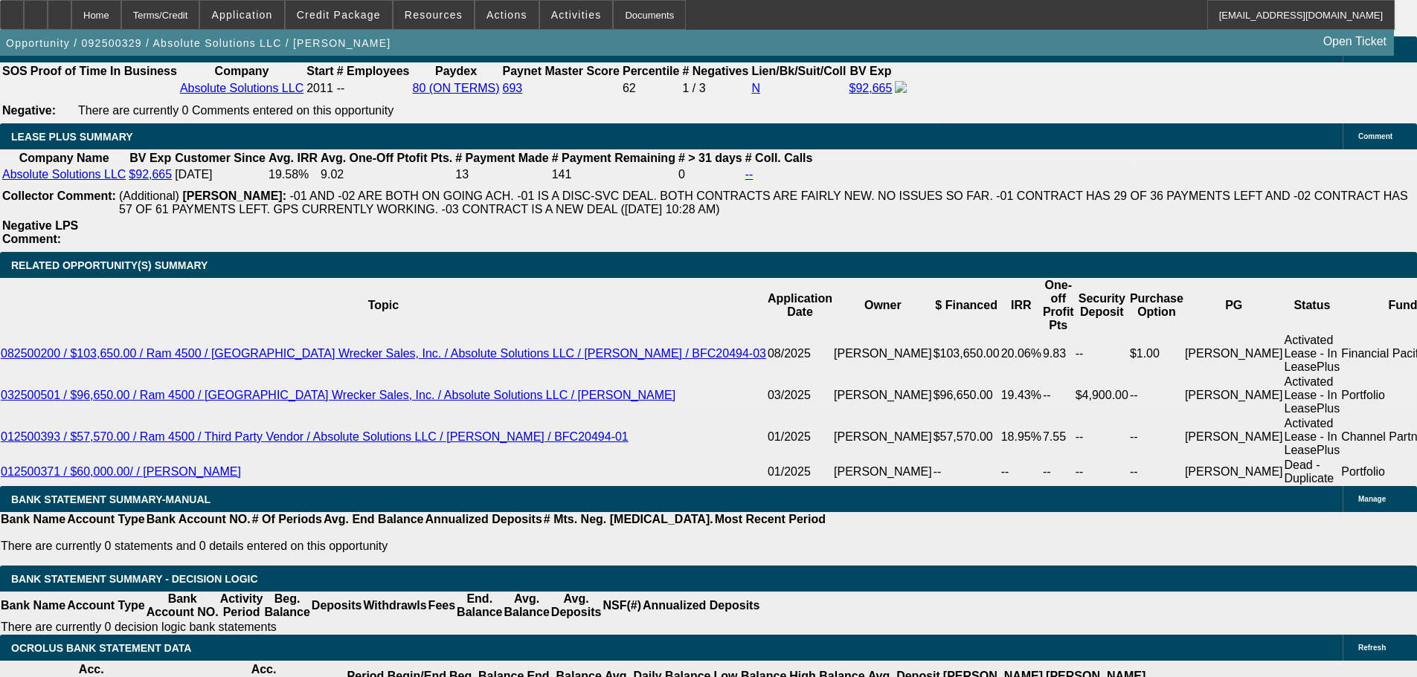
select select "0"
select select "6"
select select "0"
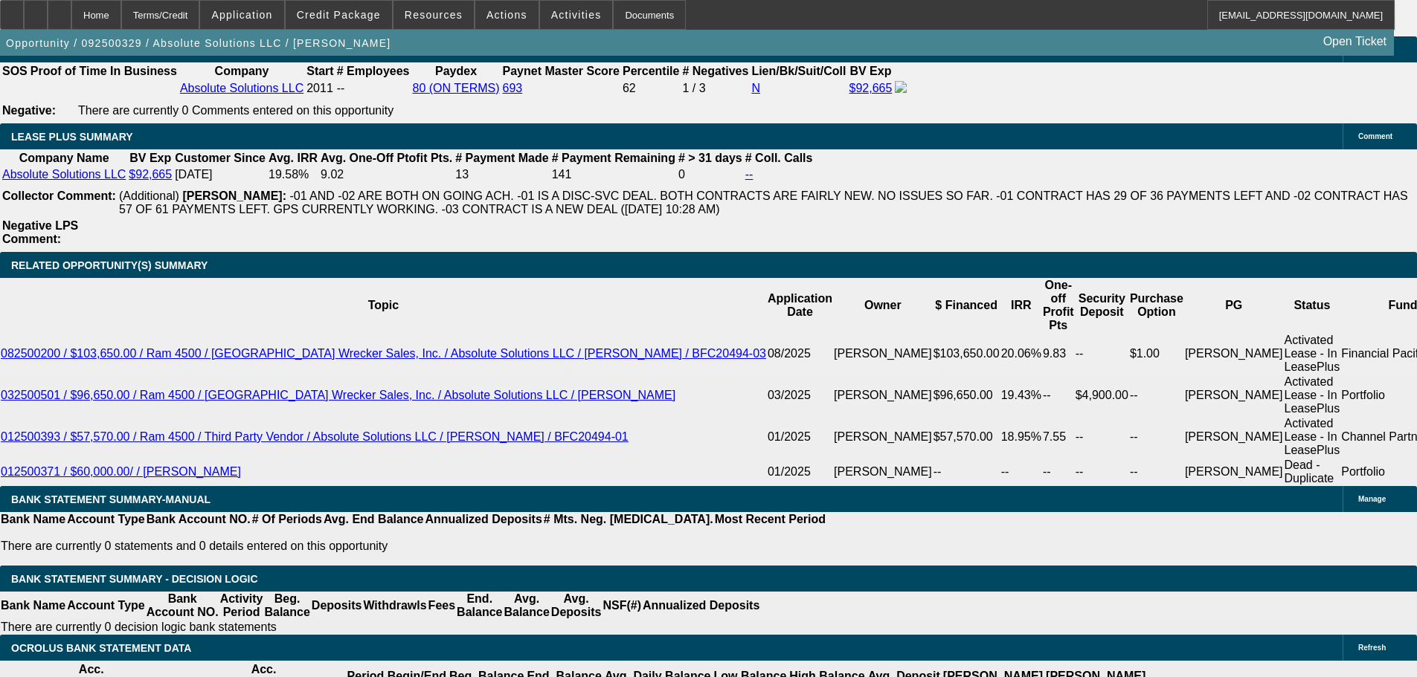
select select "0"
select select "6"
select select "0"
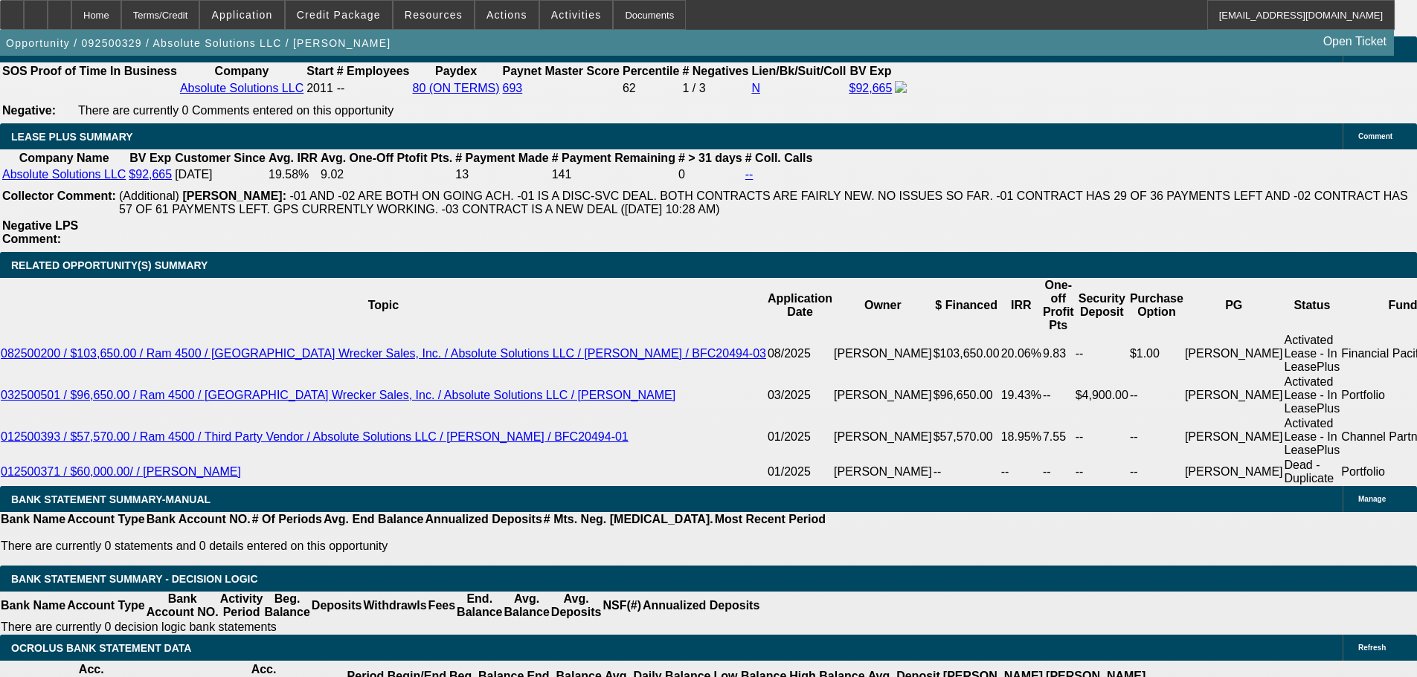
select select "6"
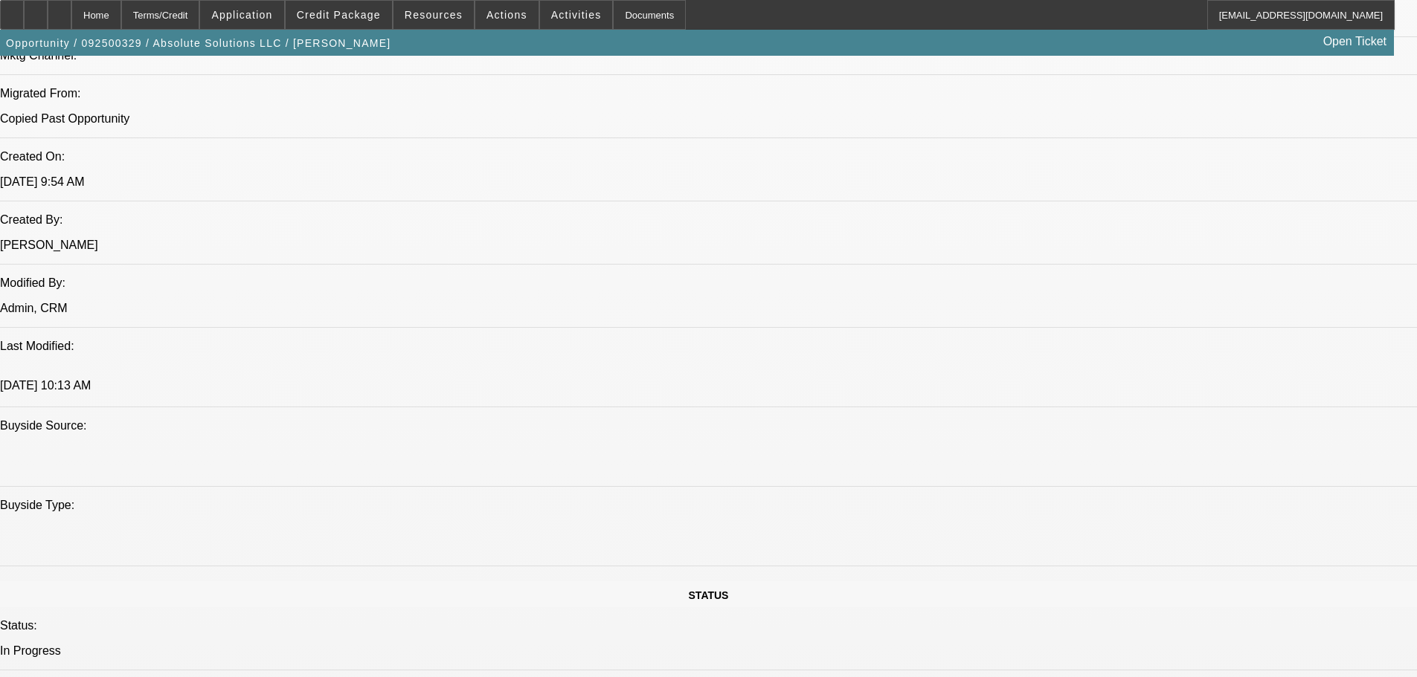
scroll to position [929, 0]
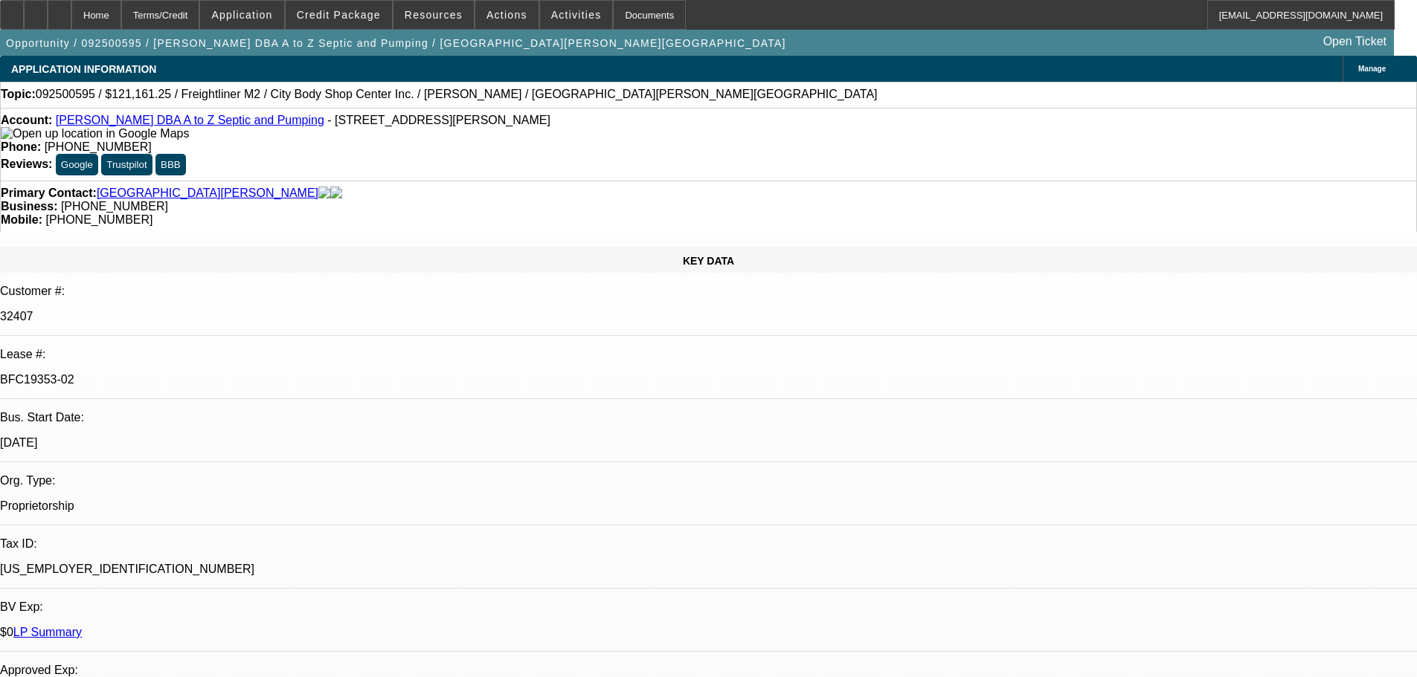
select select "0"
select select "6"
select select "0"
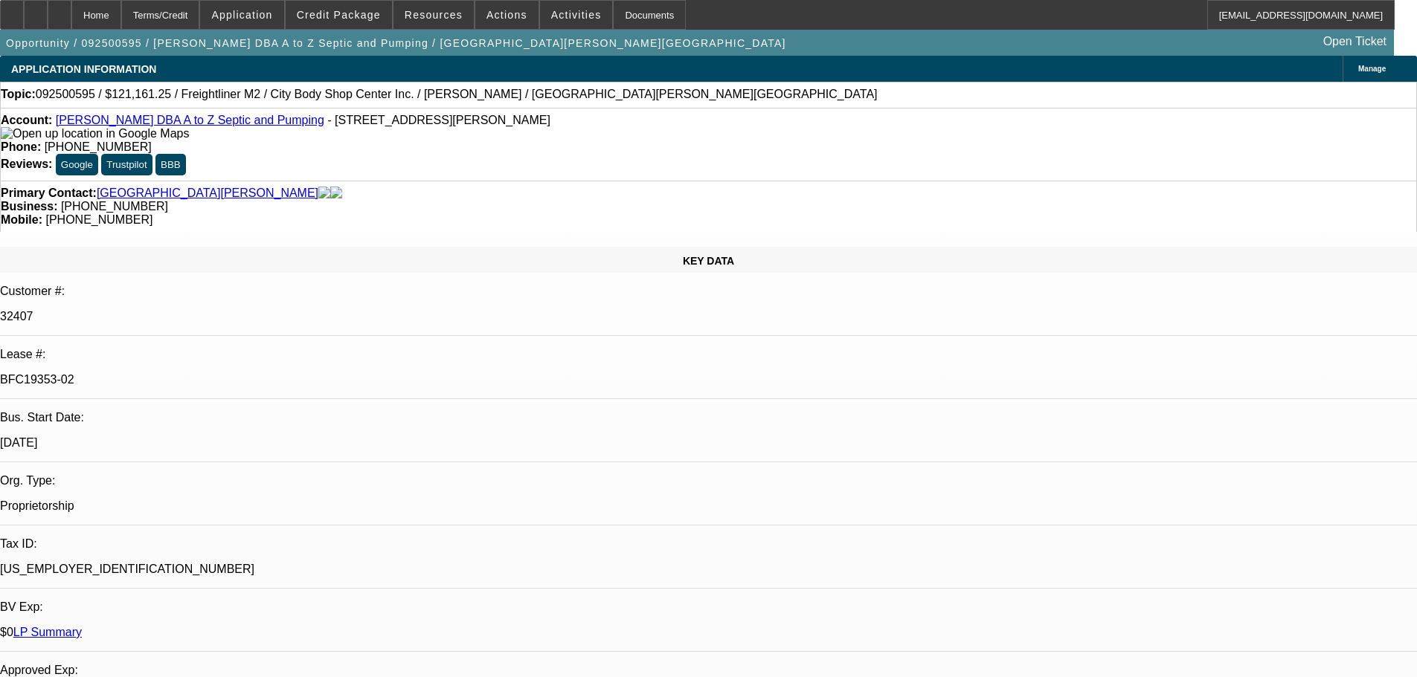
select select "0"
select select "6"
select select "0"
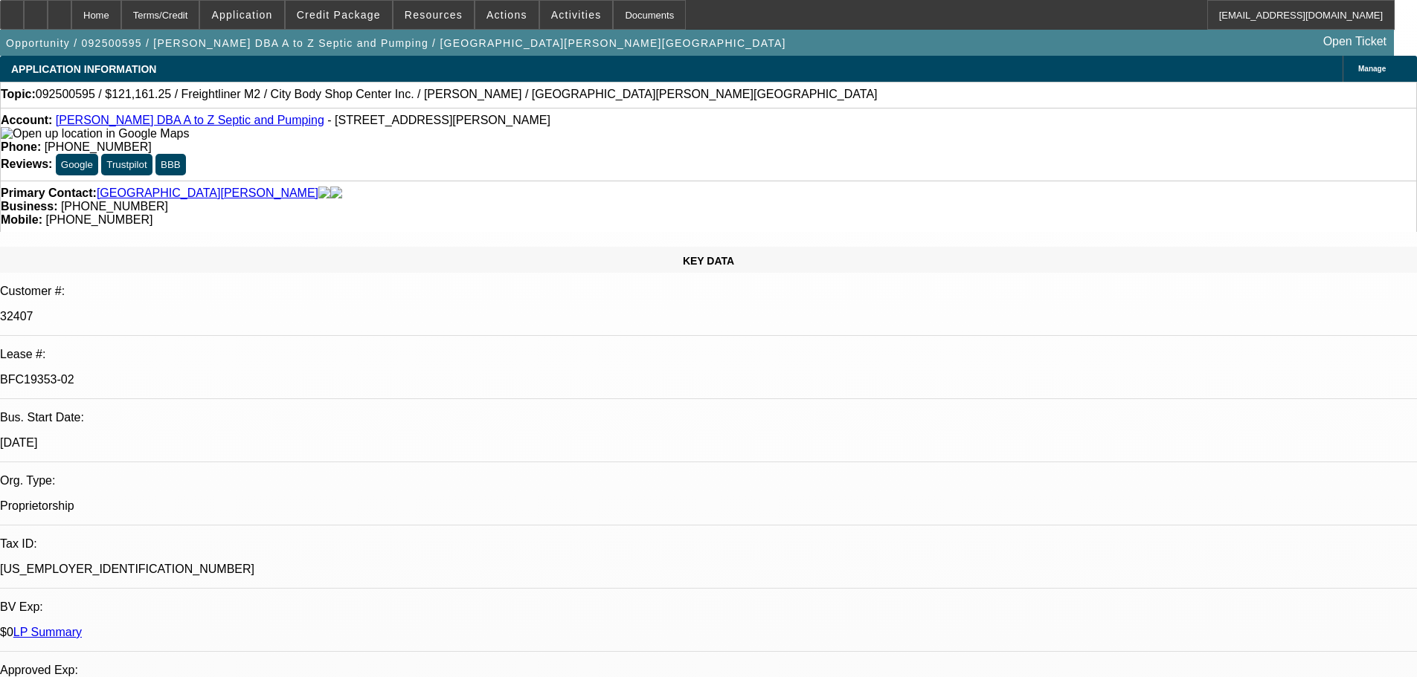
select select "0"
select select "6"
select select "0"
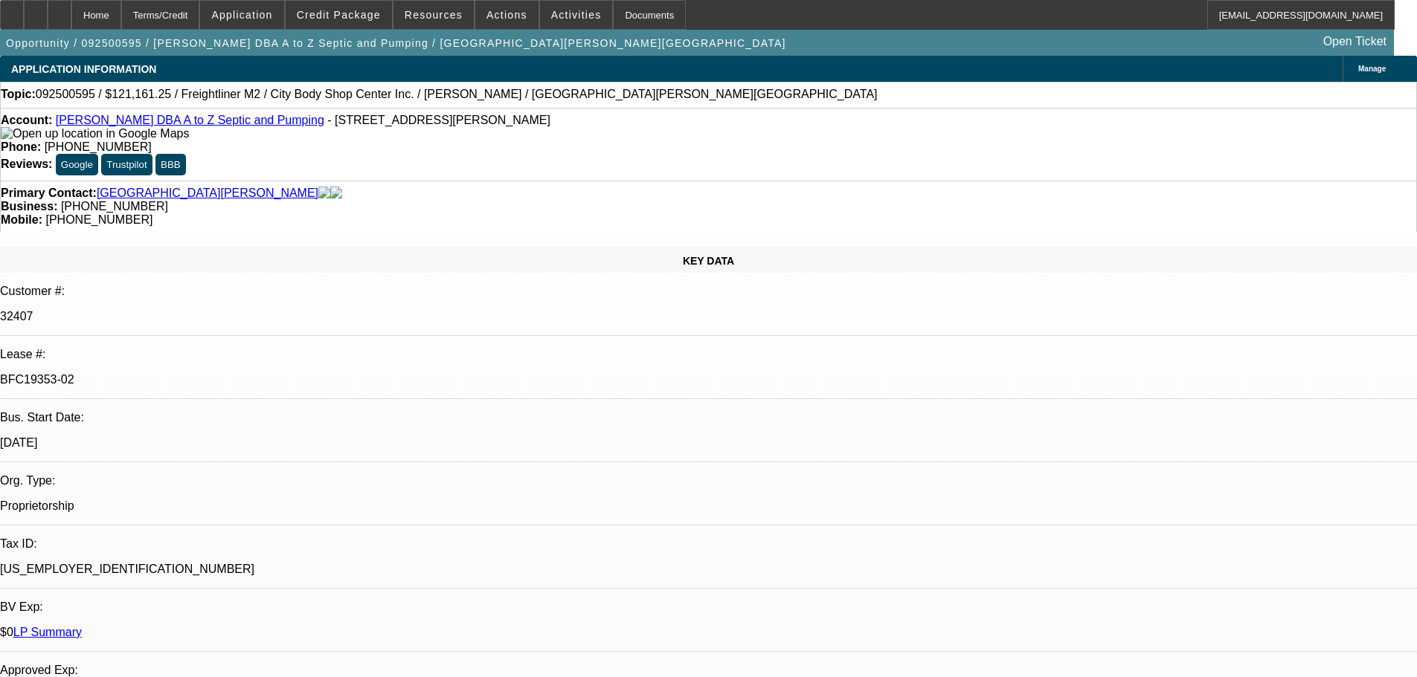
select select "6"
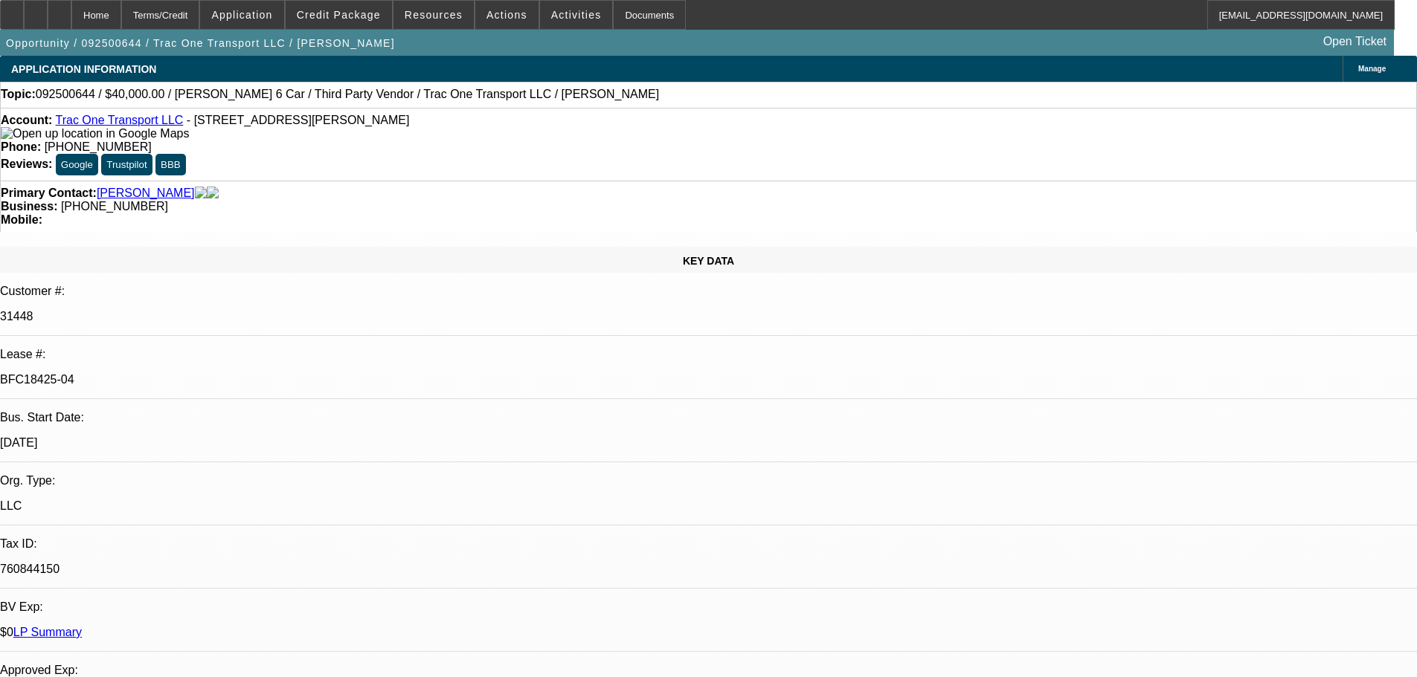
select select "0"
select select "3"
select select "0"
select select "6"
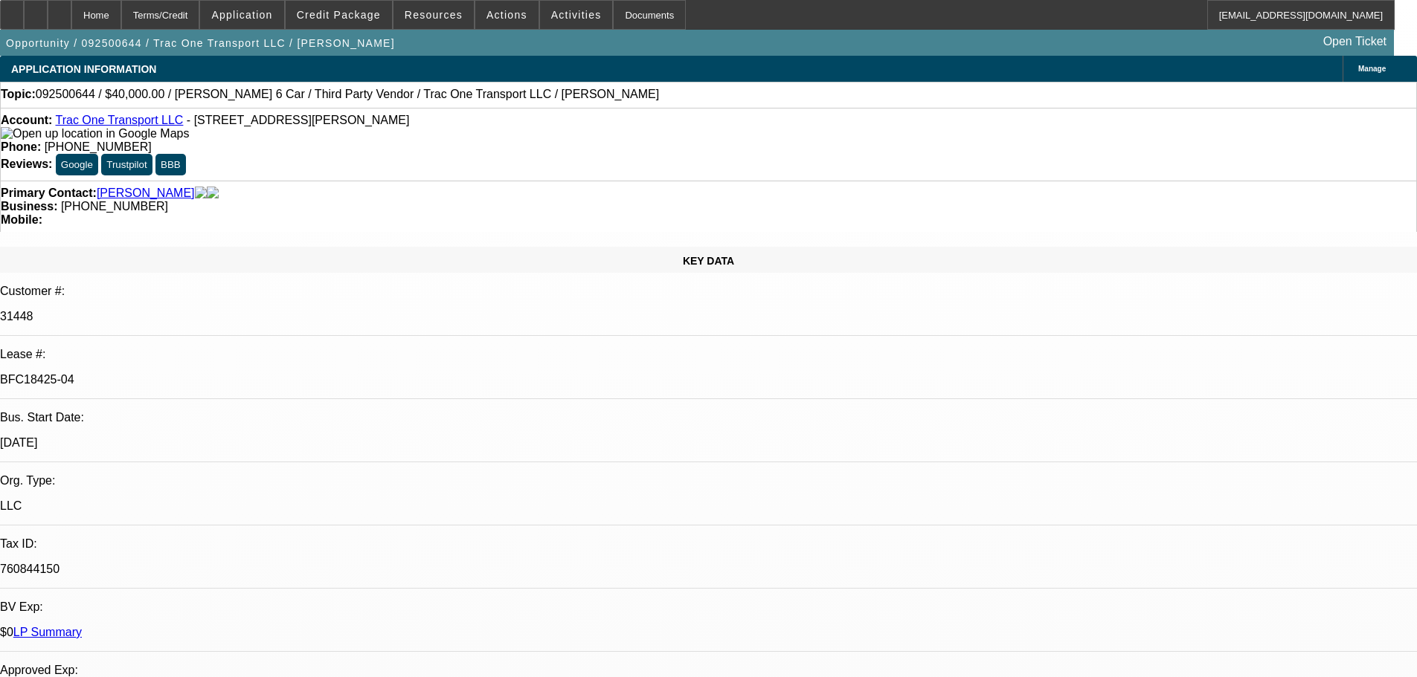
select select "0"
select select "6"
select select "0"
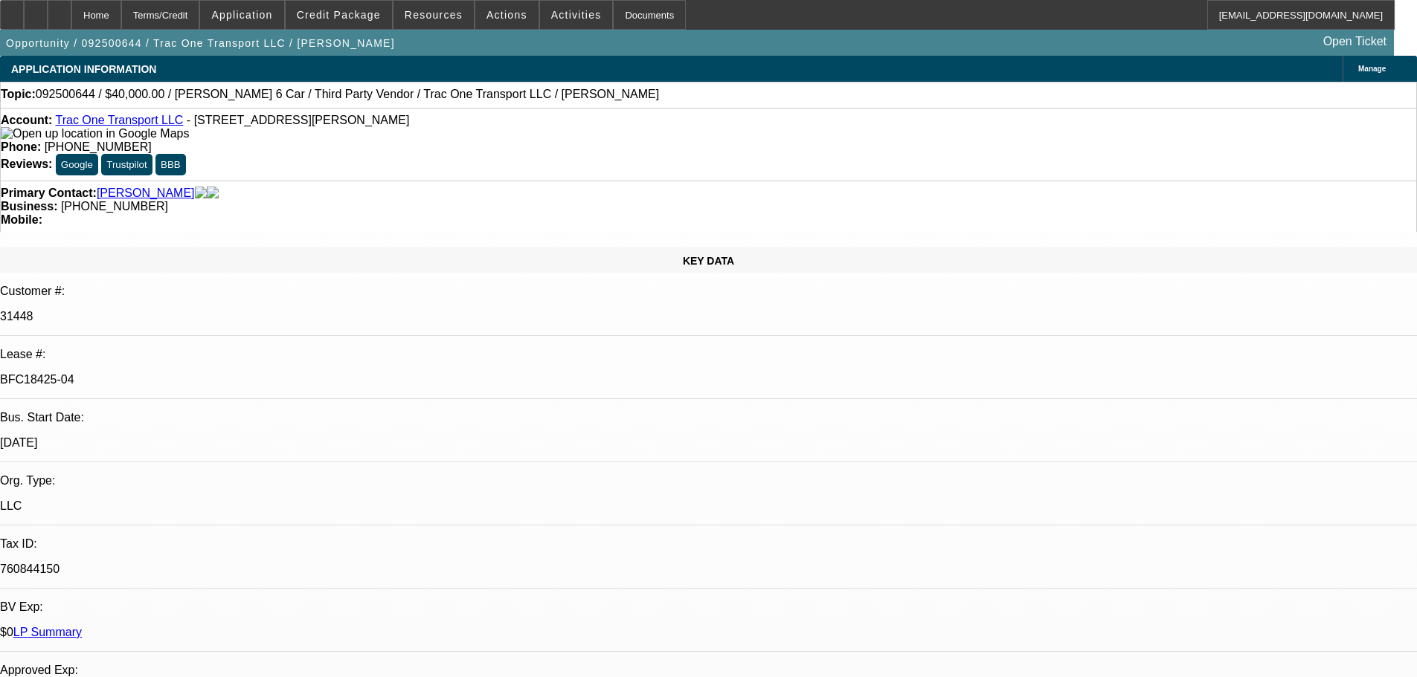
select select "0"
select select "6"
select select "0"
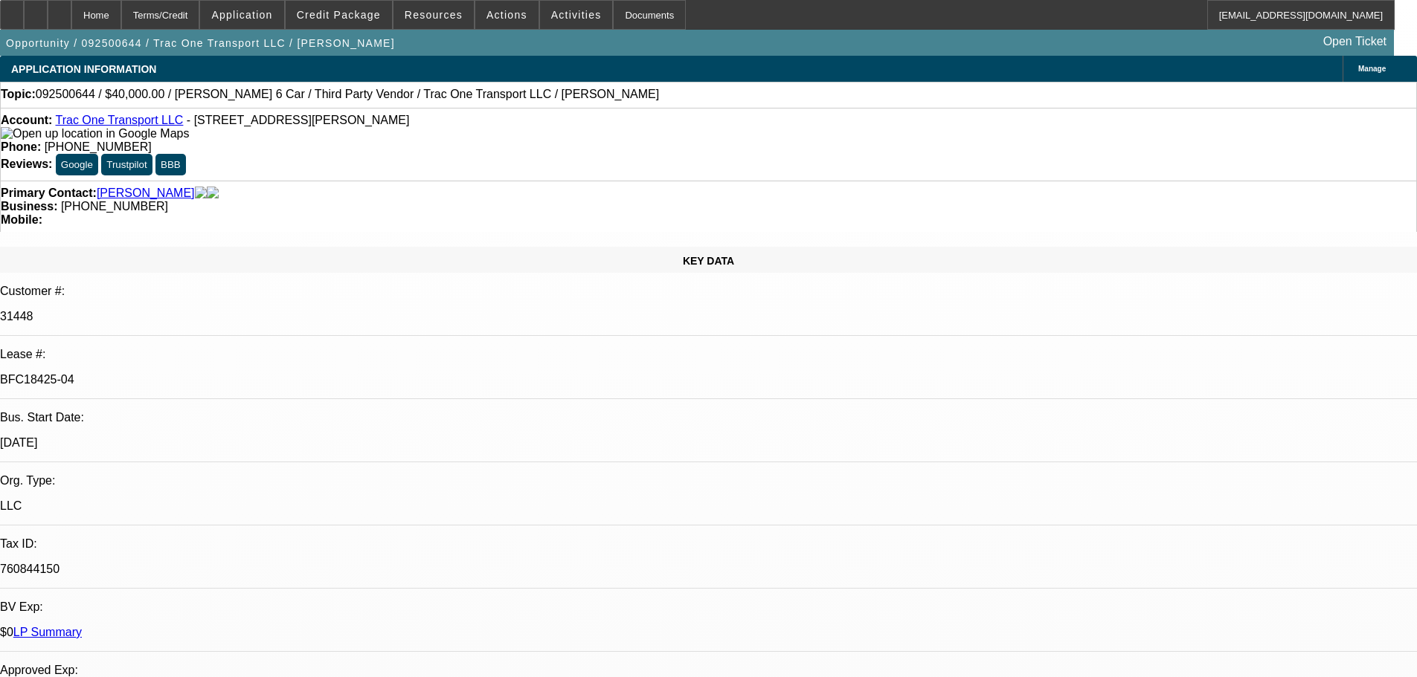
select select "0"
select select "6"
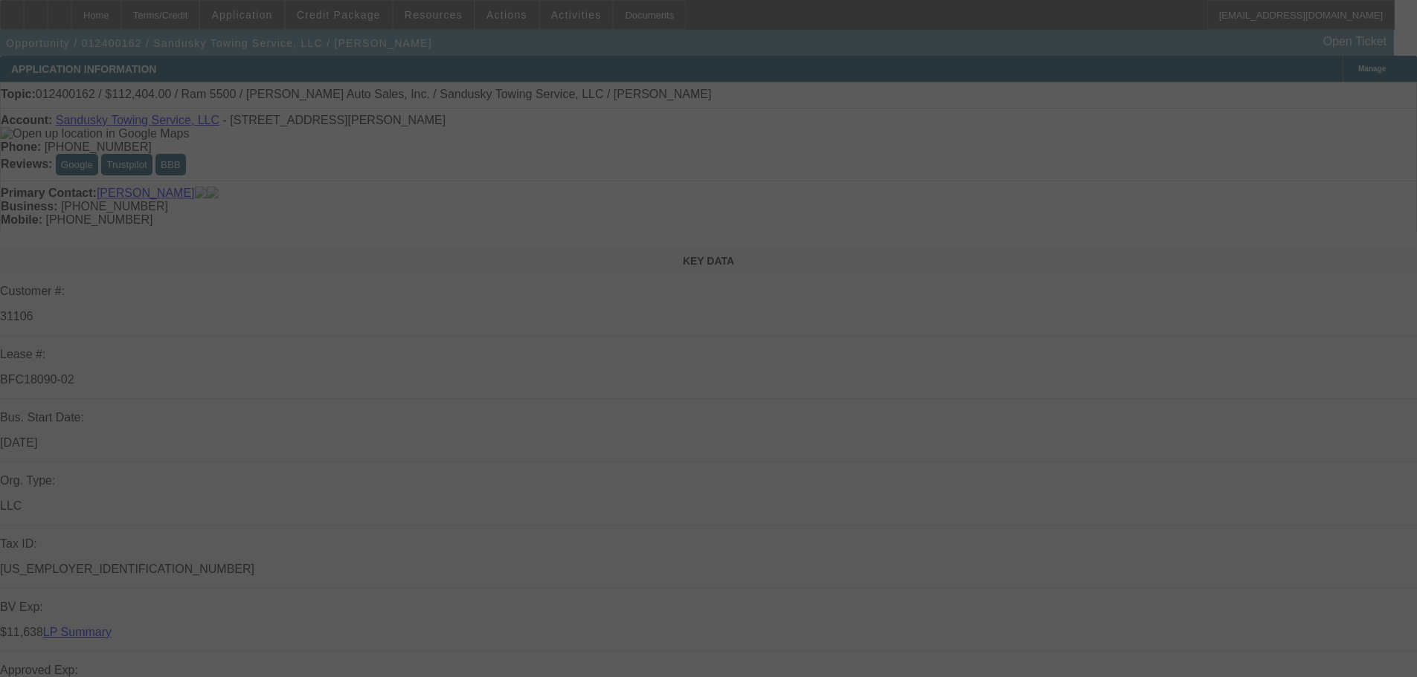
select select "2"
select select "0.1"
select select "4"
select select "2"
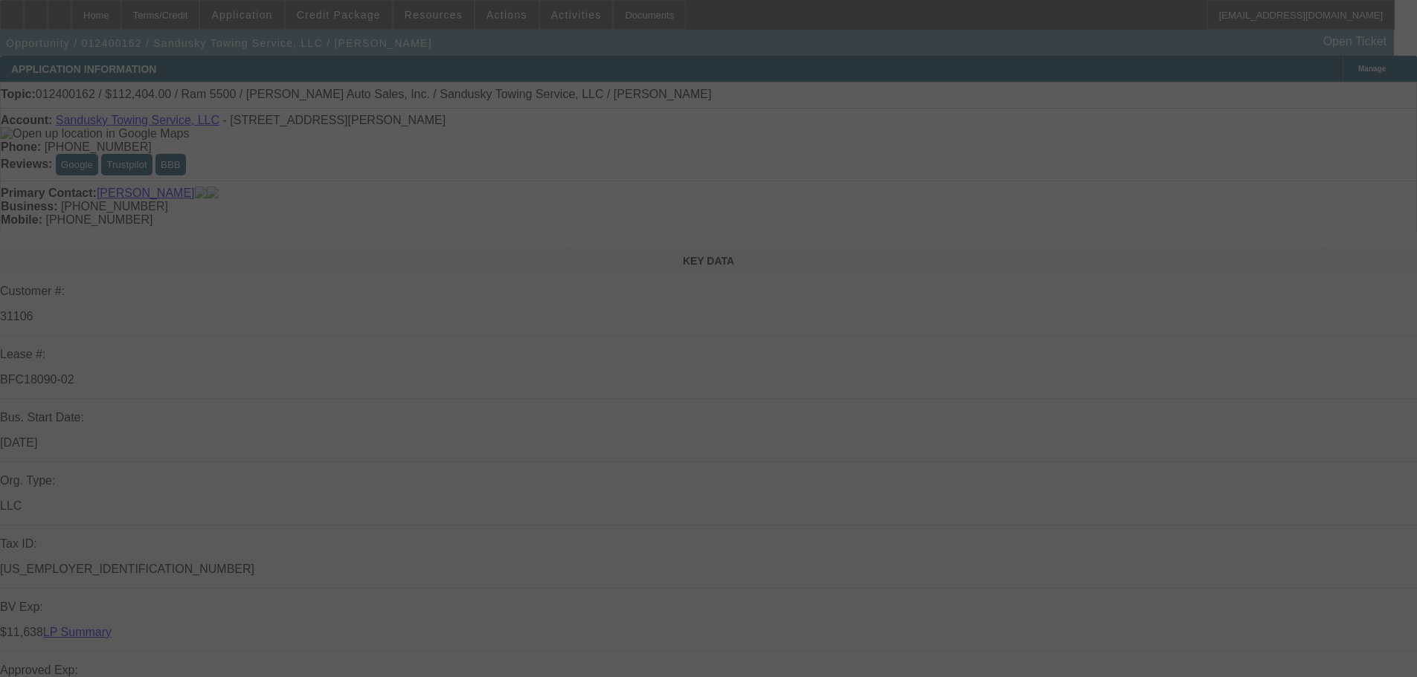
select select "2"
select select "0.1"
select select "4"
select select "0"
select select "2"
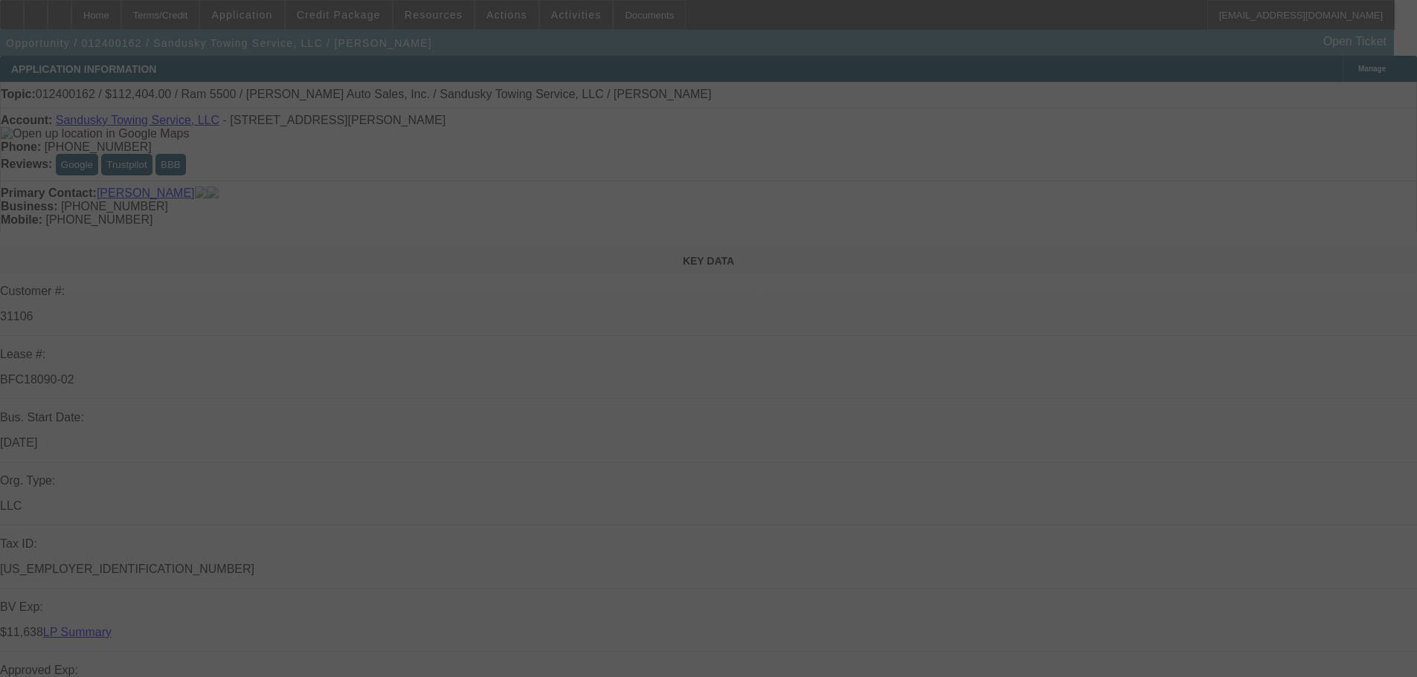
select select "2"
select select "0.1"
select select "4"
select select "2"
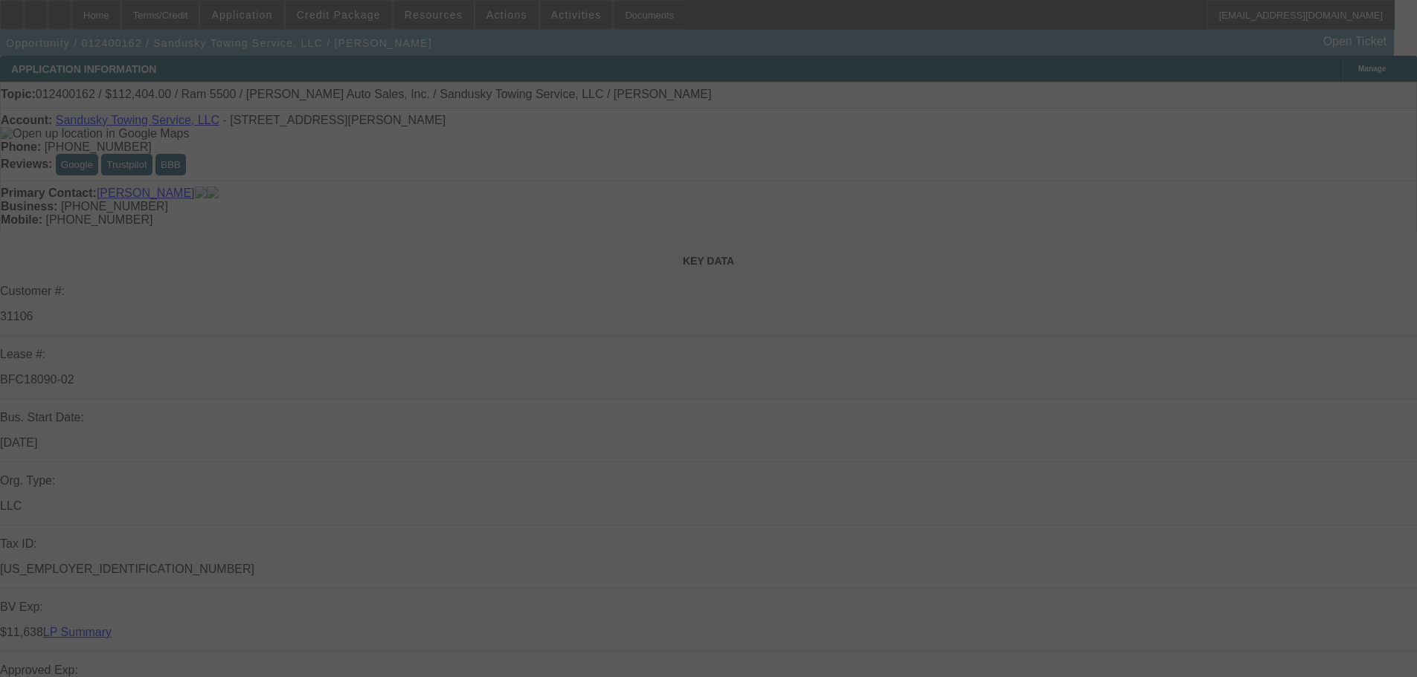
select select "0.1"
select select "4"
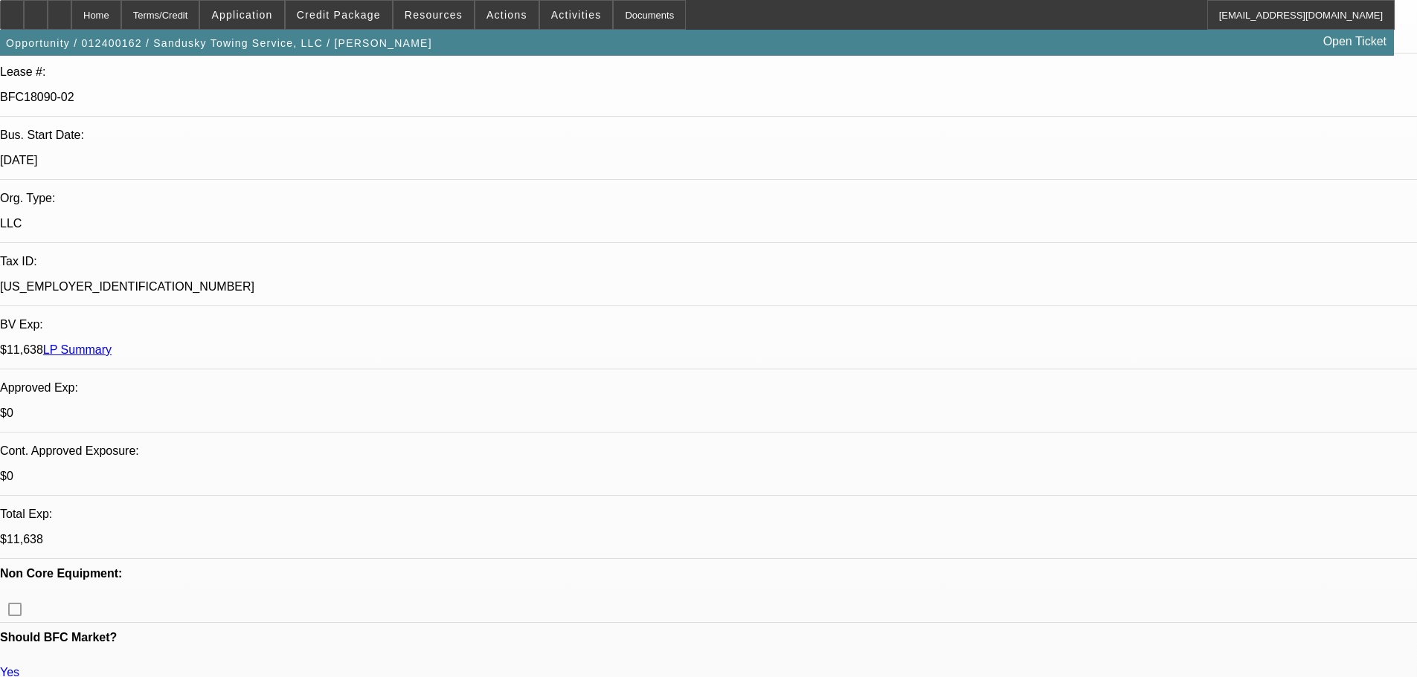
drag, startPoint x: 671, startPoint y: 416, endPoint x: 677, endPoint y: 483, distance: 67.3
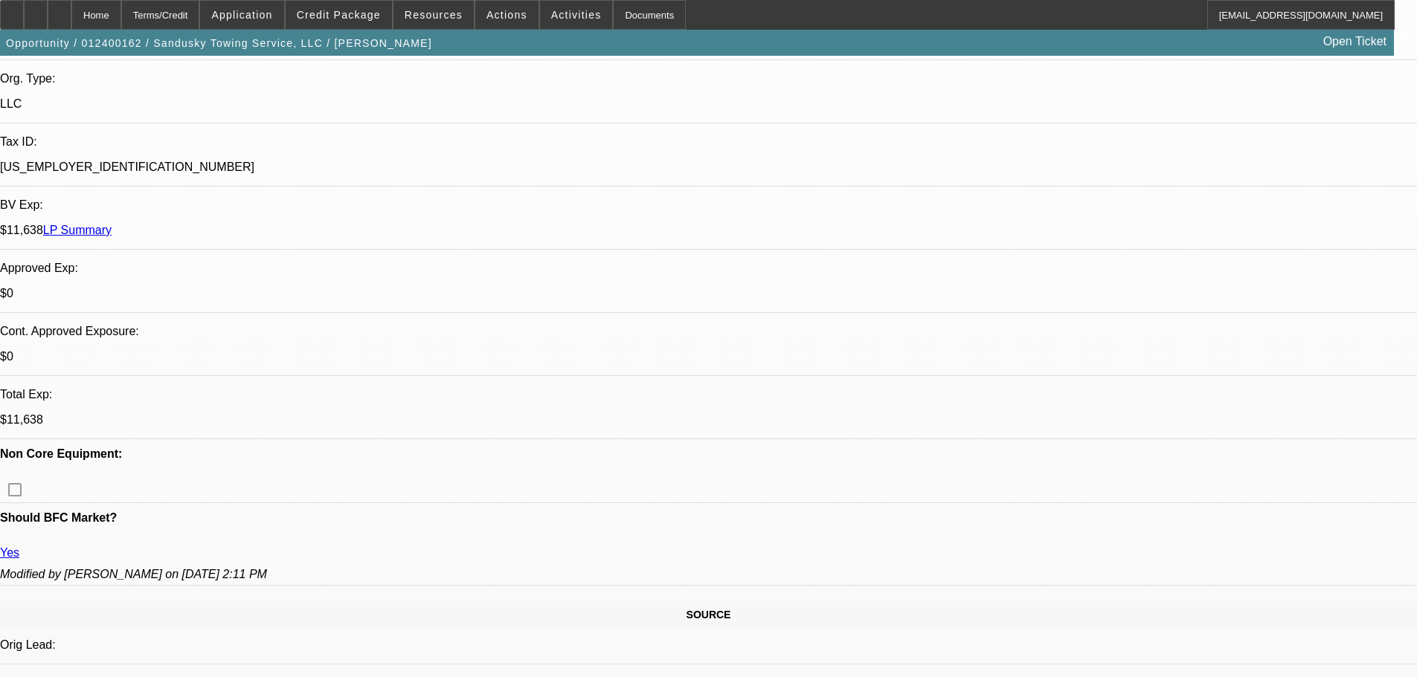
drag, startPoint x: 697, startPoint y: 411, endPoint x: 697, endPoint y: 442, distance: 30.5
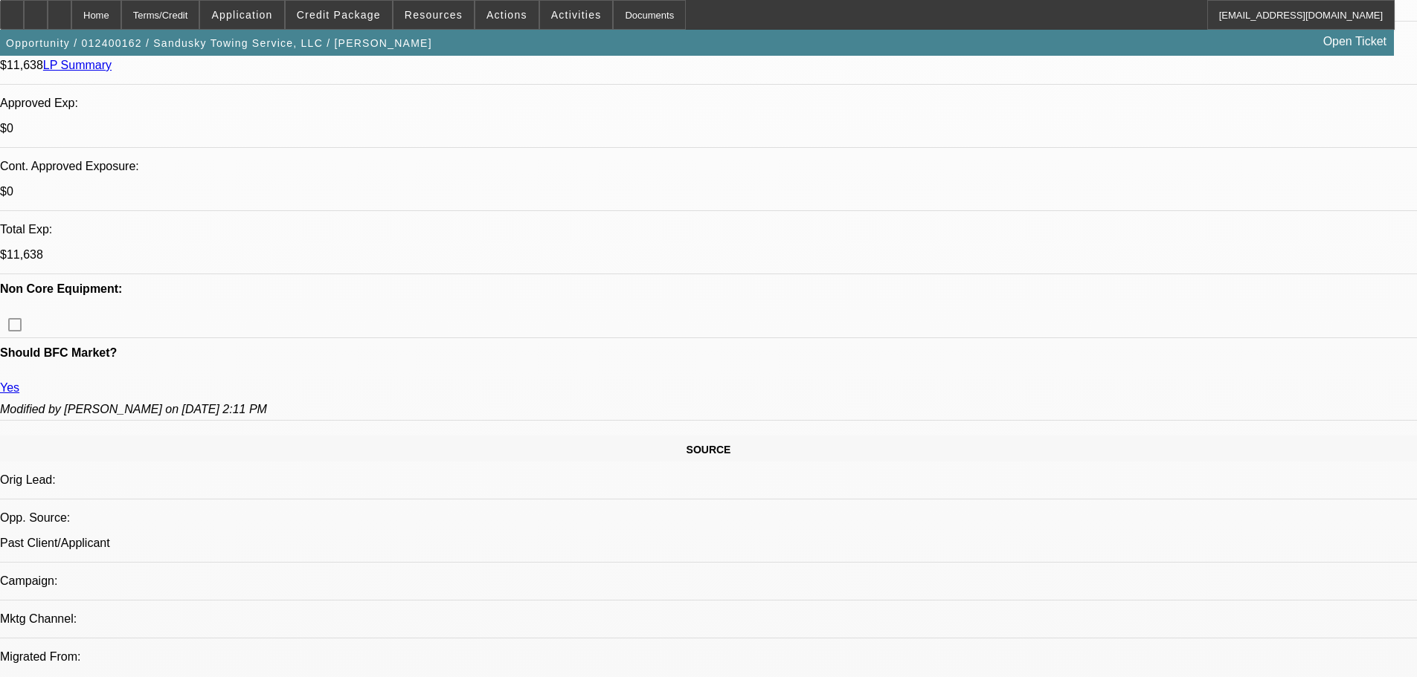
drag, startPoint x: 680, startPoint y: 344, endPoint x: 683, endPoint y: 466, distance: 122.0
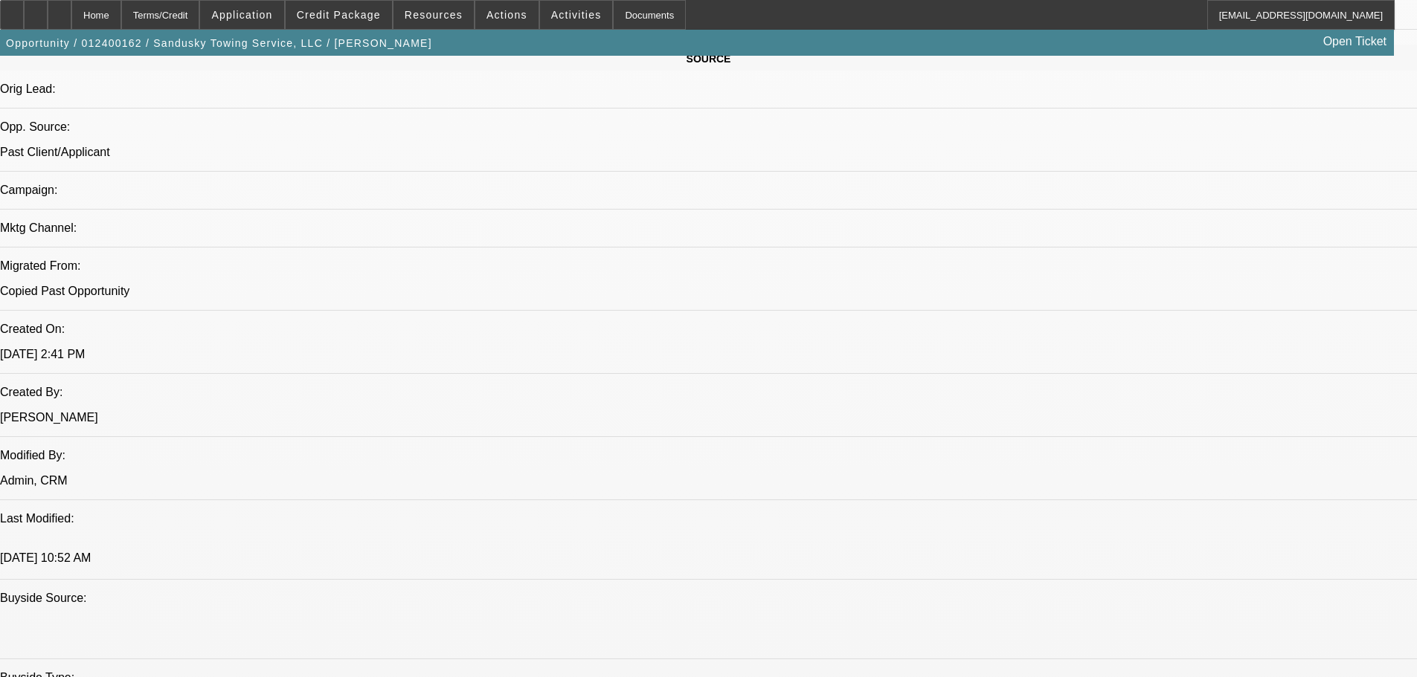
drag, startPoint x: 675, startPoint y: 463, endPoint x: 676, endPoint y: 590, distance: 127.2
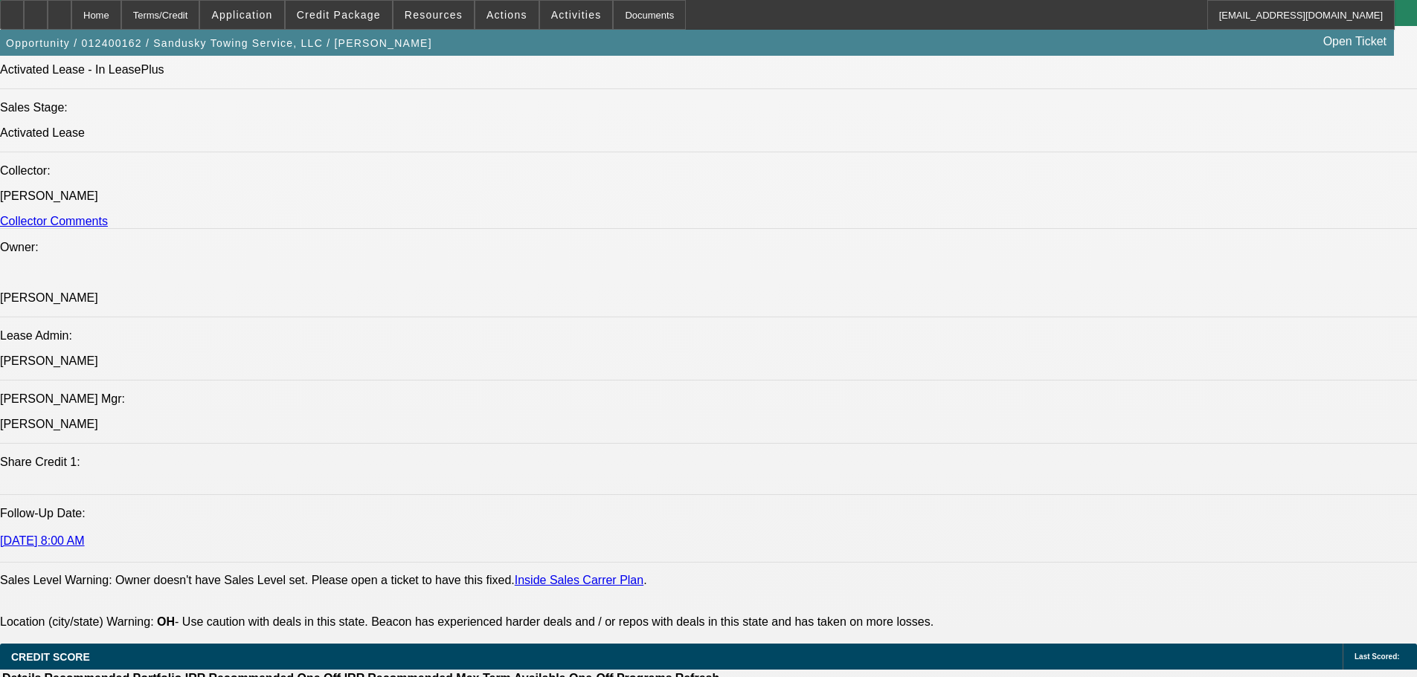
drag, startPoint x: 651, startPoint y: 593, endPoint x: 637, endPoint y: 649, distance: 58.1
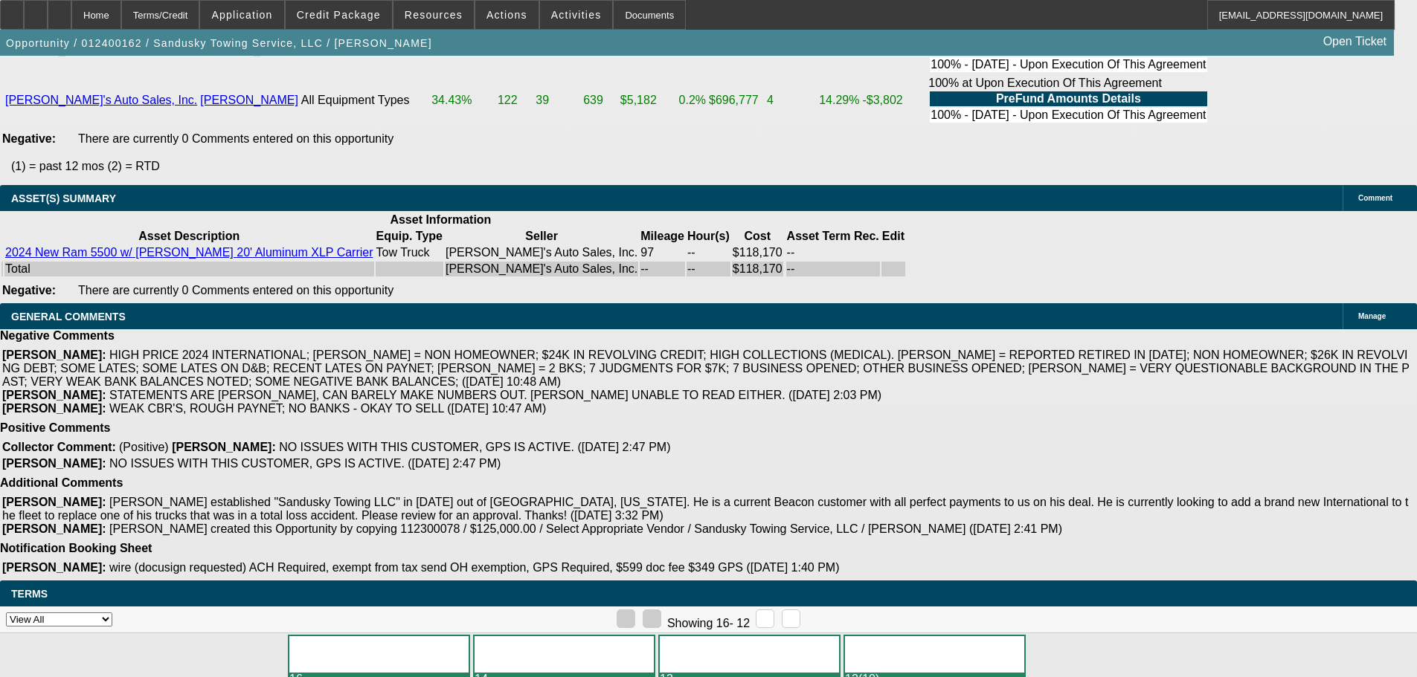
drag, startPoint x: 600, startPoint y: 648, endPoint x: 573, endPoint y: 464, distance: 185.6
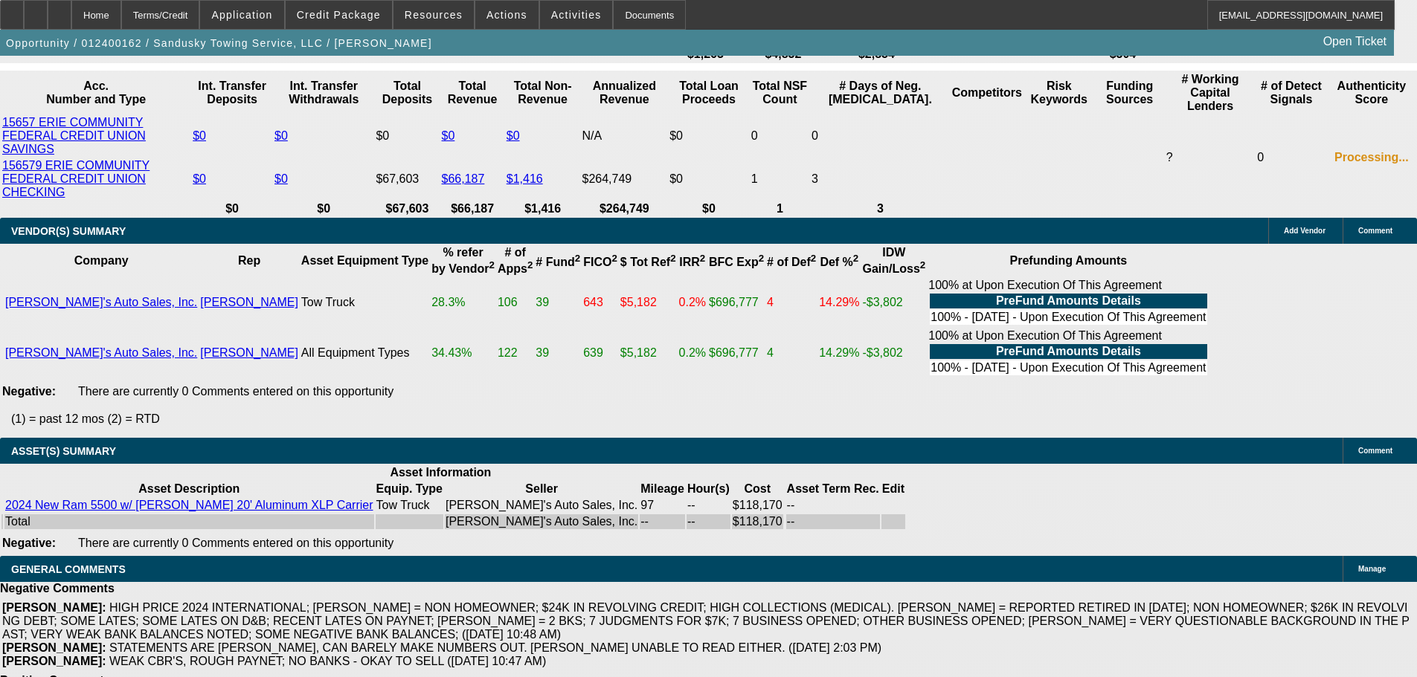
scroll to position [2825, 0]
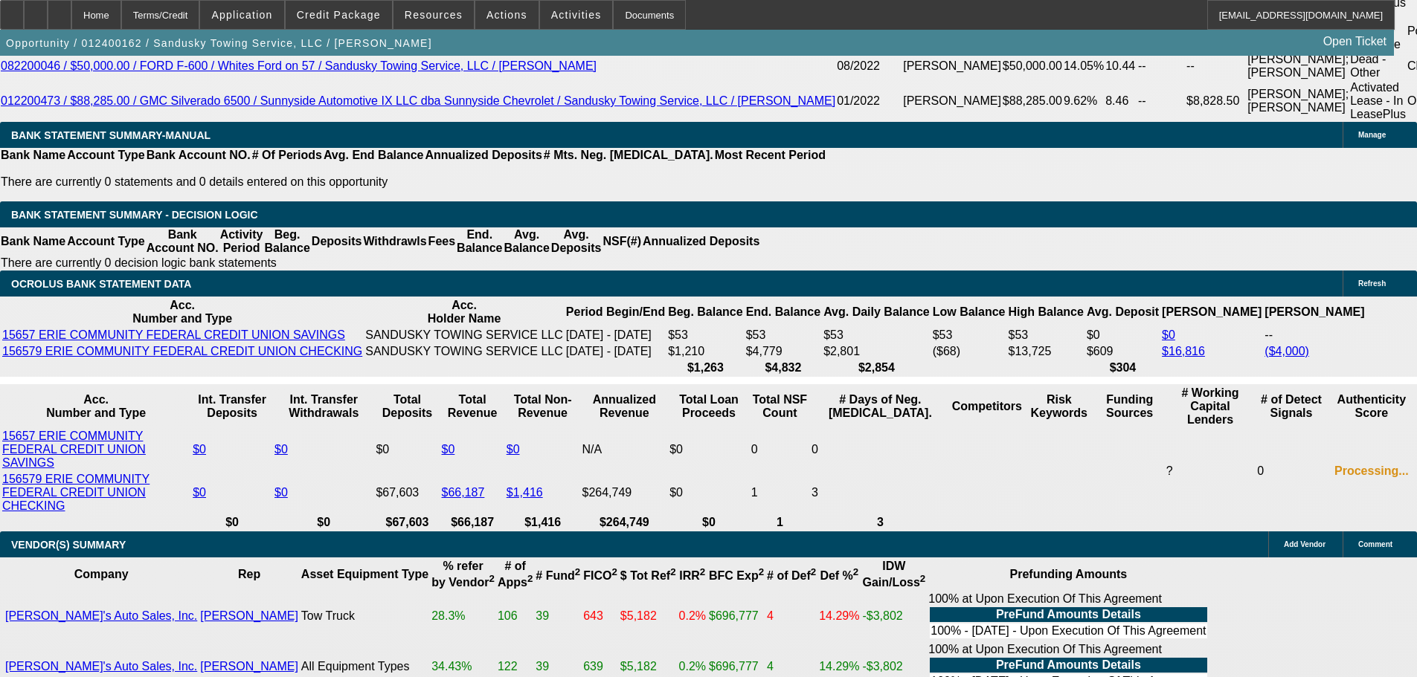
drag, startPoint x: 570, startPoint y: 439, endPoint x: 554, endPoint y: 247, distance: 192.6
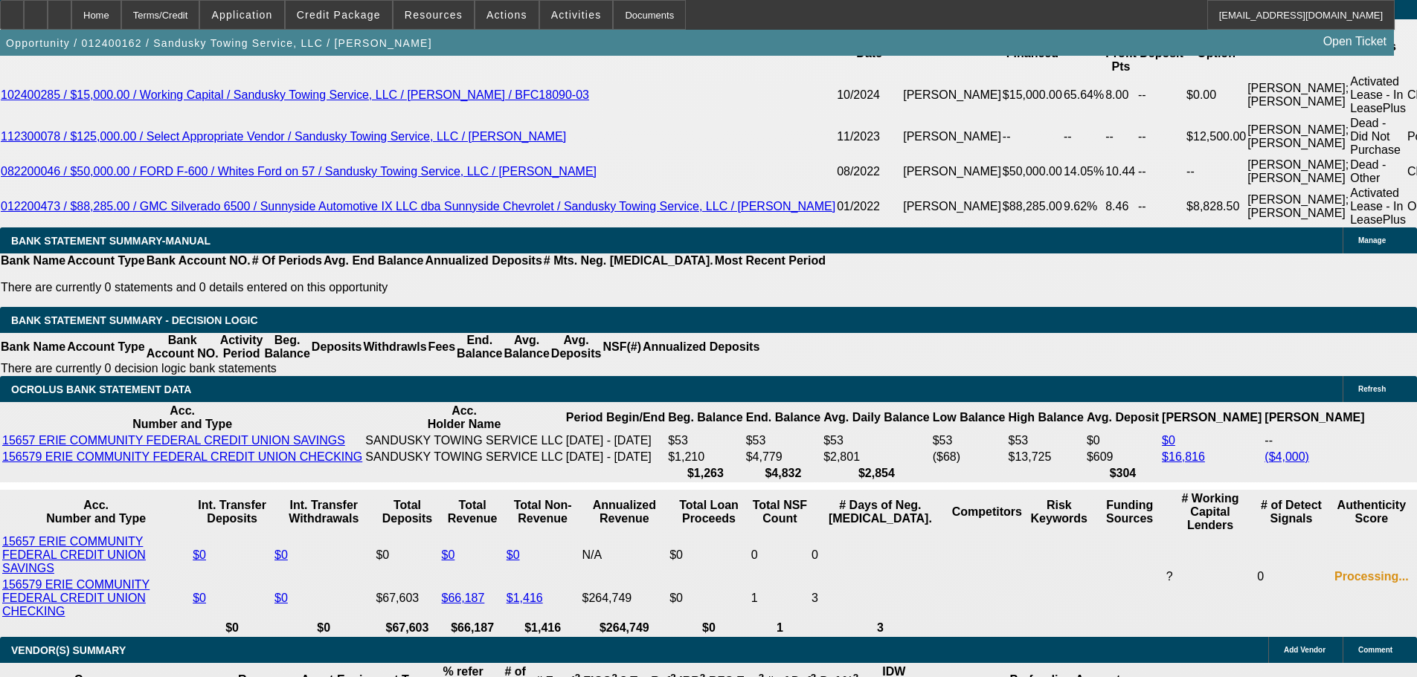
drag, startPoint x: 534, startPoint y: 272, endPoint x: 520, endPoint y: 240, distance: 35.0
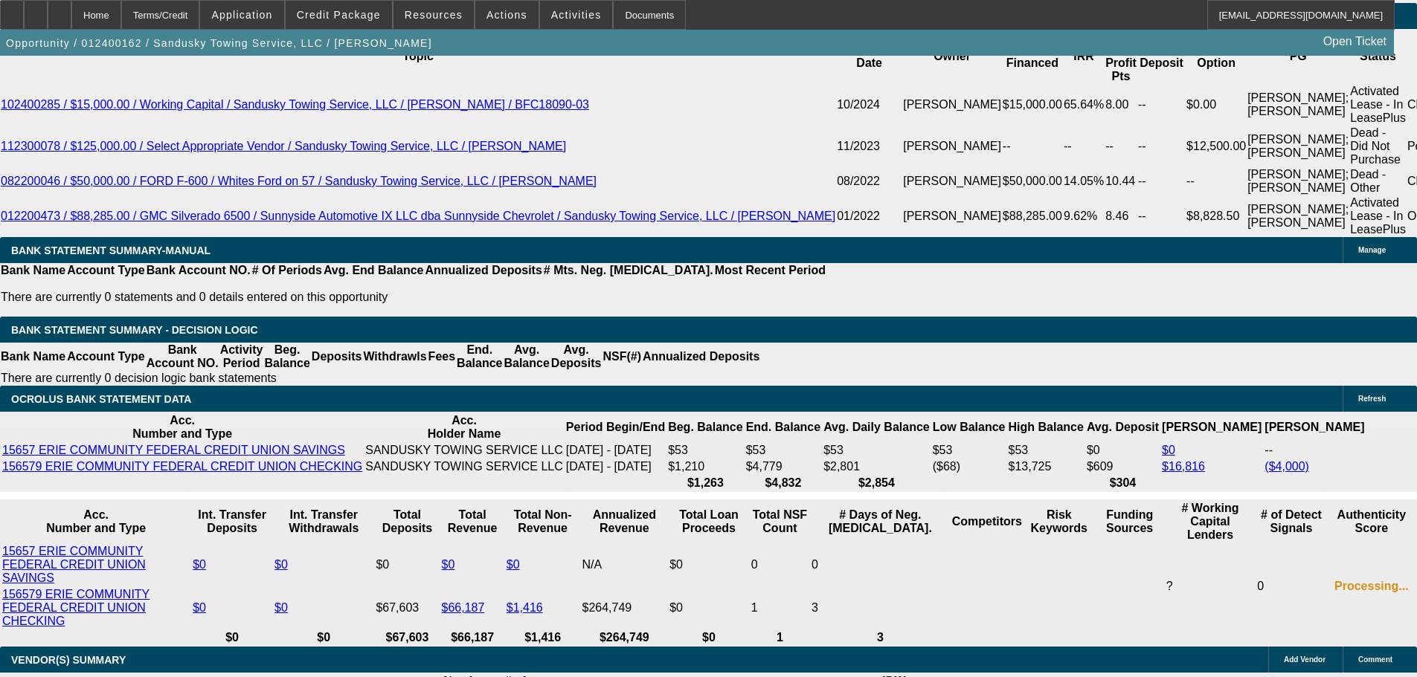
scroll to position [0, 0]
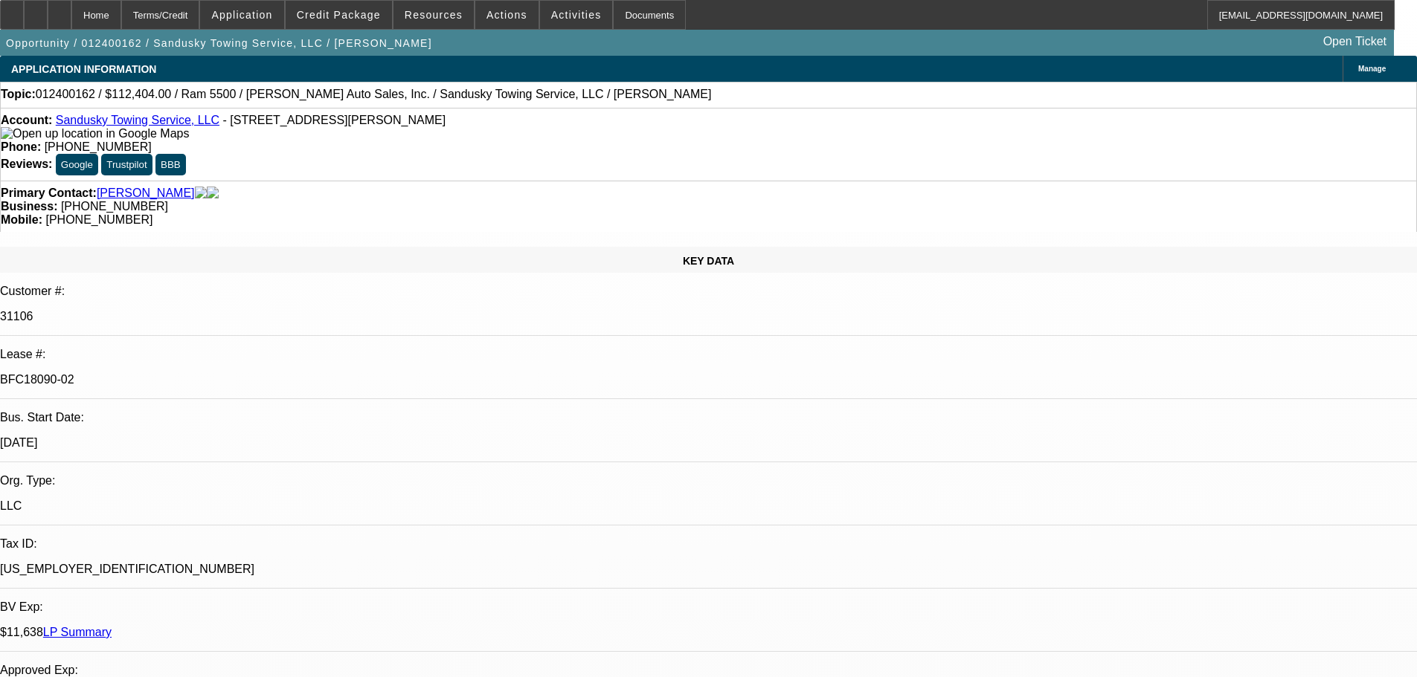
drag, startPoint x: 825, startPoint y: 489, endPoint x: 788, endPoint y: -18, distance: 507.8
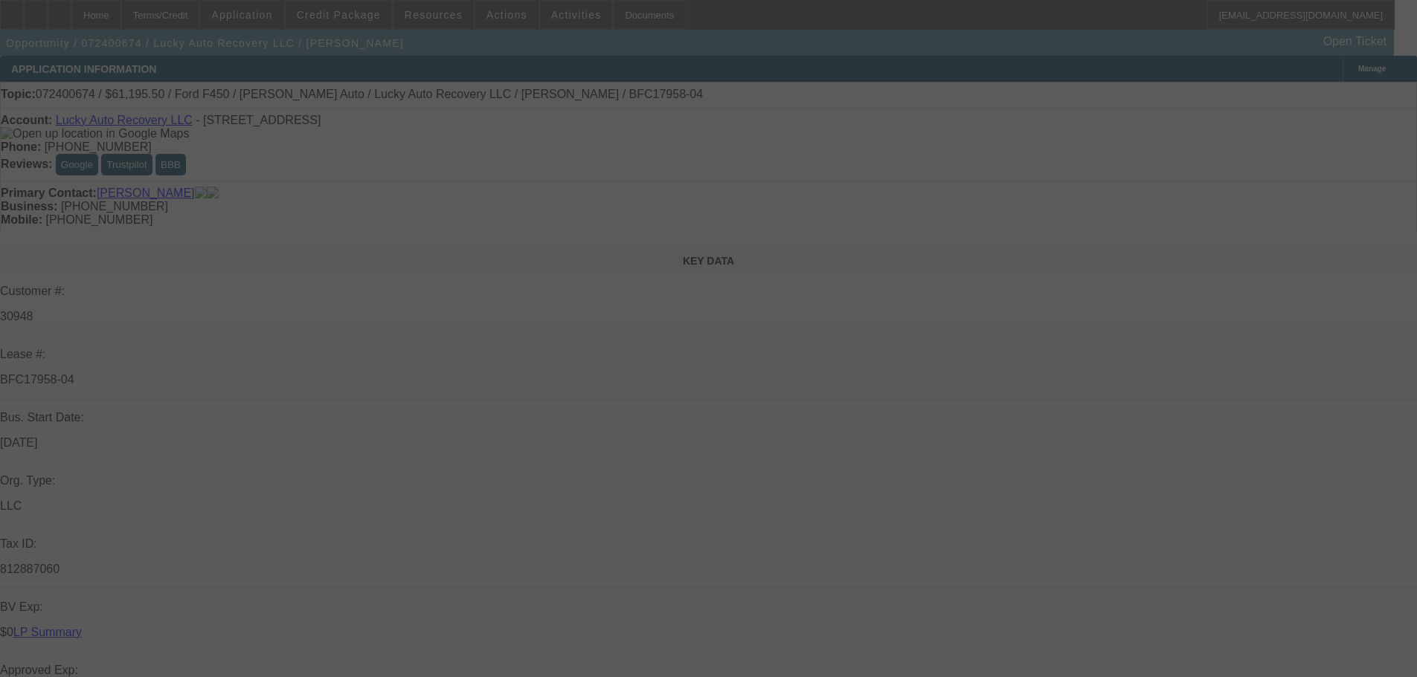
select select "0"
select select "2"
select select "0"
select select "6"
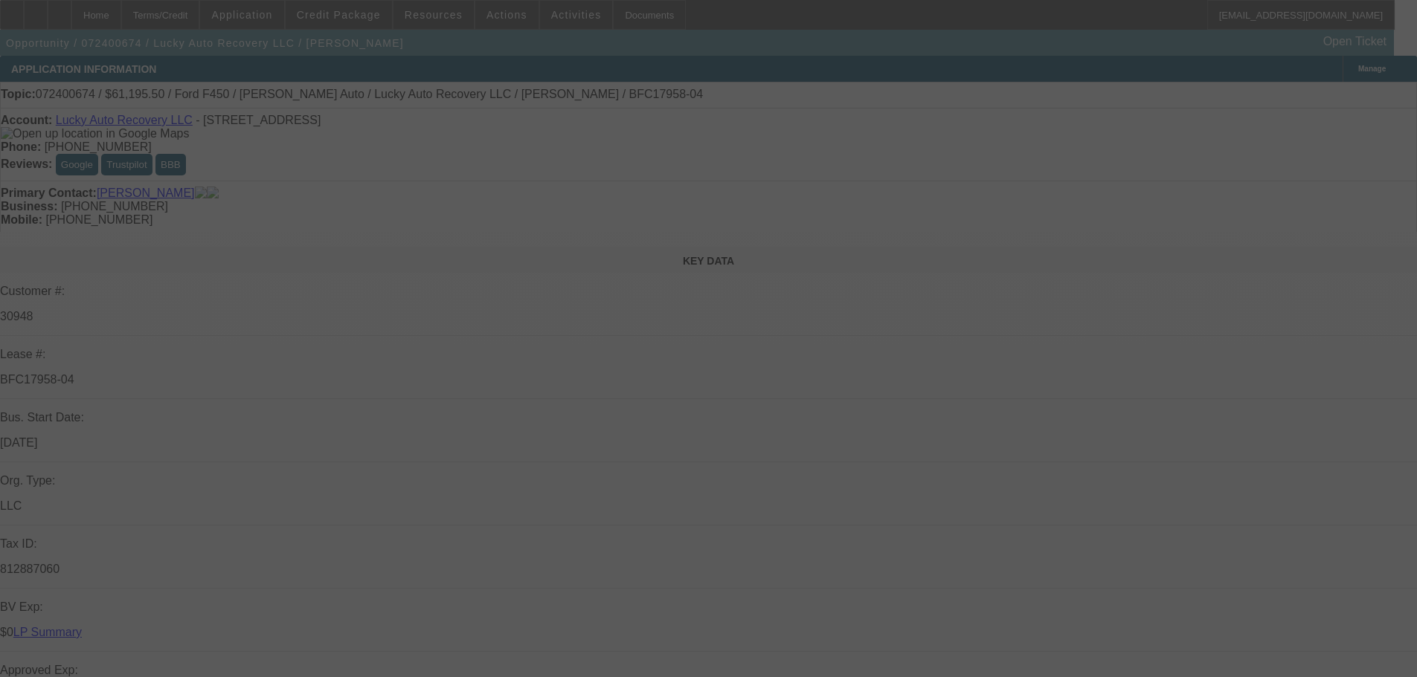
select select "0"
select select "2"
select select "0"
select select "6"
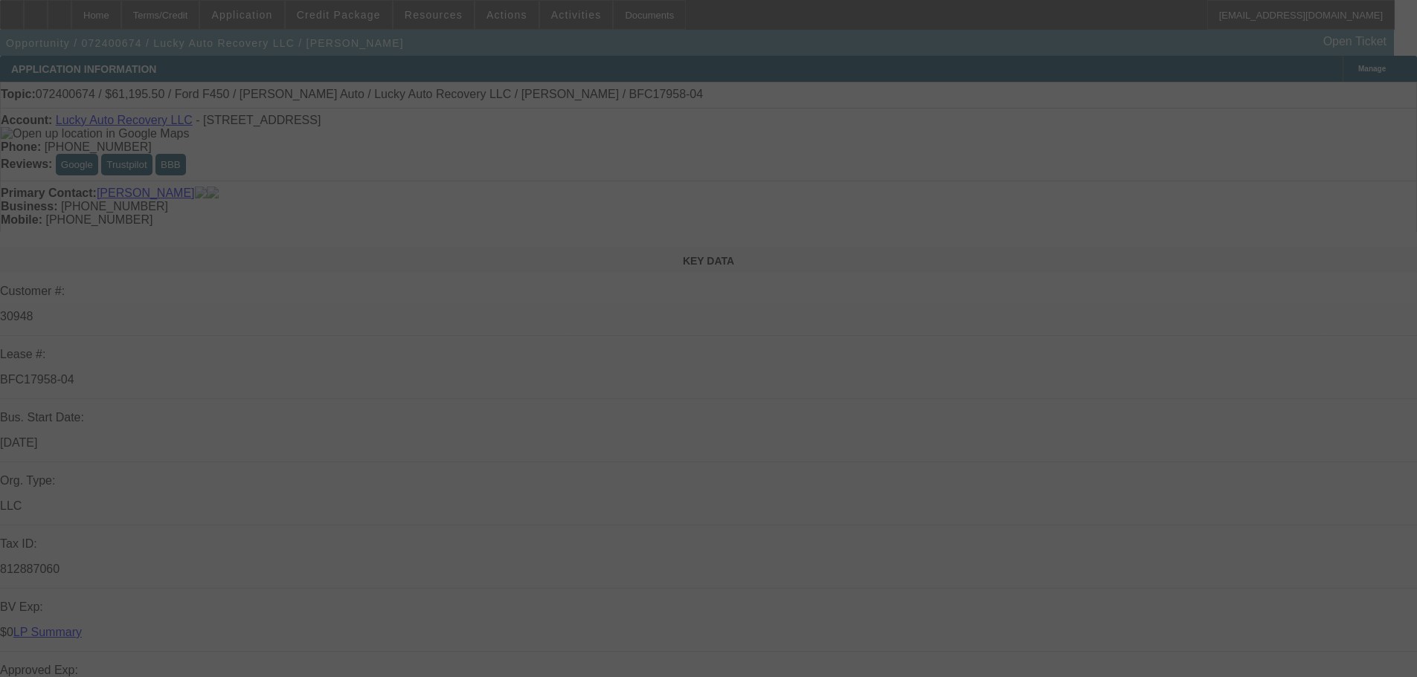
select select "0"
select select "6"
select select "0"
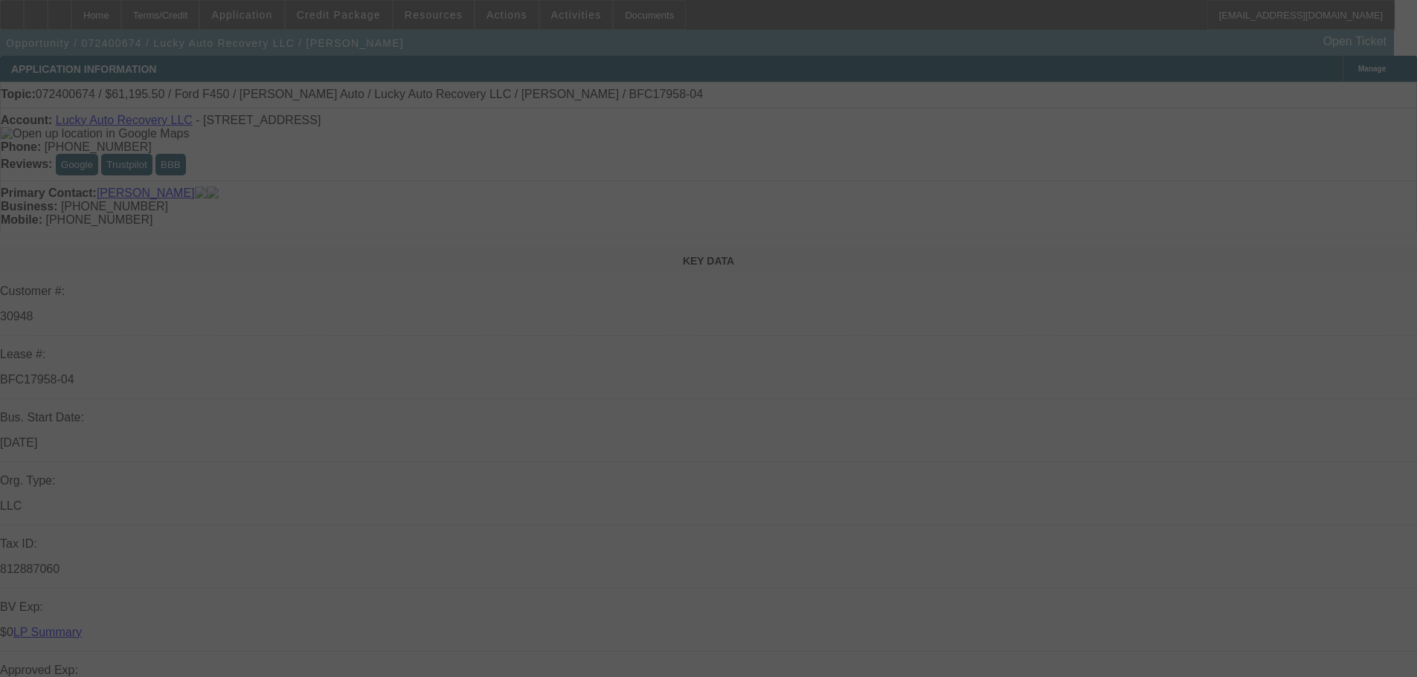
select select "0"
select select "6"
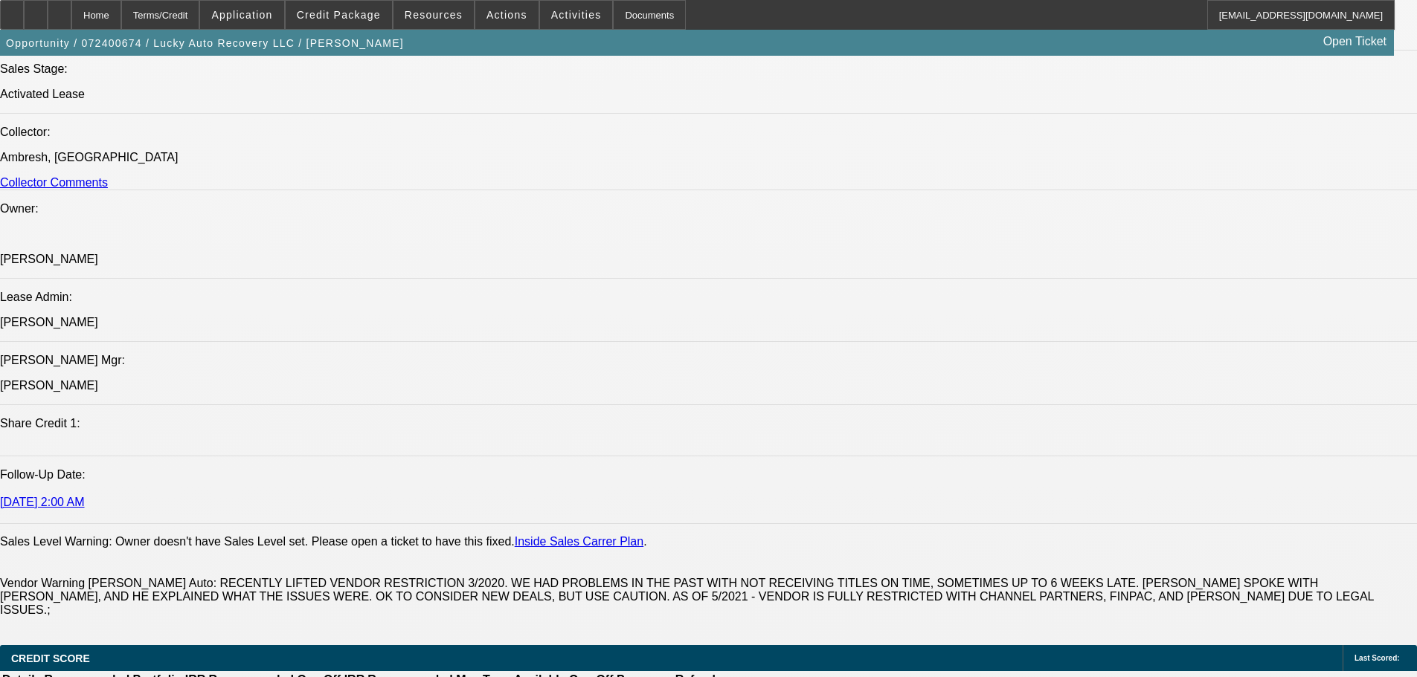
drag, startPoint x: 527, startPoint y: 357, endPoint x: 591, endPoint y: 687, distance: 336.3
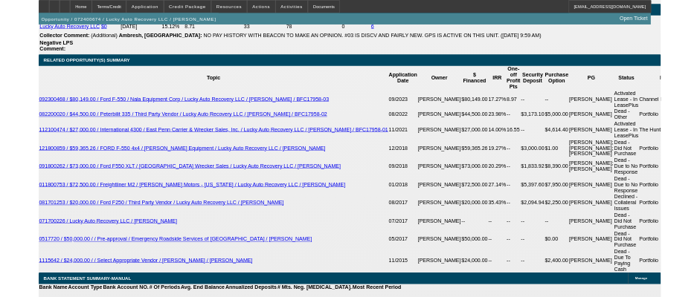
scroll to position [2558, 0]
